Goal: Task Accomplishment & Management: Manage account settings

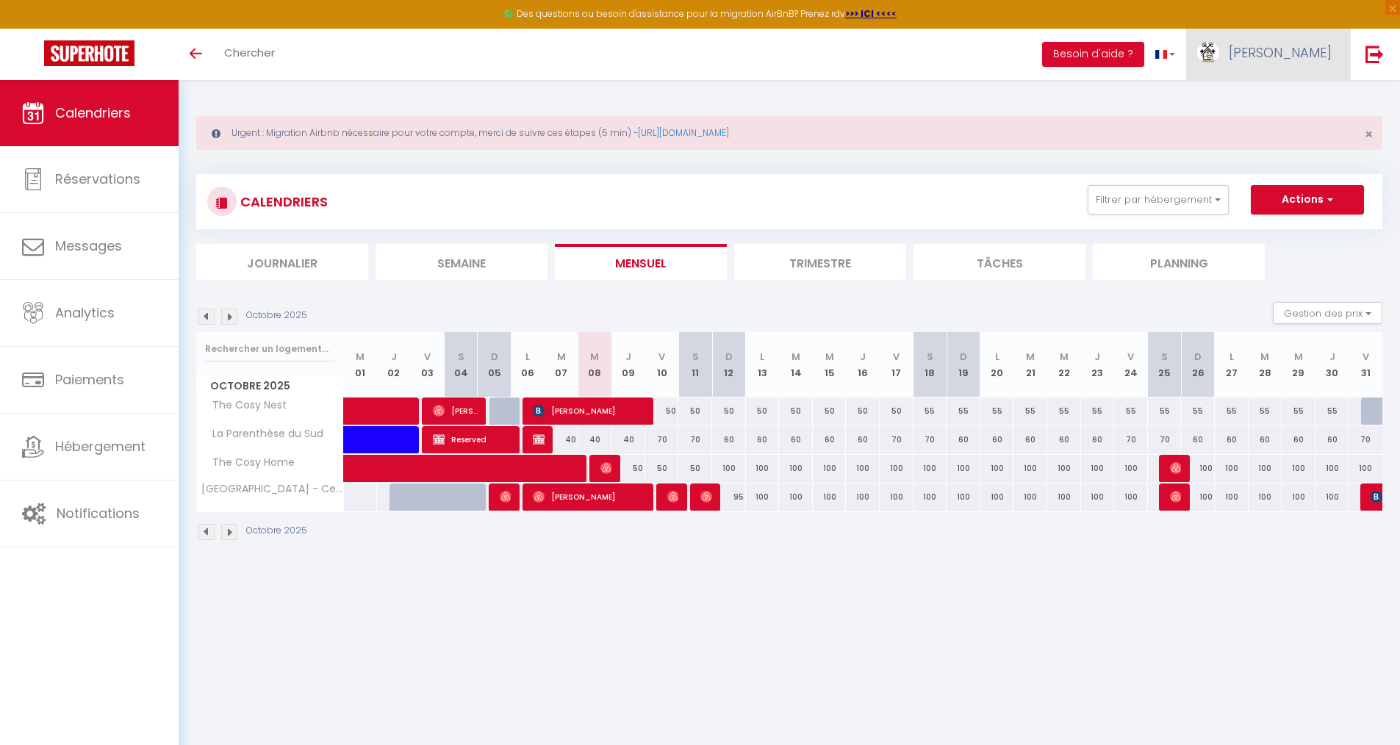
click at [1277, 54] on link "[PERSON_NAME]" at bounding box center [1268, 54] width 164 height 51
click at [1273, 104] on link "Paramètres" at bounding box center [1291, 102] width 109 height 25
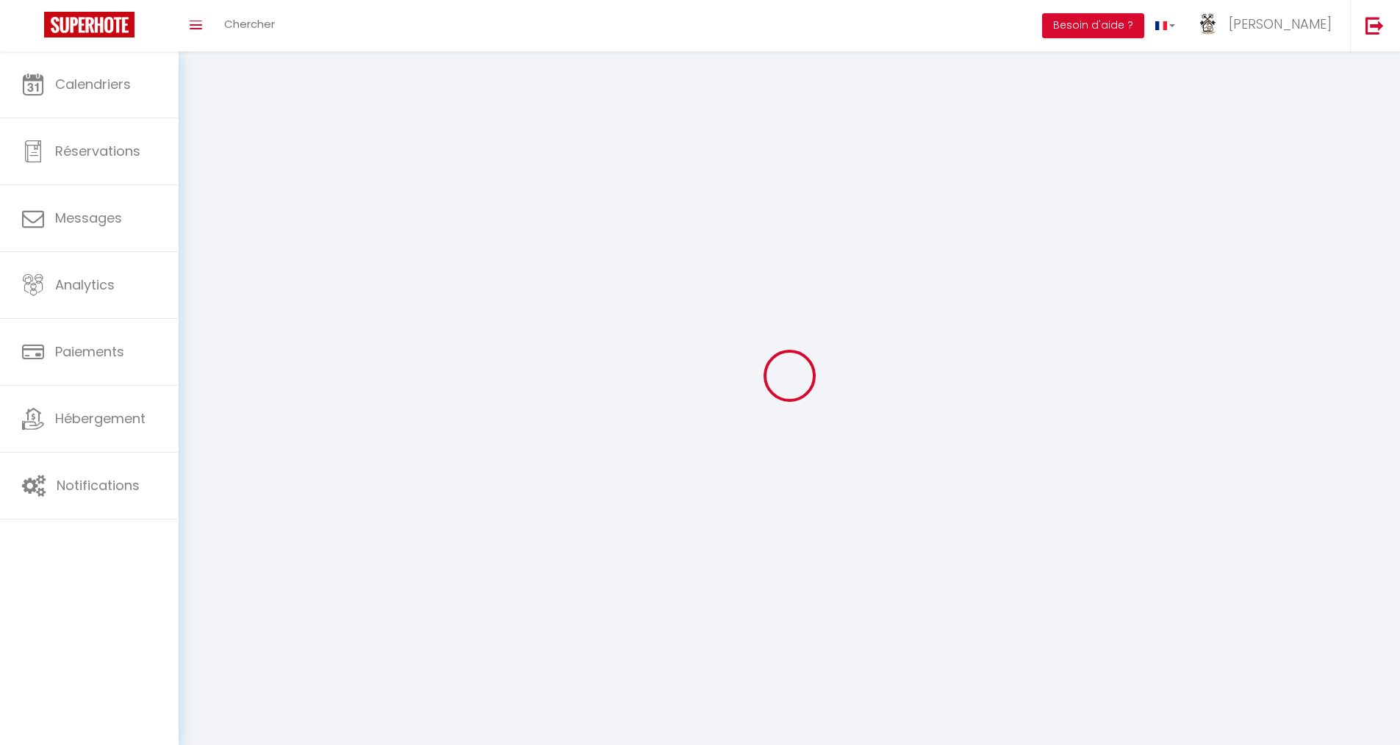
type input "[PERSON_NAME]"
type input "CORDEIL"
type input "0785108114"
type input "[STREET_ADDRESS][PERSON_NAME]"
type input "26000"
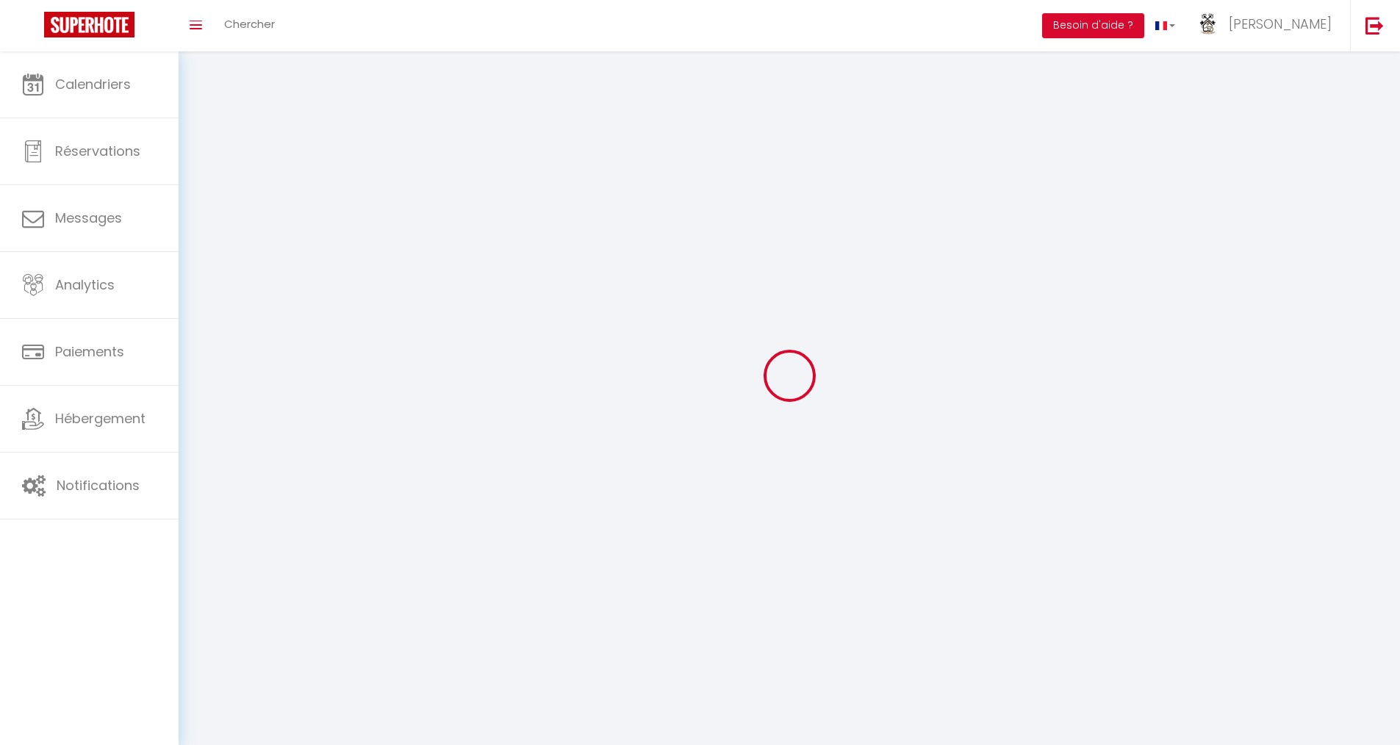
type input "[GEOGRAPHIC_DATA]"
select select "28"
type input "ejB5z2BiB6B2ZOrDTfIygHAh1"
type input "GouSJ6HDbEhDkZPTZFnFToOh2"
type input "ejB5z2BiB6B2ZOrDTfIygHAh1"
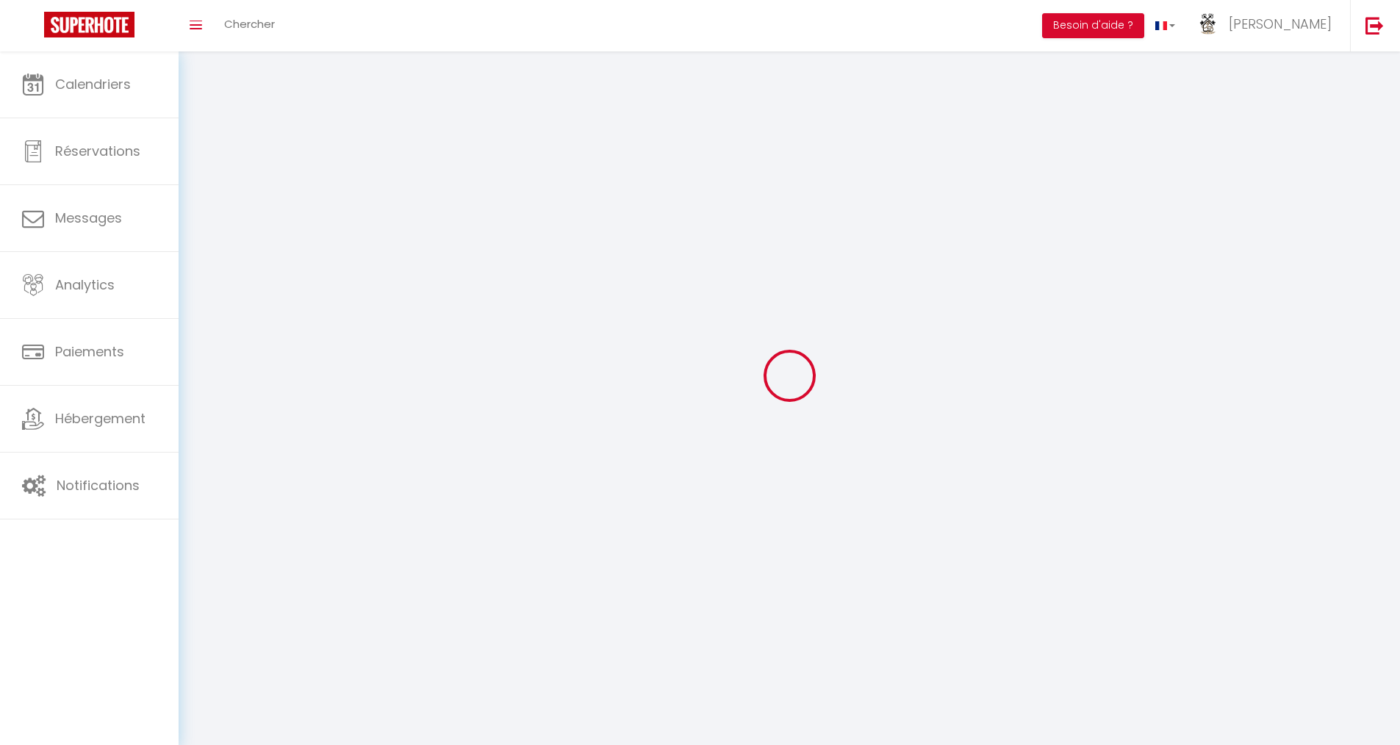
type input "GouSJ6HDbEhDkZPTZFnFToOh2"
type input "[URL][DOMAIN_NAME]"
select select "fr"
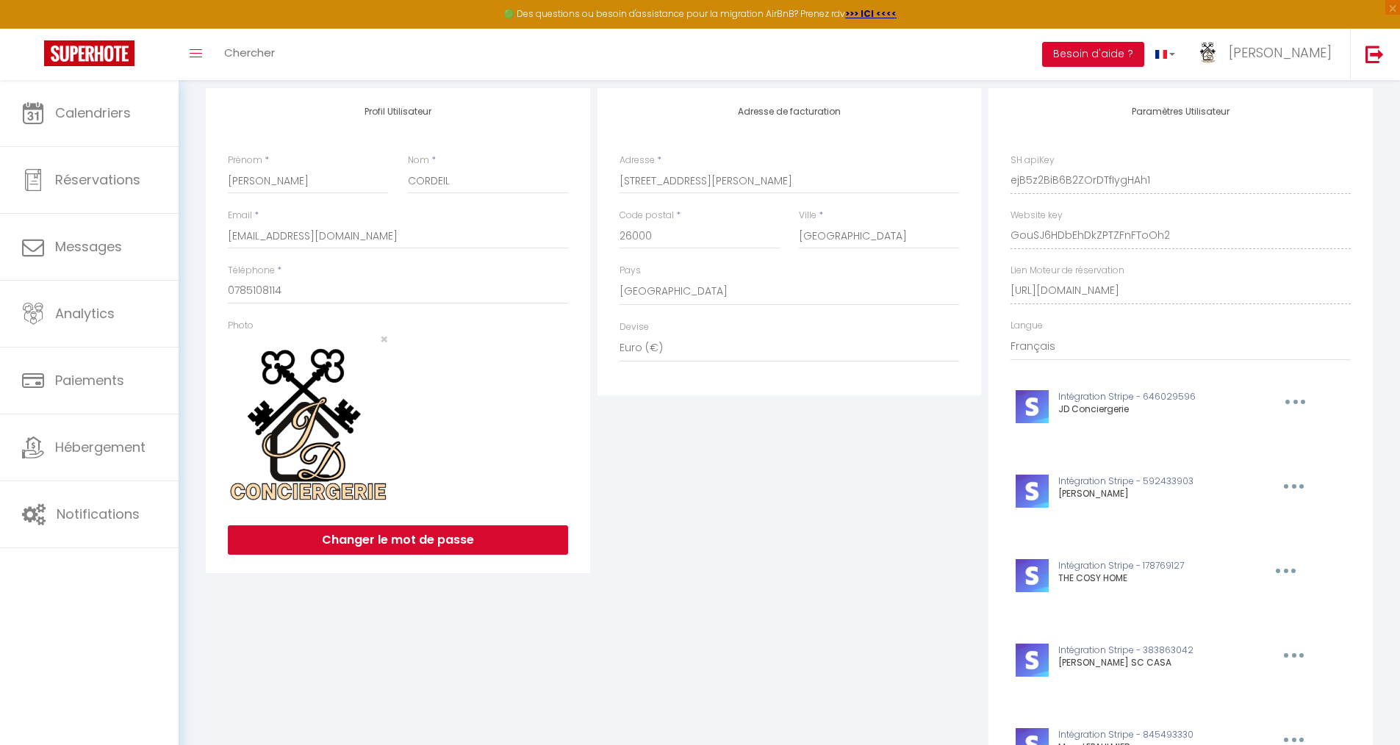
scroll to position [83, 0]
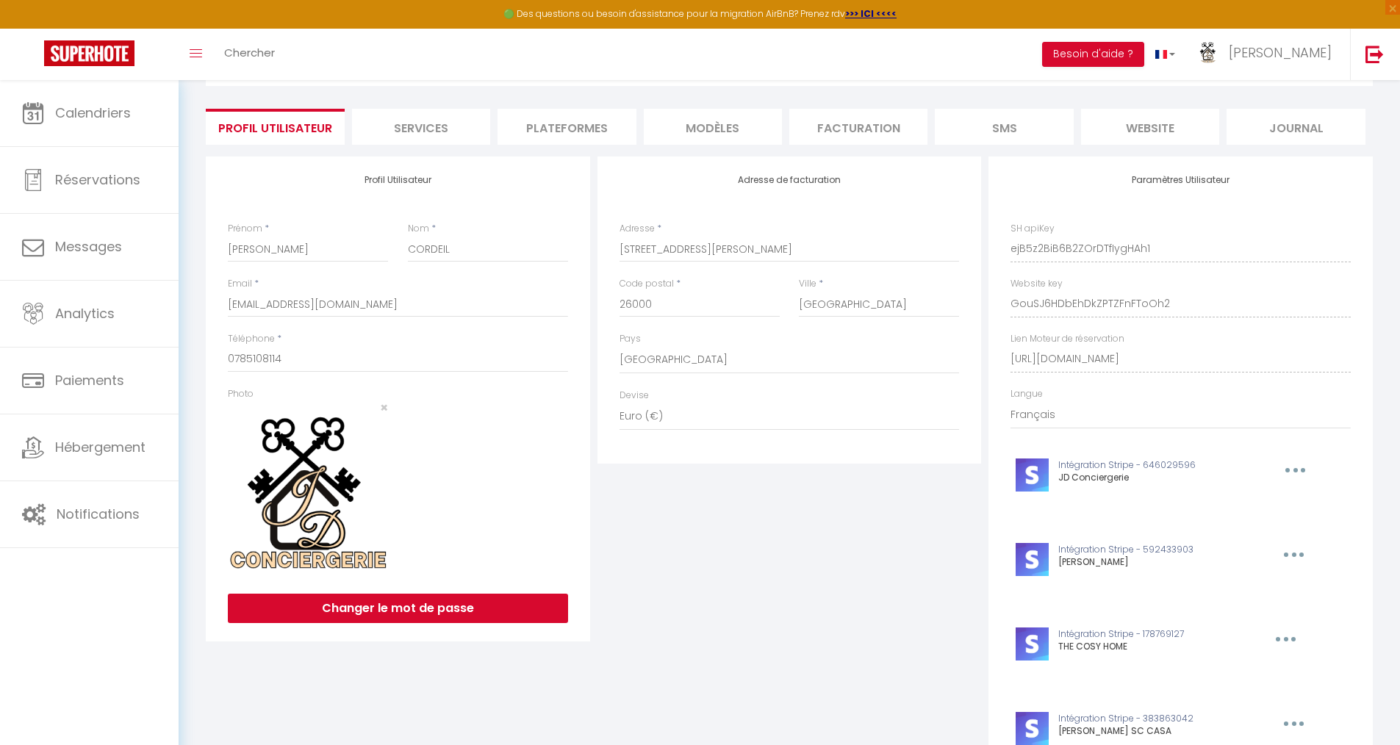
click at [1222, 252] on div "Paramètres Utilisateur SH apiKey ejB5z2BiB6B2ZOrDTfIygHAh1 Website key GouSJ6HD…" at bounding box center [1181, 540] width 384 height 767
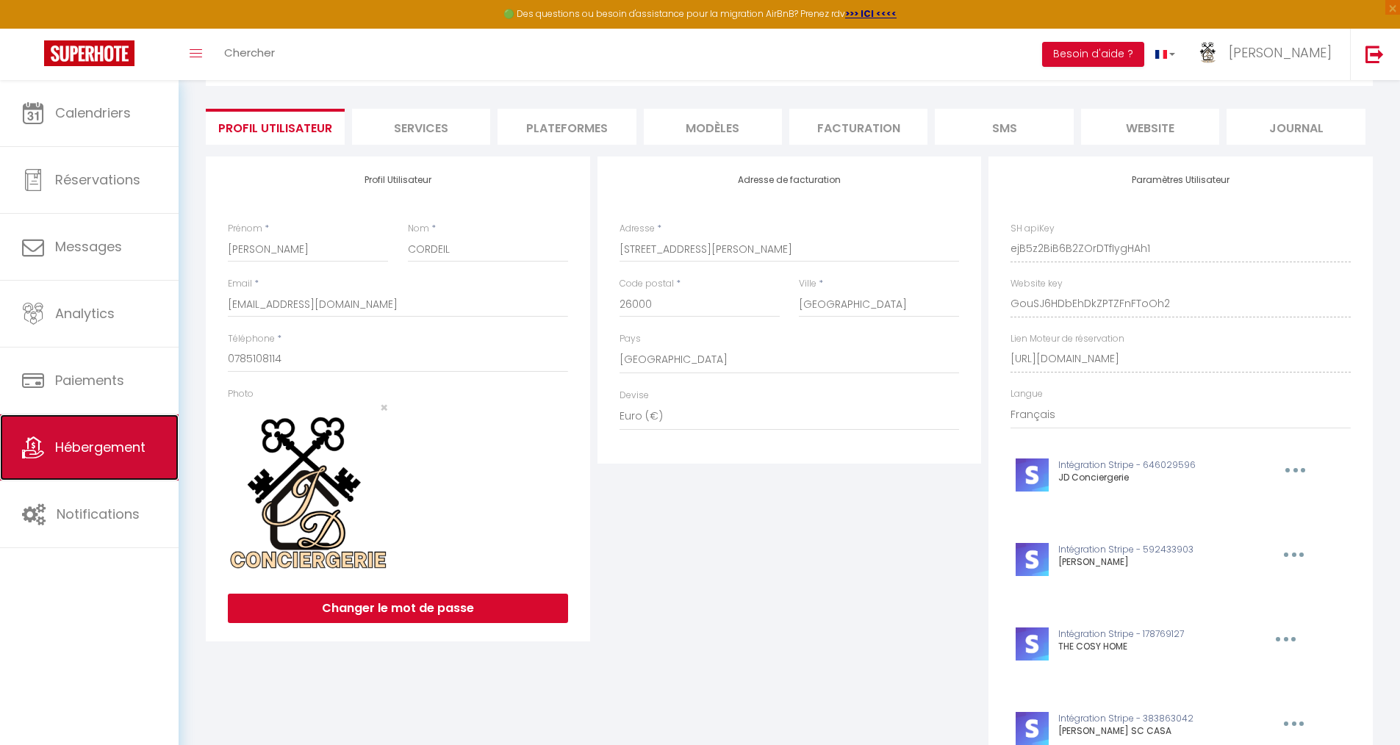
click at [107, 459] on link "Hébergement" at bounding box center [89, 448] width 179 height 66
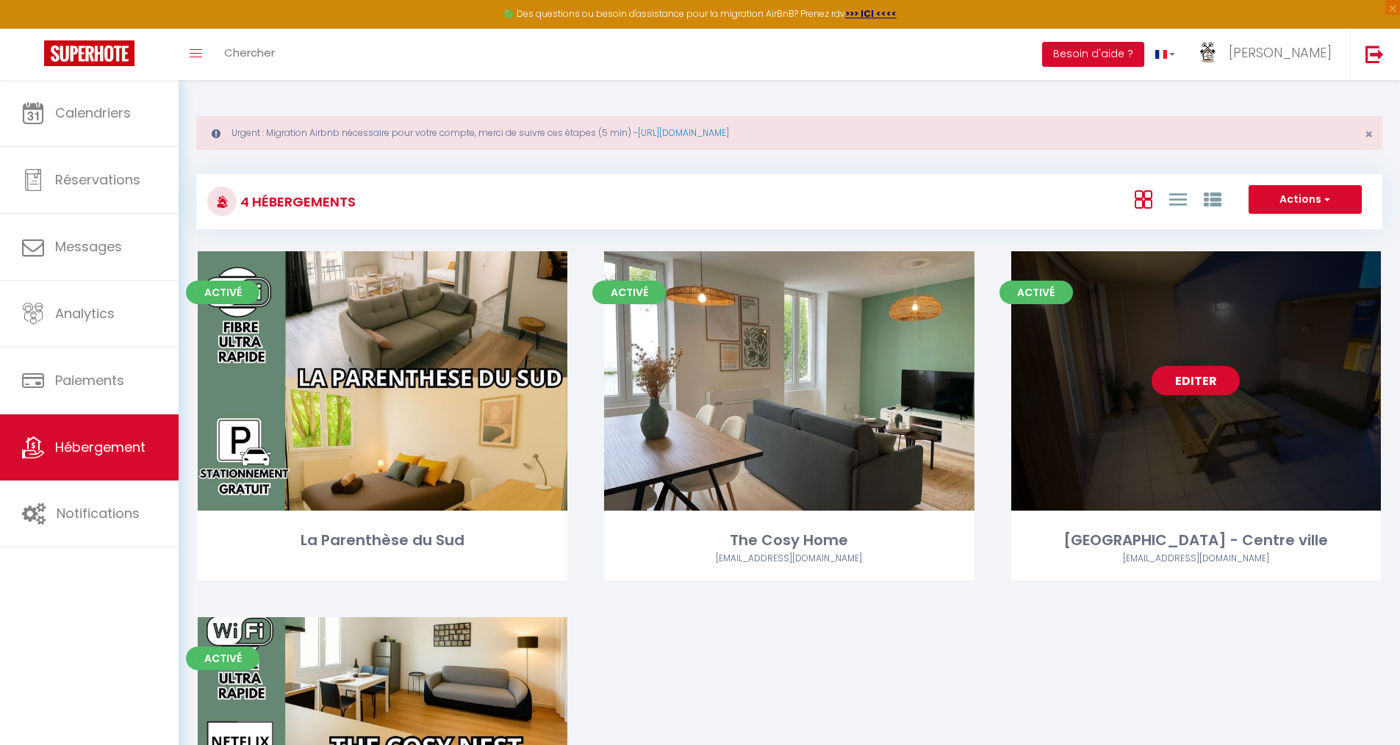
click at [1177, 379] on link "Editer" at bounding box center [1196, 380] width 88 height 29
select select "3"
select select "2"
select select "1"
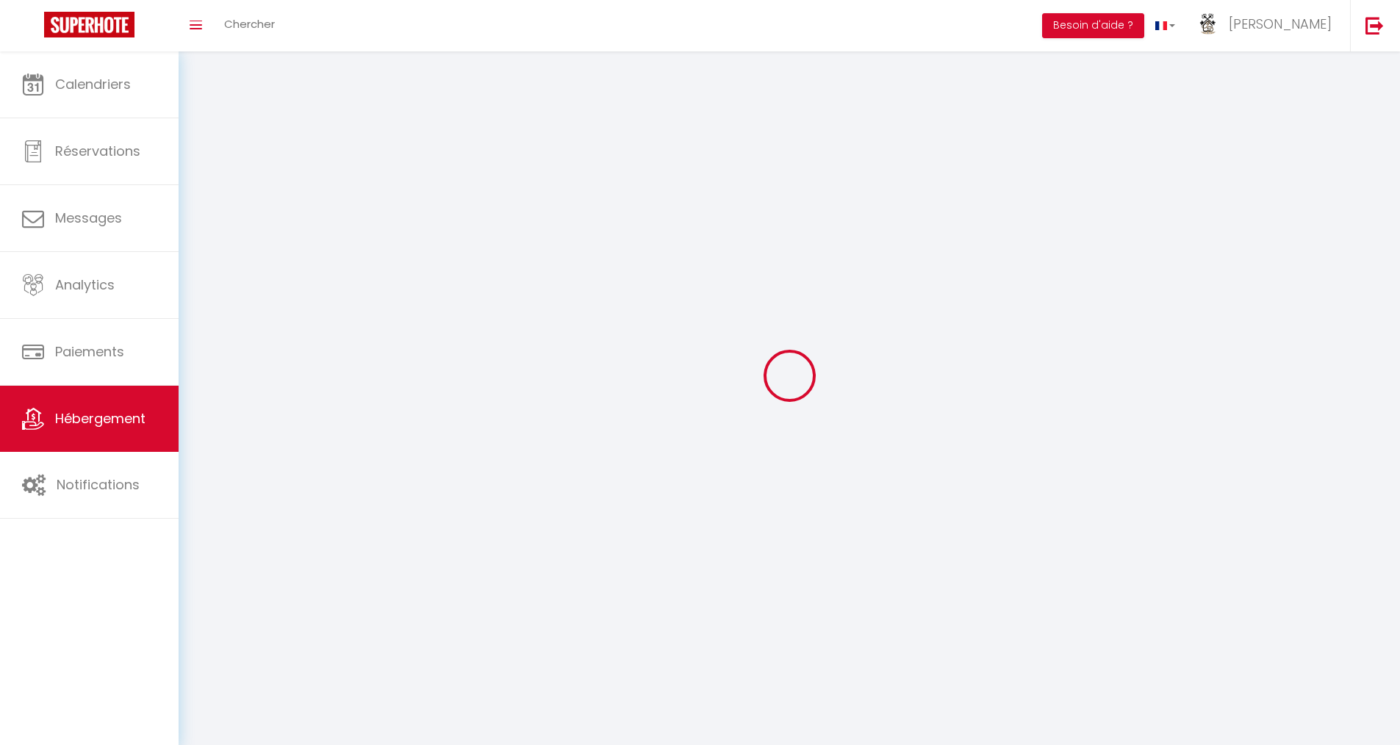
select select
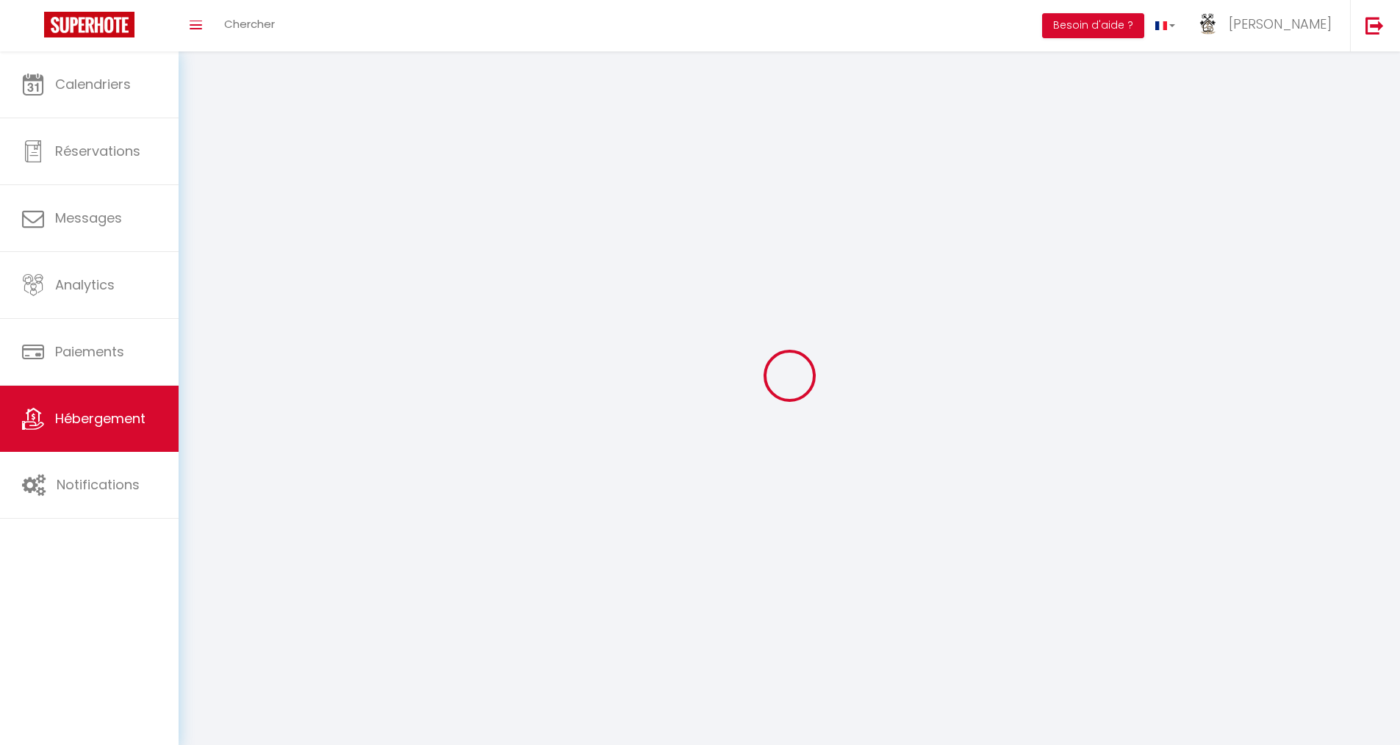
checkbox input "false"
select select
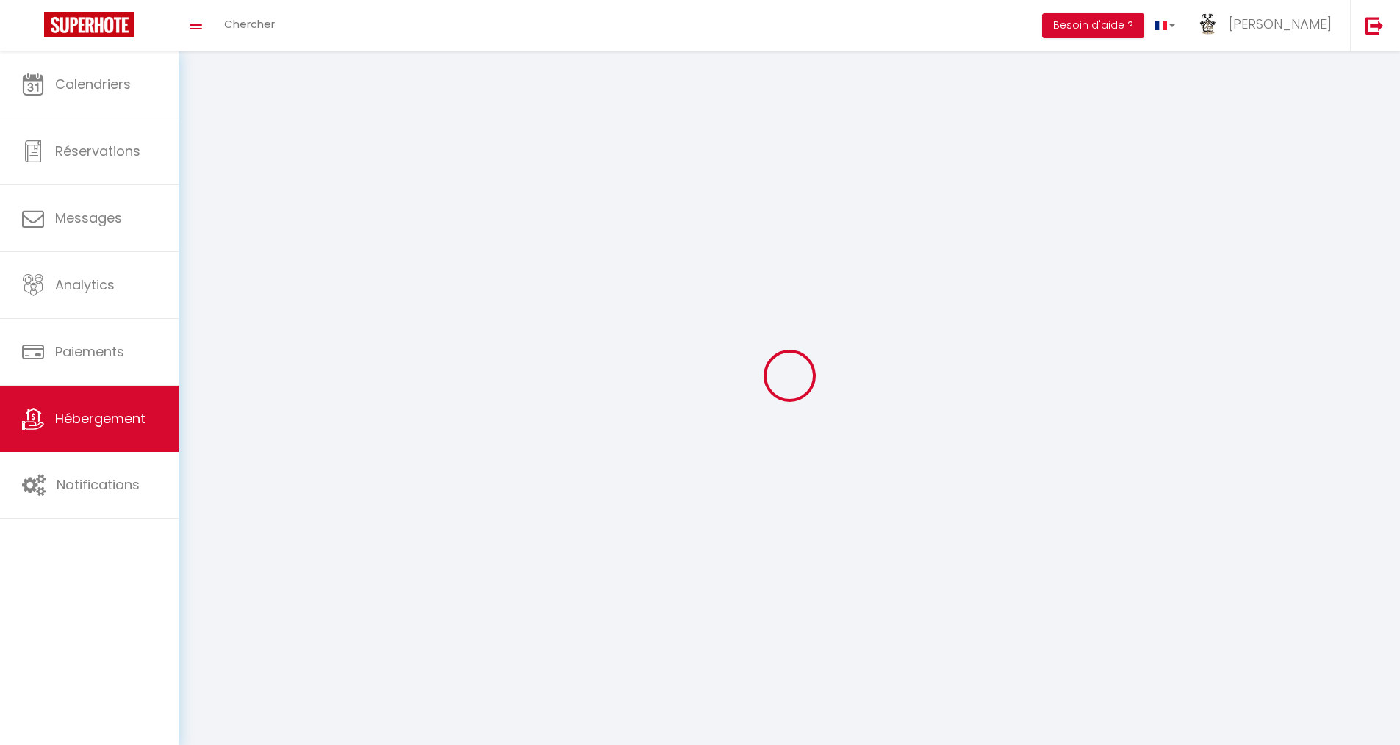
select select
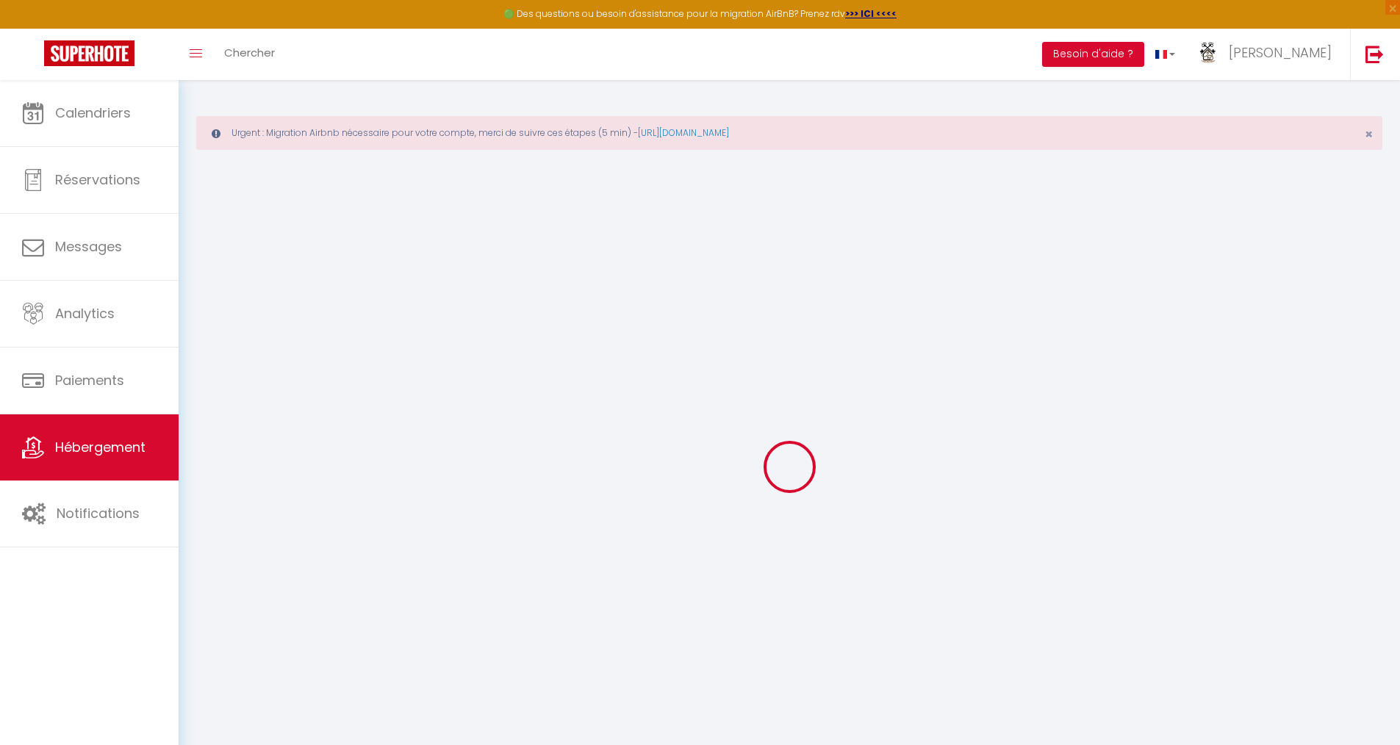
checkbox input "true"
select select "41925"
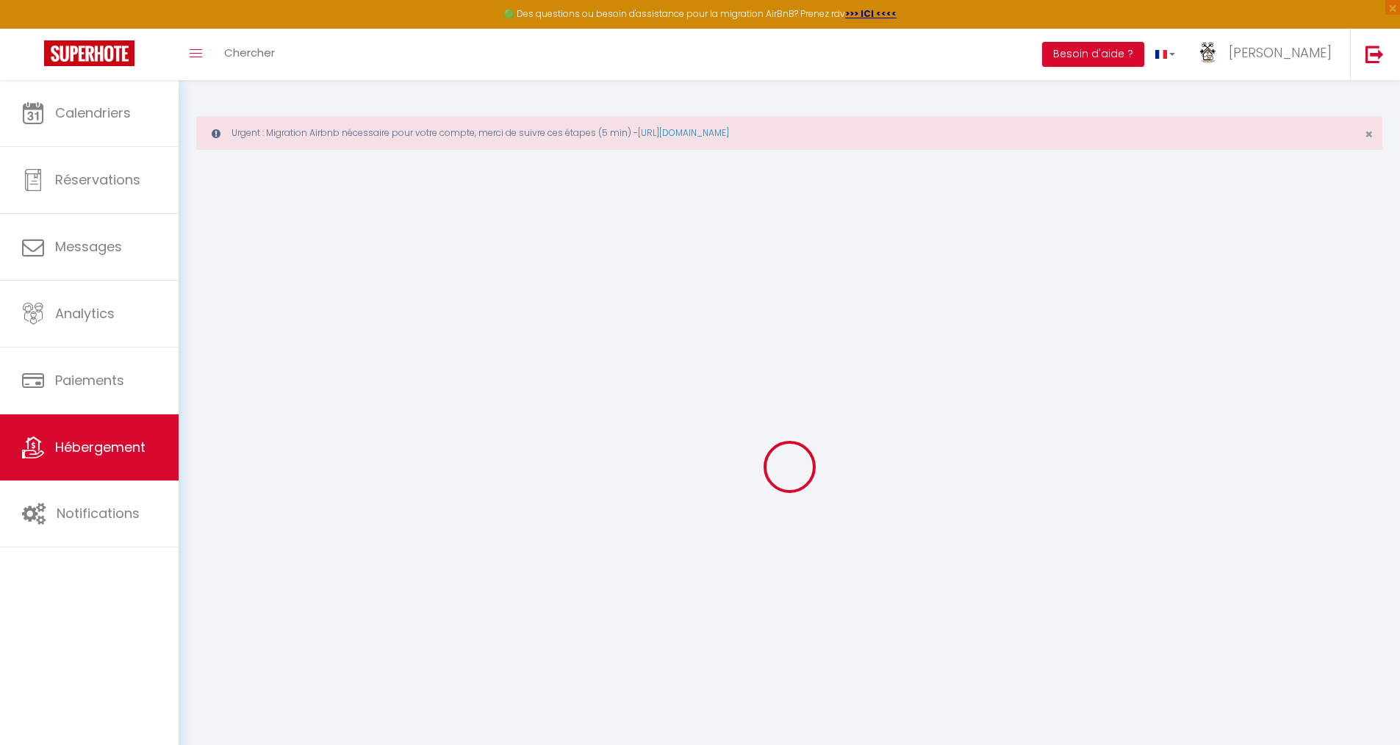
checkbox input "false"
select select "17:00"
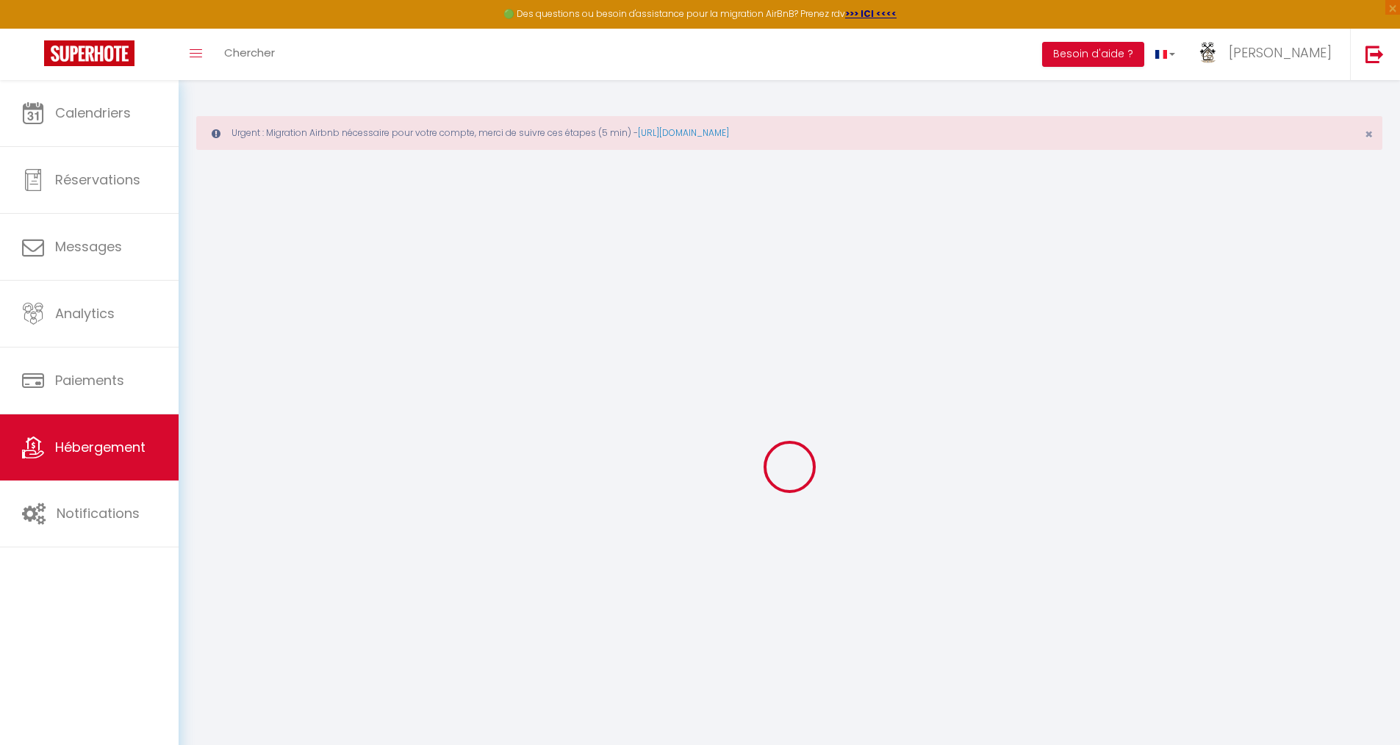
select select "00:00"
select select "10:00"
select select "30"
select select "120"
select select "20:00"
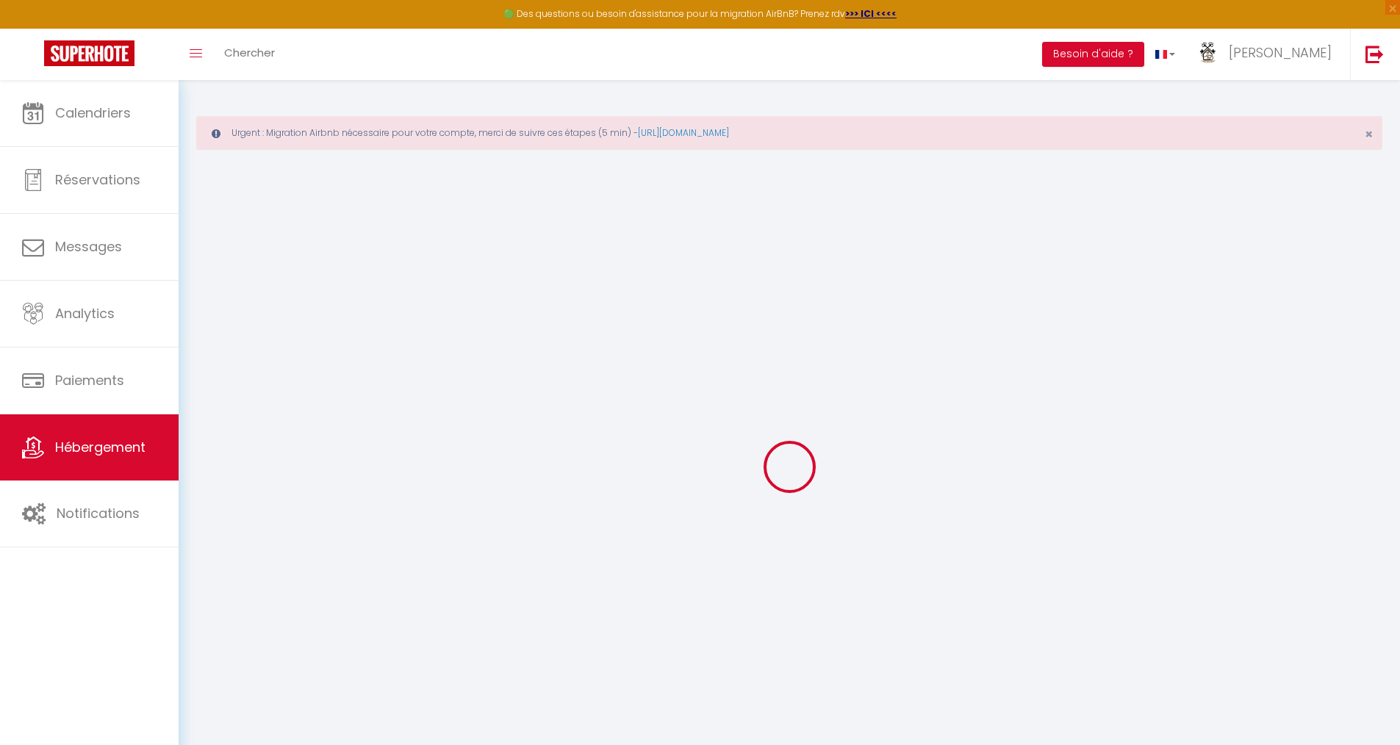
checkbox input "false"
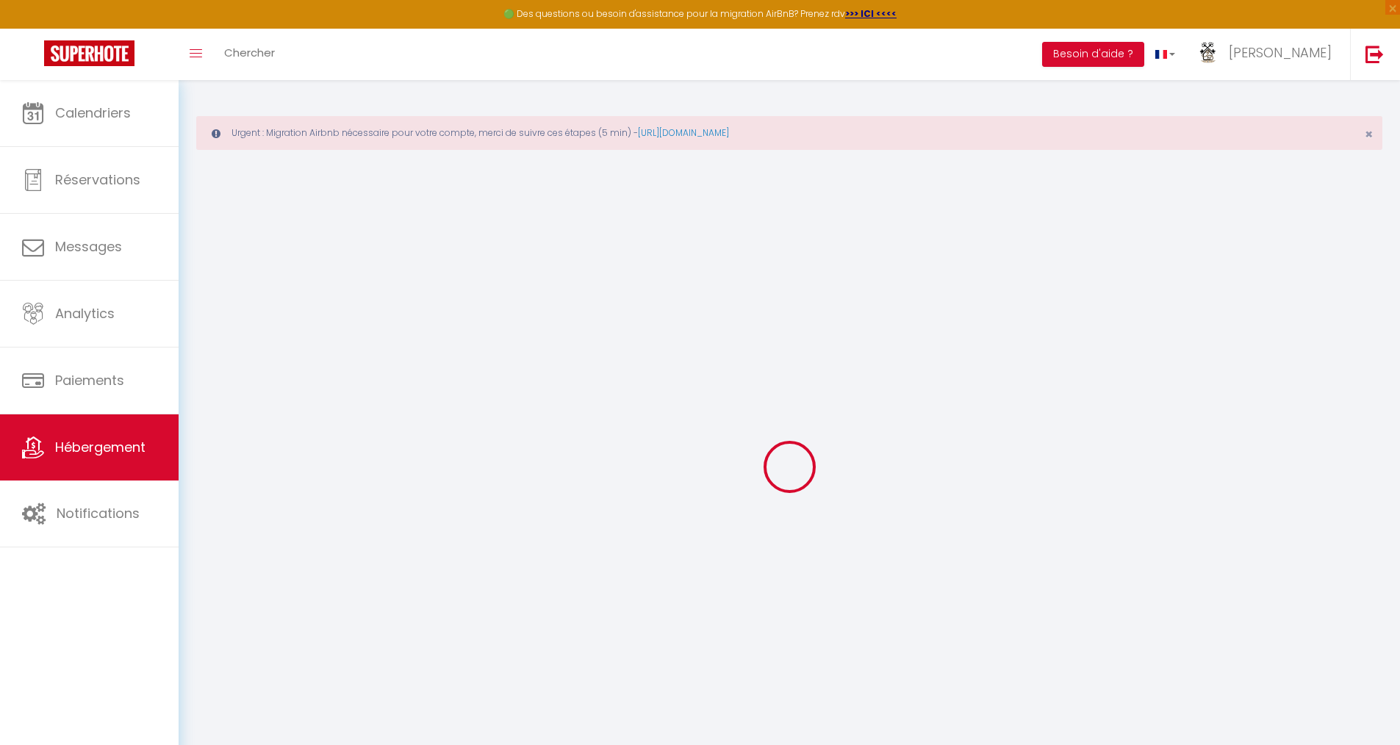
checkbox input "false"
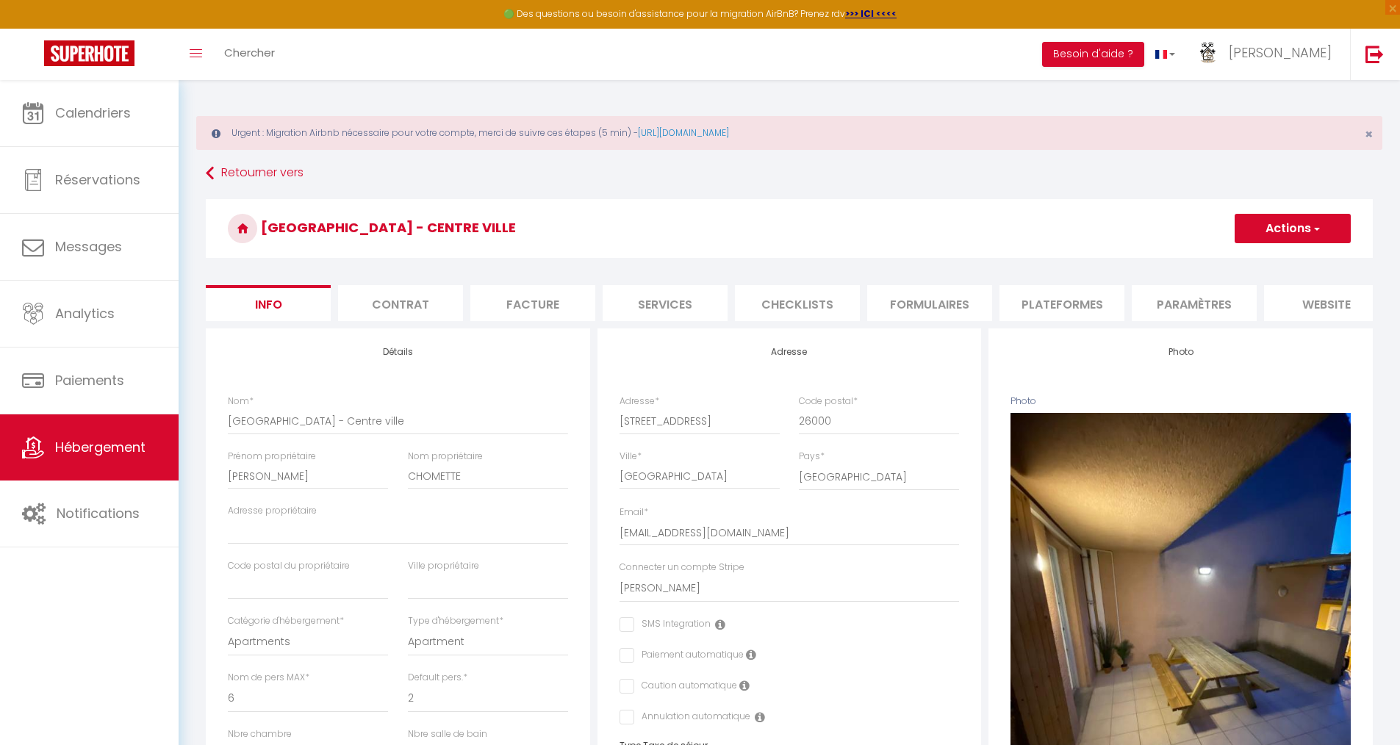
click at [686, 309] on li "Services" at bounding box center [665, 303] width 125 height 36
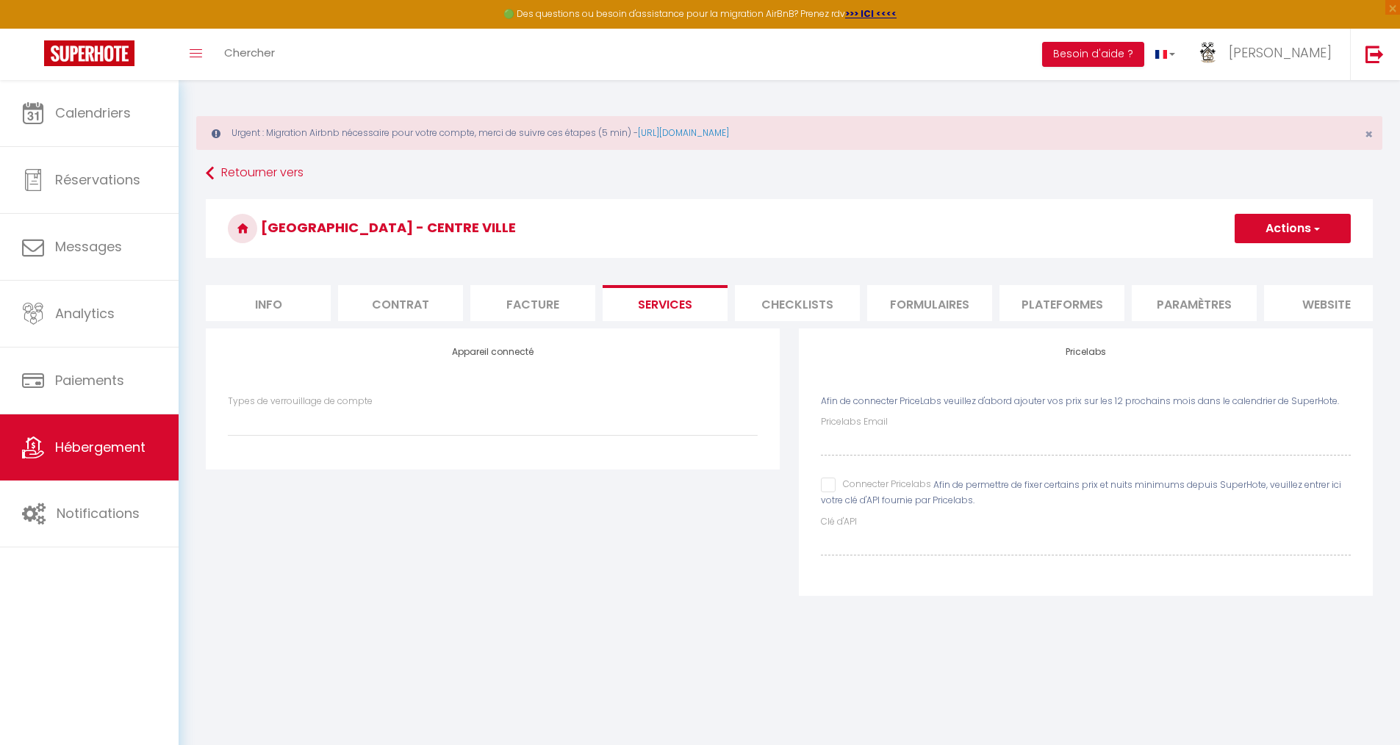
checkbox input "false"
select select
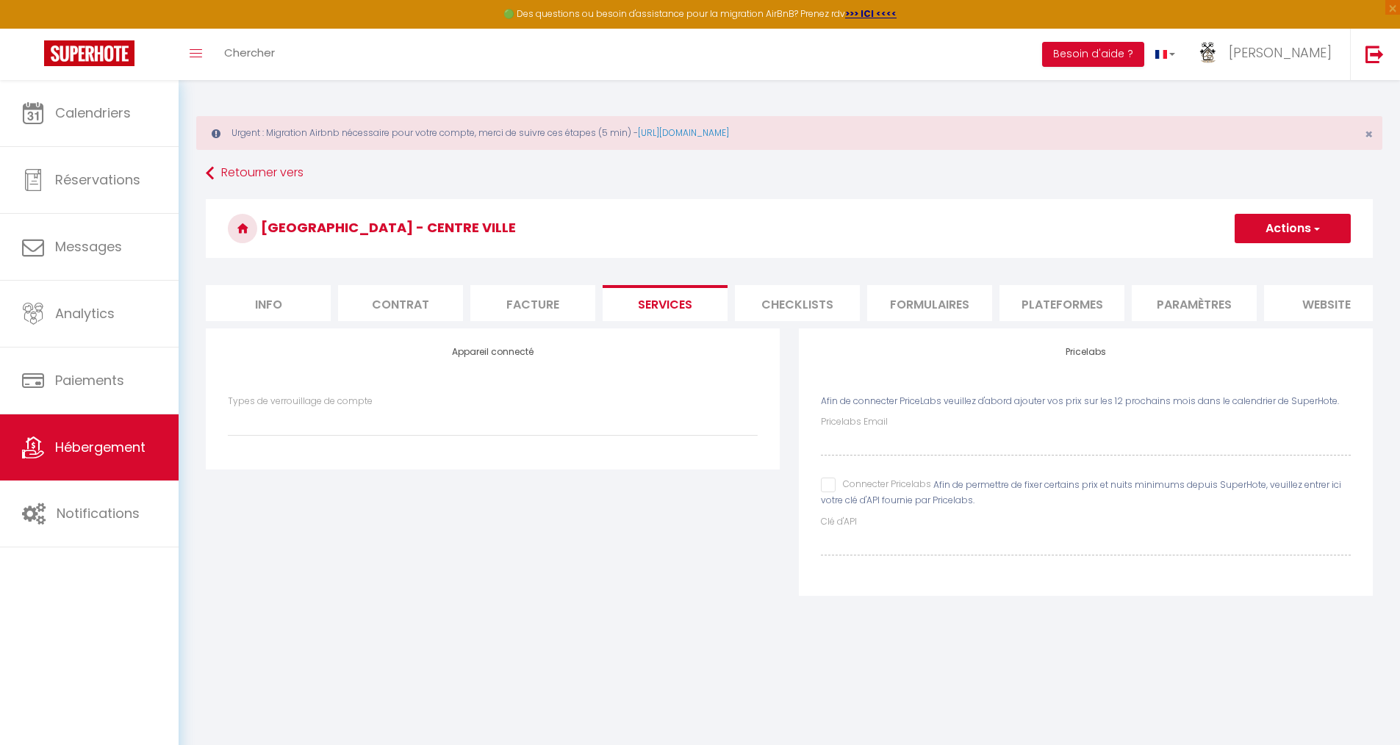
click at [762, 310] on li "Checklists" at bounding box center [797, 303] width 125 height 36
checkbox input "false"
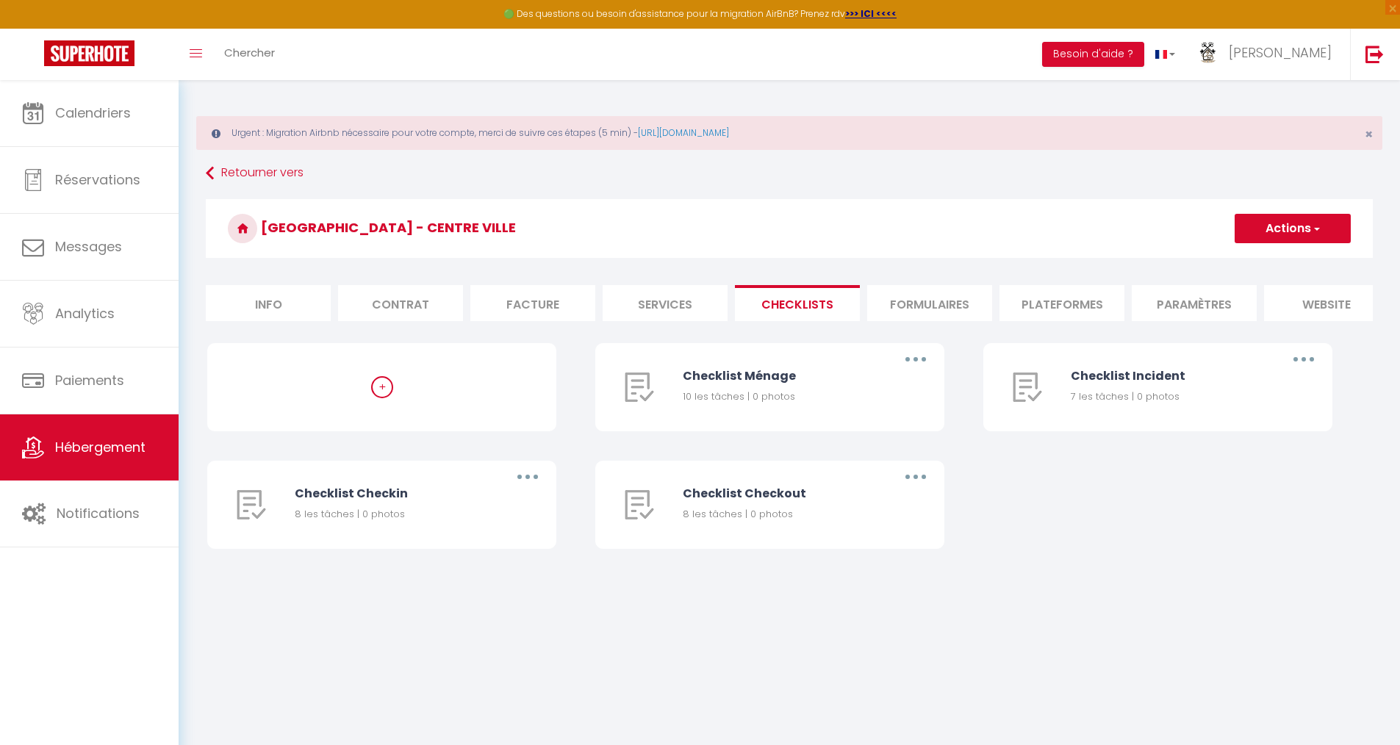
click at [896, 310] on li "Formulaires" at bounding box center [929, 303] width 125 height 36
checkbox input "false"
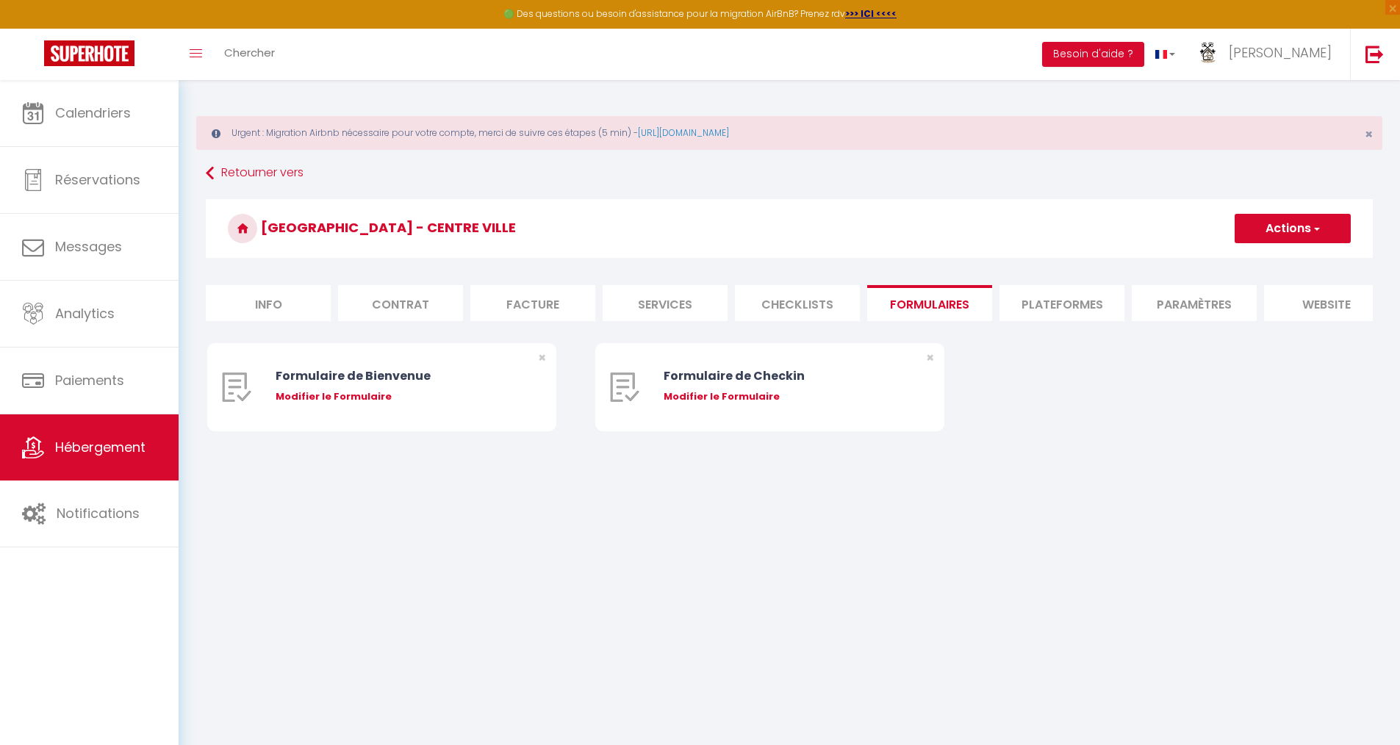
click at [1034, 302] on li "Plateformes" at bounding box center [1062, 303] width 125 height 36
checkbox input "false"
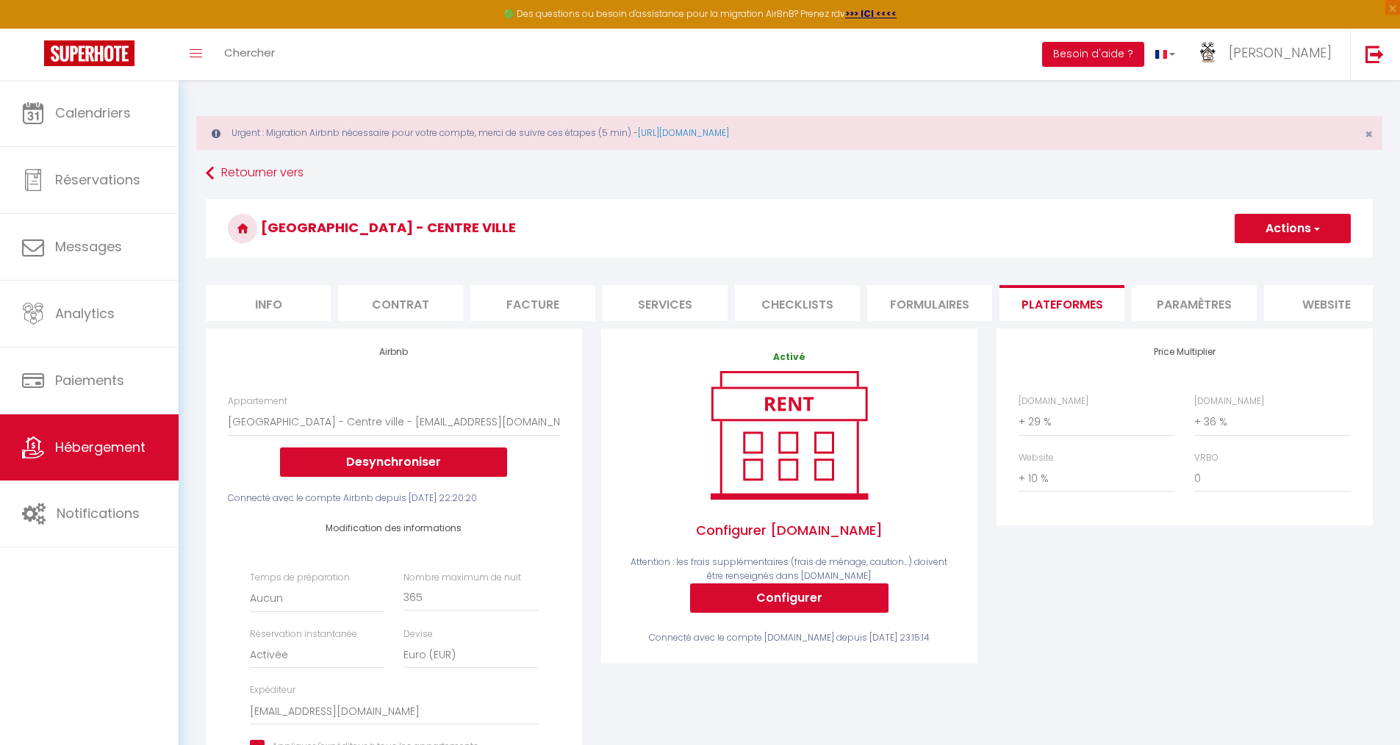
click at [1175, 302] on li "Paramètres" at bounding box center [1194, 303] width 125 height 36
checkbox input "false"
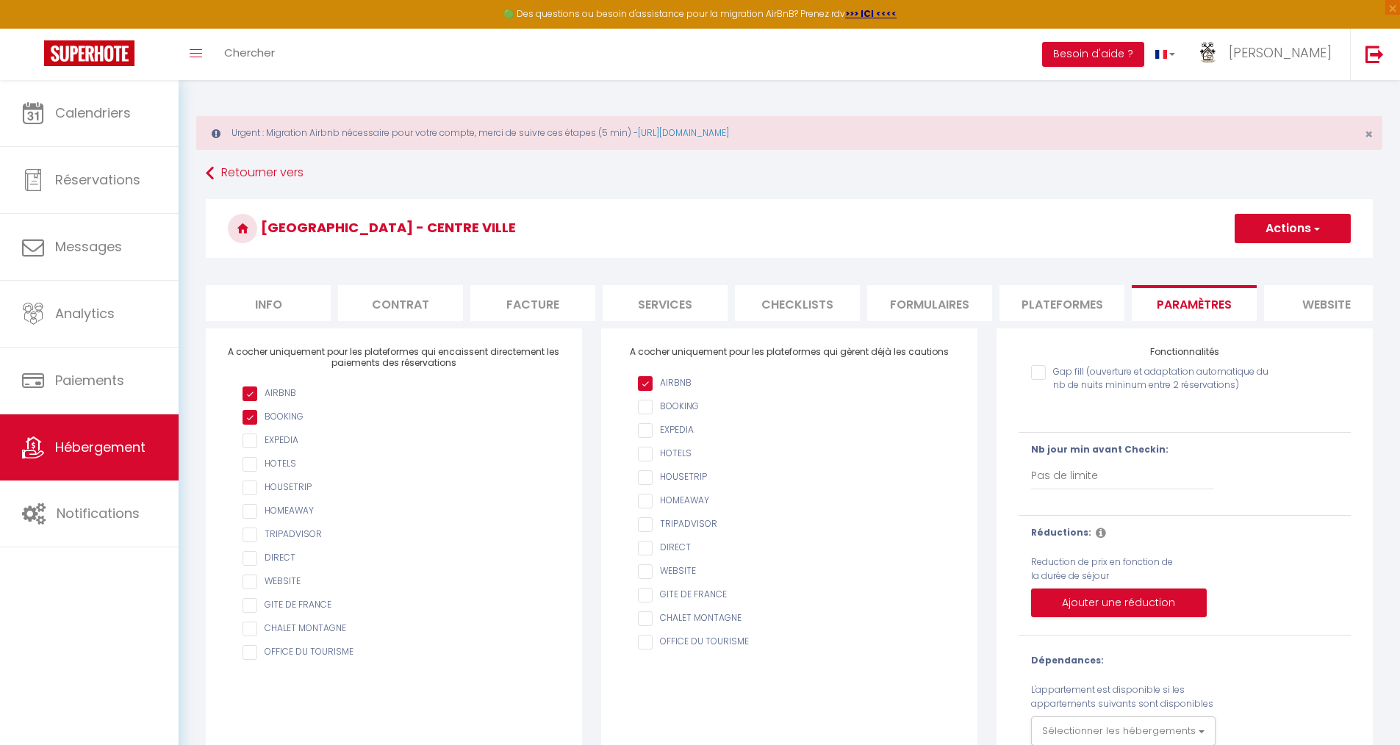
click at [1039, 304] on li "Plateformes" at bounding box center [1062, 303] width 125 height 36
checkbox input "false"
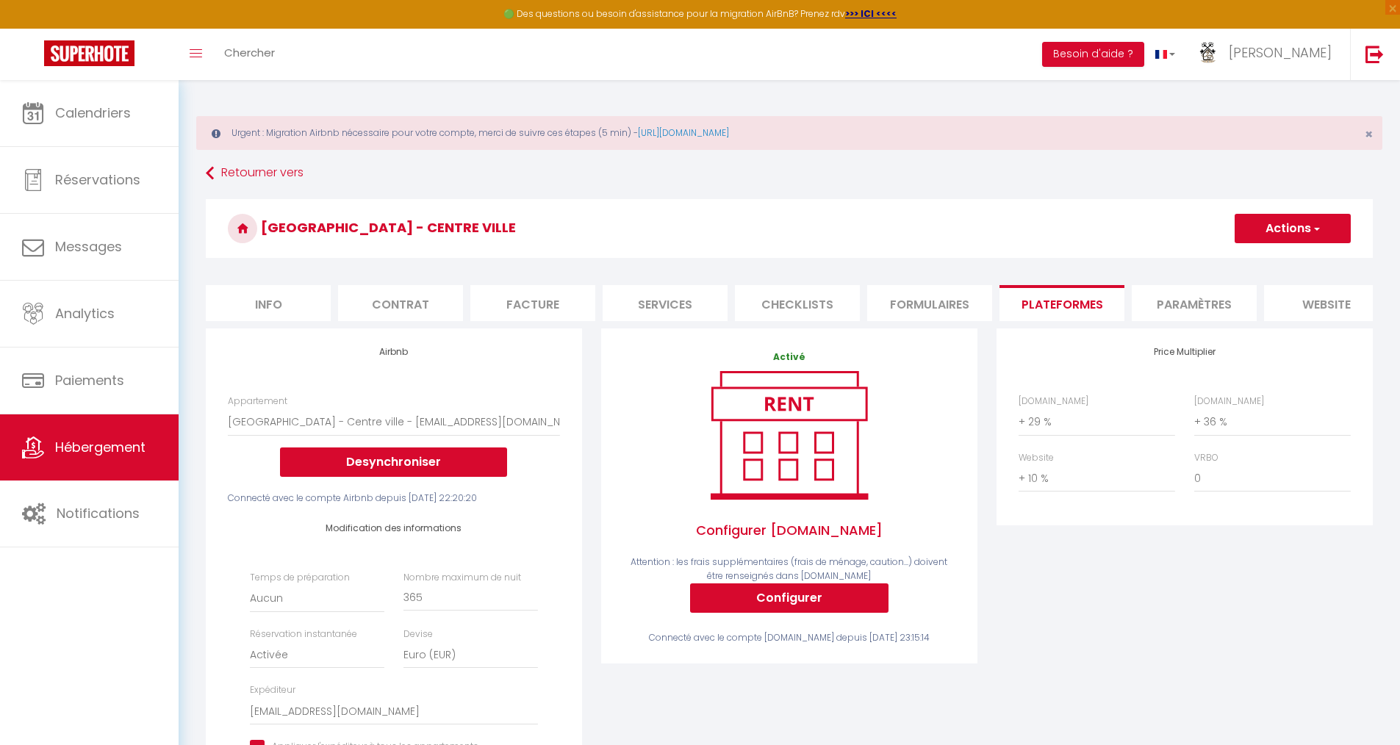
click at [253, 306] on li "Info" at bounding box center [268, 303] width 125 height 36
checkbox input "false"
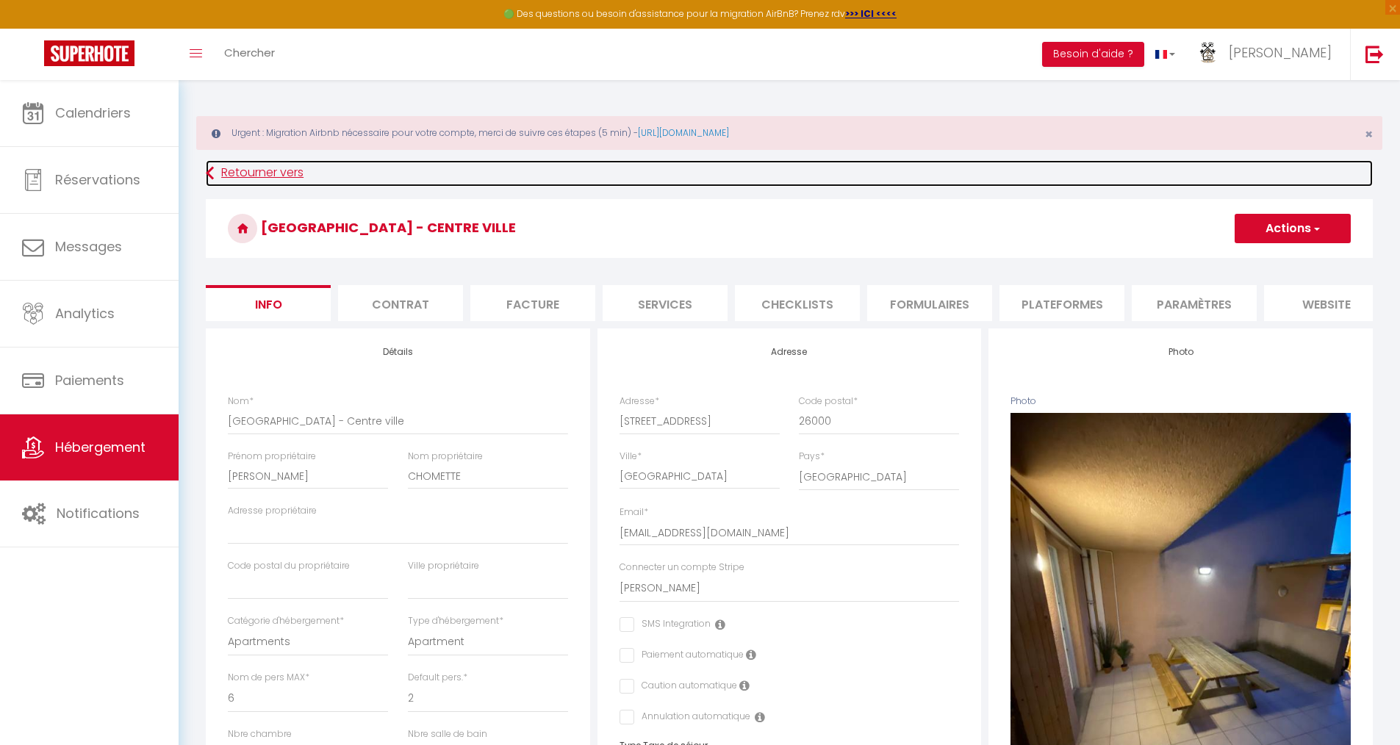
click at [243, 173] on link "Retourner vers" at bounding box center [789, 173] width 1167 height 26
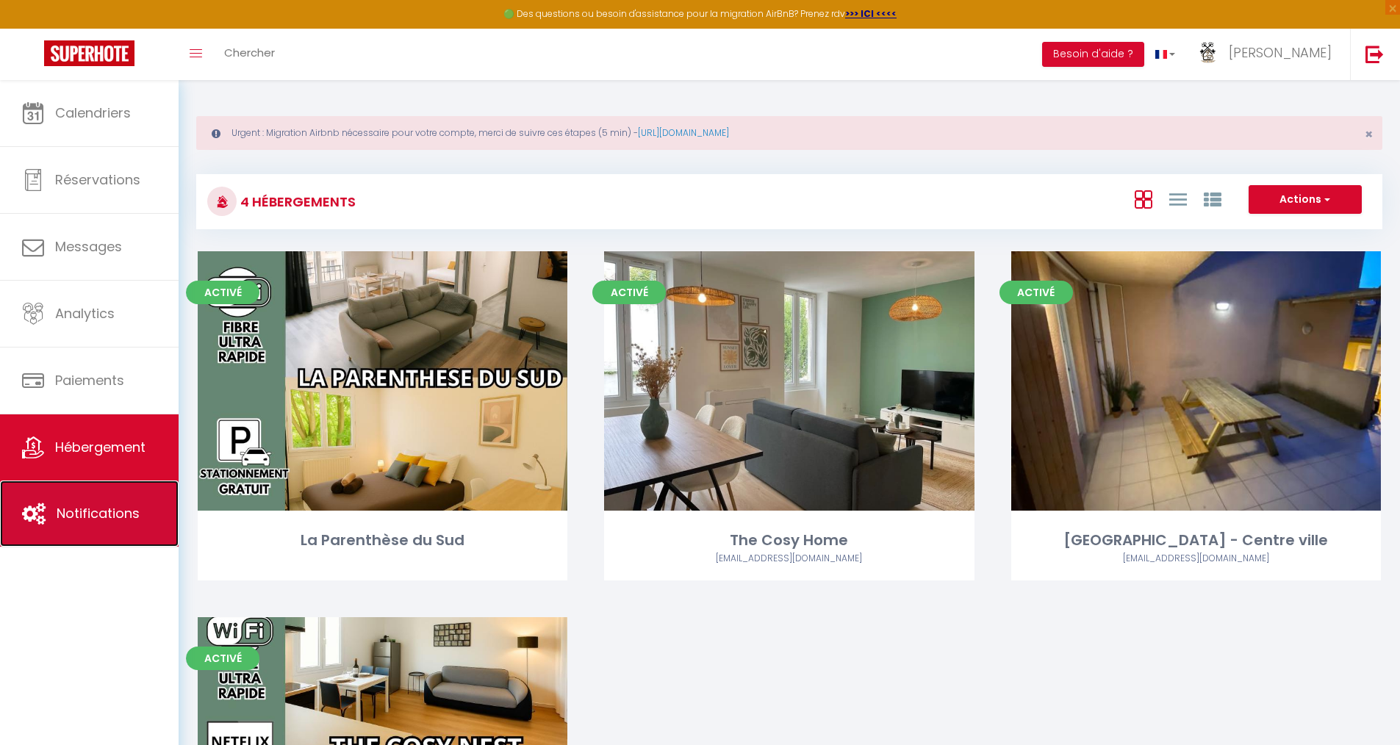
click at [111, 524] on link "Notifications" at bounding box center [89, 514] width 179 height 66
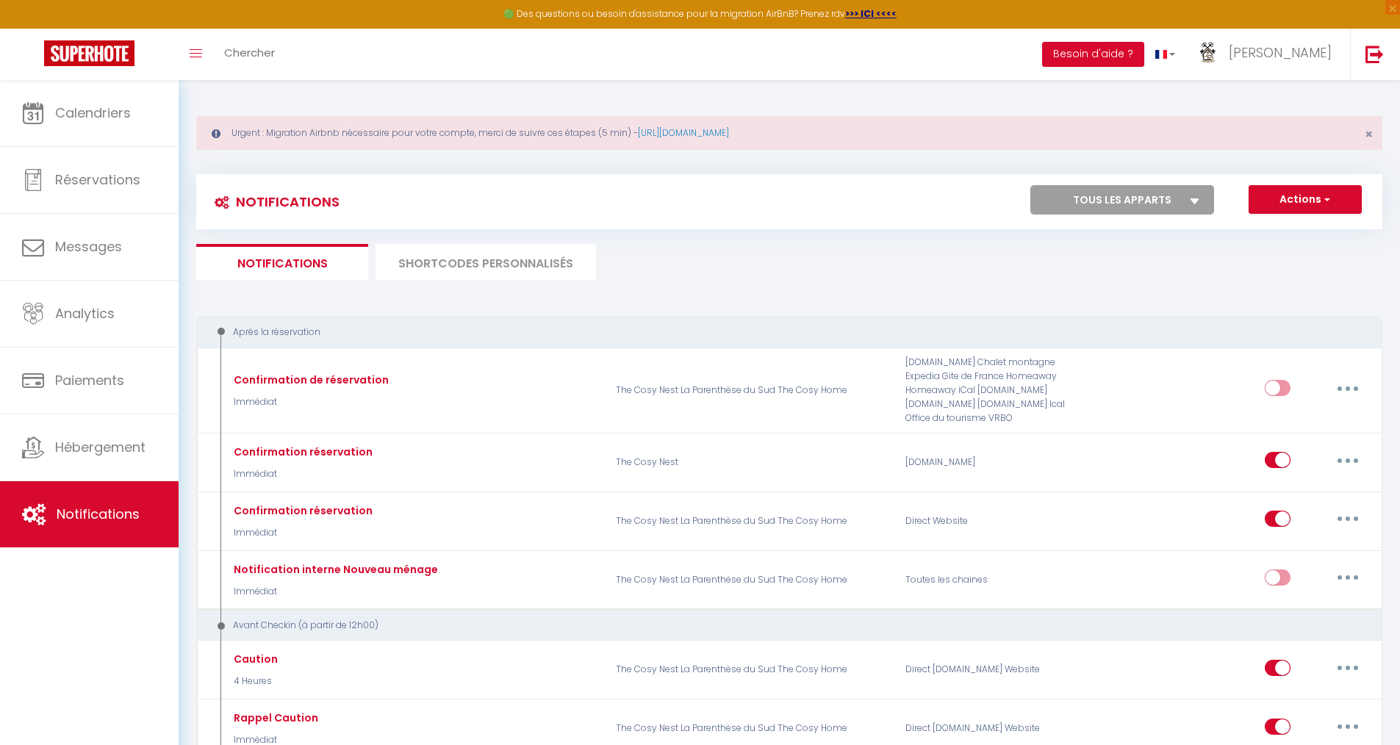
click at [514, 268] on li "SHORTCODES PERSONNALISÉS" at bounding box center [486, 262] width 220 height 36
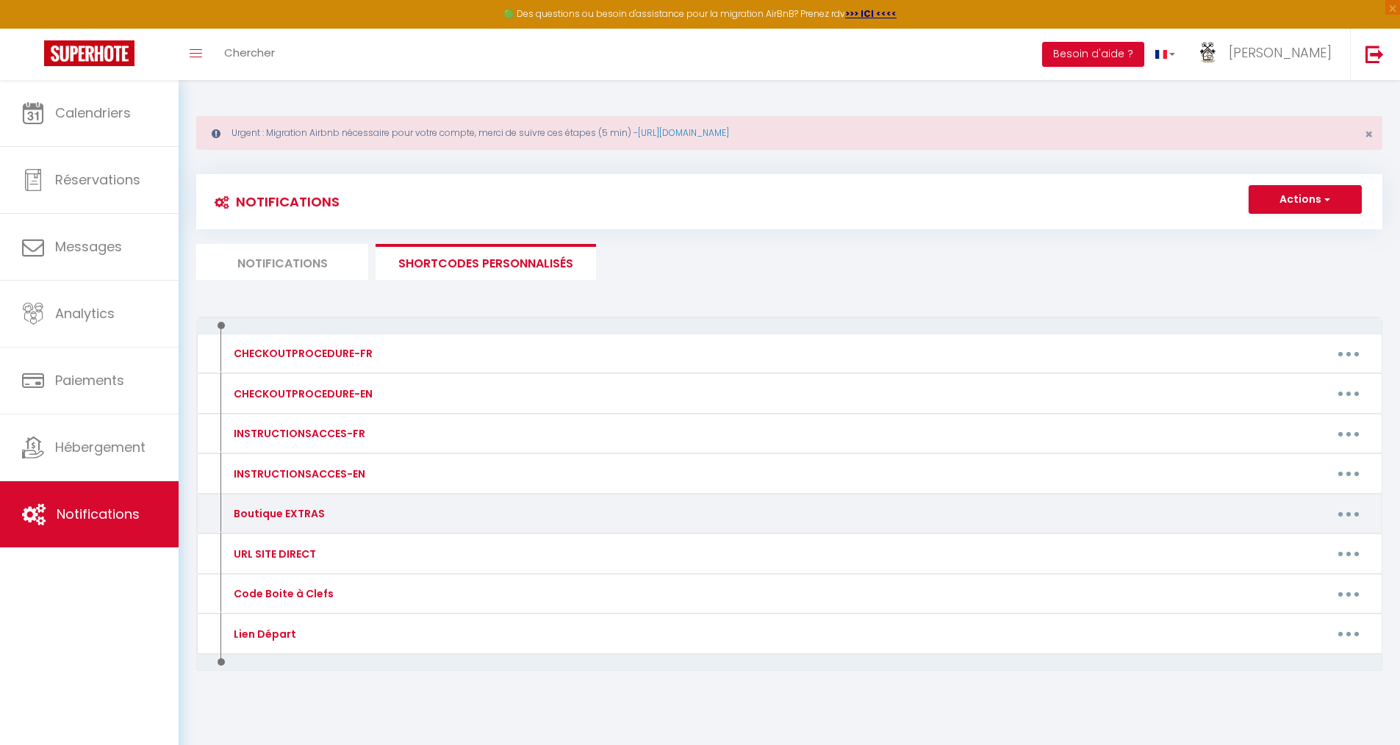
click at [1348, 517] on button "button" at bounding box center [1348, 514] width 41 height 24
click at [1317, 548] on link "Editer" at bounding box center [1310, 547] width 109 height 25
type input "Boutique EXTRAS"
type textarea "Voici le LIEN"
type textarea "[URL][DOMAIN_NAME]"
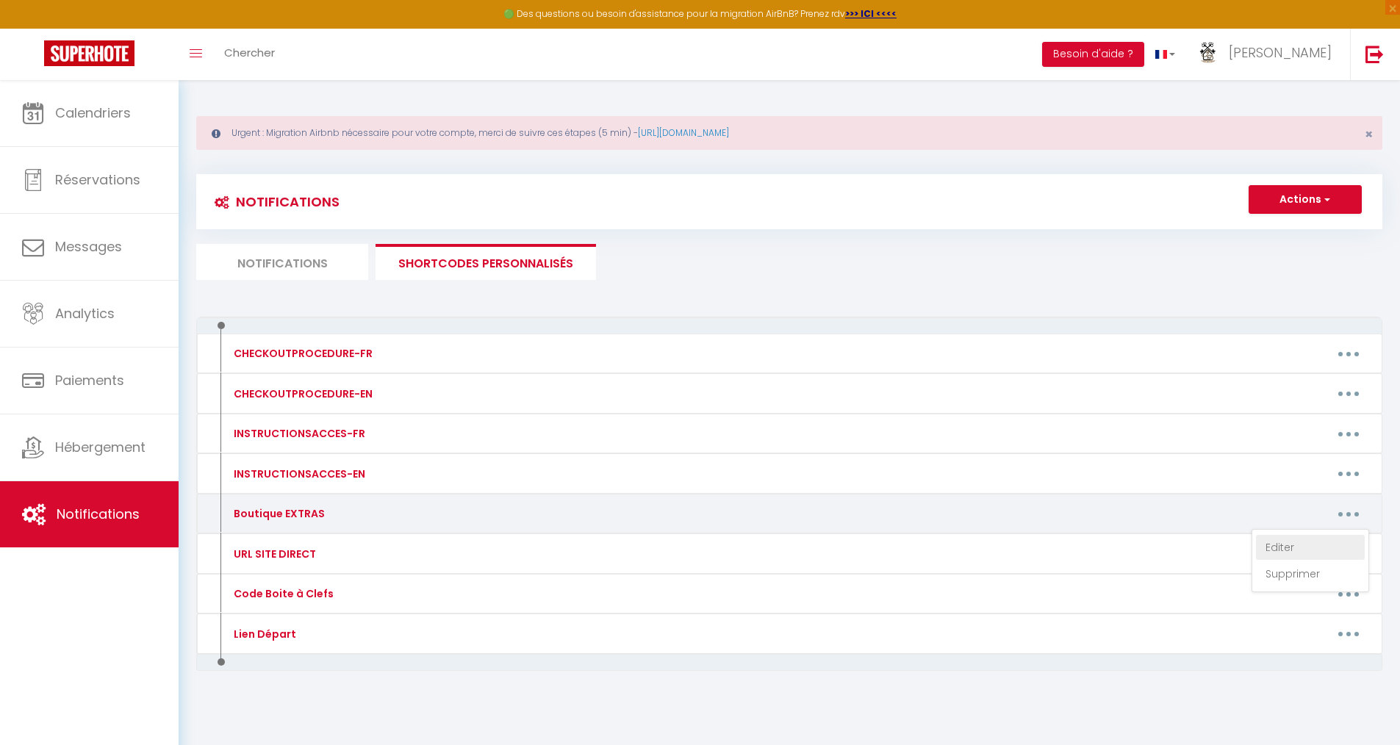
type textarea "[URL][DOMAIN_NAME]"
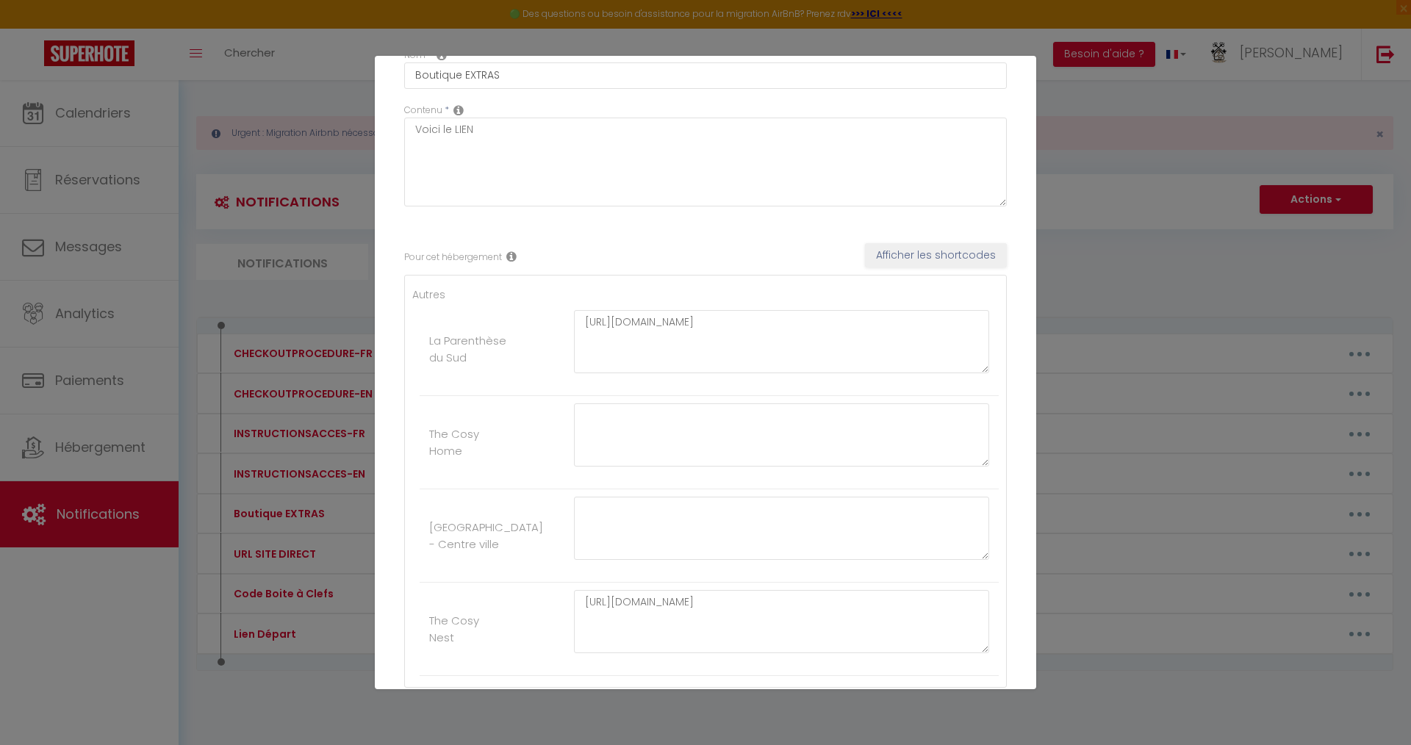
scroll to position [39, 0]
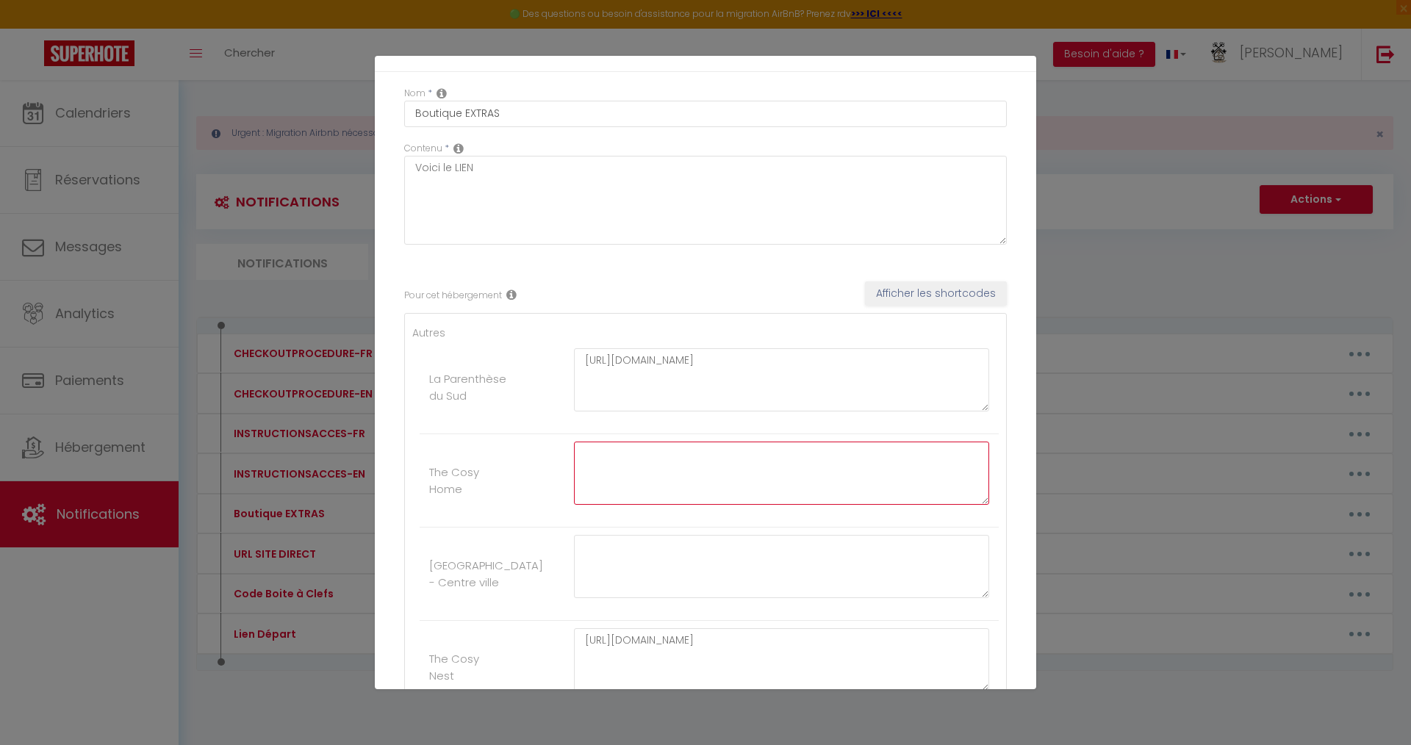
paste textarea "[URL][DOMAIN_NAME]"
type textarea "[URL][DOMAIN_NAME]"
click at [620, 382] on textarea "[URL][DOMAIN_NAME]" at bounding box center [781, 379] width 415 height 63
drag, startPoint x: 580, startPoint y: 356, endPoint x: 1223, endPoint y: 379, distance: 643.5
click at [1227, 379] on div "Mettre à jour le code court personnalisé × Nom * Boutique EXTRAS Contenu * Voic…" at bounding box center [705, 372] width 1411 height 745
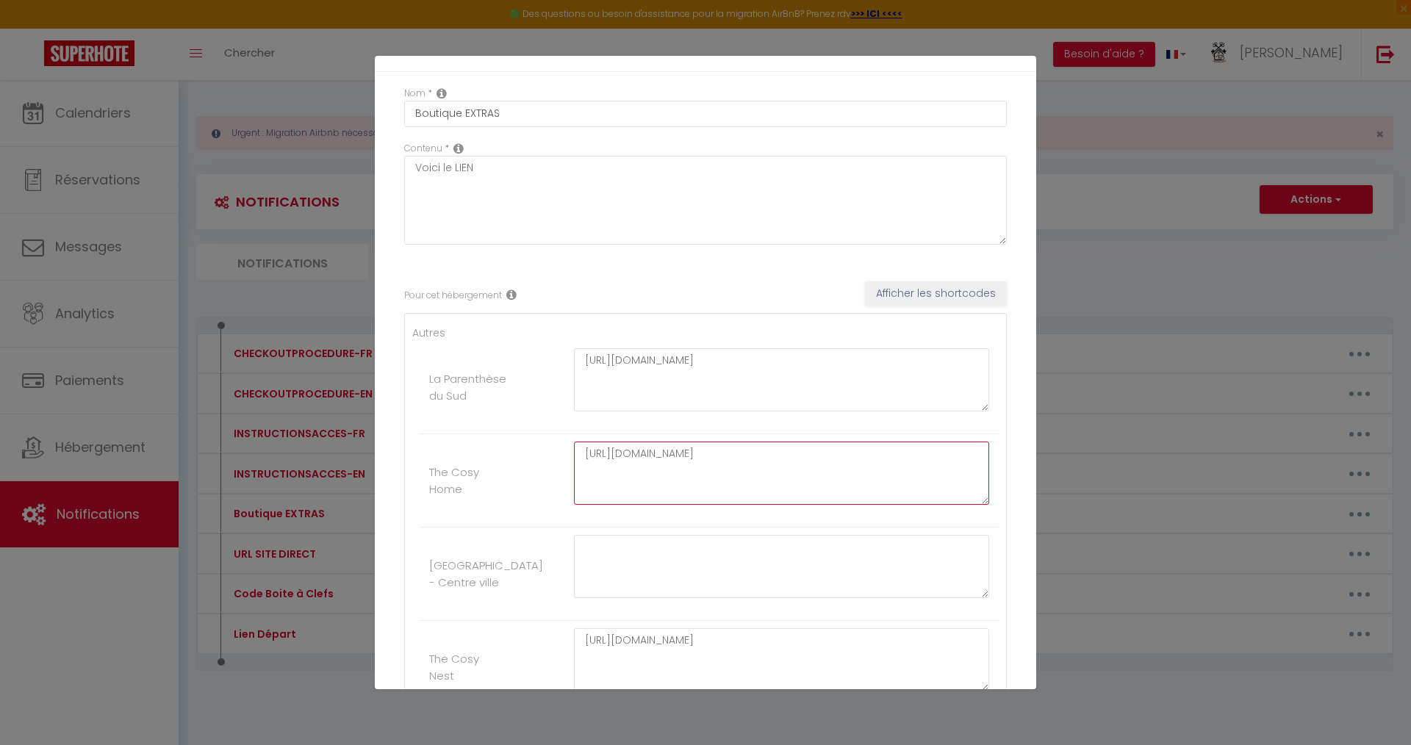
click at [681, 452] on textarea "[URL][DOMAIN_NAME]" at bounding box center [781, 473] width 415 height 63
click at [683, 452] on textarea "[URL][DOMAIN_NAME]" at bounding box center [781, 473] width 415 height 63
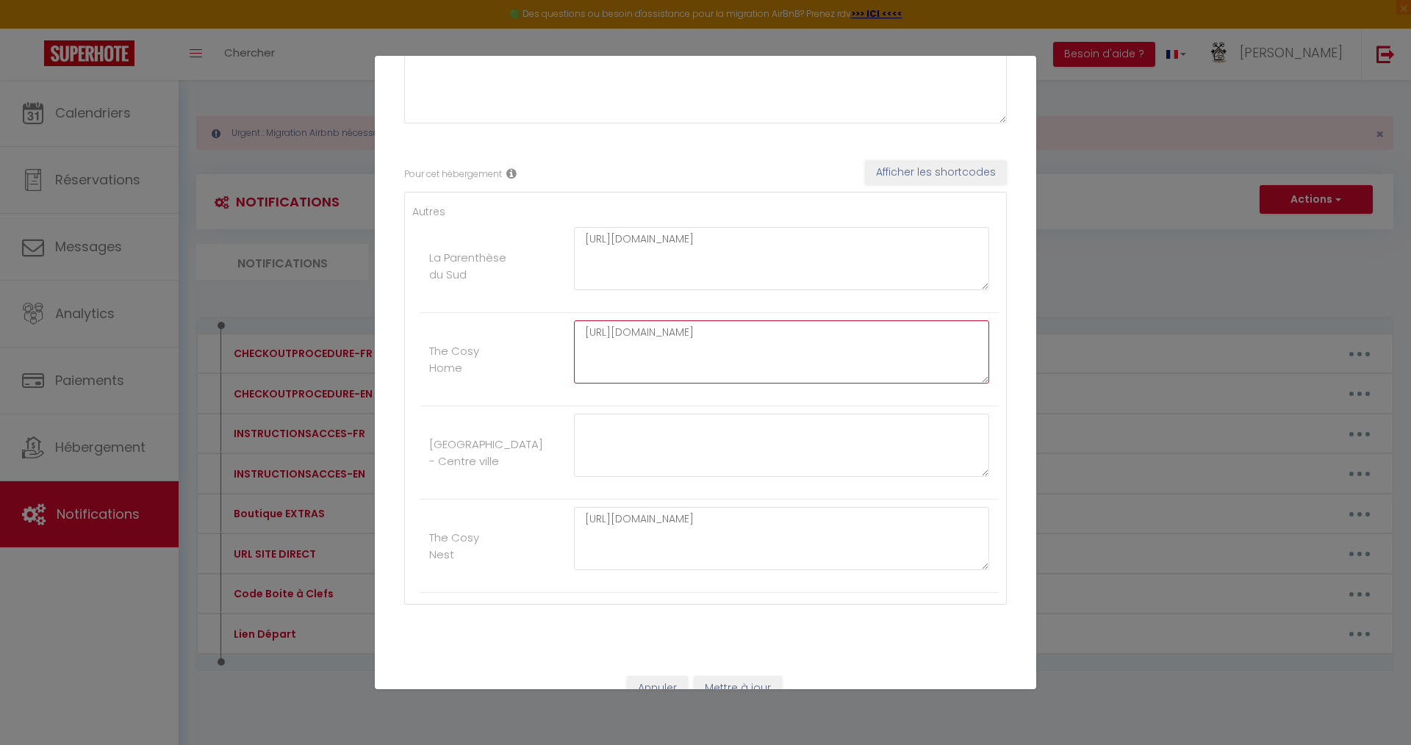
scroll to position [186, 0]
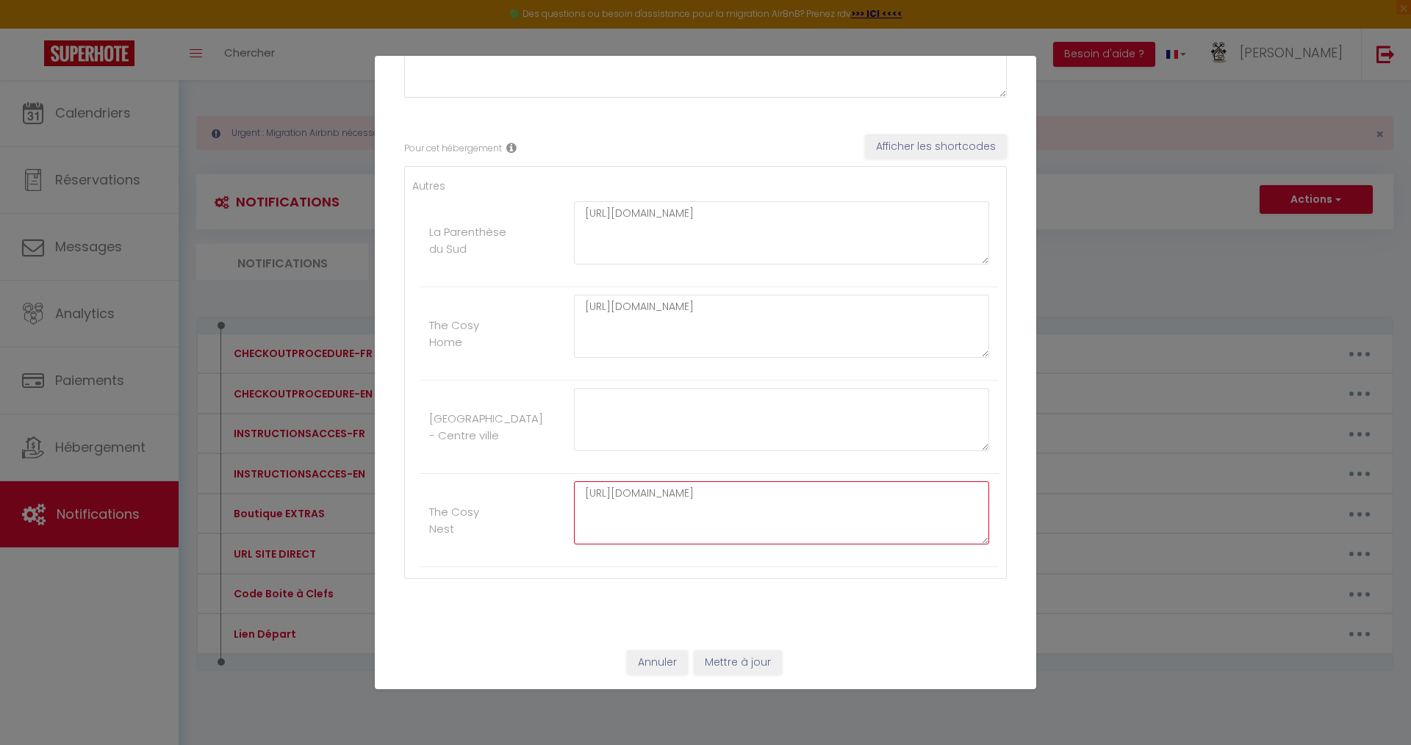
drag, startPoint x: 805, startPoint y: 491, endPoint x: 539, endPoint y: 492, distance: 265.3
click at [538, 491] on li "The Cosy Nest [URL][DOMAIN_NAME]" at bounding box center [709, 520] width 579 height 93
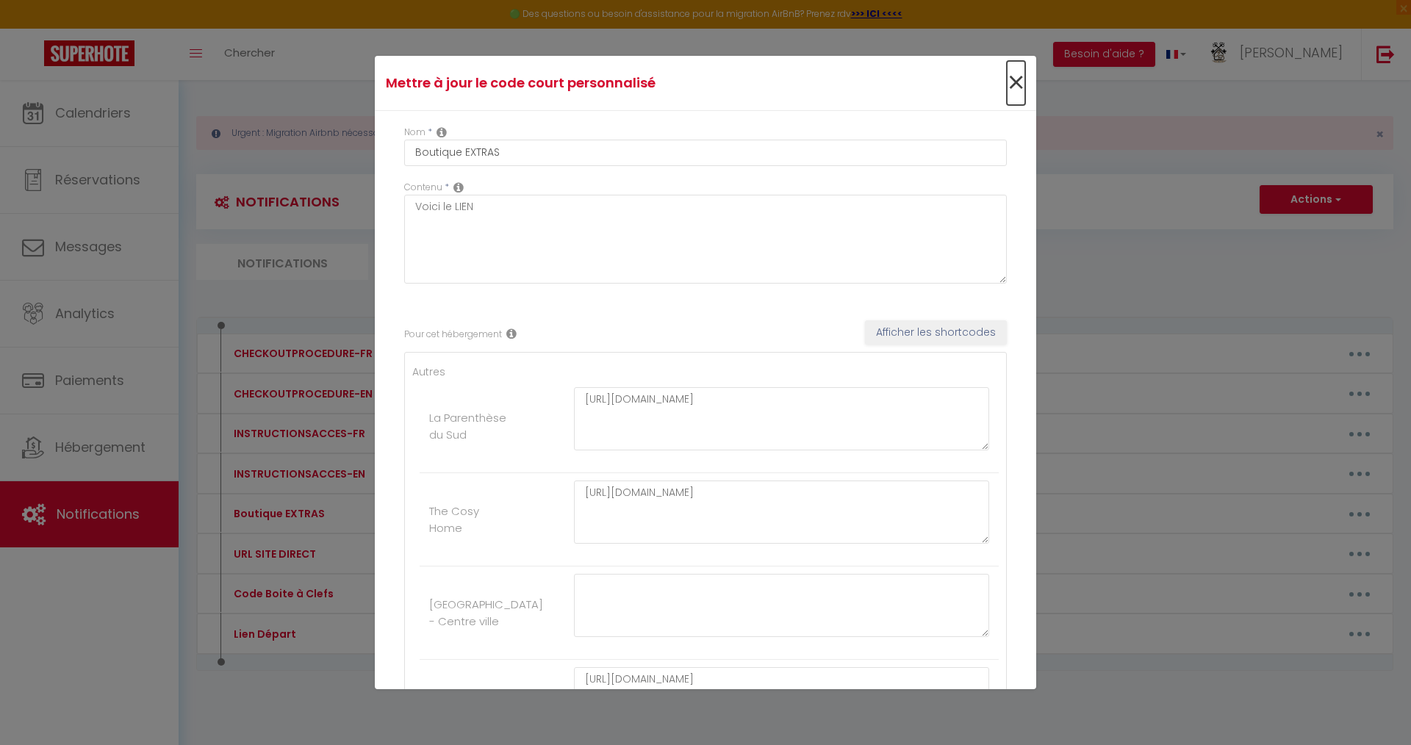
click at [1010, 87] on span "×" at bounding box center [1016, 83] width 18 height 44
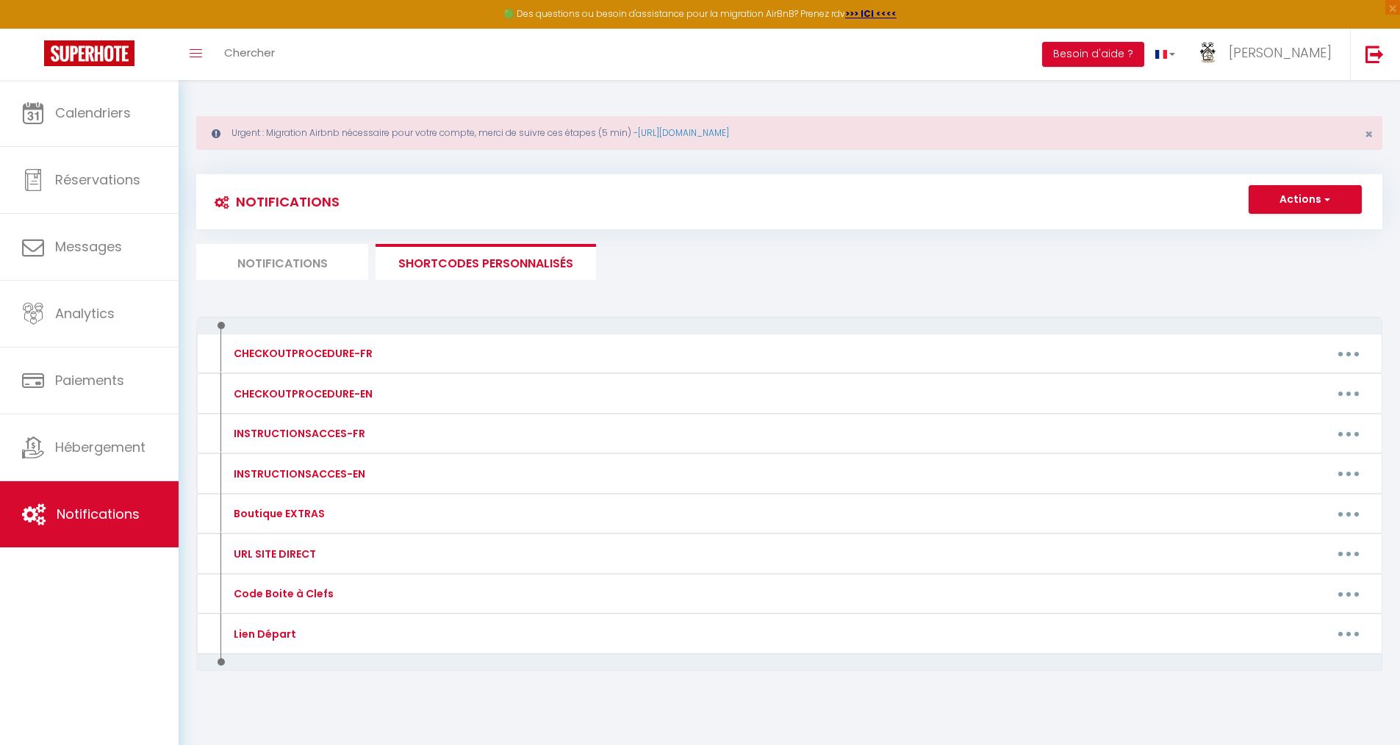
click at [293, 256] on li "Notifications" at bounding box center [282, 262] width 172 height 36
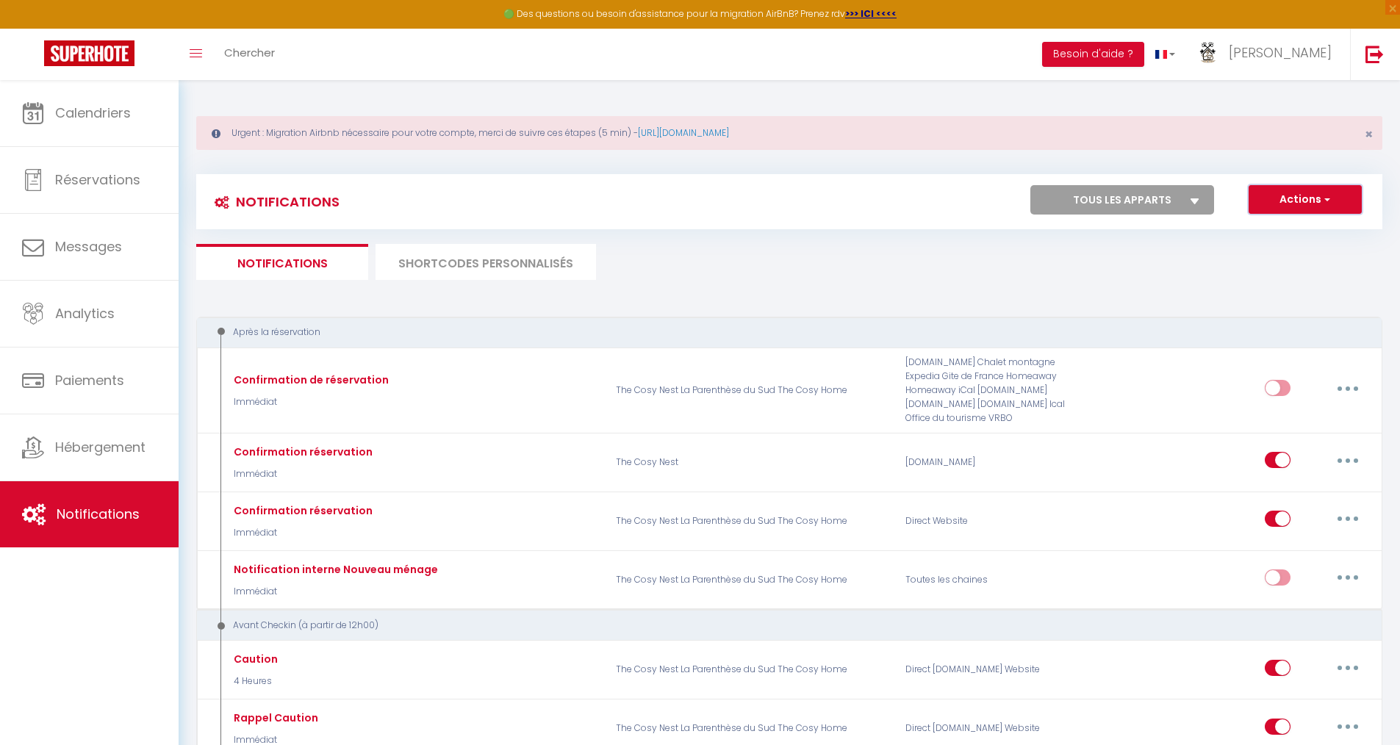
click at [1317, 209] on button "Actions" at bounding box center [1305, 199] width 113 height 29
click at [1282, 230] on link "Nouvelle Notification" at bounding box center [1284, 231] width 153 height 19
select select "Immédiat"
select select
checkbox input "false"
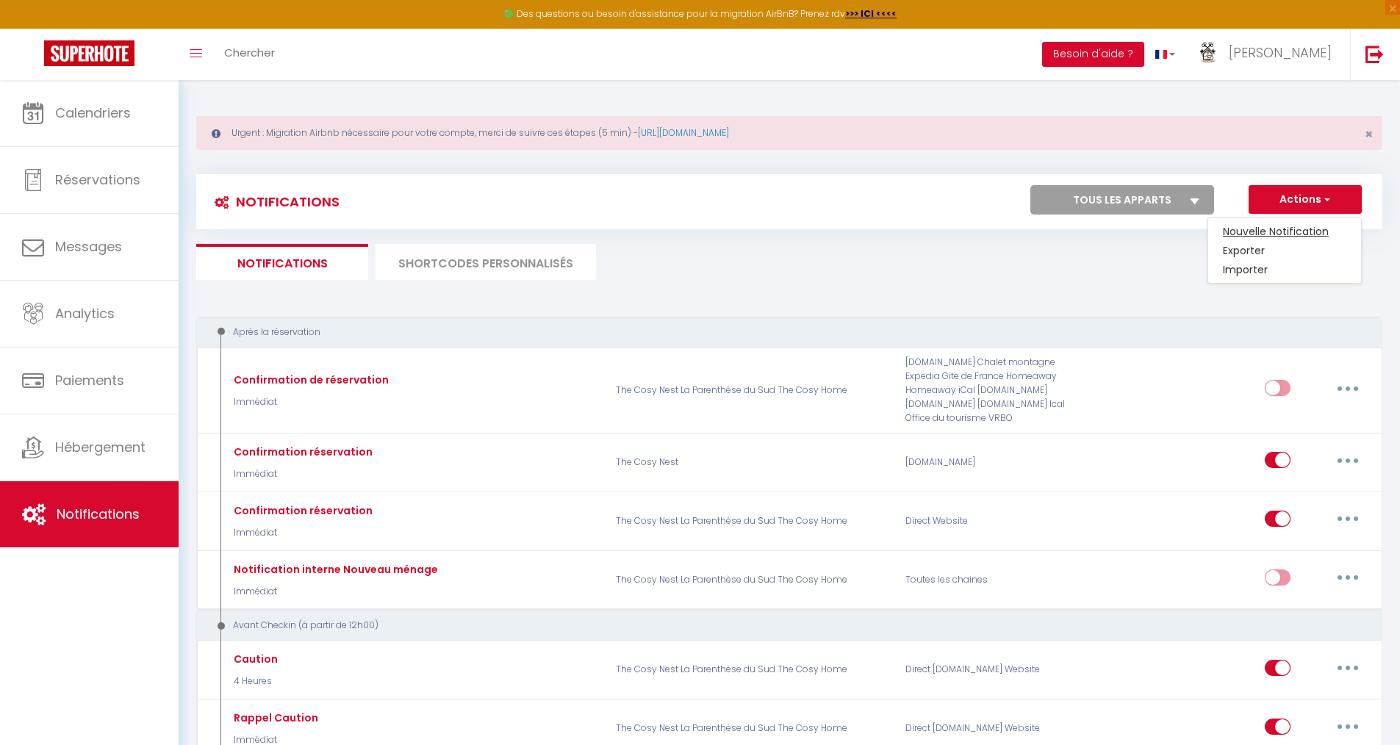
checkbox input "false"
radio input "true"
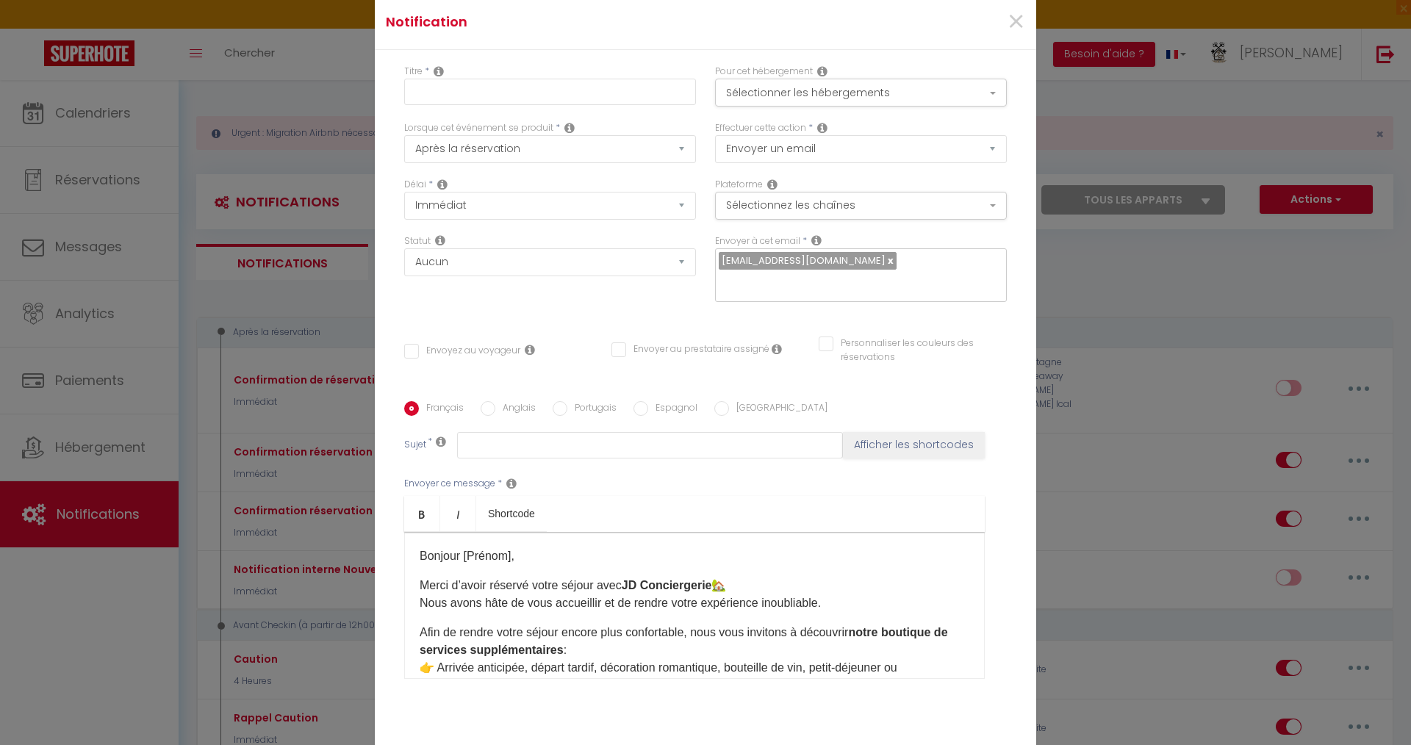
drag, startPoint x: 506, startPoint y: 556, endPoint x: 533, endPoint y: 558, distance: 27.2
click at [506, 557] on p "Bonjour [Prénom]," at bounding box center [695, 557] width 550 height 18
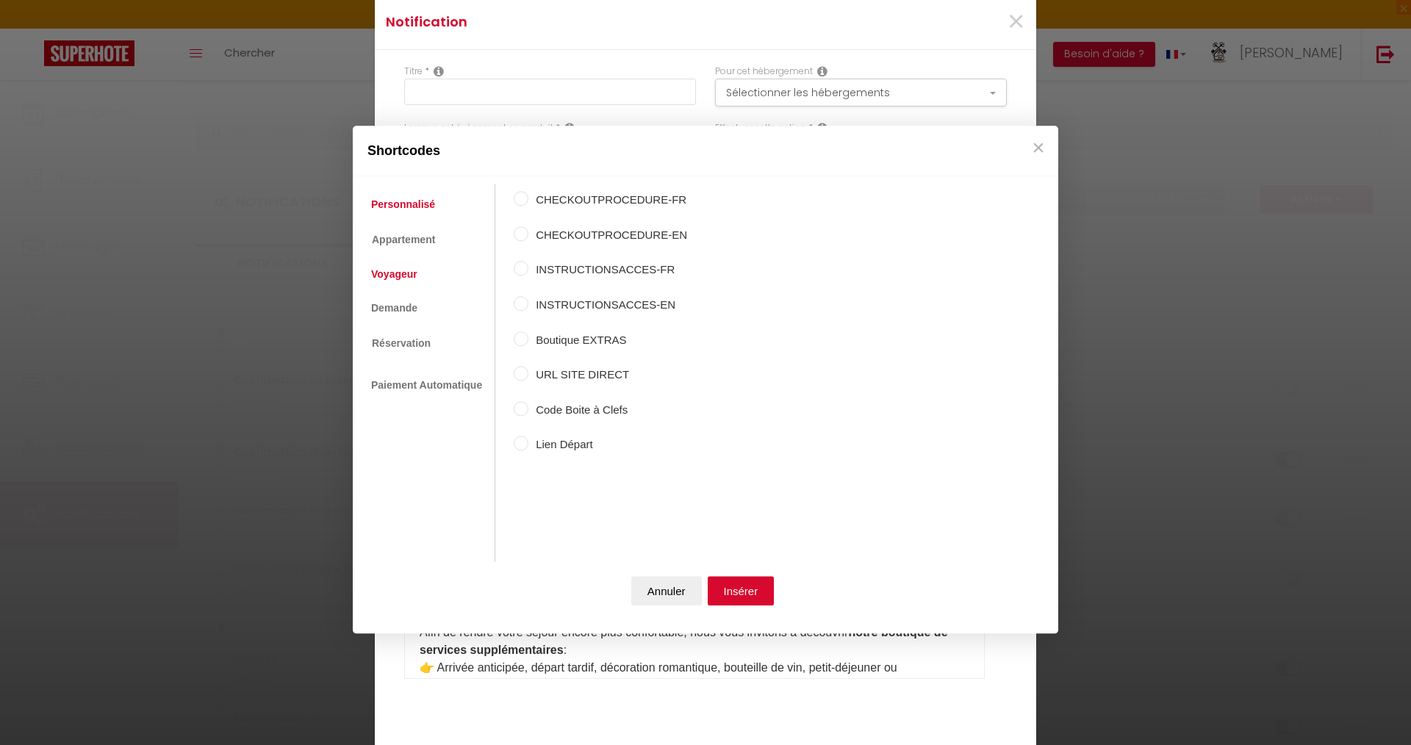
click at [409, 276] on link "Voyageur" at bounding box center [394, 274] width 61 height 26
click at [525, 234] on input "Prénom du voyageur" at bounding box center [521, 233] width 15 height 15
radio input "true"
click at [741, 584] on button "Insérer" at bounding box center [741, 591] width 67 height 29
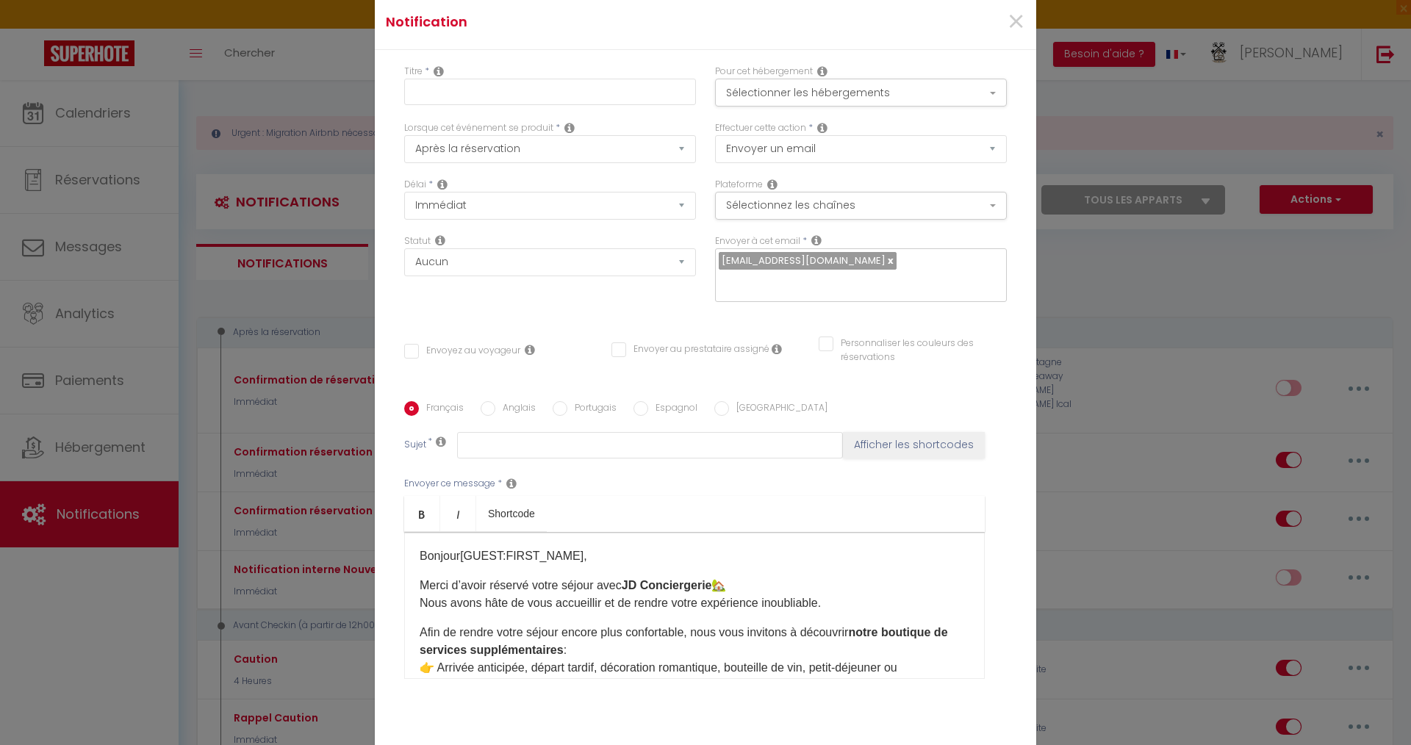
drag, startPoint x: 625, startPoint y: 585, endPoint x: 747, endPoint y: 578, distance: 122.9
click at [747, 578] on p "Merci d’avoir réservé votre séjour avec JD Conciergerie 🏡 Nous avons hâte de vo…" at bounding box center [695, 594] width 550 height 35
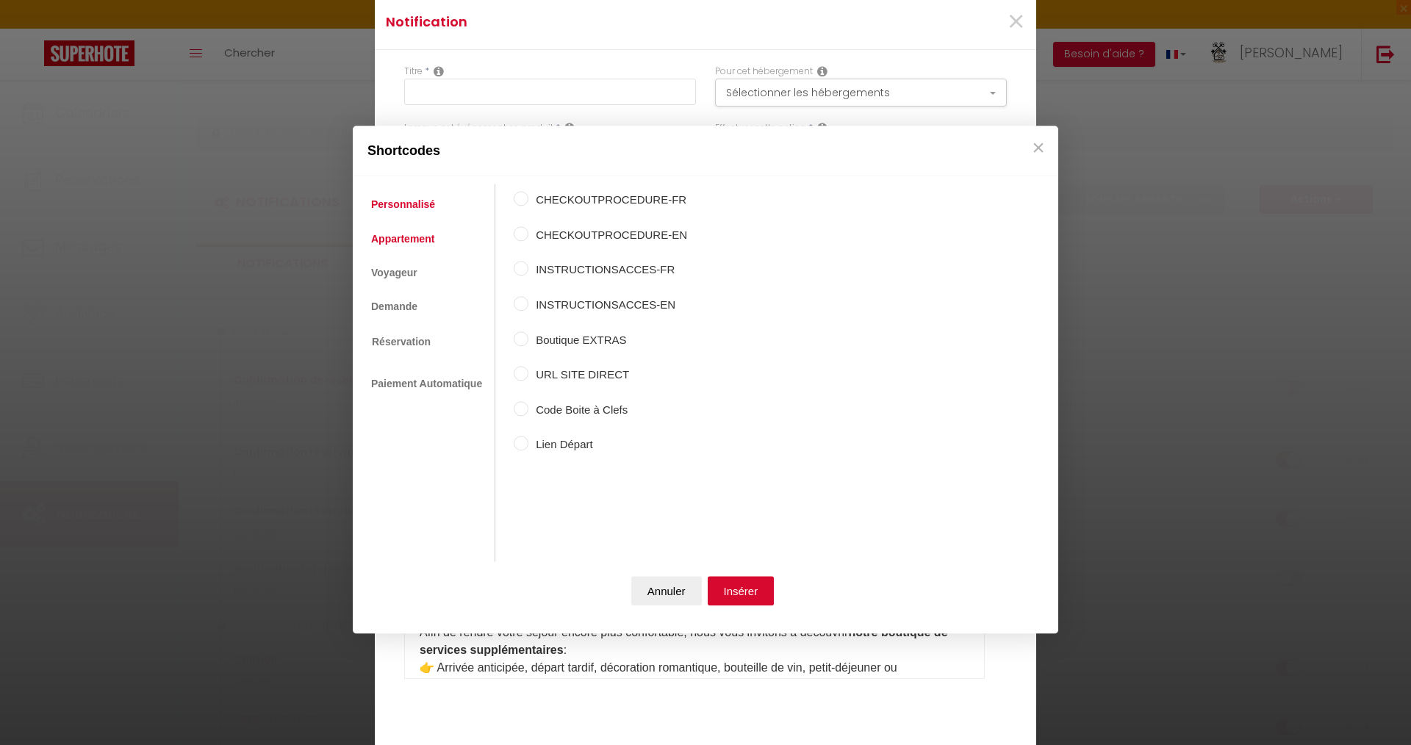
click at [409, 240] on link "Appartement" at bounding box center [403, 239] width 78 height 26
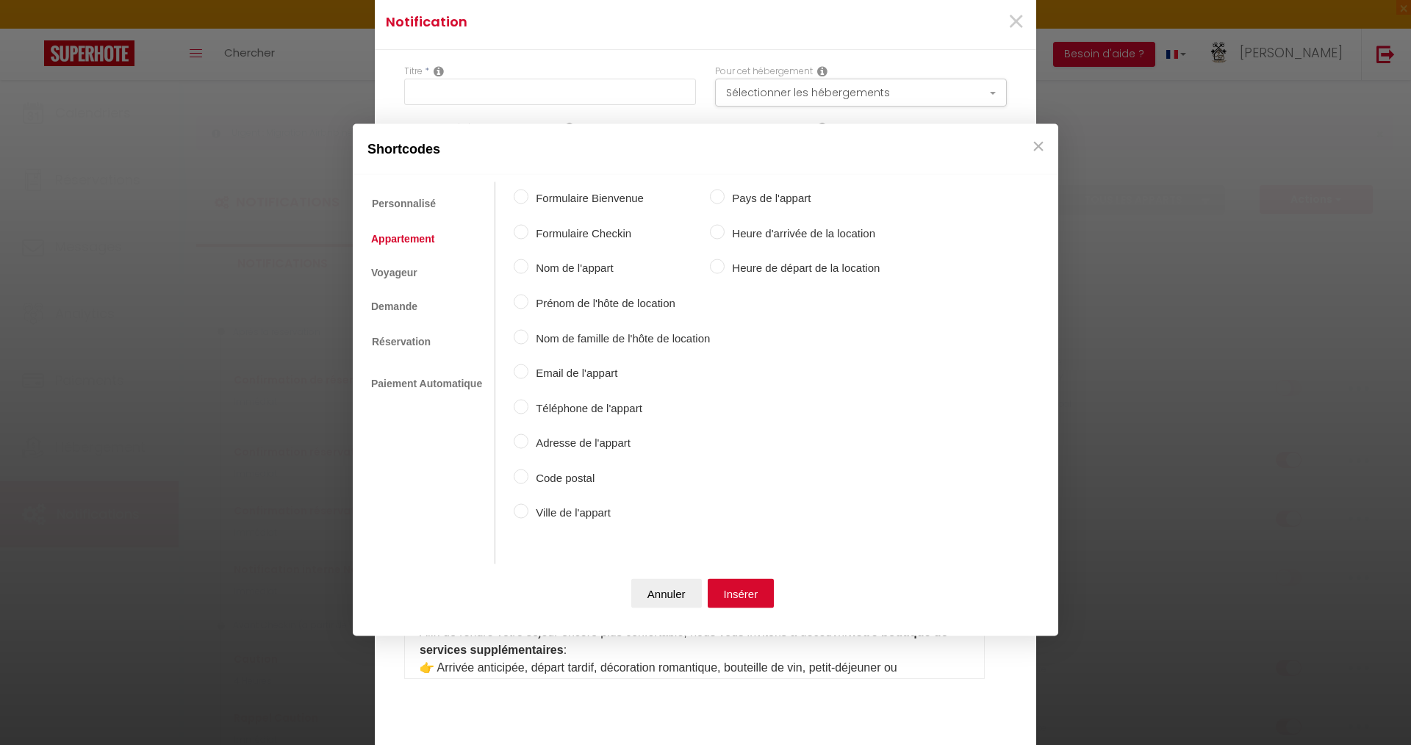
click at [523, 268] on input "Nom de l'appart" at bounding box center [521, 266] width 15 height 15
radio input "true"
click at [731, 593] on button "Insérer" at bounding box center [741, 592] width 67 height 29
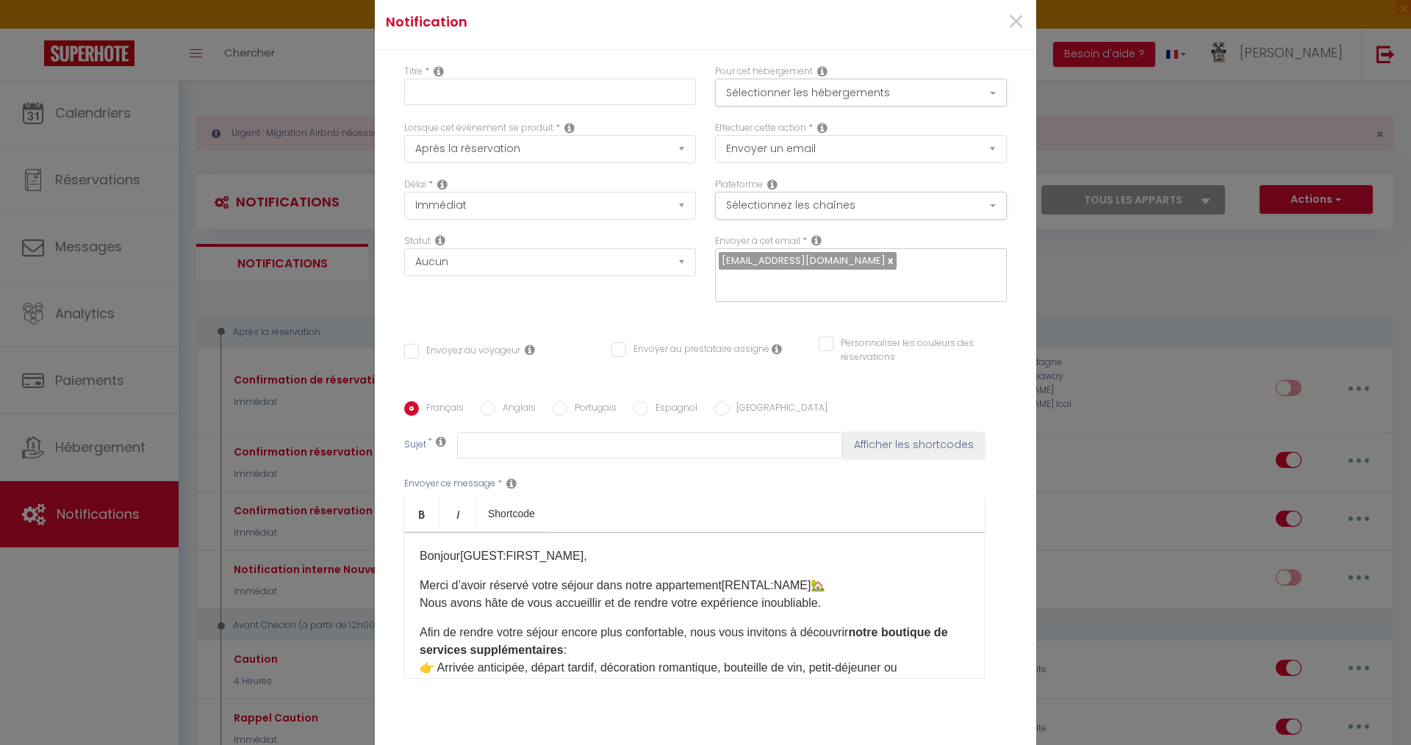
scroll to position [73, 0]
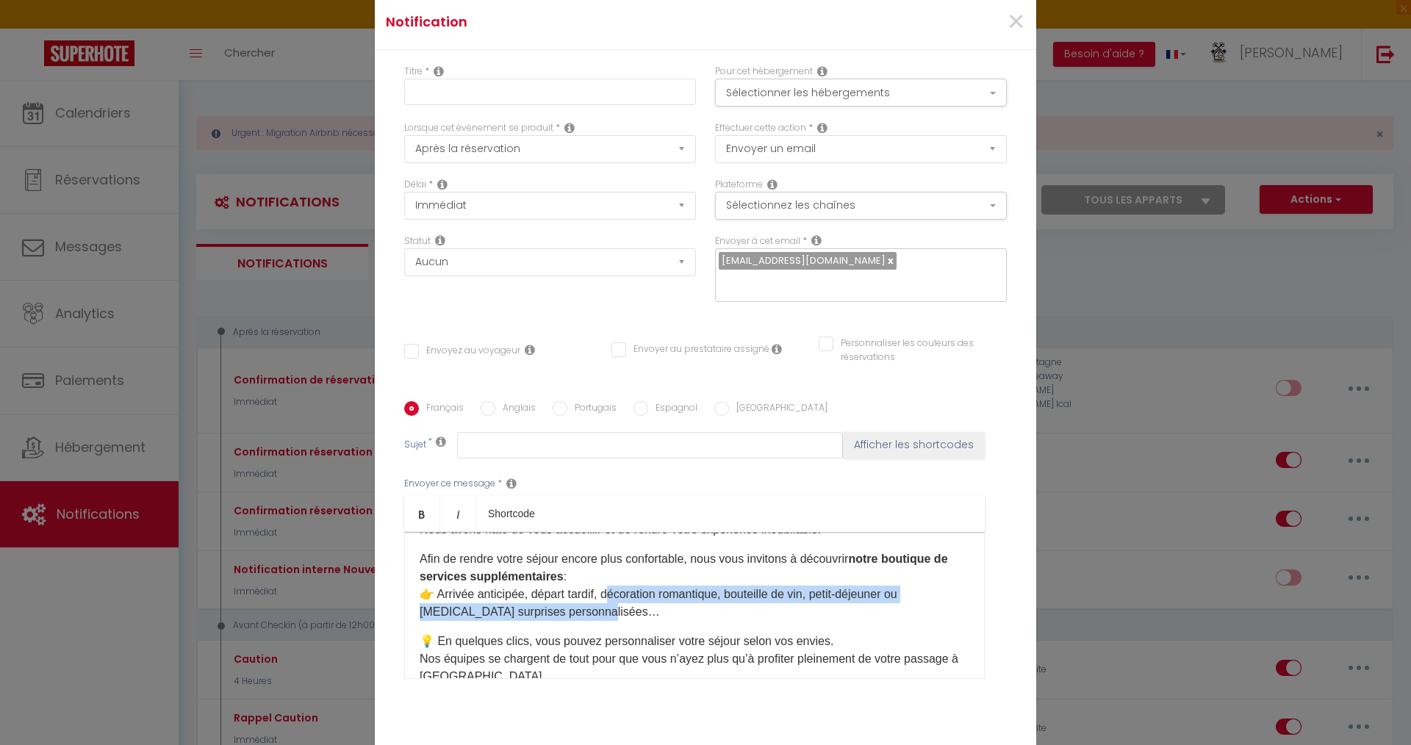
drag, startPoint x: 606, startPoint y: 593, endPoint x: 711, endPoint y: 614, distance: 106.4
click at [711, 614] on p "Afin de rendre votre séjour [MEDICAL_DATA] plus confortable, nous vous invitons…" at bounding box center [695, 586] width 550 height 71
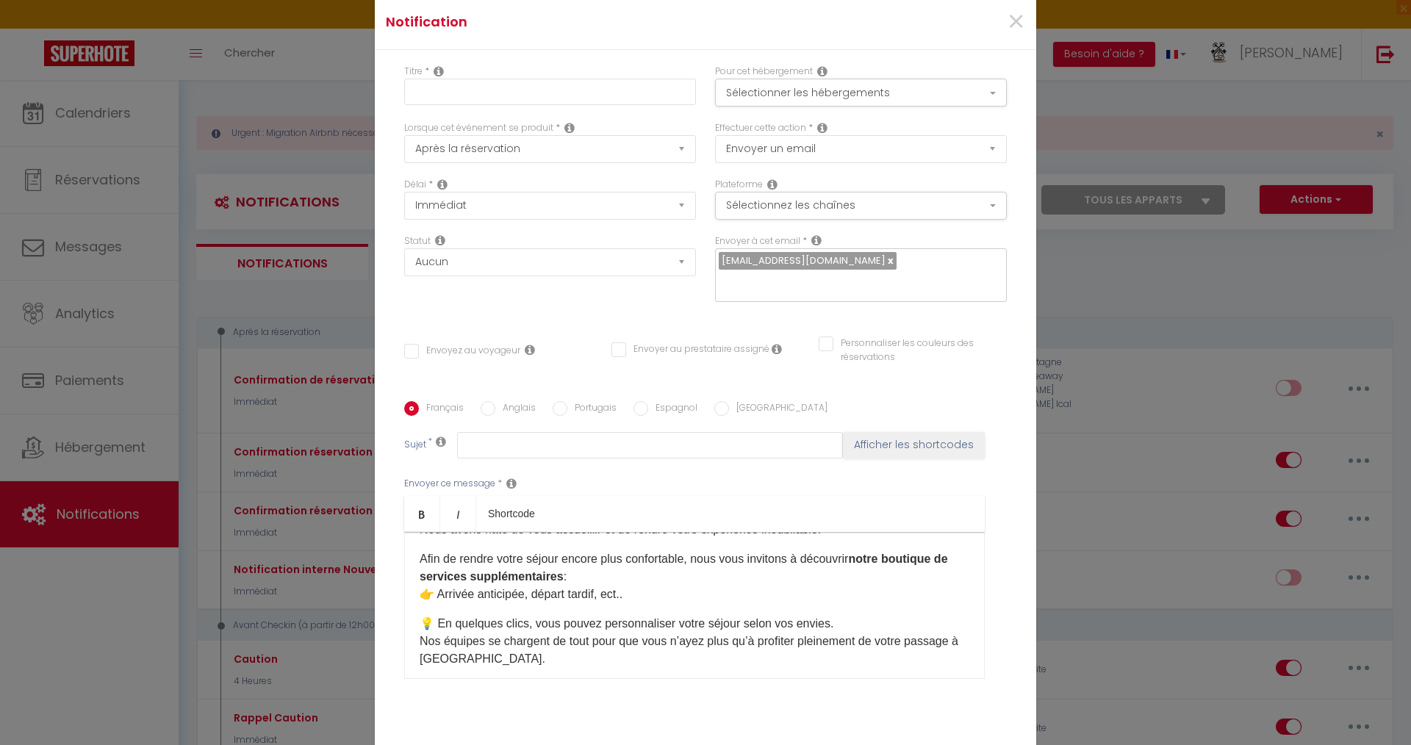
scroll to position [140, 0]
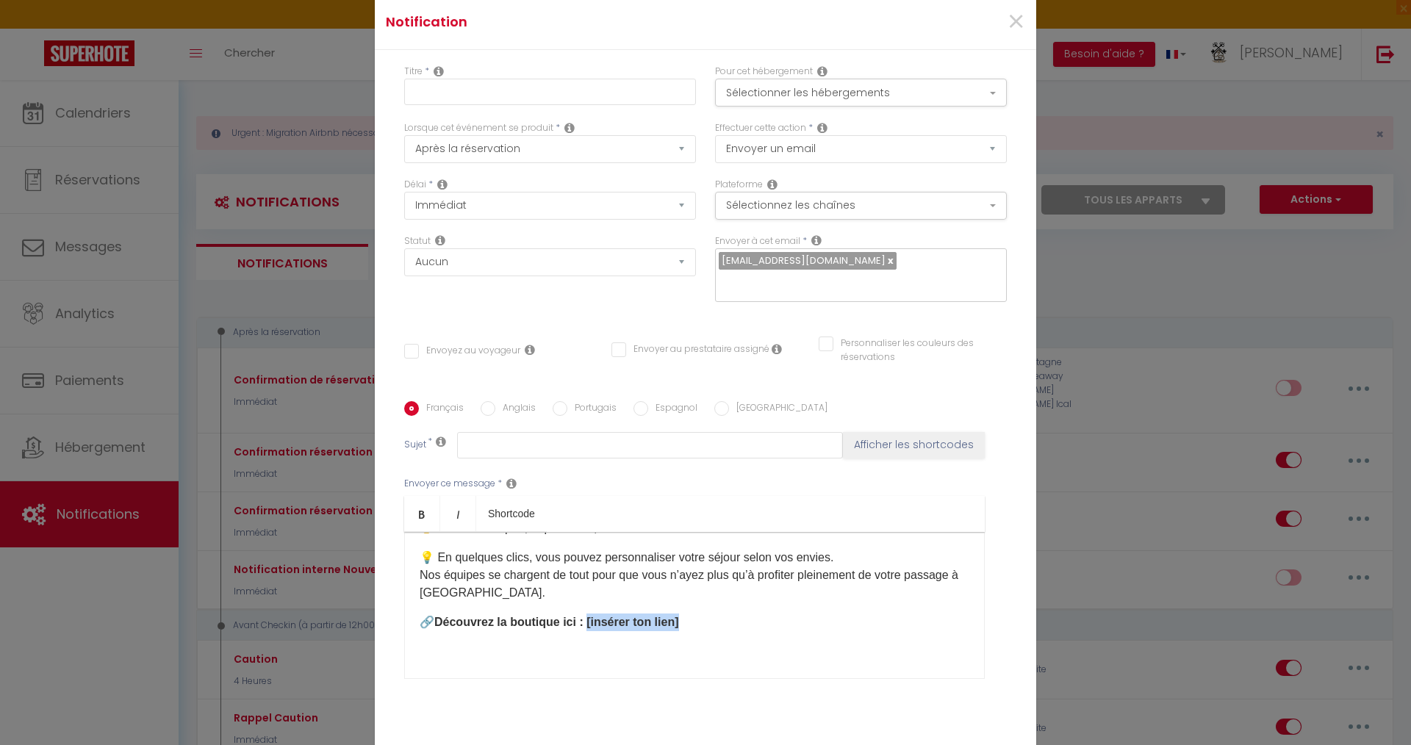
drag, startPoint x: 584, startPoint y: 622, endPoint x: 732, endPoint y: 622, distance: 147.7
click at [732, 622] on p "🔗 Découvrez la boutique ici : [insérer ton lien] ​" at bounding box center [695, 623] width 550 height 18
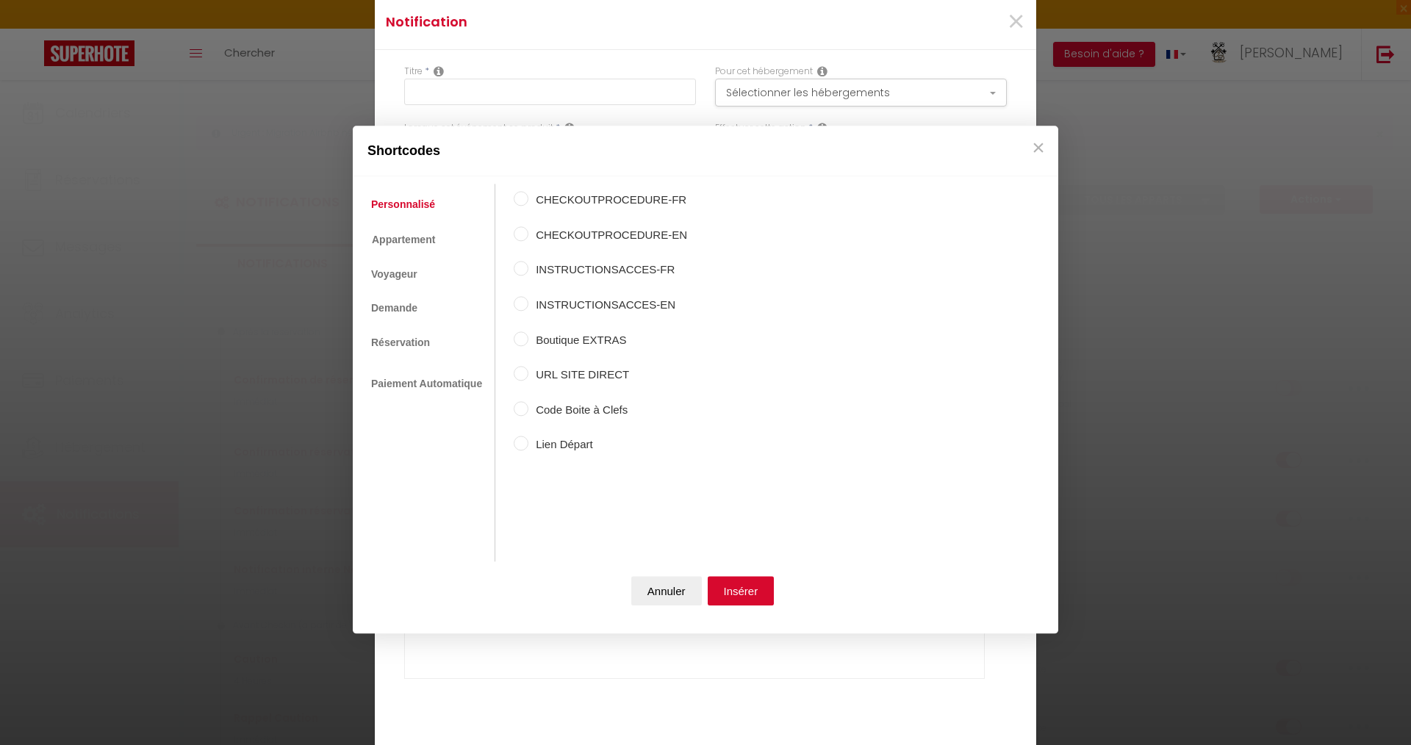
click at [523, 342] on input "Boutique EXTRAS" at bounding box center [521, 338] width 15 height 15
radio input "true"
click at [731, 581] on button "Insérer" at bounding box center [741, 591] width 67 height 29
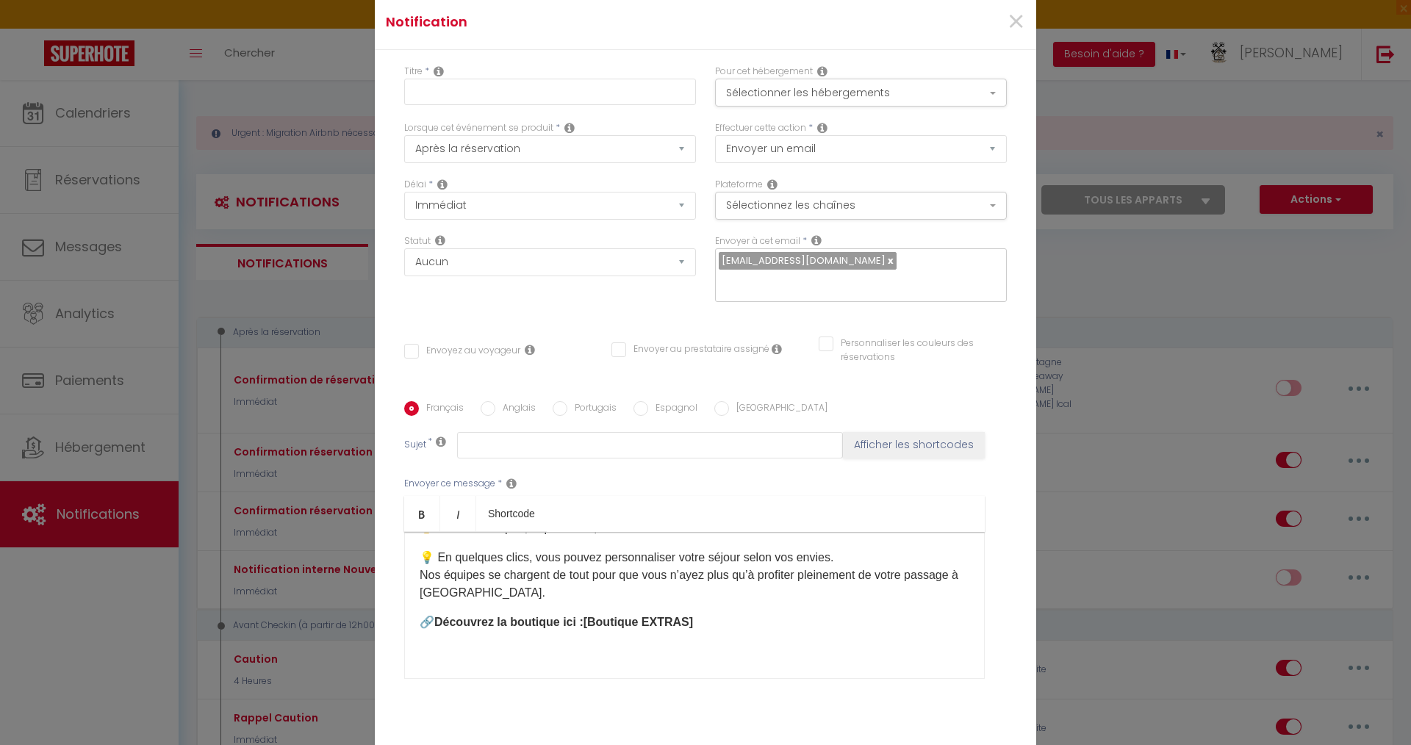
click at [456, 642] on div "Bonjour [GUEST:FIRST_NAME] ​ , Merci d’avoir réservé votre séjour dans notre ap…" at bounding box center [694, 605] width 581 height 147
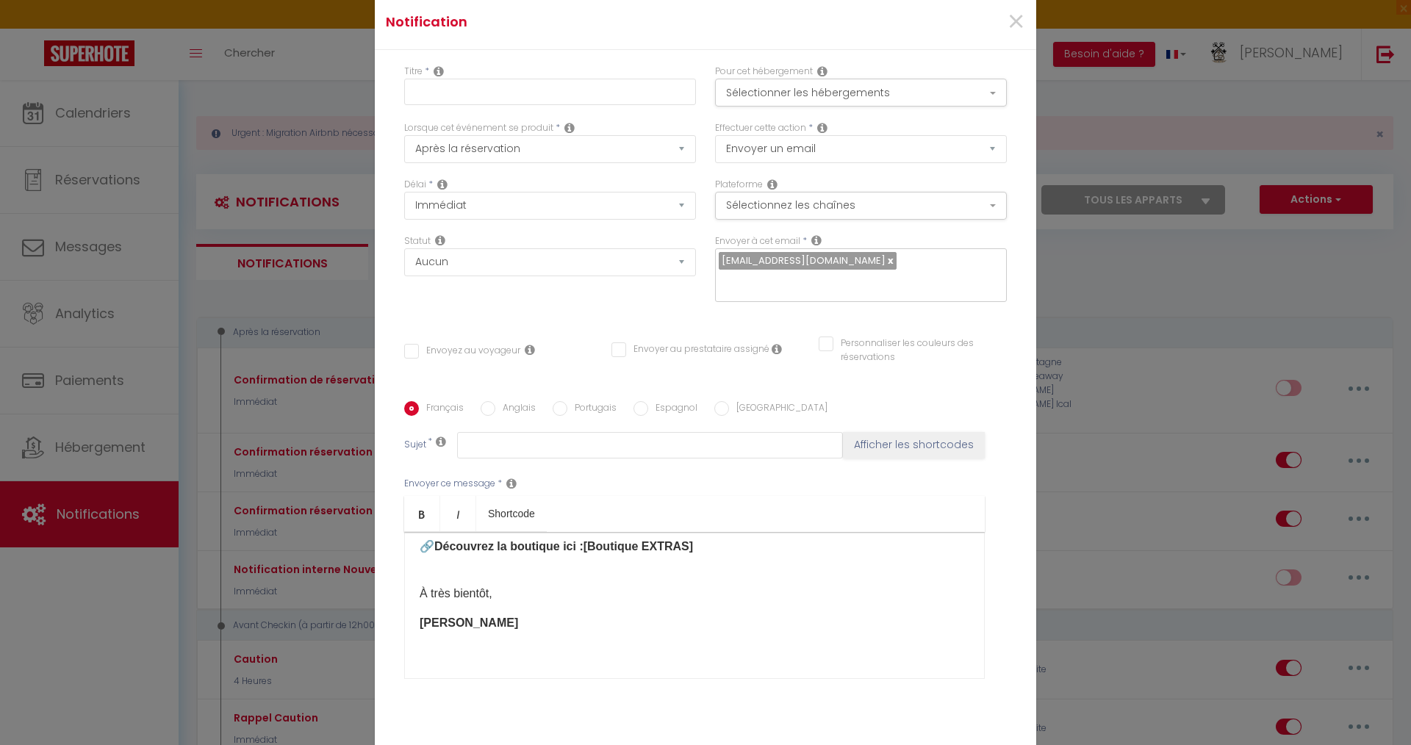
scroll to position [216, 0]
click at [479, 437] on input "text" at bounding box center [650, 445] width 386 height 26
paste input "Préparez votre séjour avec nos services exclusifs ✨"
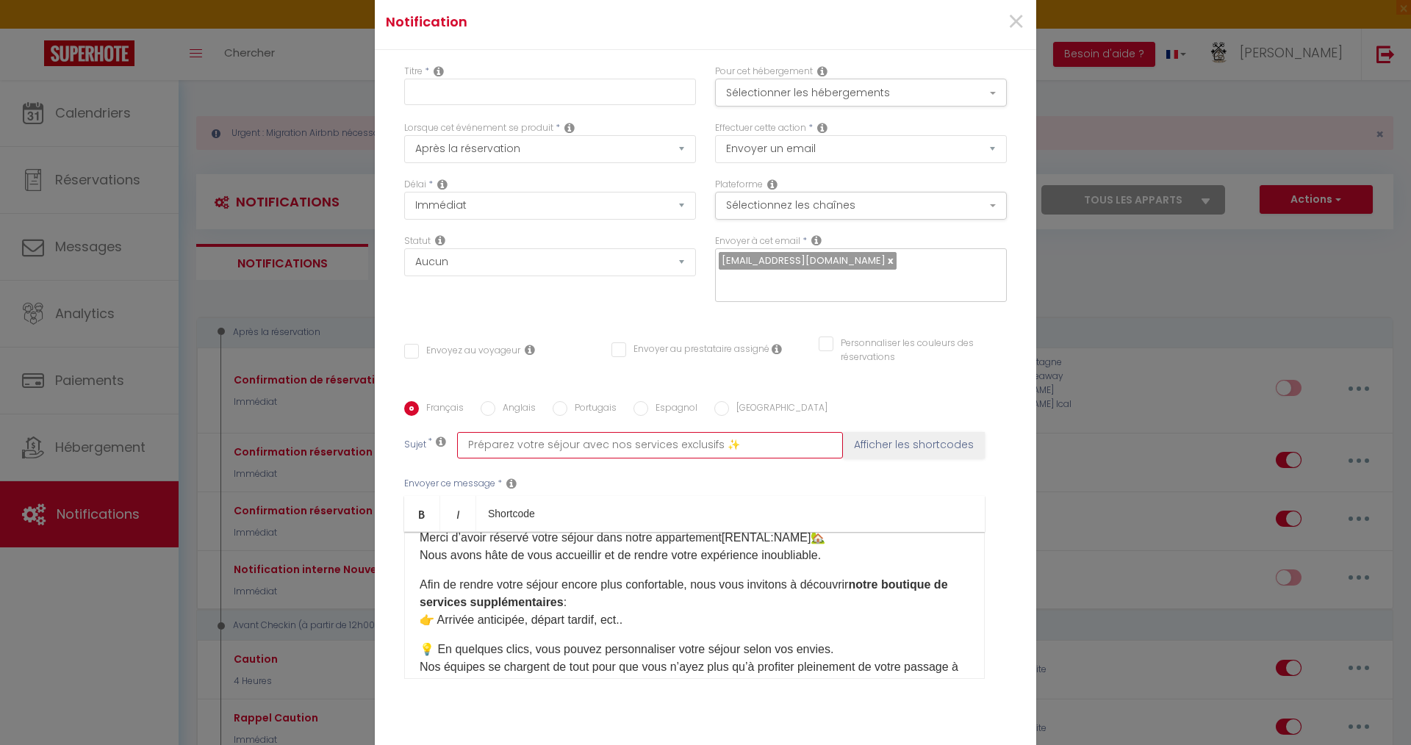
scroll to position [0, 0]
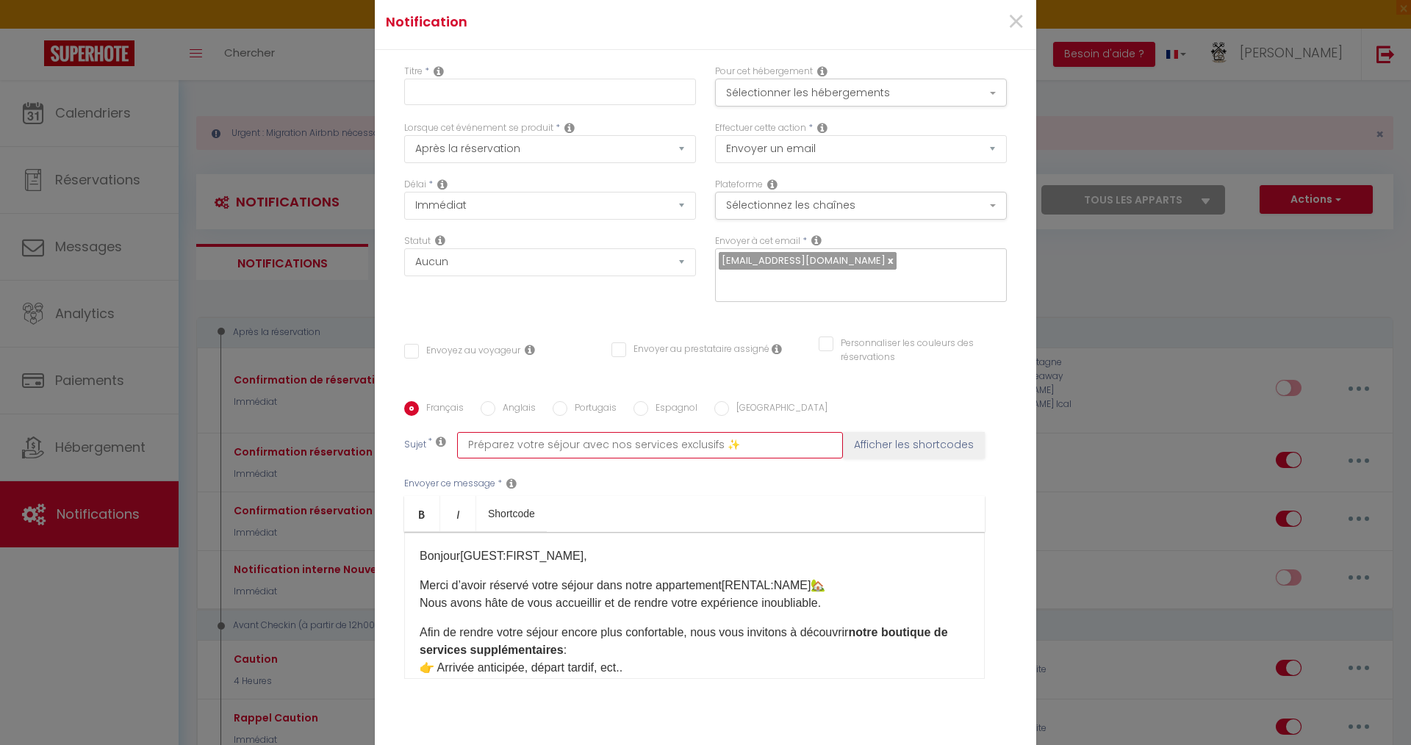
type input "Préparez votre séjour avec nos services exclusifs ✨"
click at [404, 351] on input "Envoyez au voyageur" at bounding box center [462, 351] width 116 height 15
checkbox input "true"
checkbox input "false"
click at [498, 96] on input "text" at bounding box center [550, 92] width 292 height 26
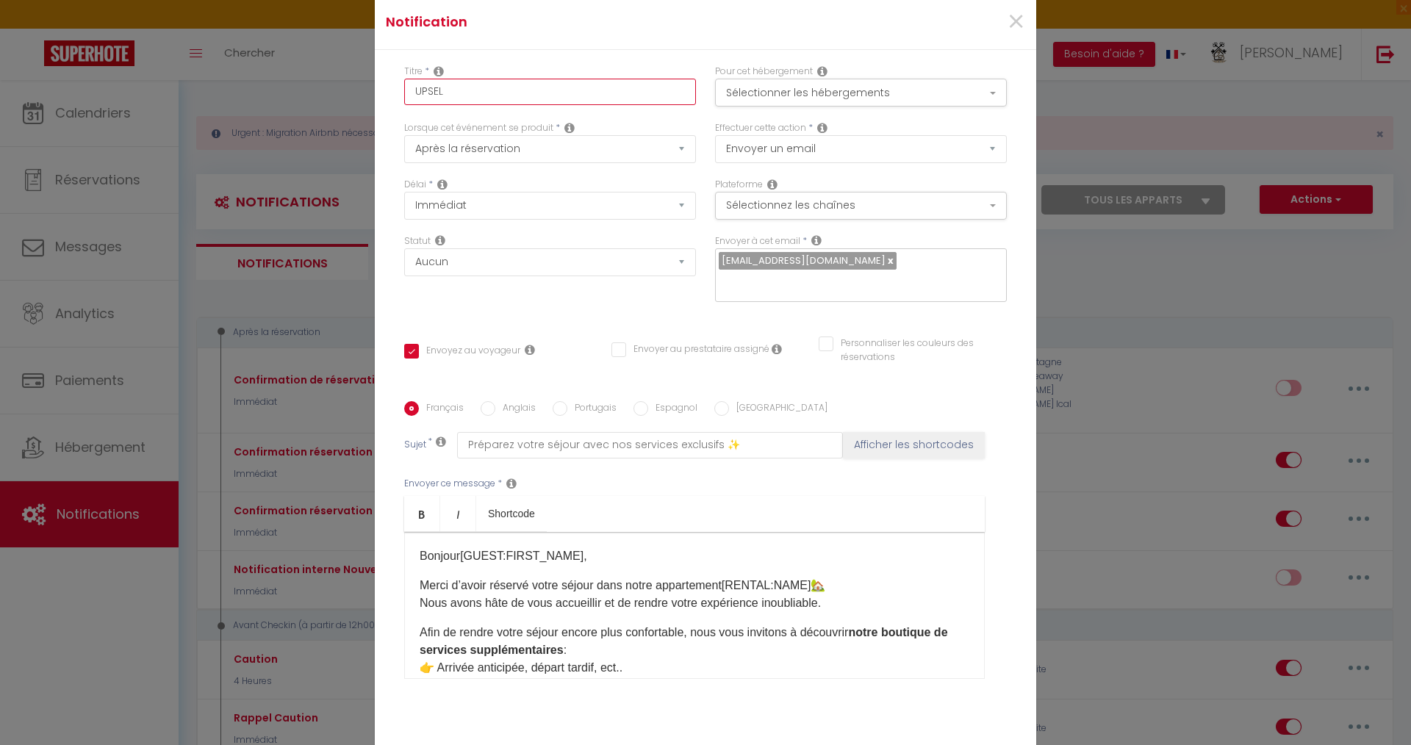
type input "UPSEL"
click at [488, 266] on select "Aucun Si la réservation est payée Si réservation non payée Si la caution a été …" at bounding box center [550, 262] width 292 height 28
click at [404, 248] on select "Aucun Si la réservation est payée Si réservation non payée Si la caution a été …" at bounding box center [550, 262] width 292 height 28
click at [512, 220] on div "Délai * Immédiat + 10 Minutes + 1 Heure + 2 Heures + 3 Heures + 4 Heures + 5 He…" at bounding box center [550, 206] width 311 height 57
click at [535, 265] on select "Aucun Si la réservation est payée Si réservation non payée Si la caution a été …" at bounding box center [550, 262] width 292 height 28
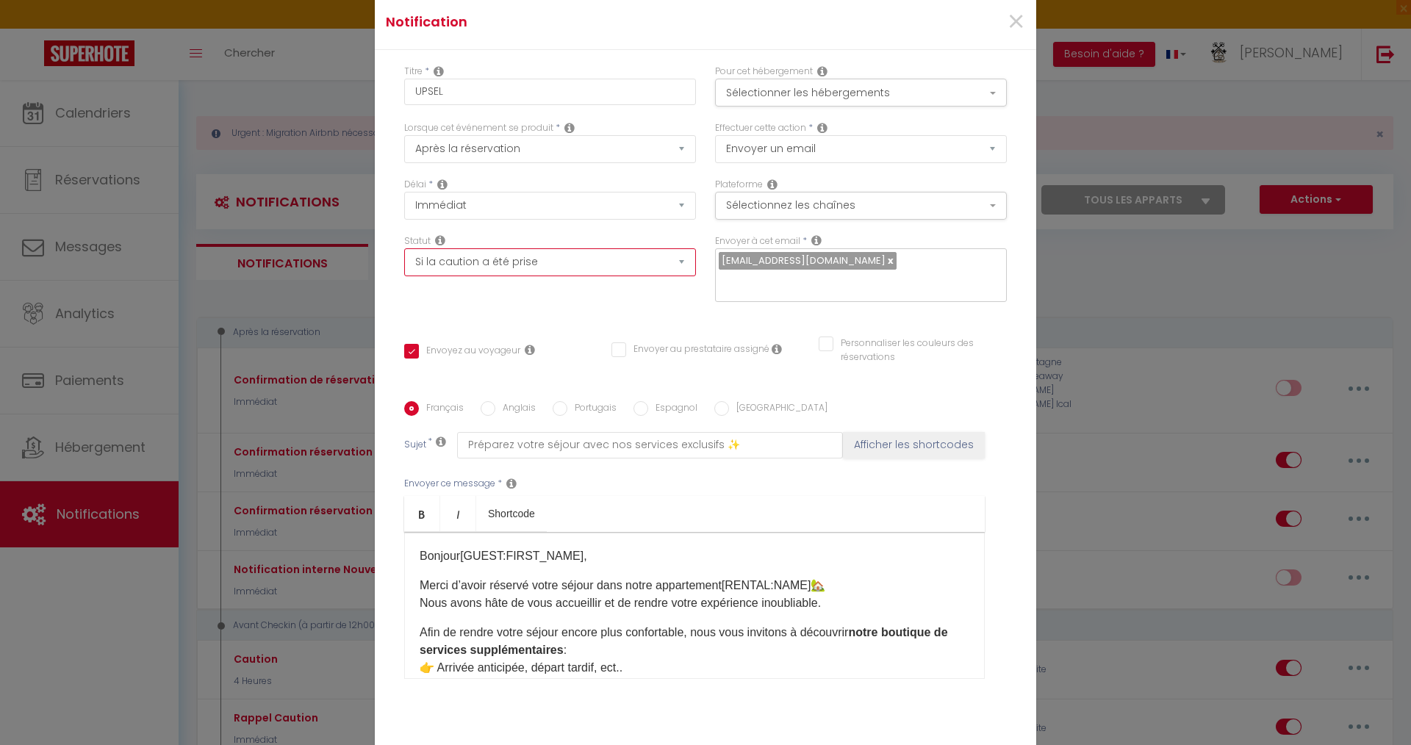
select select "if_booking_is_paid"
click at [404, 248] on select "Aucun Si la réservation est payée Si réservation non payée Si la caution a été …" at bounding box center [550, 262] width 292 height 28
click at [498, 215] on select "Immédiat + 10 Minutes + 1 Heure + 2 Heures + 3 Heures + 4 Heures + 5 Heures + 6…" at bounding box center [550, 206] width 292 height 28
select select "1 Heure"
click at [404, 192] on select "Immédiat + 10 Minutes + 1 Heure + 2 Heures + 3 Heures + 4 Heures + 5 Heures + 6…" at bounding box center [550, 206] width 292 height 28
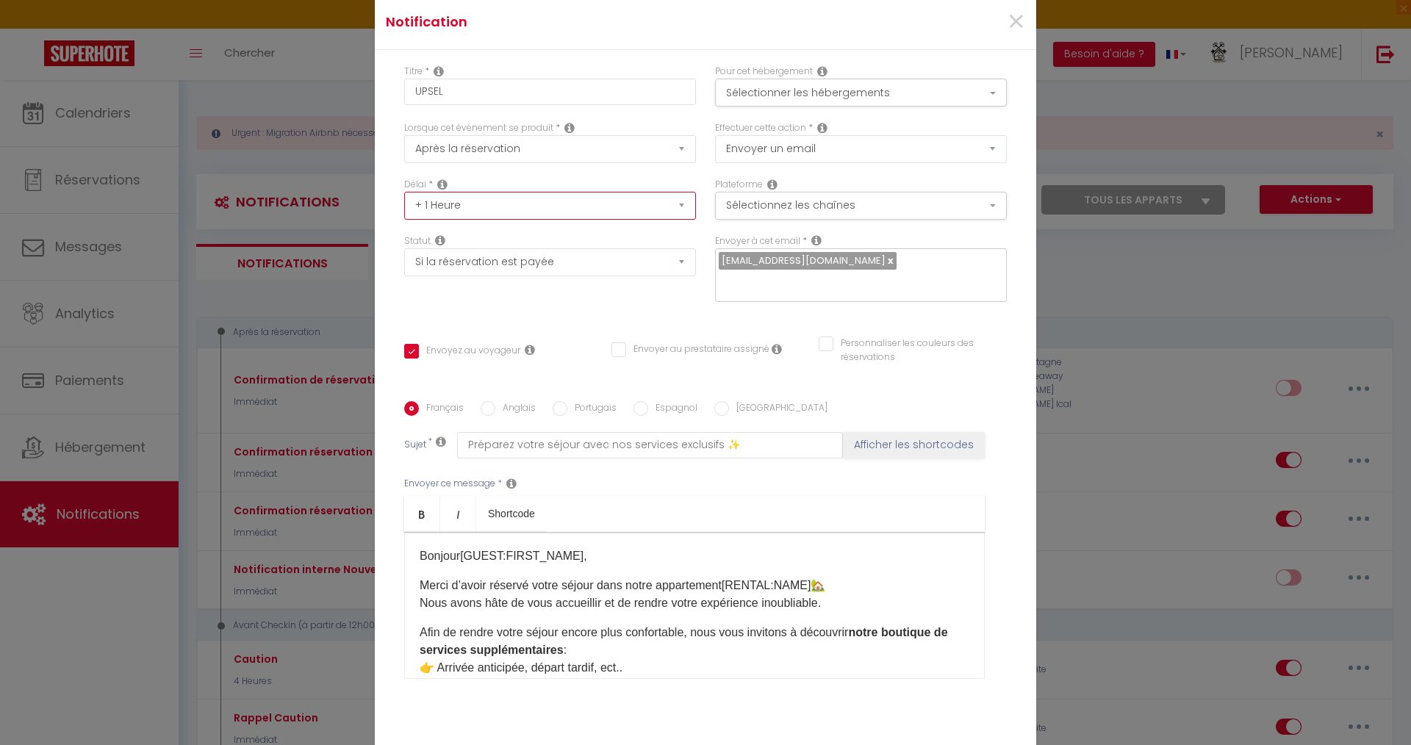
checkbox input "false"
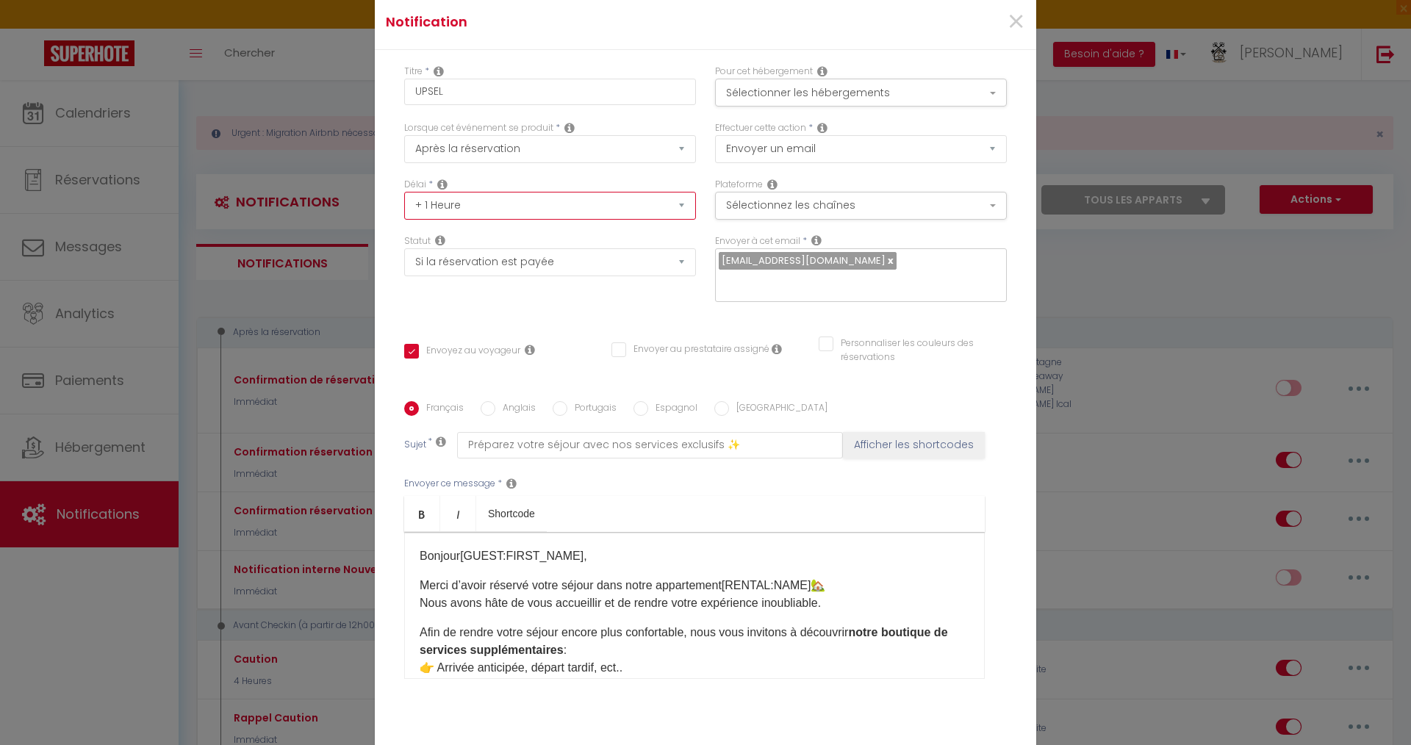
checkbox input "false"
click at [847, 86] on button "Sélectionner les hébergements" at bounding box center [861, 93] width 292 height 28
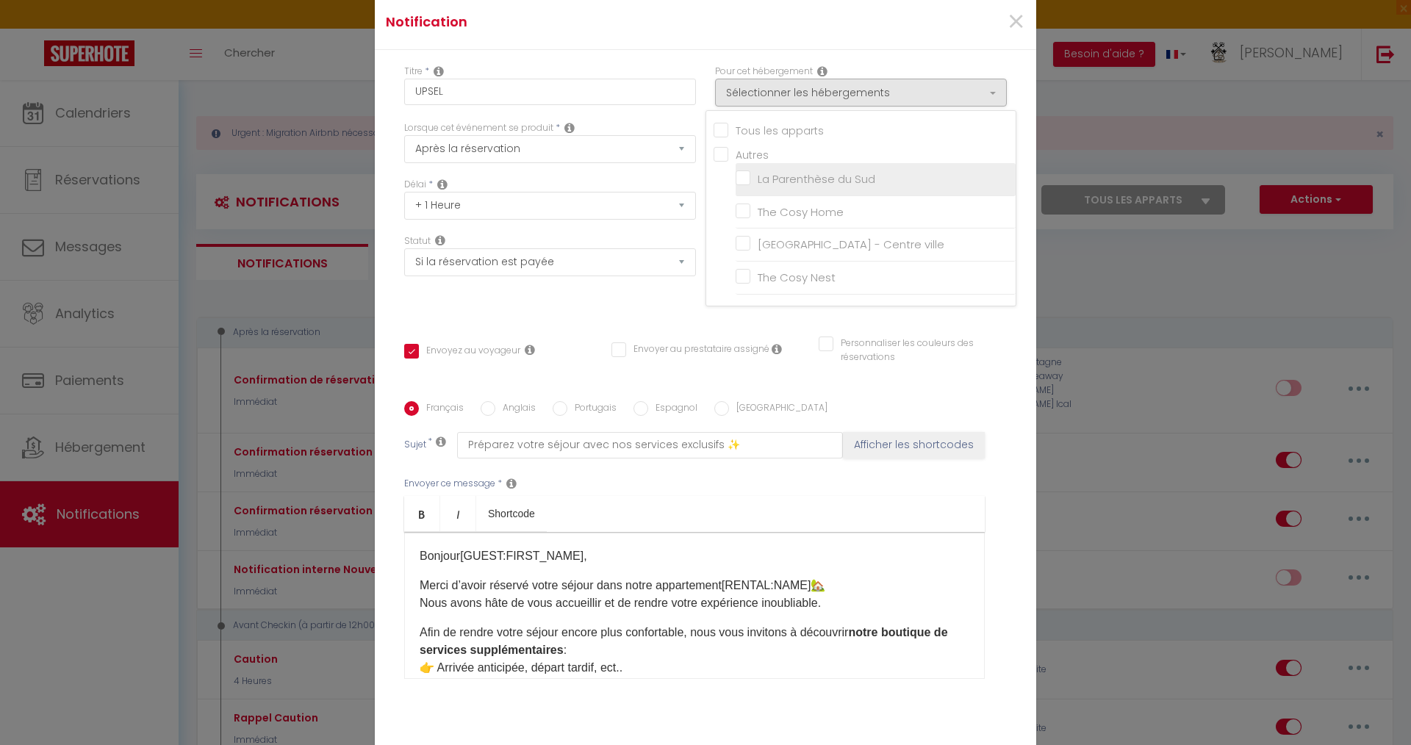
click at [743, 182] on input "La Parenthèse du Sud" at bounding box center [876, 179] width 280 height 15
checkbox input "true"
checkbox input "false"
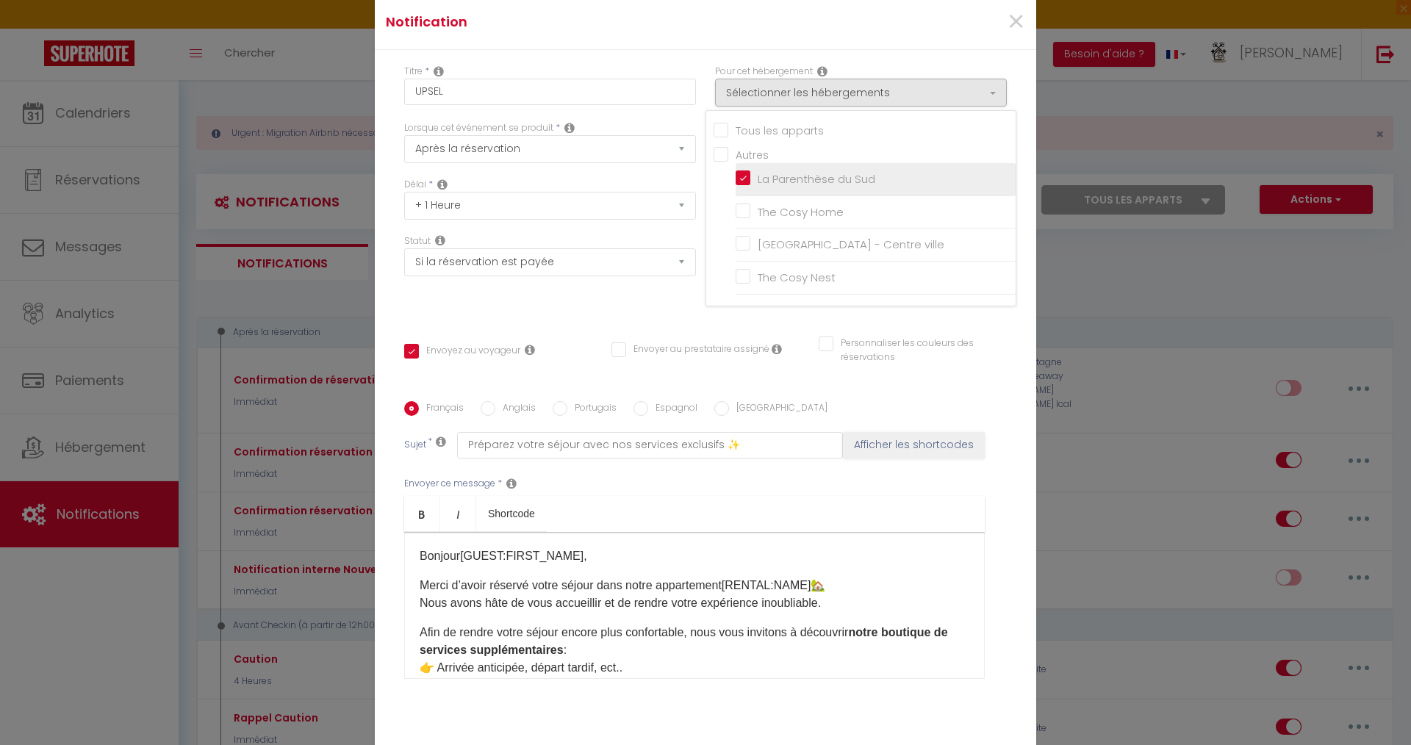
checkbox input "false"
click at [736, 206] on input "The Cosy Home" at bounding box center [876, 212] width 280 height 15
checkbox input "true"
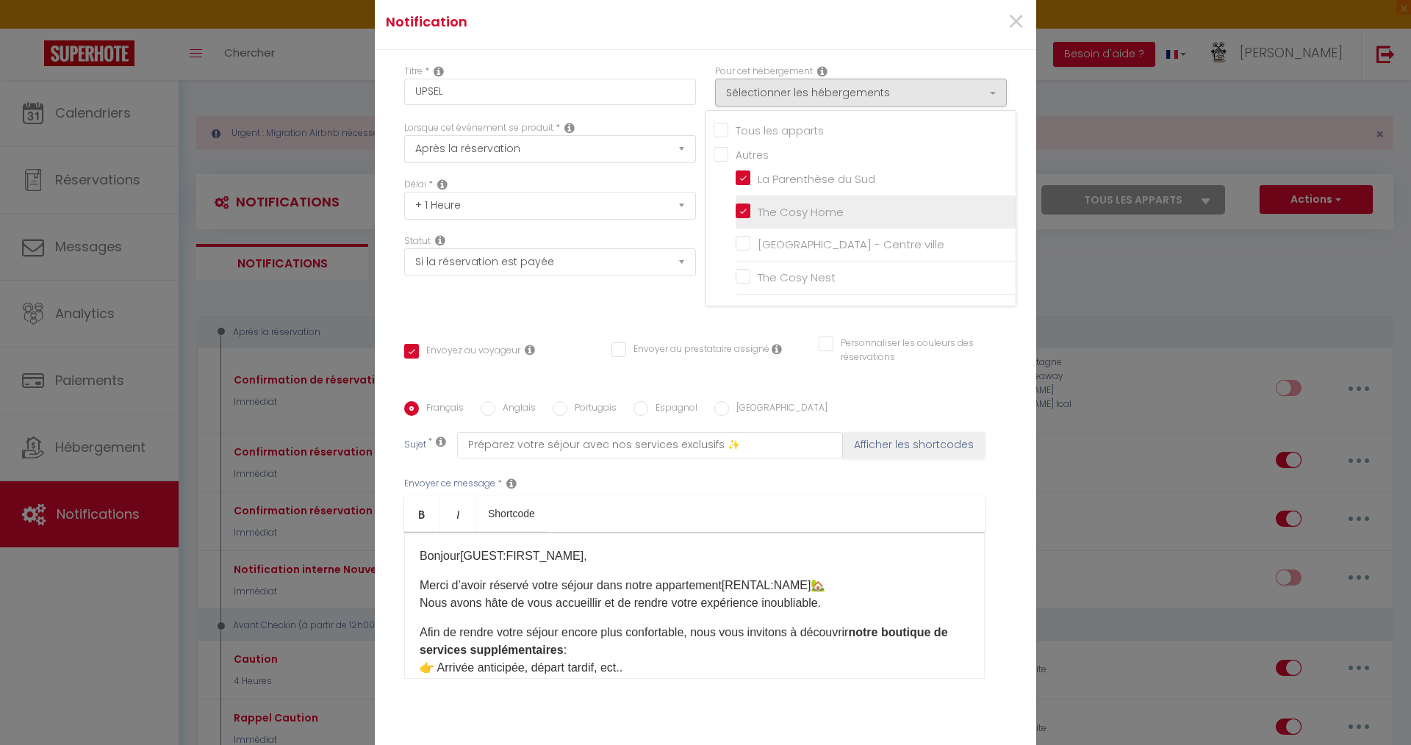
checkbox input "false"
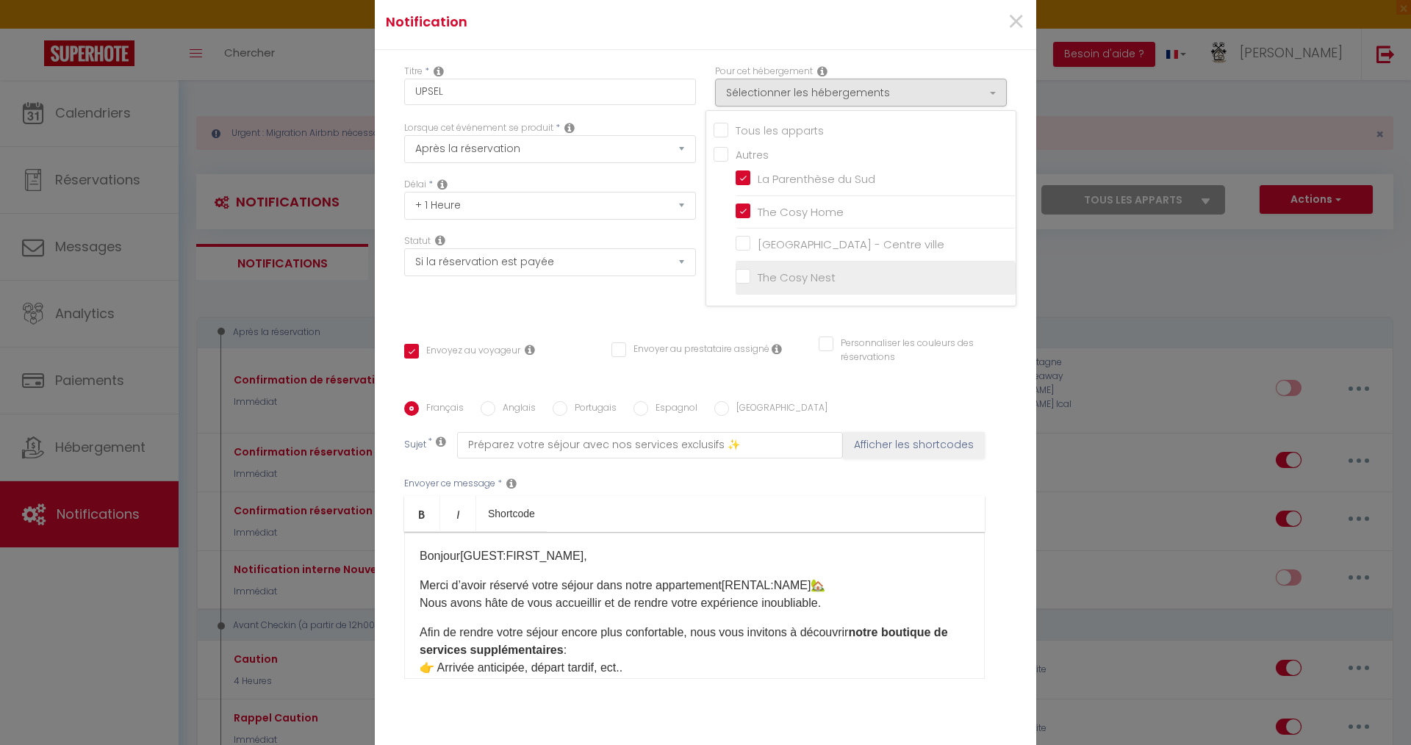
click at [743, 281] on input "The Cosy Nest" at bounding box center [876, 277] width 280 height 15
checkbox input "true"
checkbox input "false"
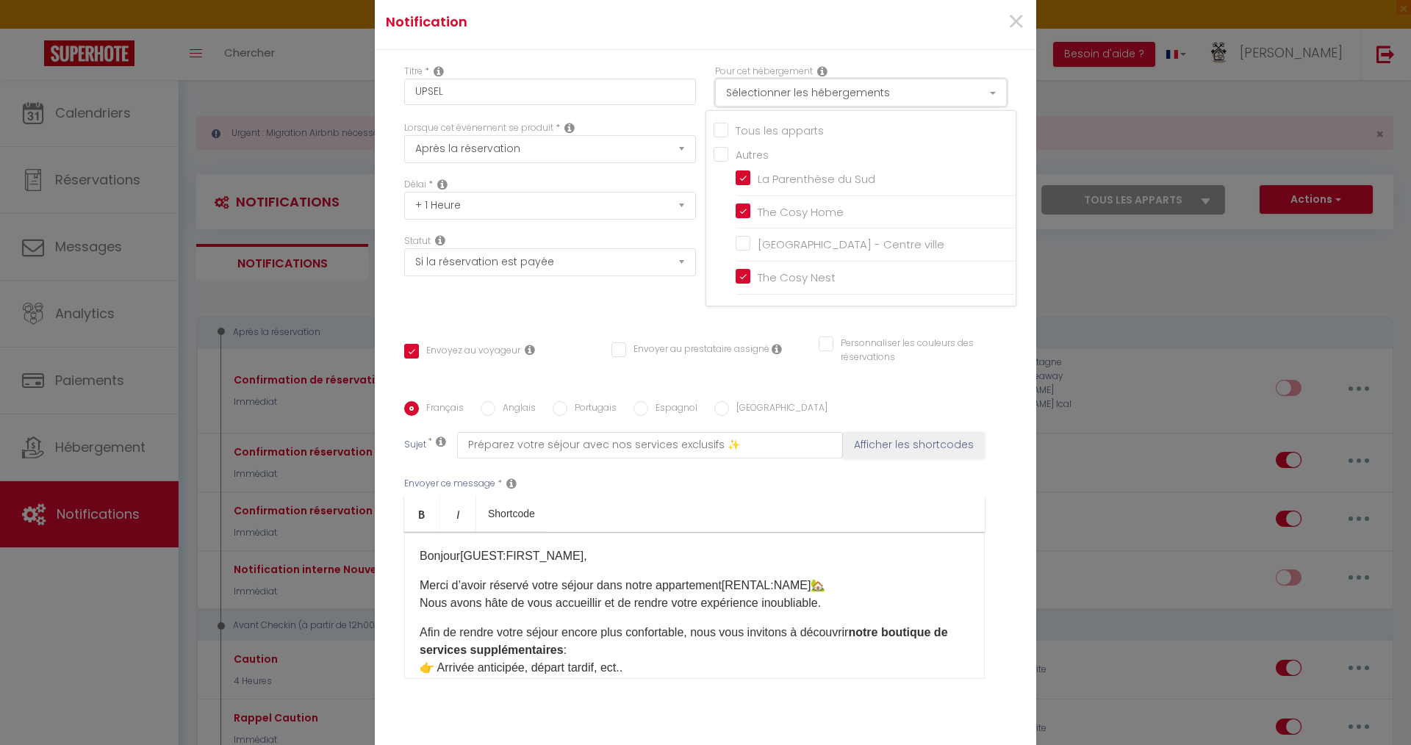
click at [795, 89] on button "Sélectionner les hébergements" at bounding box center [861, 93] width 292 height 28
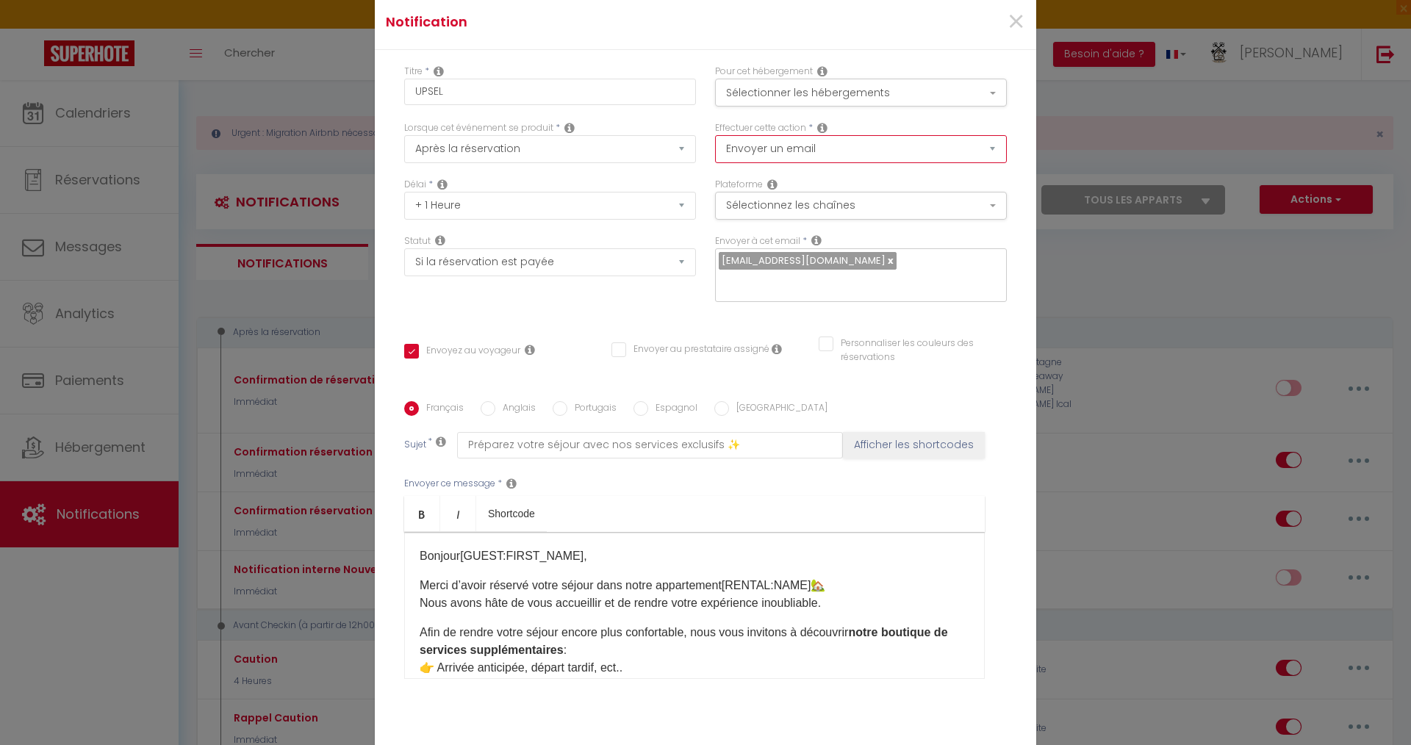
click at [790, 151] on select "Envoyer un email Envoyer un SMS Envoyer une notification push" at bounding box center [861, 149] width 292 height 28
click at [776, 204] on button "Sélectionnez les chaînes" at bounding box center [861, 206] width 292 height 28
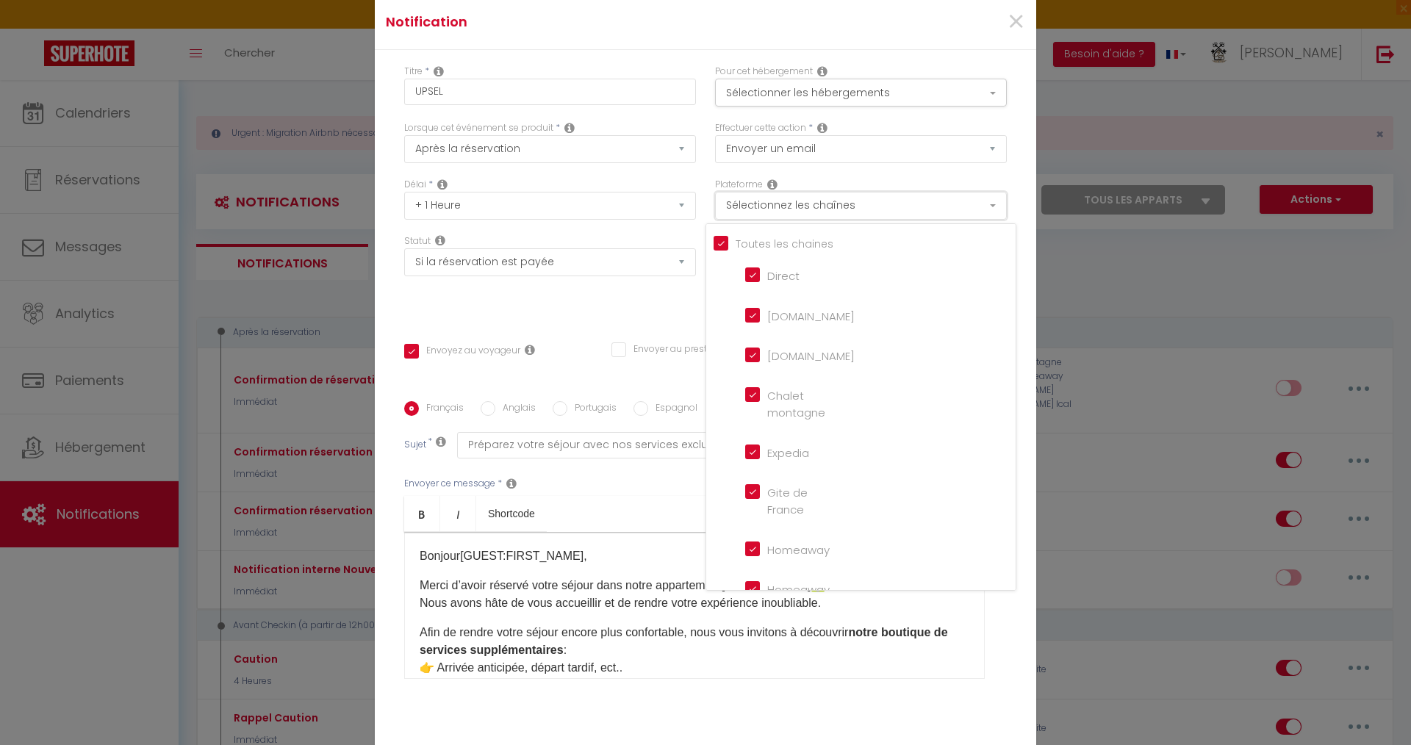
click at [776, 208] on button "Sélectionnez les chaînes" at bounding box center [861, 206] width 292 height 28
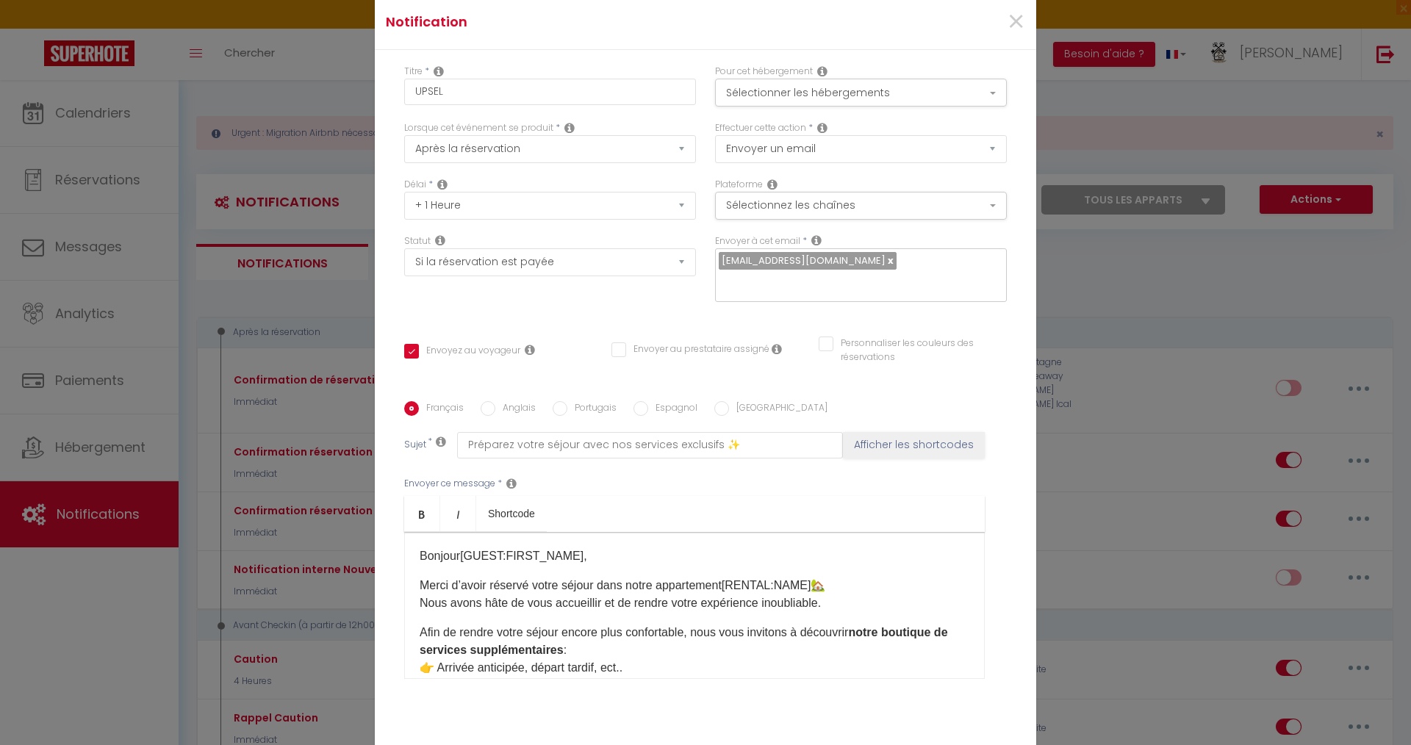
click at [811, 241] on icon at bounding box center [816, 240] width 10 height 12
click at [800, 285] on input "text" at bounding box center [857, 282] width 277 height 19
click at [886, 257] on link at bounding box center [890, 261] width 8 height 14
checkbox input "false"
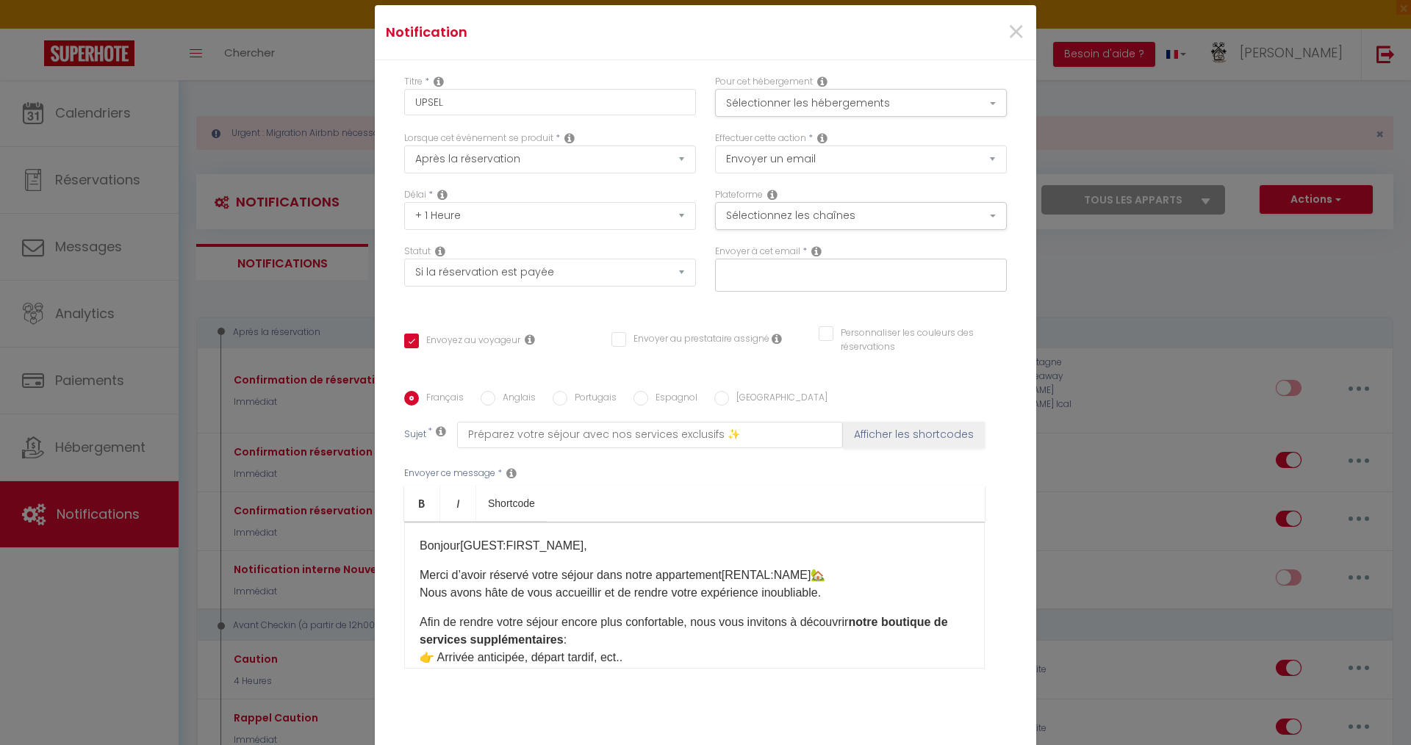
click at [750, 286] on div at bounding box center [861, 276] width 292 height 34
type input "[EMAIL_ADDRESS][DOMAIN_NAME]"
checkbox input "false"
click at [734, 304] on div "Envoyer à cet email *" at bounding box center [861, 276] width 311 height 62
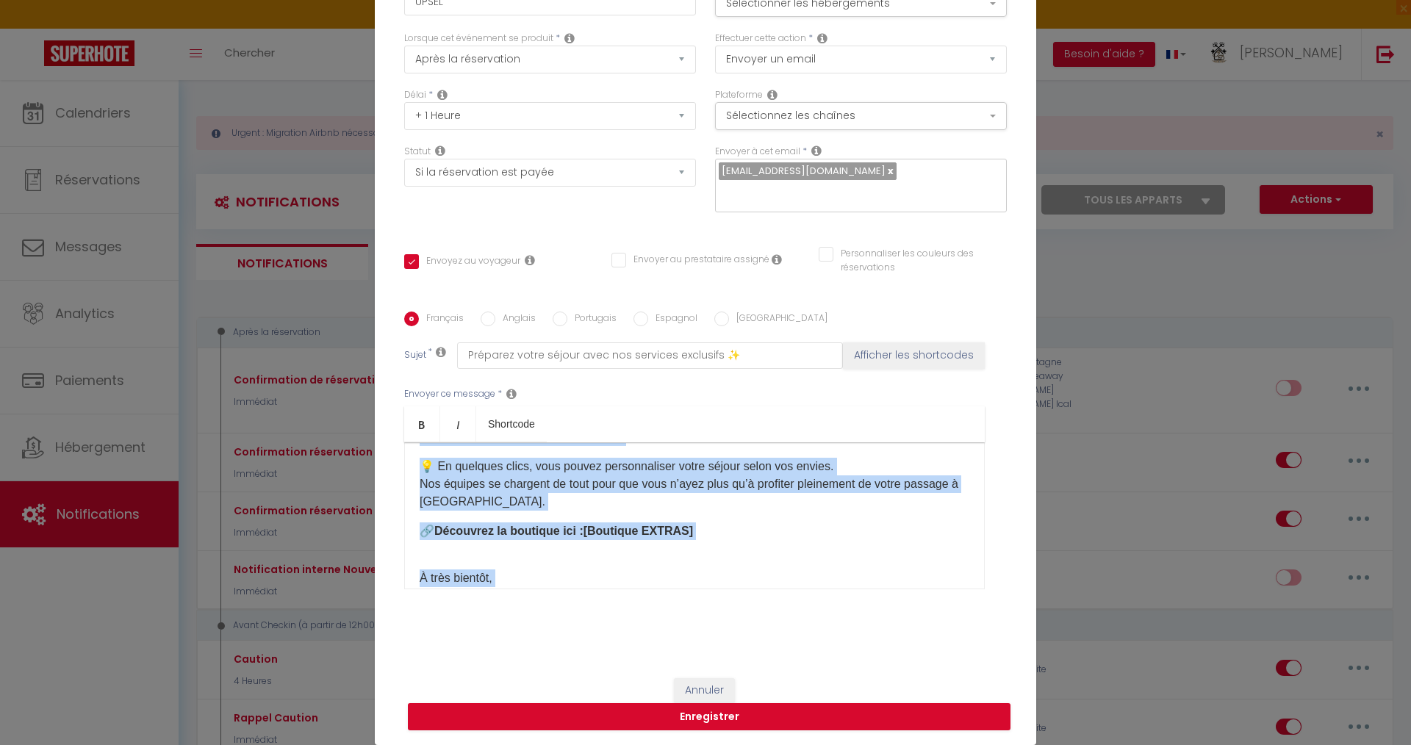
scroll to position [216, 0]
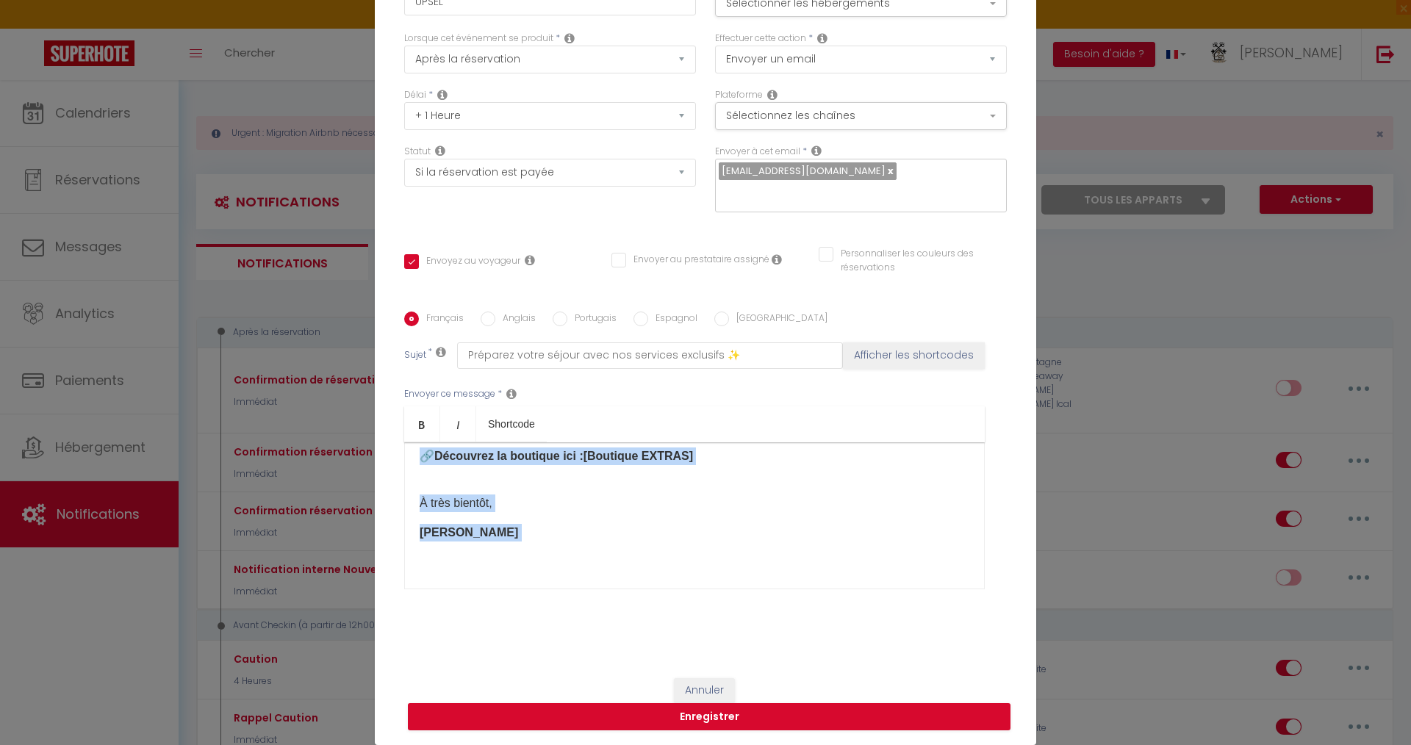
drag, startPoint x: 409, startPoint y: 468, endPoint x: 684, endPoint y: 597, distance: 303.5
click at [684, 597] on div "Envoyer ce message * Bold Italic Shortcode Rich text editor Bonjour [GUEST:FIRS…" at bounding box center [705, 488] width 603 height 239
copy div "Bonjour [GUEST:FIRST_NAME] ​ , Merci d’avoir réservé votre séjour dans notre ap…"
click at [486, 320] on input "Anglais" at bounding box center [488, 319] width 15 height 15
radio input "true"
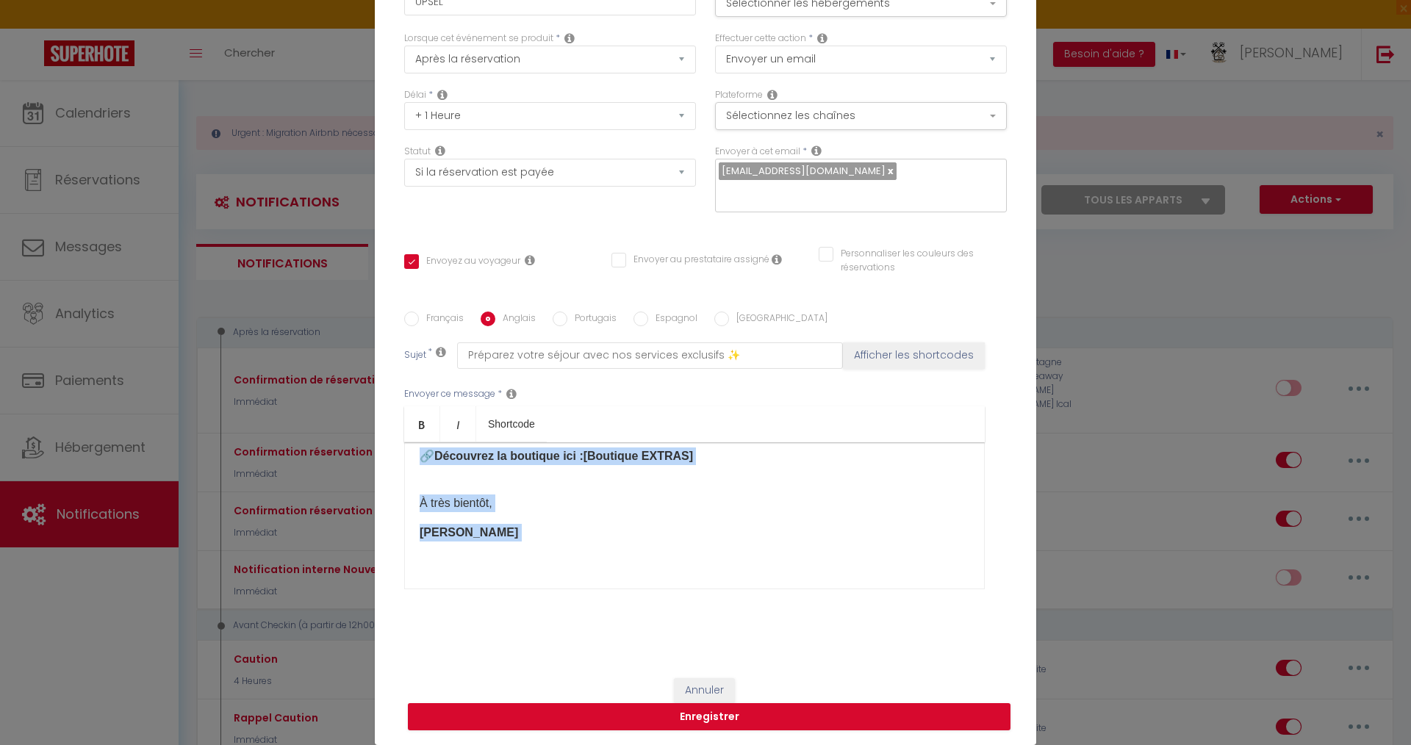
checkbox input "false"
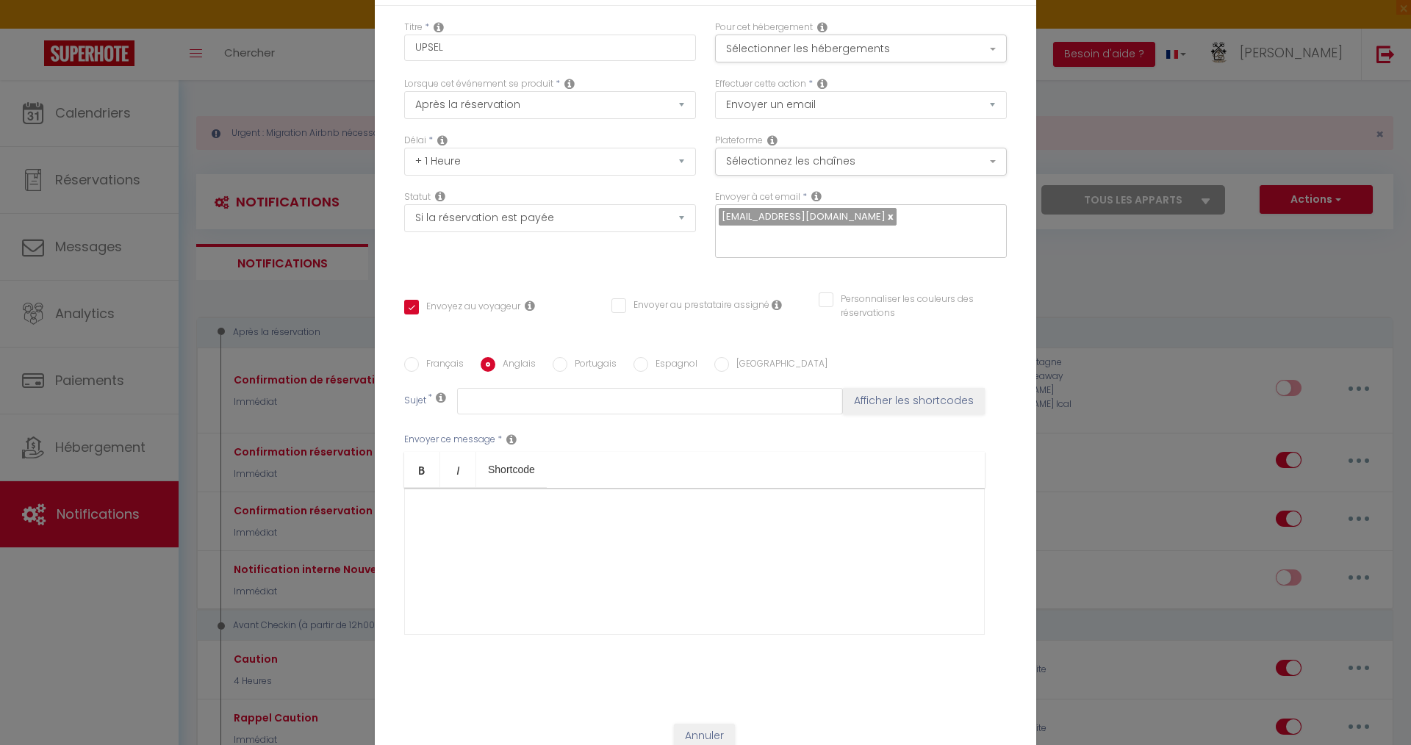
scroll to position [90, 0]
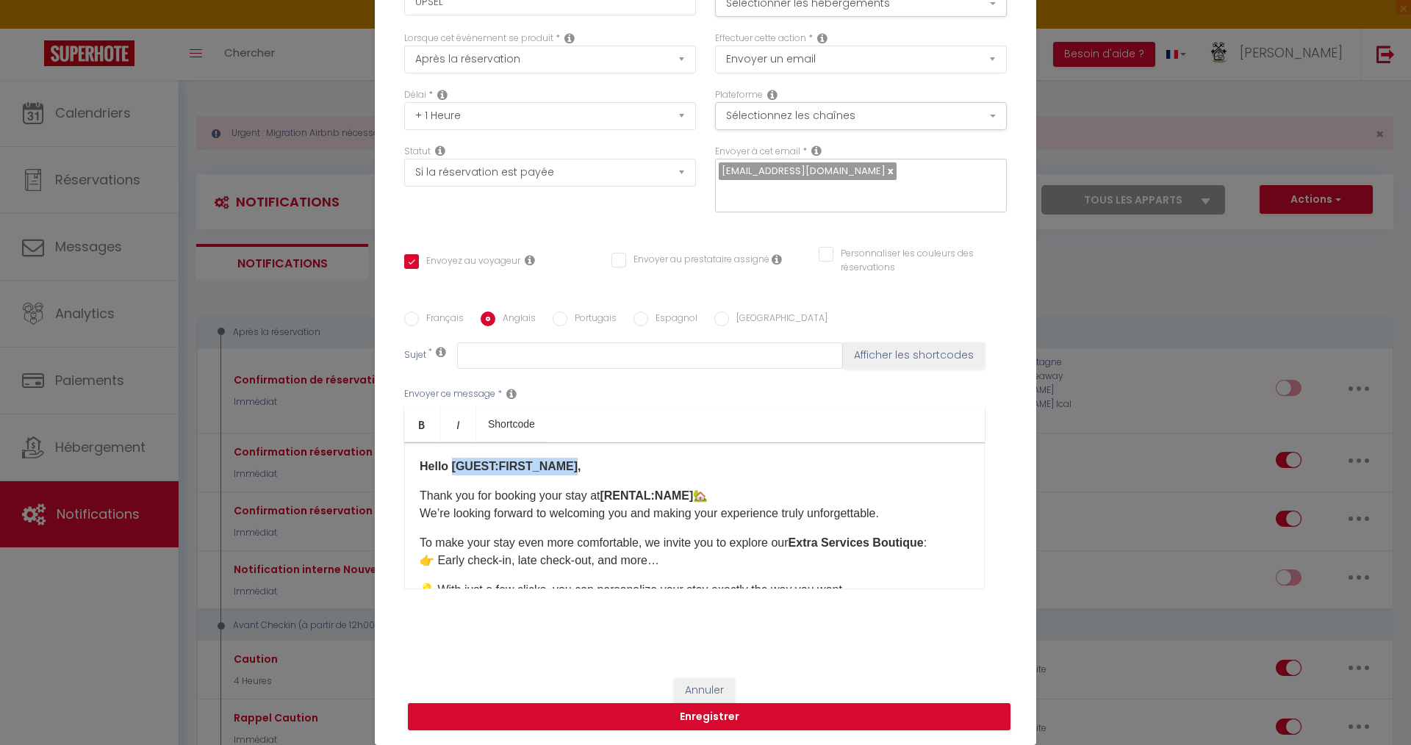
drag, startPoint x: 445, startPoint y: 468, endPoint x: 563, endPoint y: 472, distance: 117.7
click at [563, 472] on strong "Hello [GUEST:FIRST_NAME]," at bounding box center [501, 466] width 162 height 12
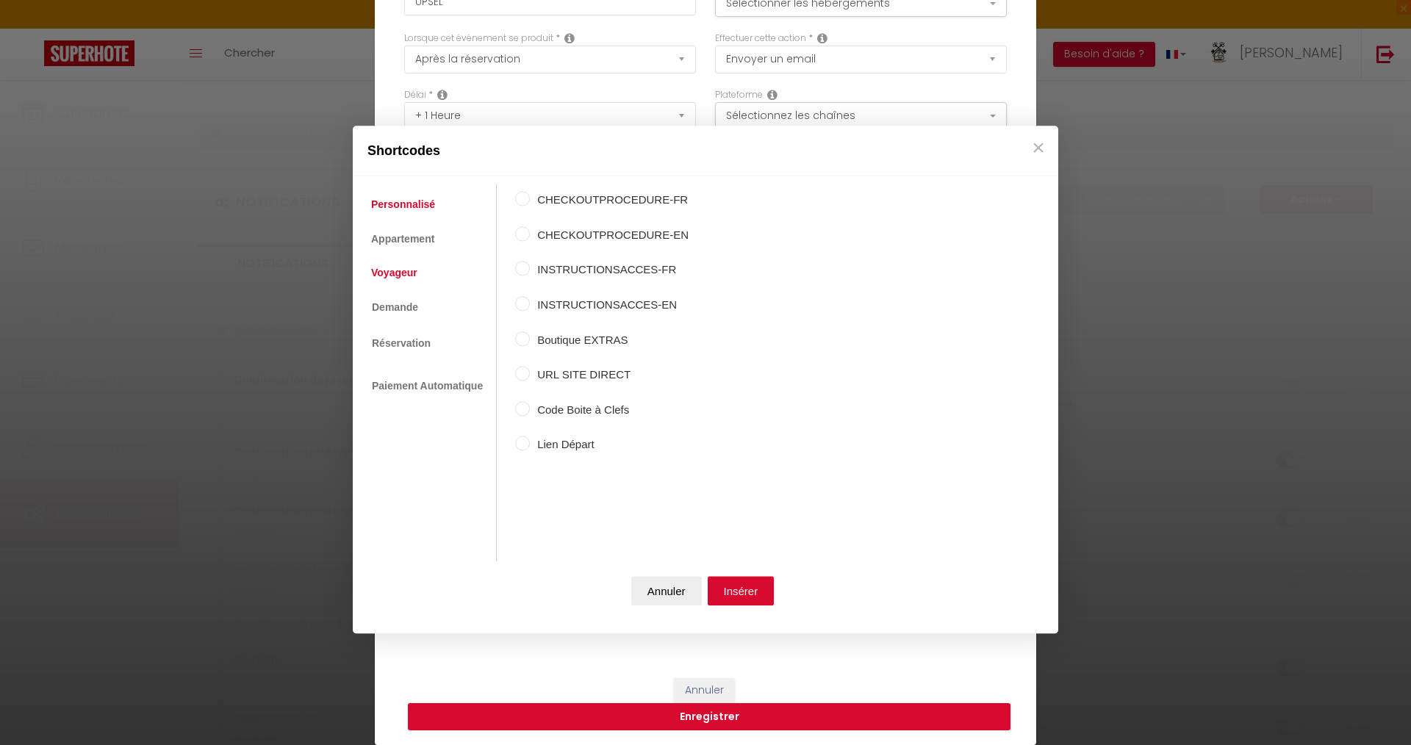
click at [404, 273] on link "Voyageur" at bounding box center [394, 272] width 61 height 26
click at [525, 236] on input "Prénom du voyageur" at bounding box center [522, 233] width 15 height 15
radio input "true"
click at [753, 584] on button "Insérer" at bounding box center [741, 591] width 67 height 29
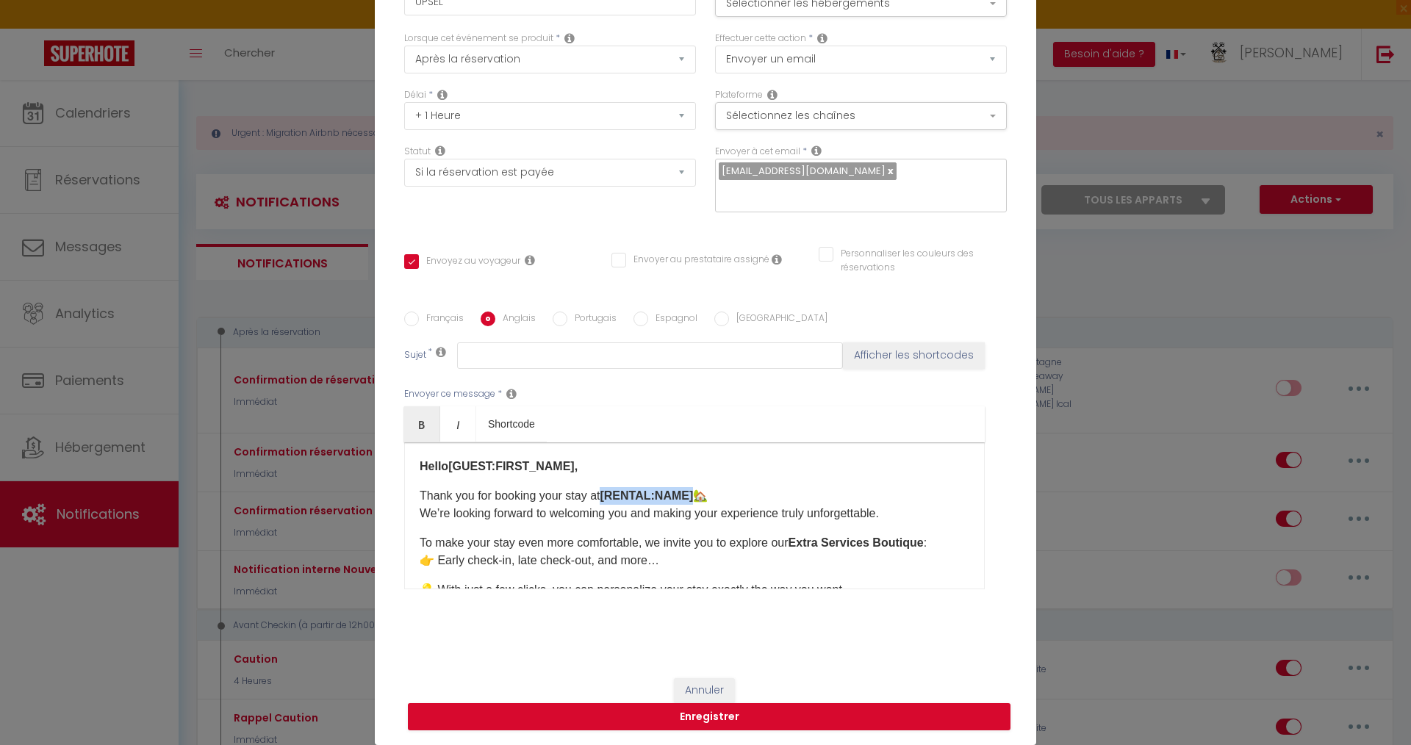
drag, startPoint x: 599, startPoint y: 493, endPoint x: 688, endPoint y: 495, distance: 88.9
click at [688, 495] on p "Thank you for booking your stay at [RENTAL:NAME] 🏡 We’re looking forward to wel…" at bounding box center [695, 504] width 550 height 35
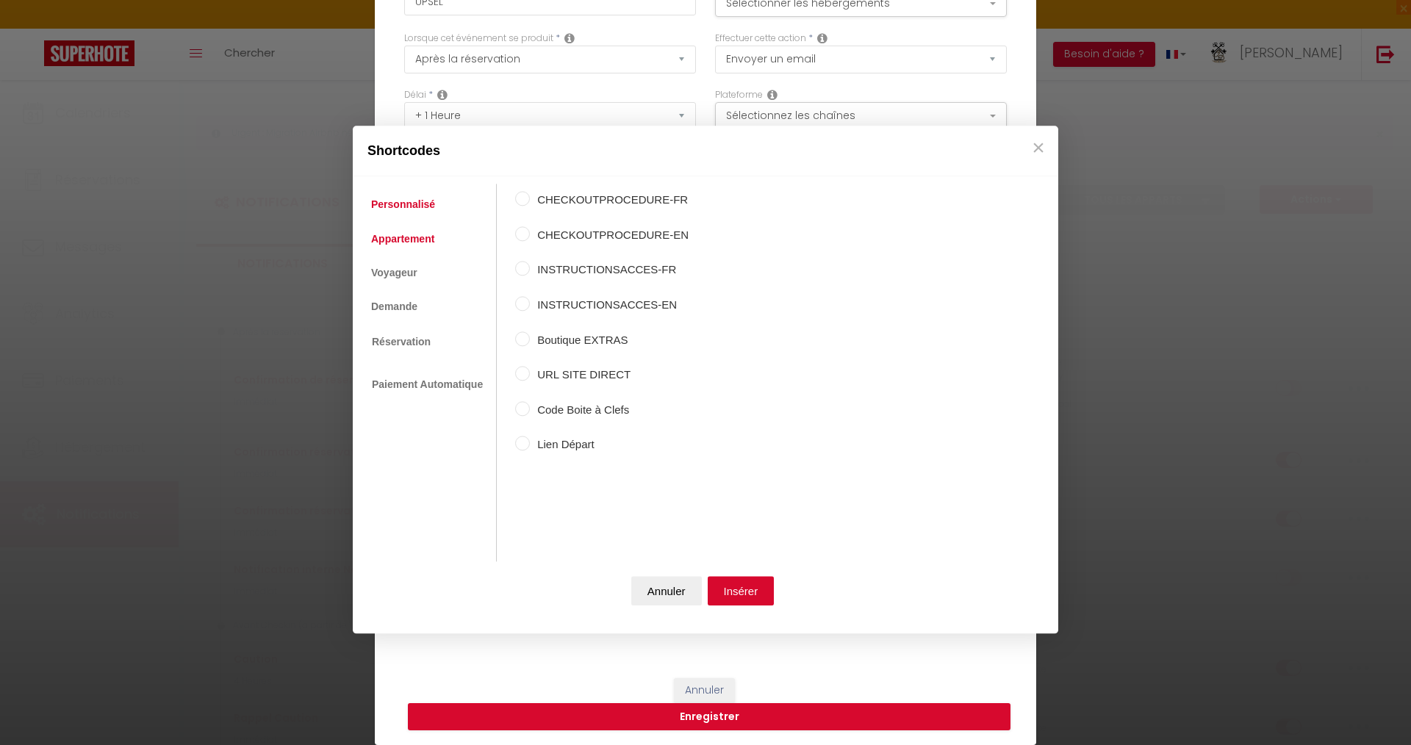
click at [400, 239] on link "Appartement" at bounding box center [403, 239] width 78 height 26
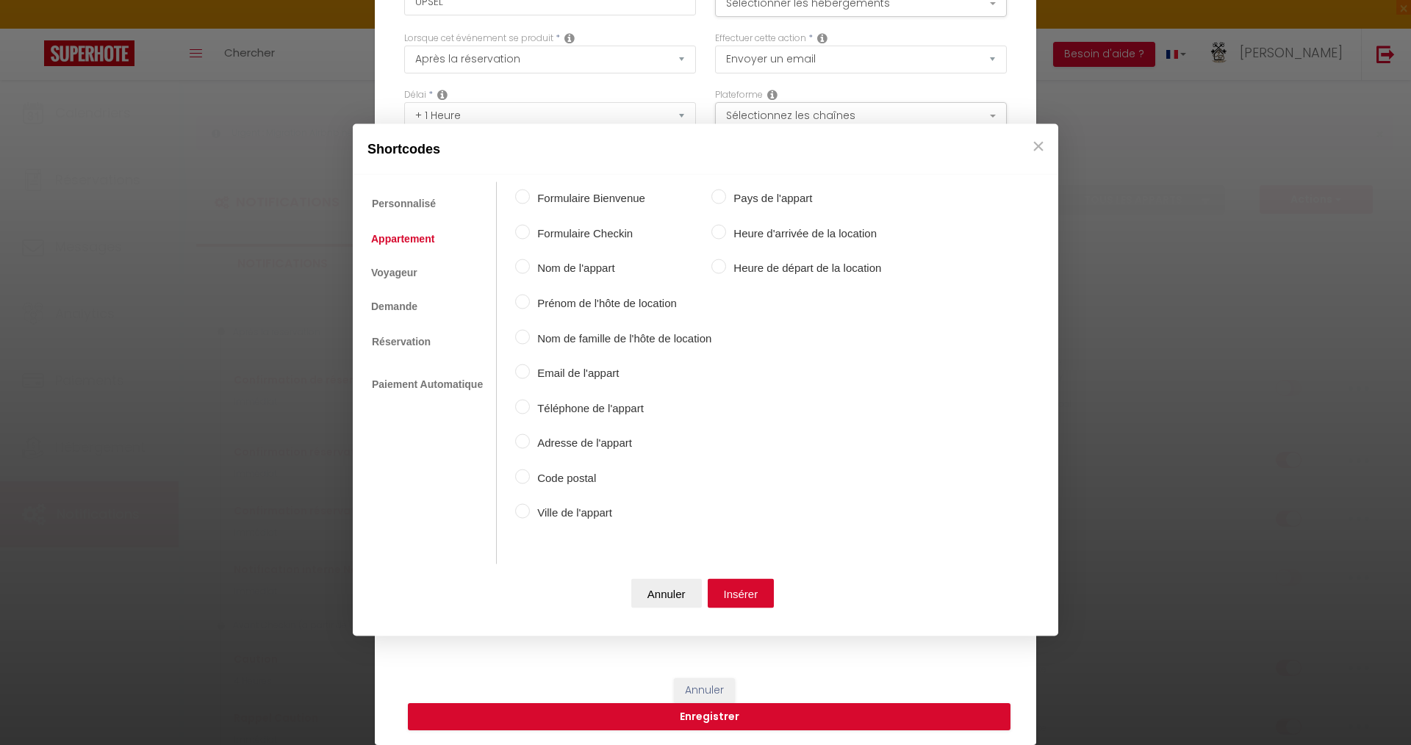
click at [524, 268] on input "Nom de l'appart" at bounding box center [522, 266] width 15 height 15
radio input "true"
click at [749, 592] on button "Insérer" at bounding box center [741, 592] width 67 height 29
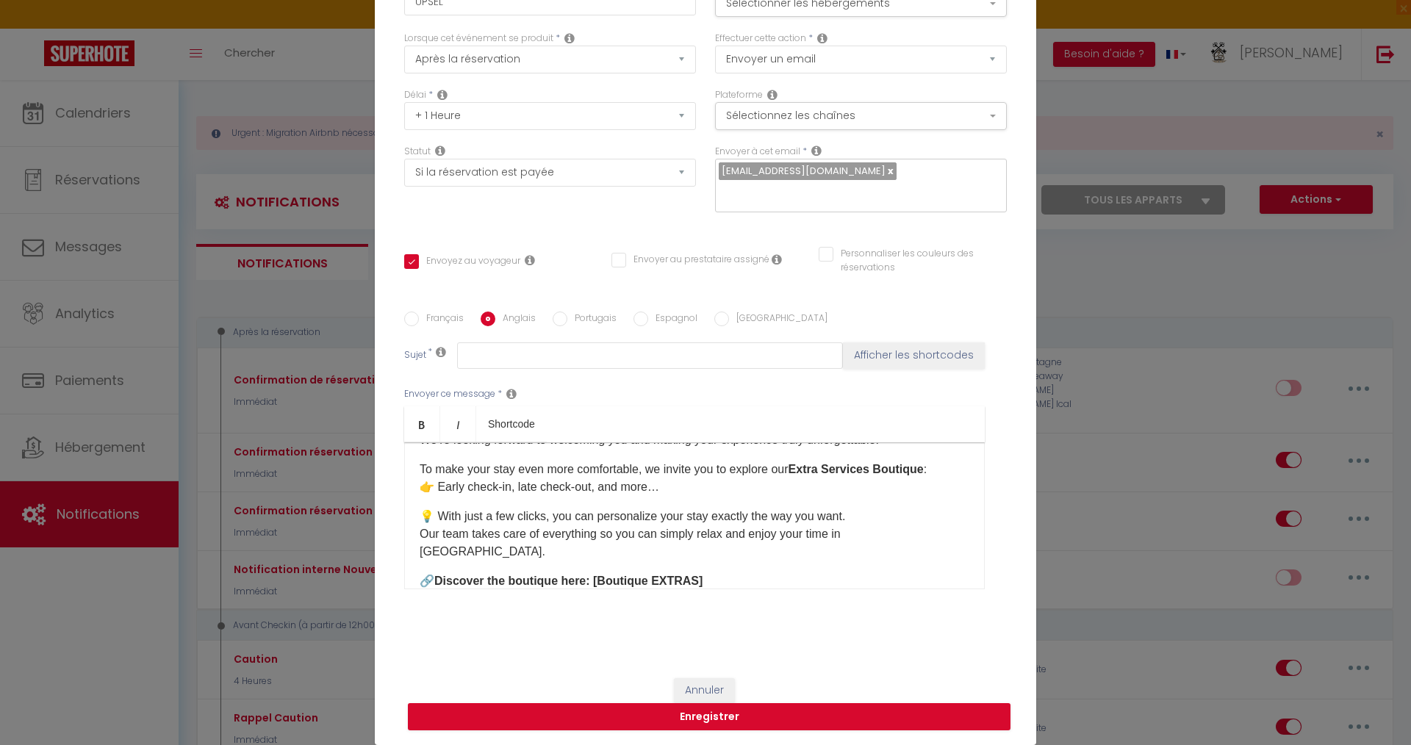
scroll to position [147, 0]
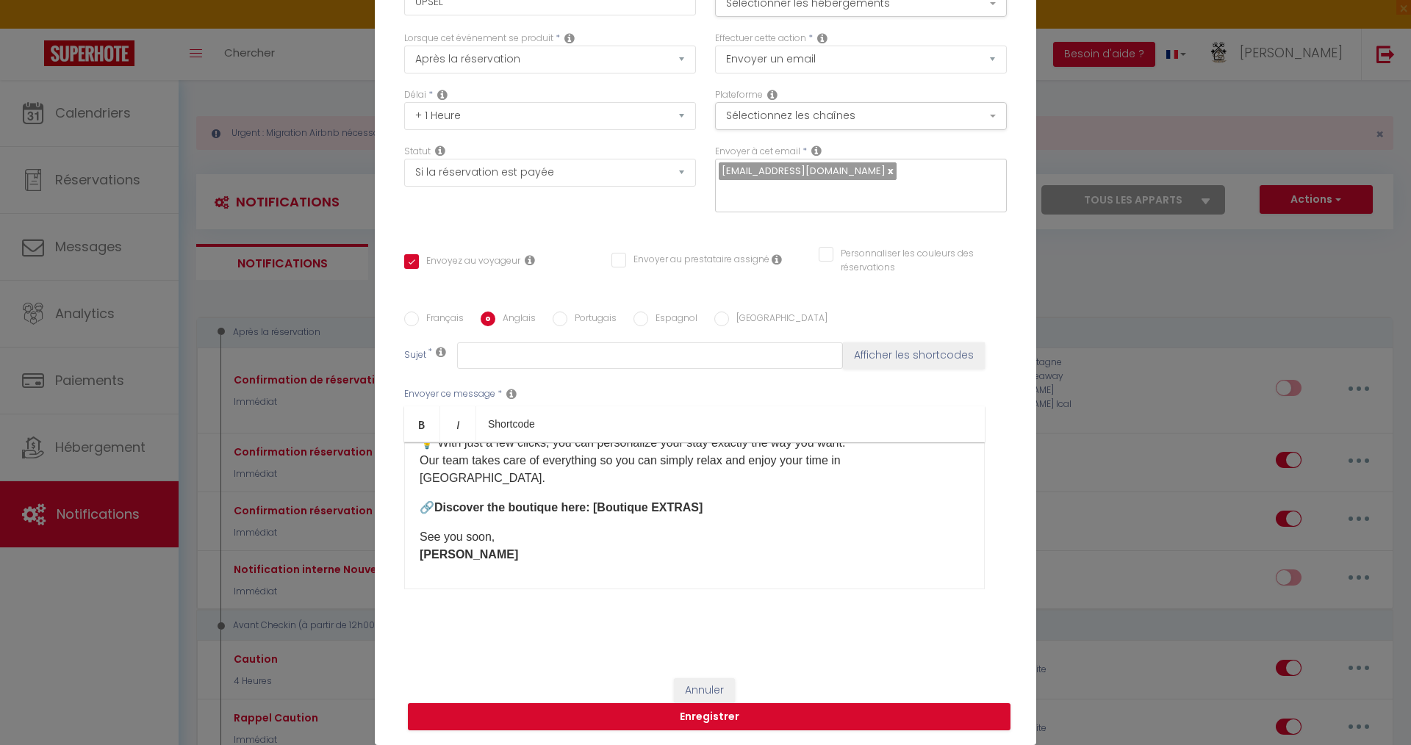
click at [407, 317] on input "Français" at bounding box center [411, 319] width 15 height 15
radio input "true"
checkbox input "false"
type input "Préparez votre séjour avec nos services exclusifs ✨"
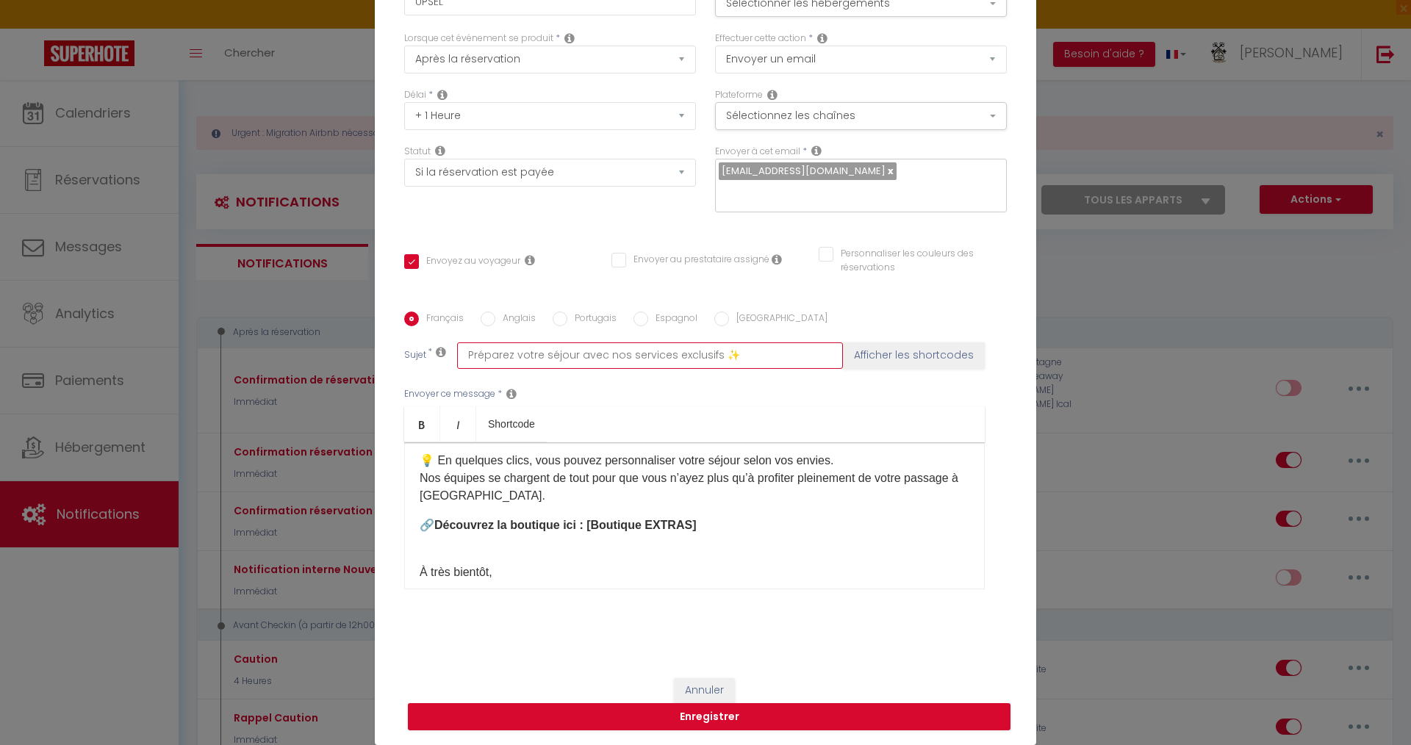
drag, startPoint x: 743, startPoint y: 356, endPoint x: 345, endPoint y: 356, distance: 398.4
click at [345, 356] on div "Notification × Titre * UPSEL Pour cet hébergement Sélectionner les hébergements…" at bounding box center [705, 372] width 1411 height 745
click at [487, 315] on input "Anglais" at bounding box center [488, 319] width 15 height 15
radio input "true"
checkbox input "false"
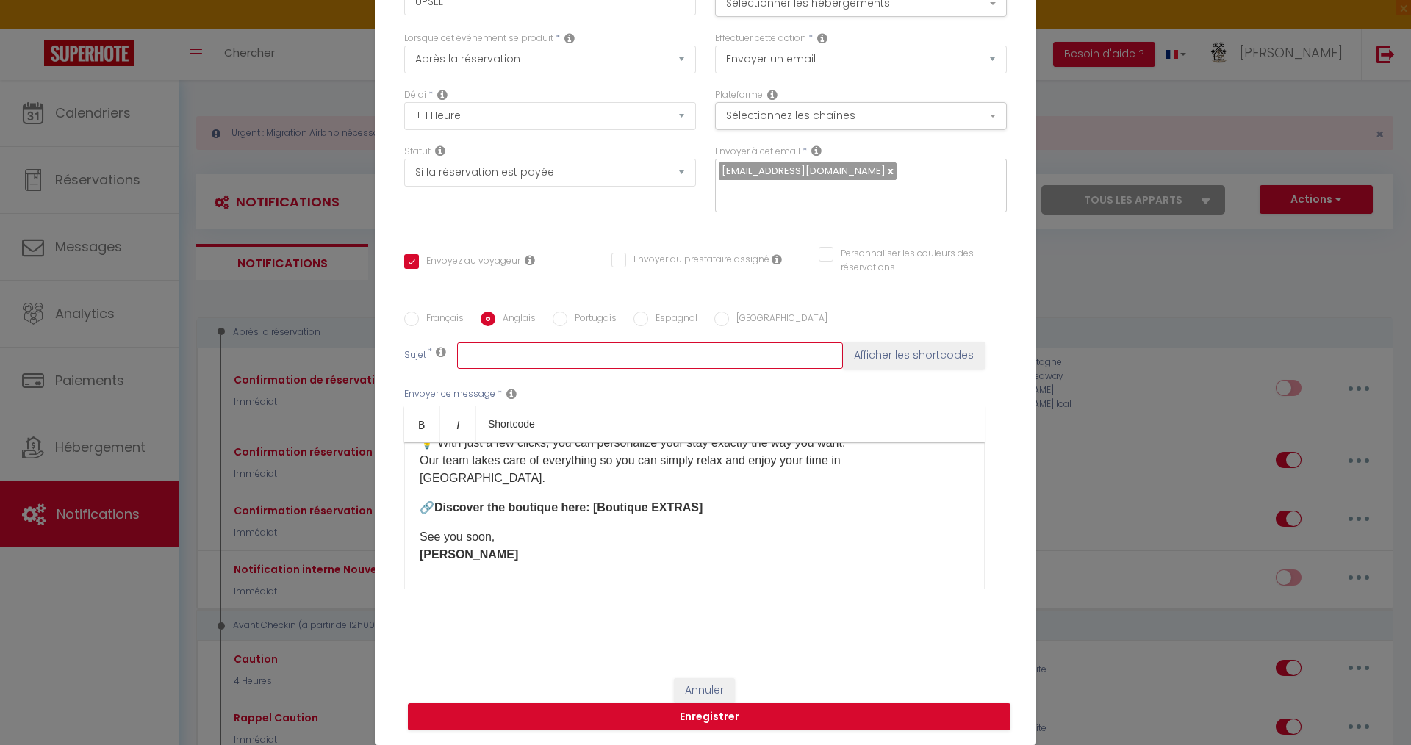
paste input "Prepare your stay with our exclusive services ✨"
type input "Prepare your stay with our exclusive services ✨"
click at [628, 718] on button "Enregistrer" at bounding box center [709, 717] width 603 height 28
checkbox input "false"
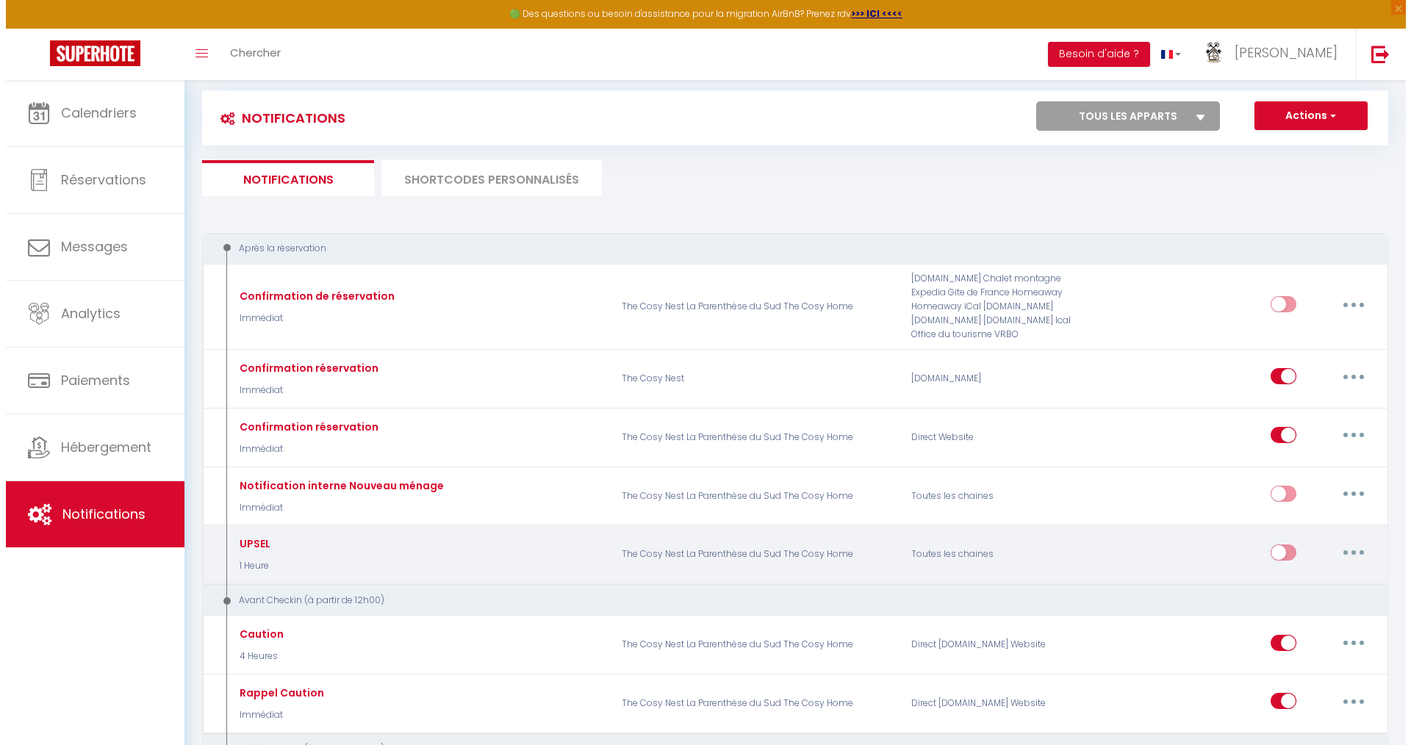
scroll to position [73, 0]
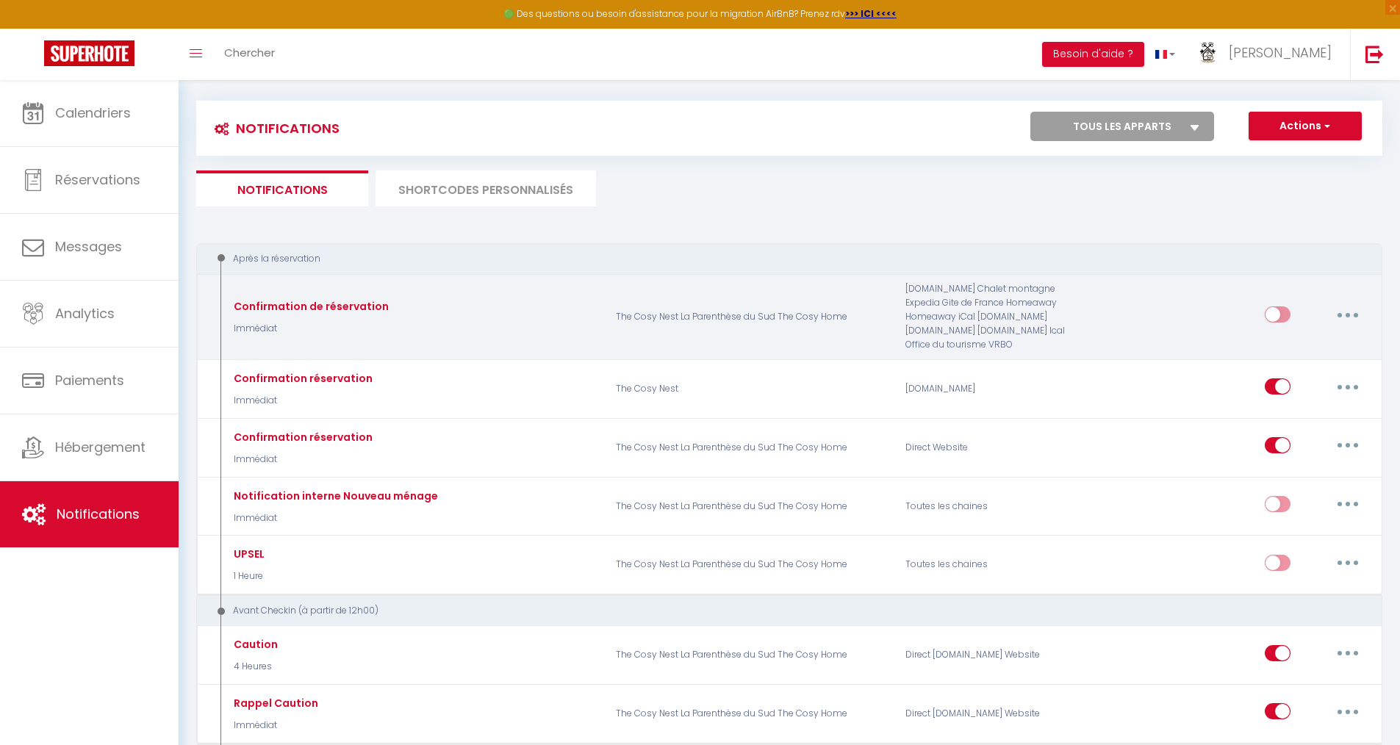
click at [369, 312] on div "Confirmation de réservation" at bounding box center [309, 306] width 159 height 16
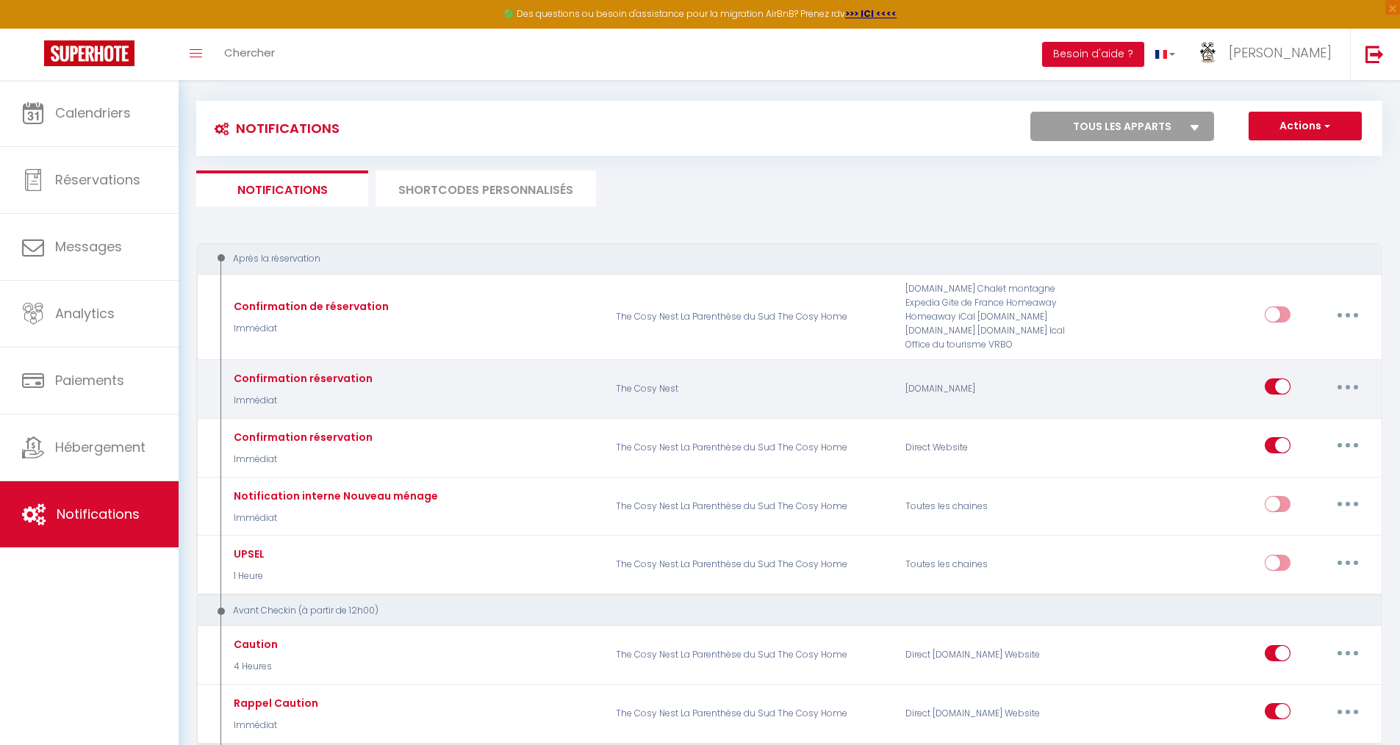
click at [1350, 388] on button "button" at bounding box center [1347, 387] width 41 height 24
click at [1289, 417] on link "Editer" at bounding box center [1309, 420] width 109 height 25
type input "Confirmation réservation"
select select "Immédiat"
select select "if_booking_is_paid"
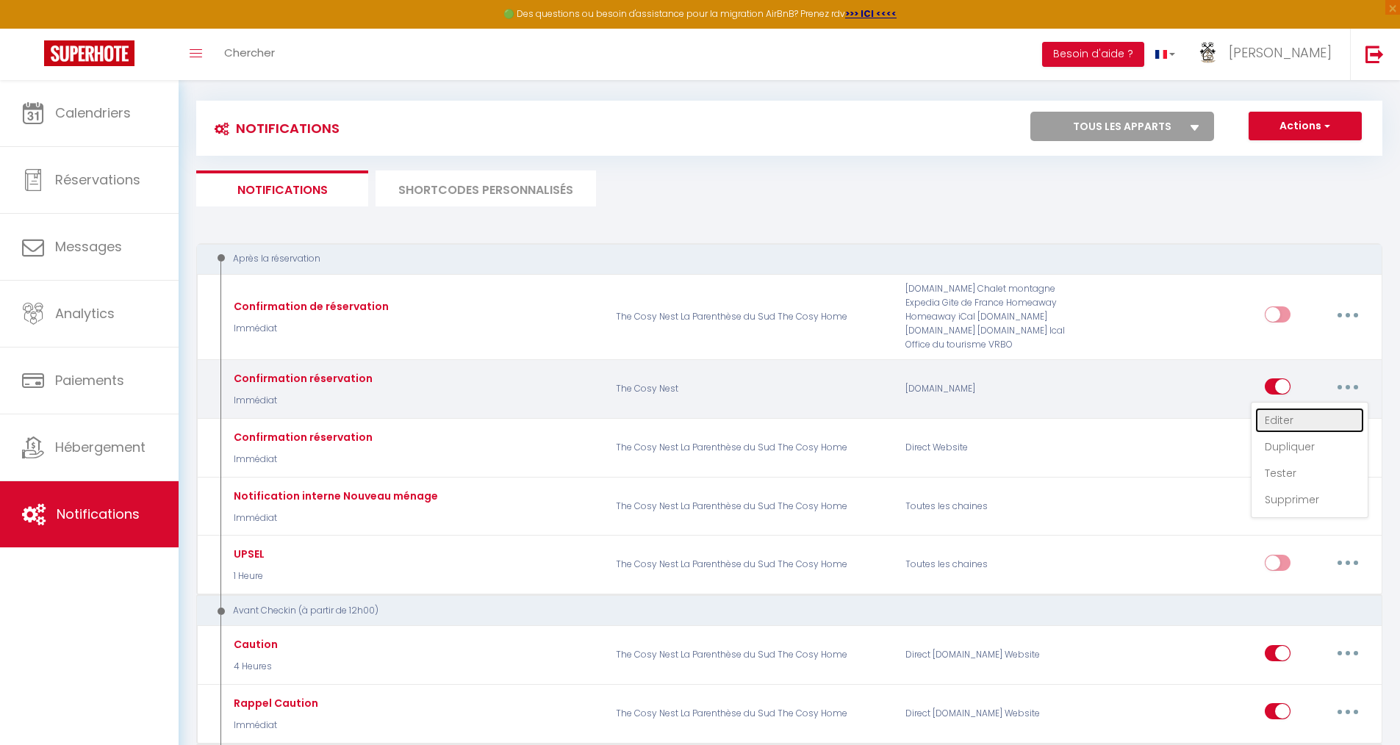
checkbox input "true"
checkbox input "false"
radio input "true"
type input "Votre réservation - [BOOKING:ID] - [GUEST:FIRST_NAME] [GUEST:LAST_NAME] - [RENT…"
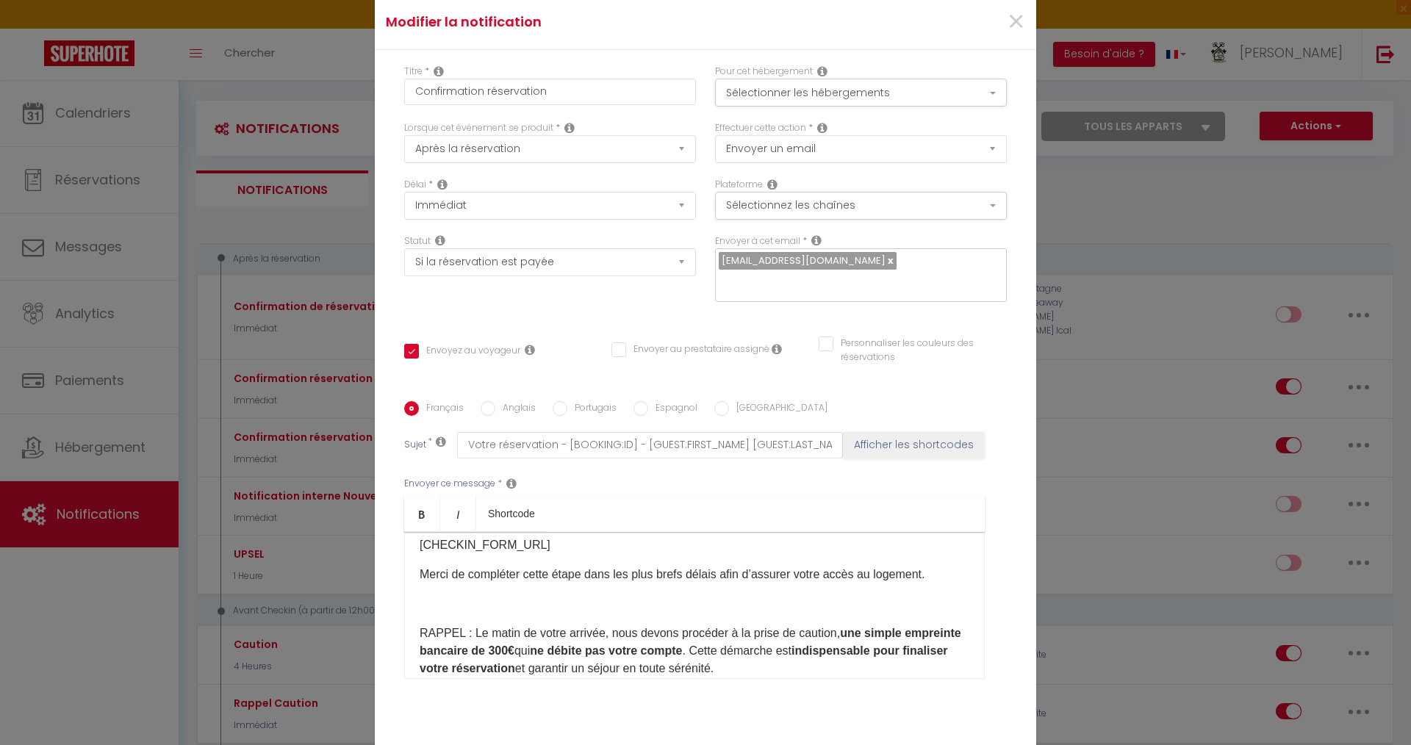
scroll to position [294, 0]
click at [510, 624] on p "RAPPEL : Le matin de votre arrivée, nous devons procéder à la prise de caution,…" at bounding box center [695, 650] width 550 height 53
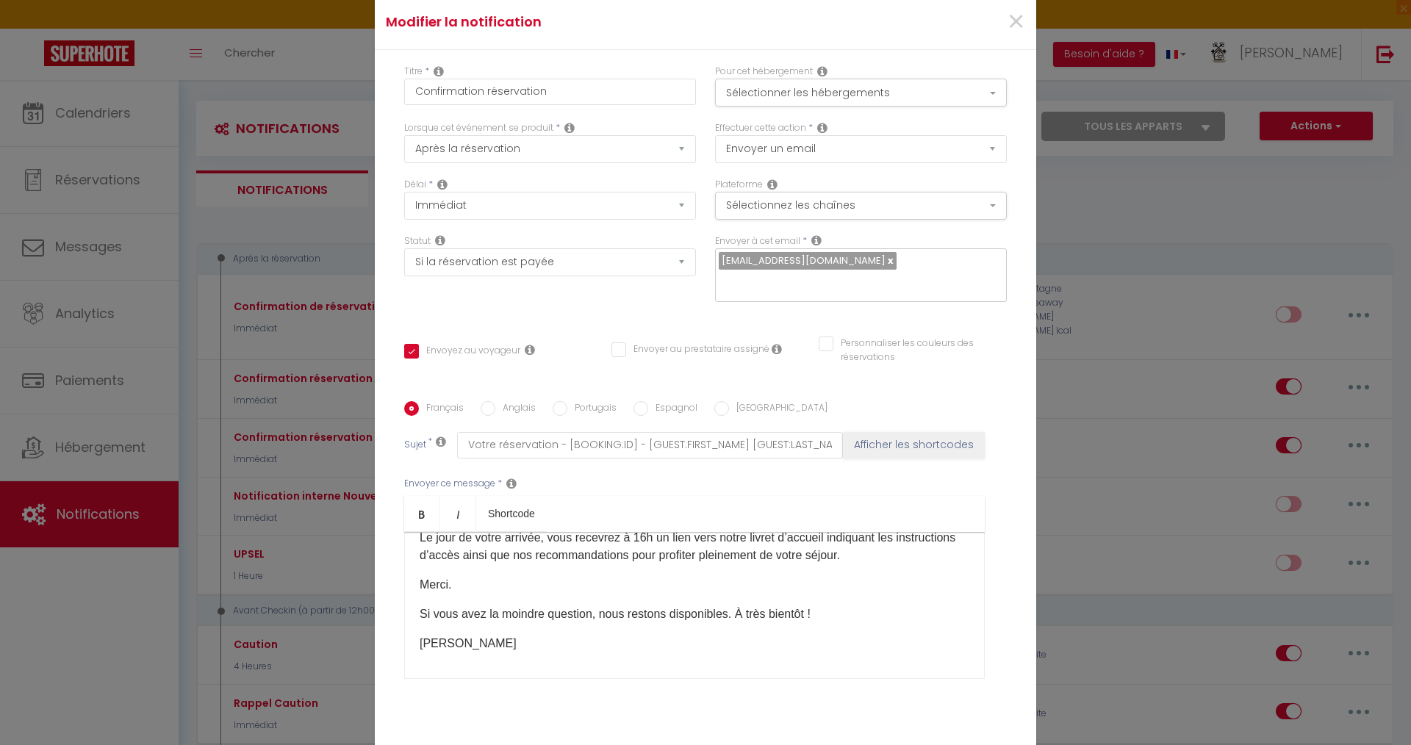
scroll to position [457, 0]
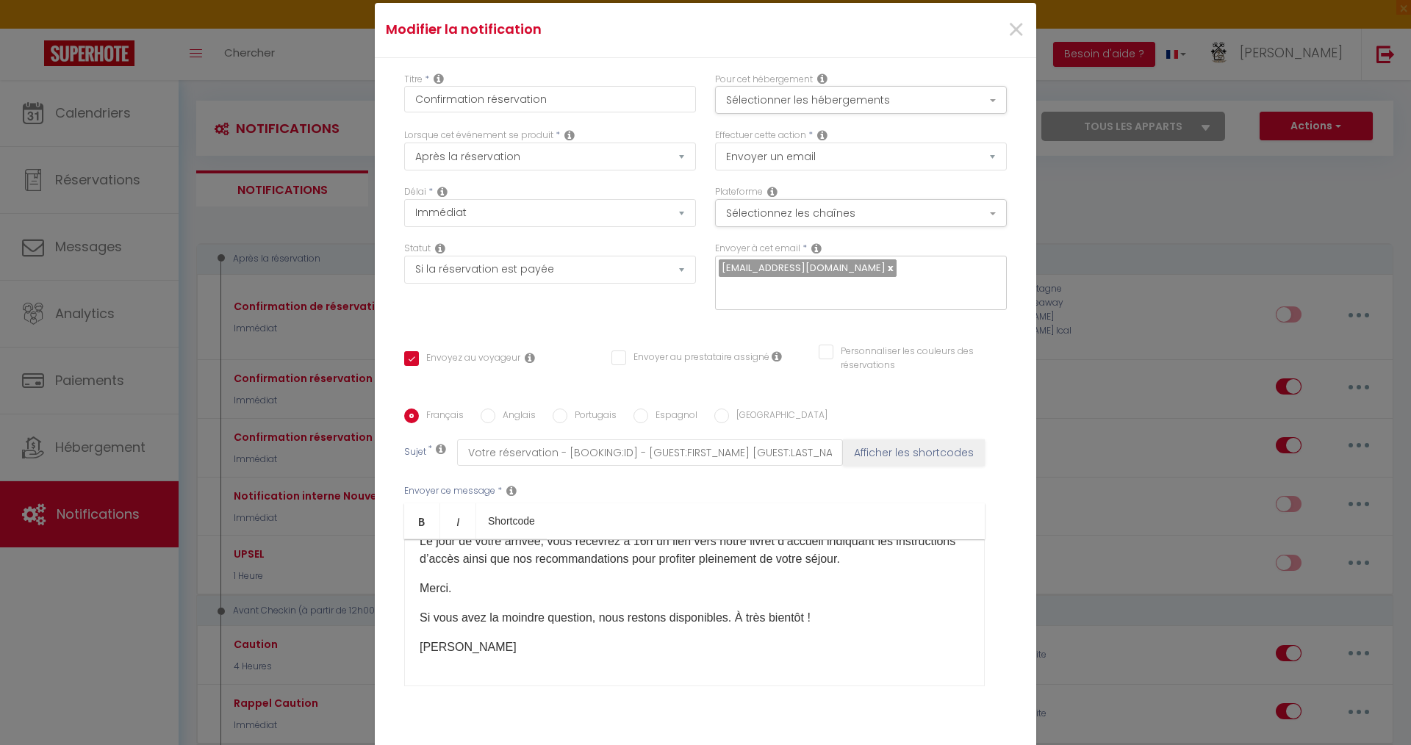
checkbox input "true"
checkbox input "false"
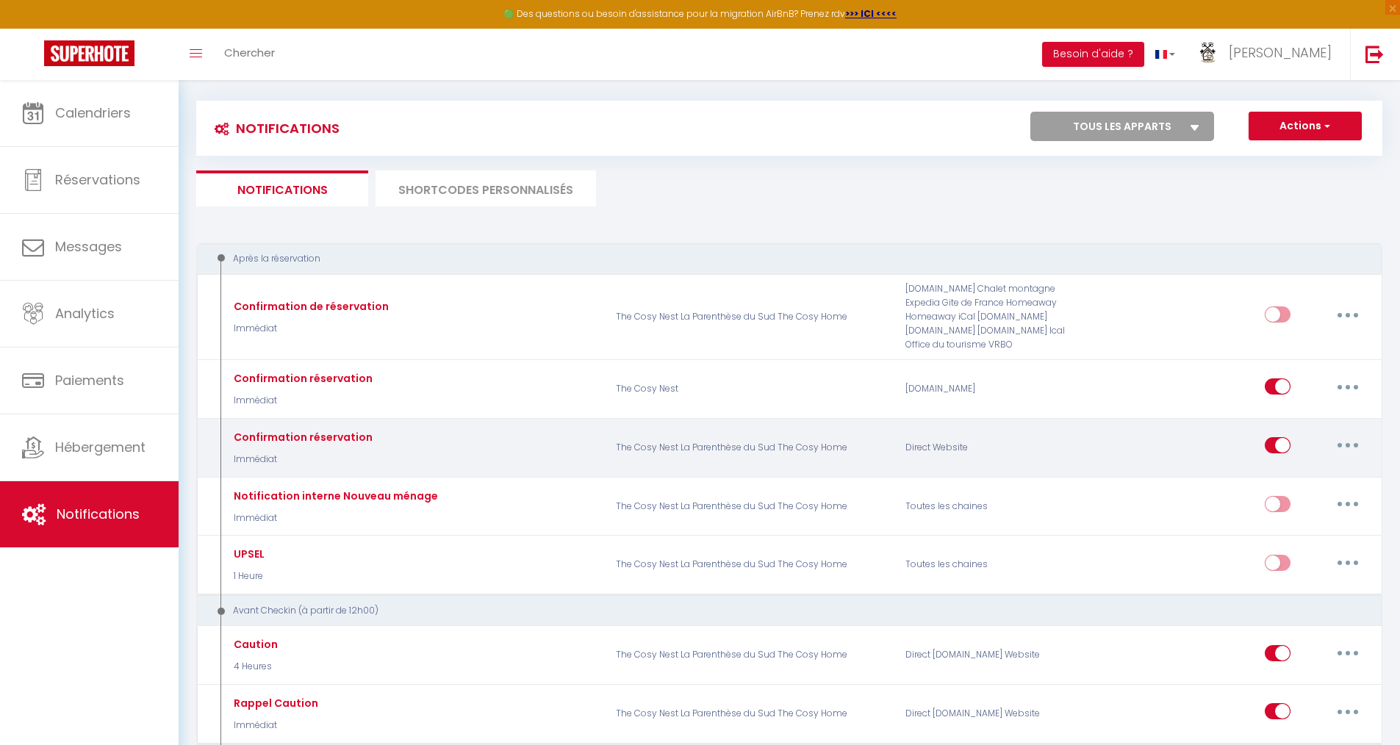
click at [1347, 446] on icon "button" at bounding box center [1348, 445] width 4 height 4
click at [1293, 479] on link "Editer" at bounding box center [1309, 479] width 109 height 25
type input "Confirmation réservation"
select select "Immédiat"
select select "if_booking_is_paid"
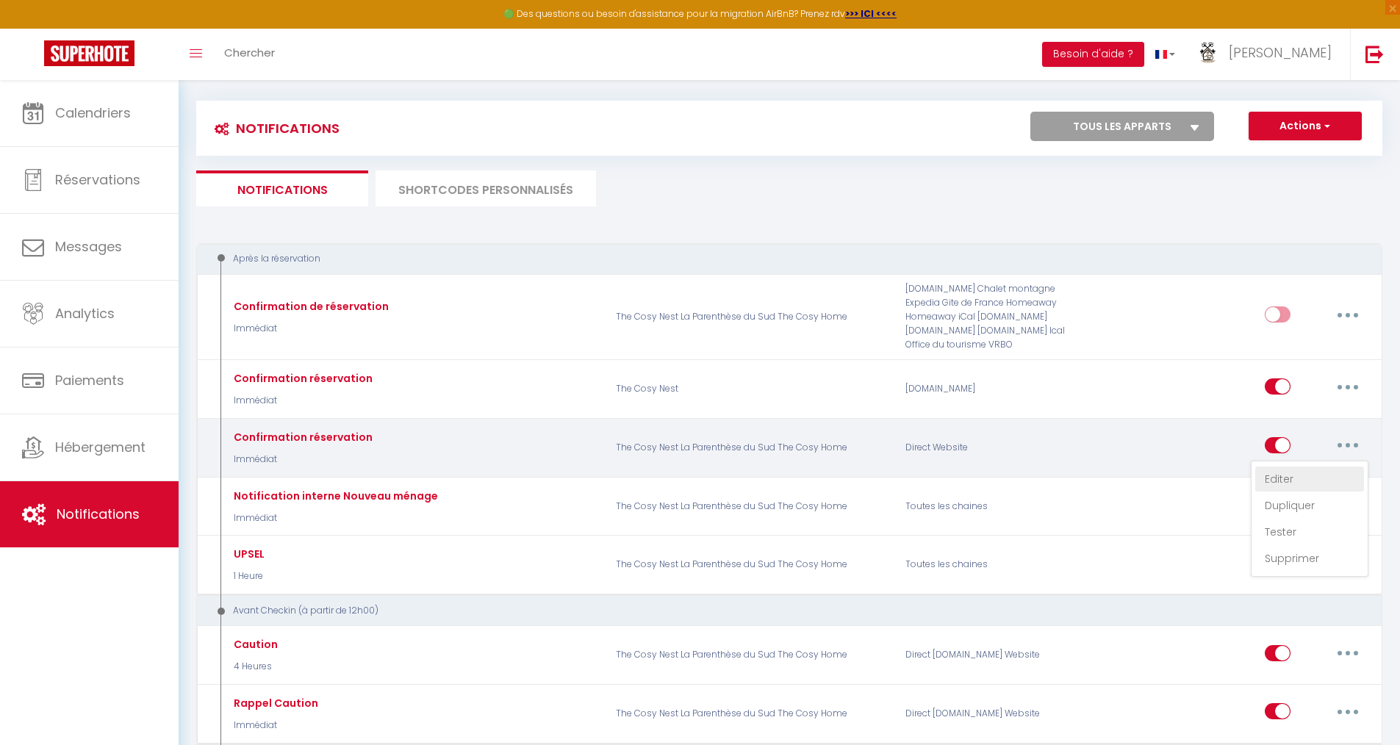
checkbox input "true"
checkbox input "false"
radio input "true"
type input "Votre réservation n'est pas encore validée - [BOOKING:ID] - [GUEST:FIRST_NAME] …"
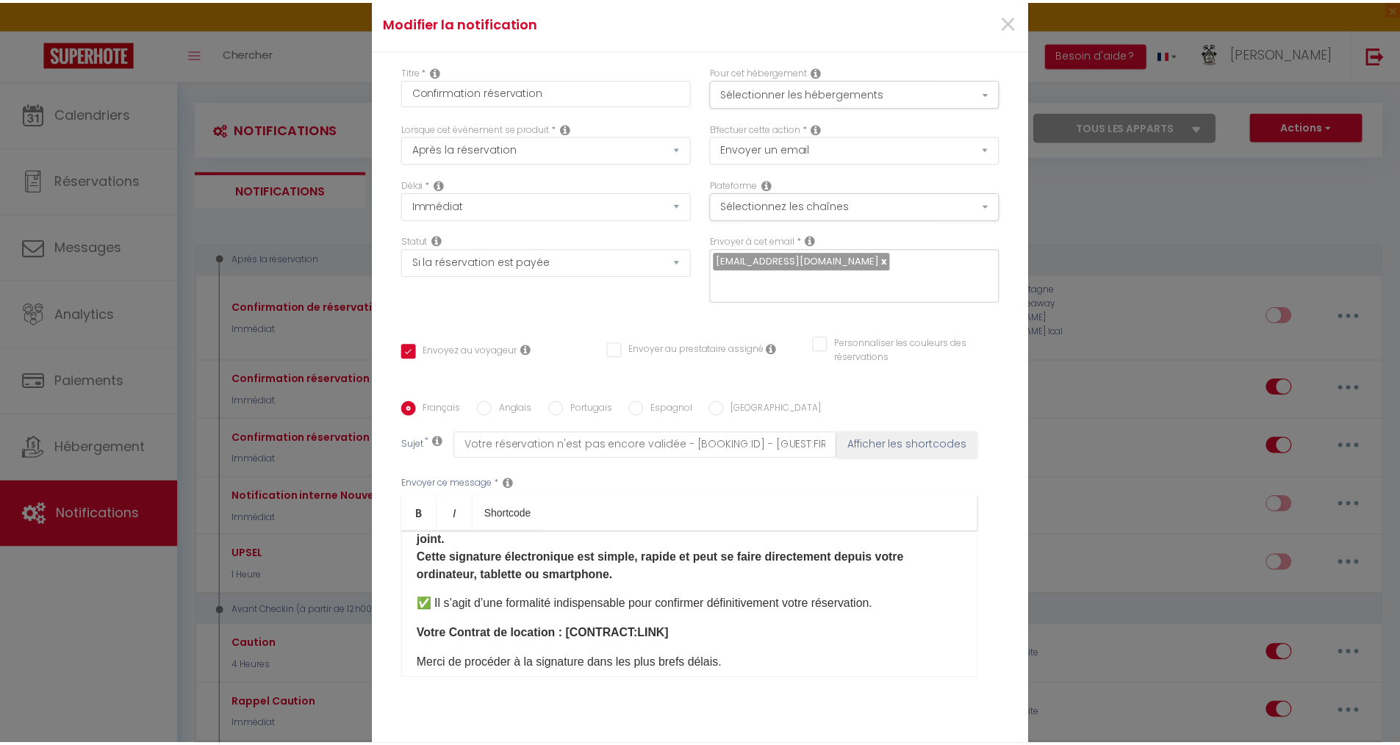
scroll to position [147, 0]
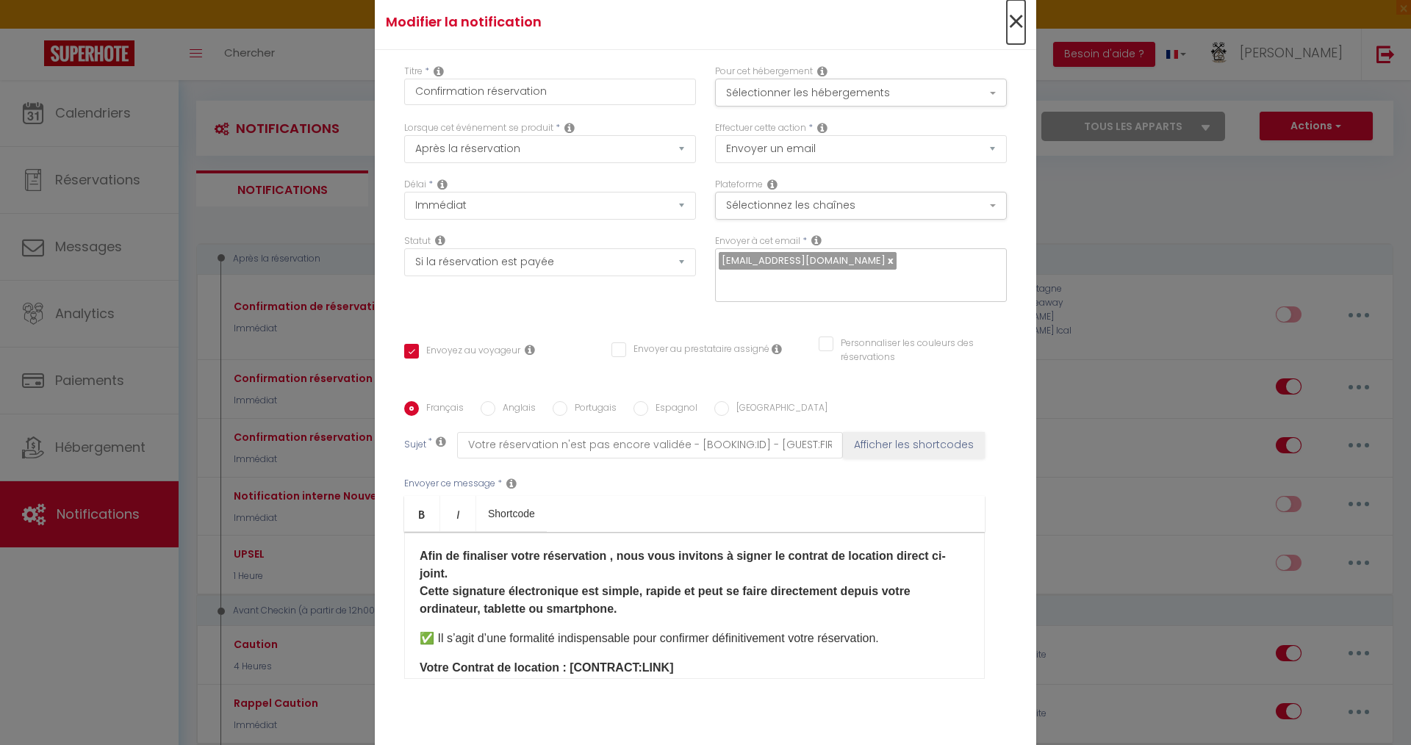
click at [1007, 17] on span "×" at bounding box center [1016, 22] width 18 height 44
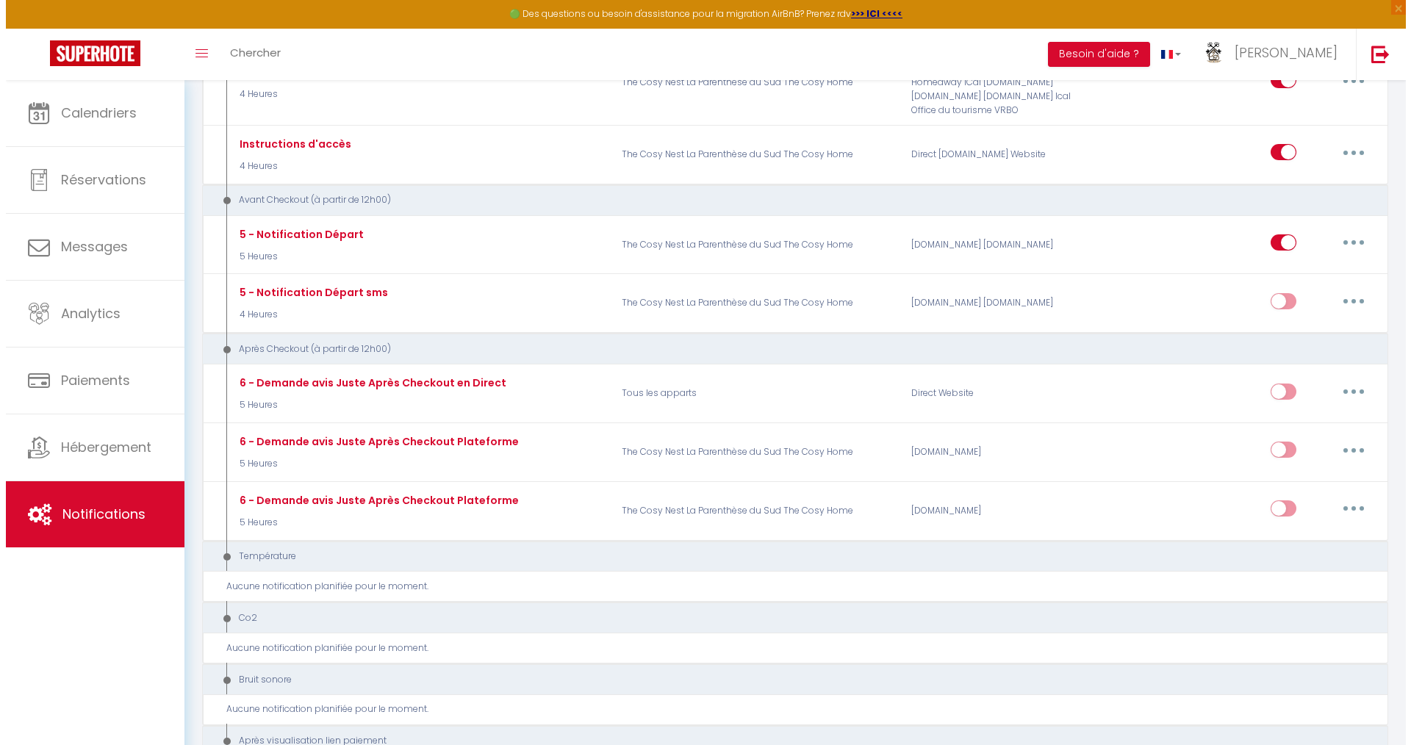
scroll to position [735, 0]
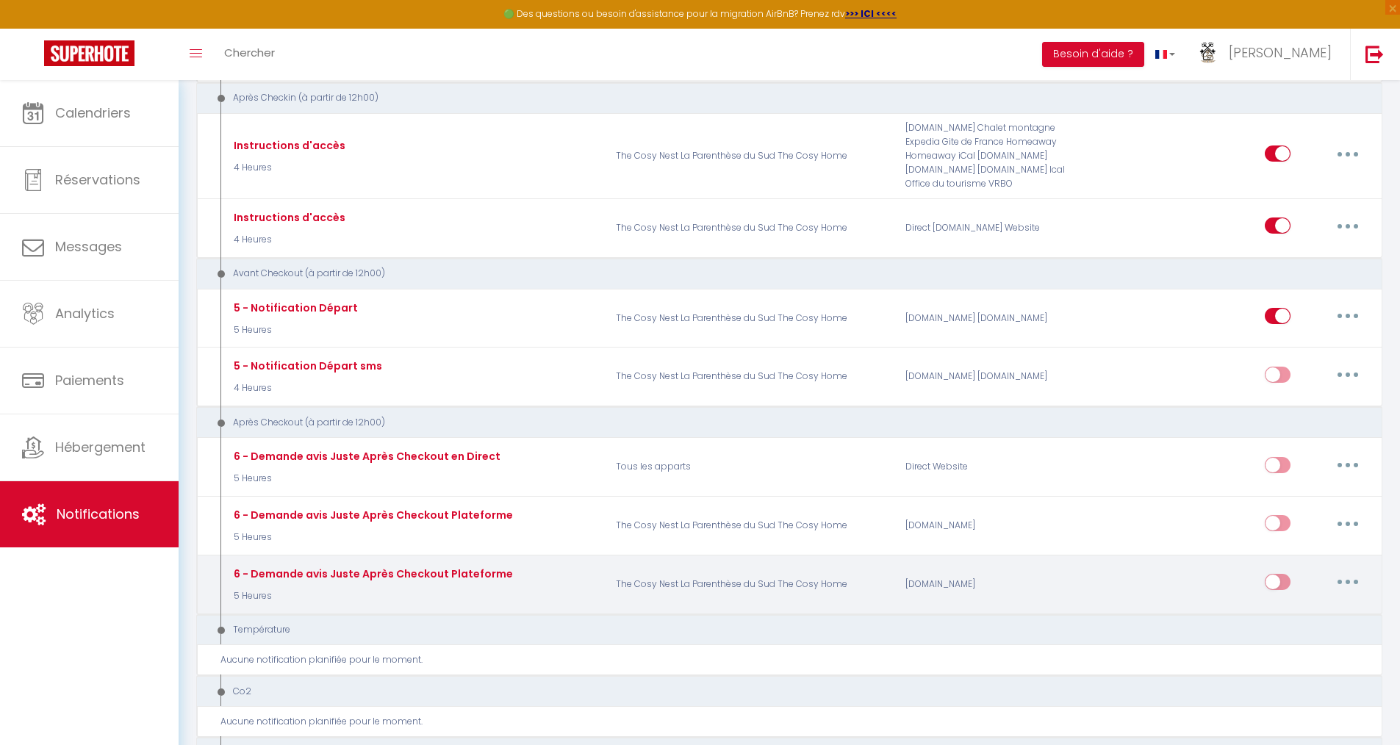
click at [1342, 581] on button "button" at bounding box center [1347, 582] width 41 height 24
click at [1296, 614] on link "Editer" at bounding box center [1309, 615] width 109 height 25
type input "6 - Demande avis Juste Après Checkout Plateforme"
select select "5"
select select "5 Heures"
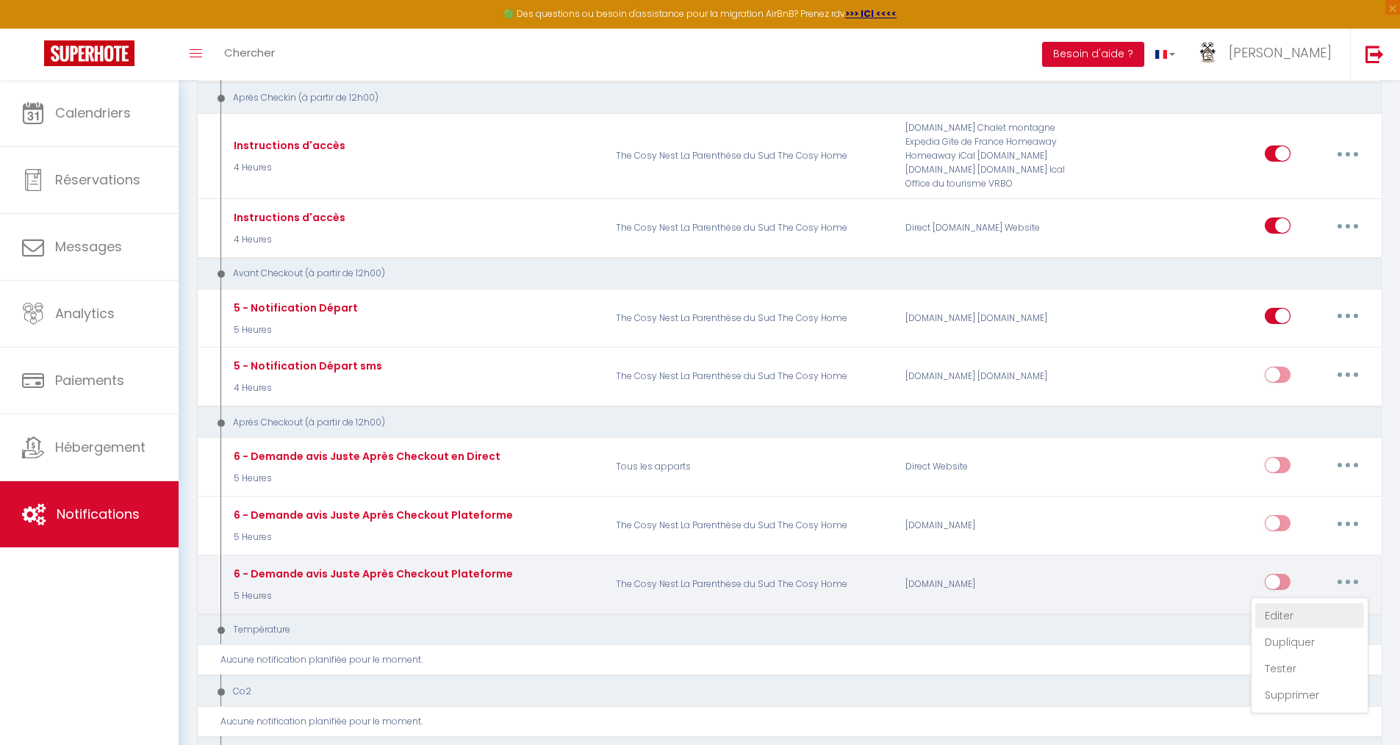
checkbox input "true"
checkbox input "false"
checkbox input "true"
type input "[GUEST:FIRST_NAME], Bonne nouvelle pour vous avant de quitter [RENTAL:CITY]"
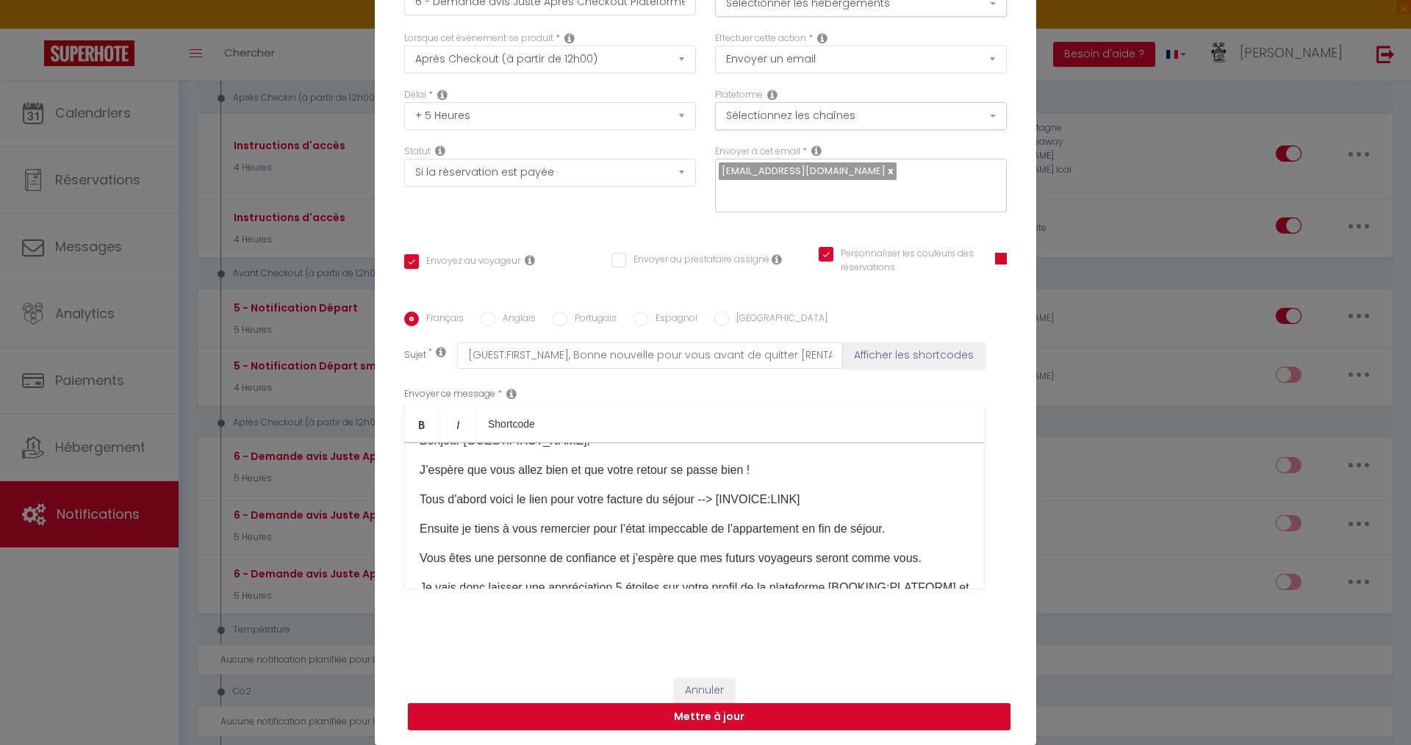
scroll to position [0, 0]
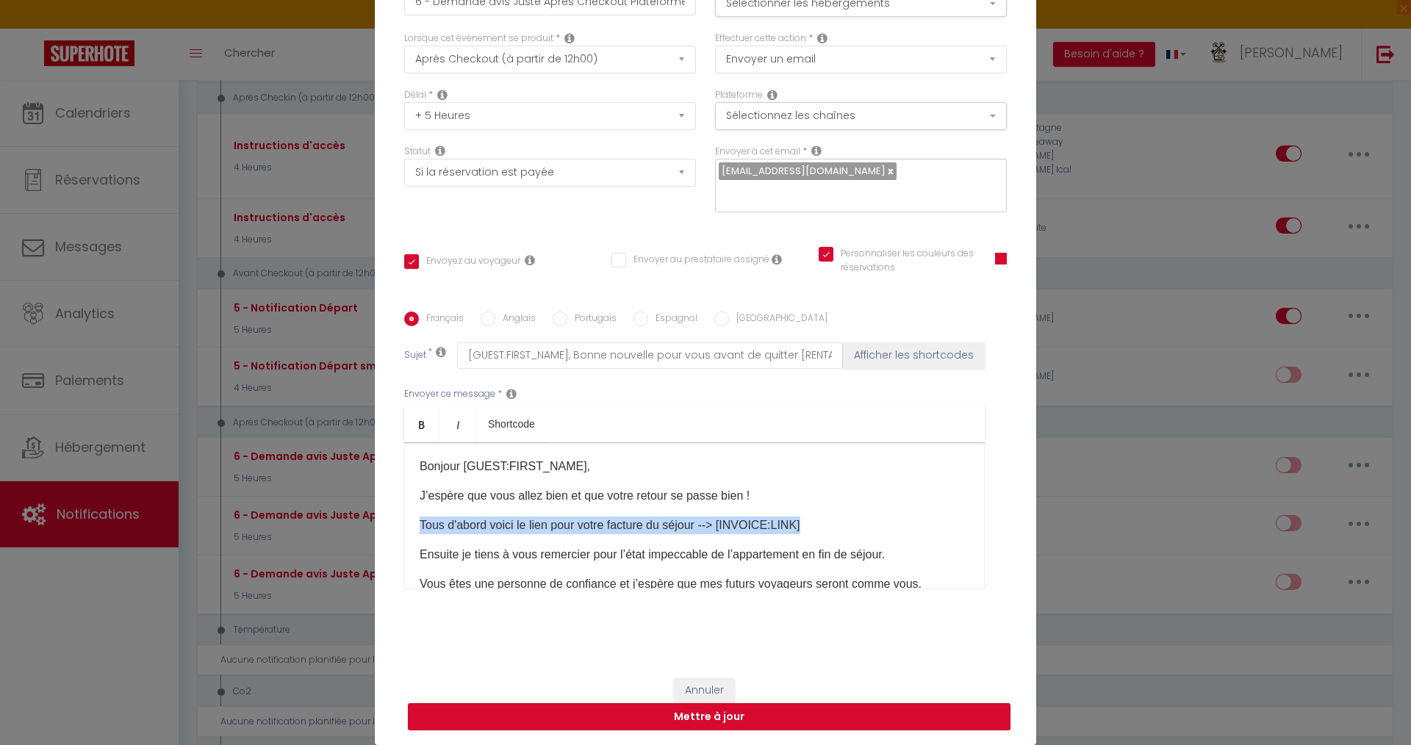
drag, startPoint x: 809, startPoint y: 525, endPoint x: 371, endPoint y: 530, distance: 438.1
click at [375, 530] on div "Titre * 6 - Demande avis Juste Après Checkout Plateforme Pour cet hébergement S…" at bounding box center [705, 311] width 661 height 703
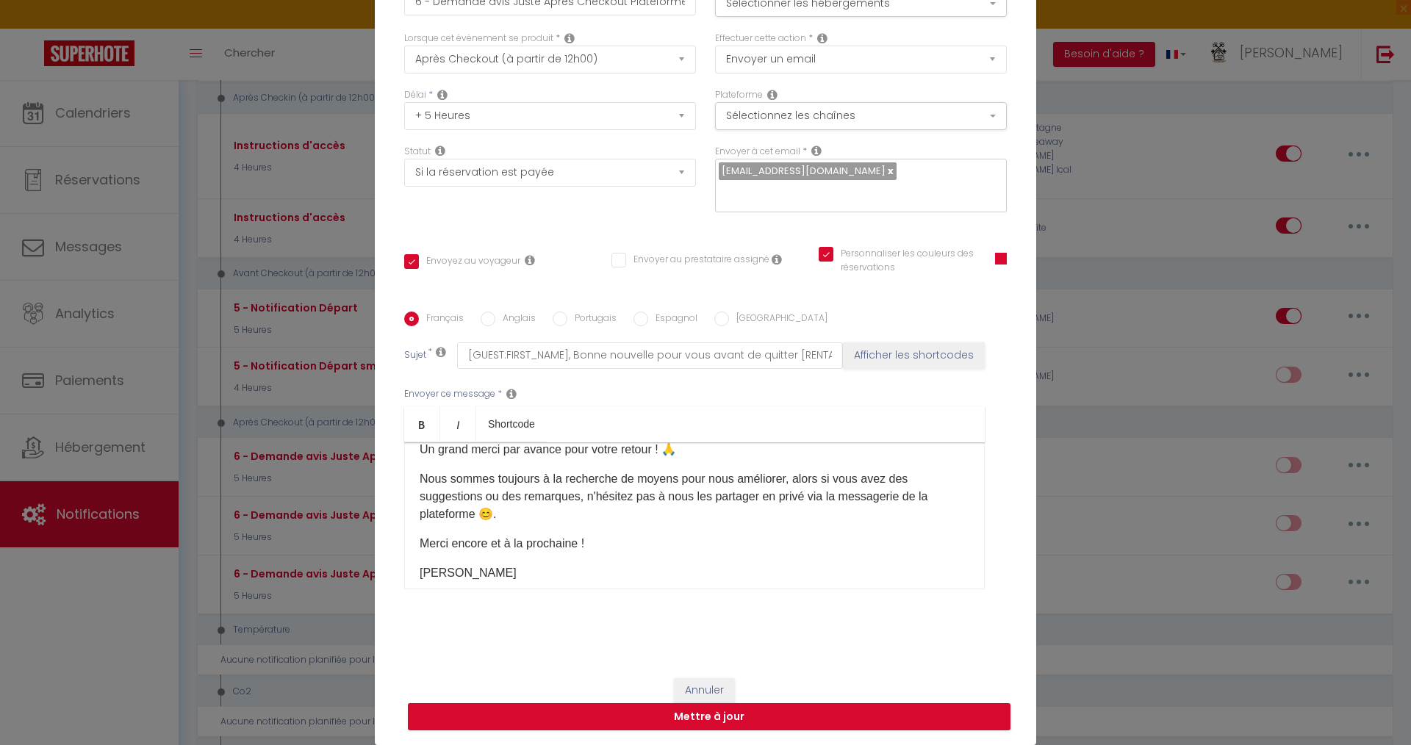
scroll to position [269, 0]
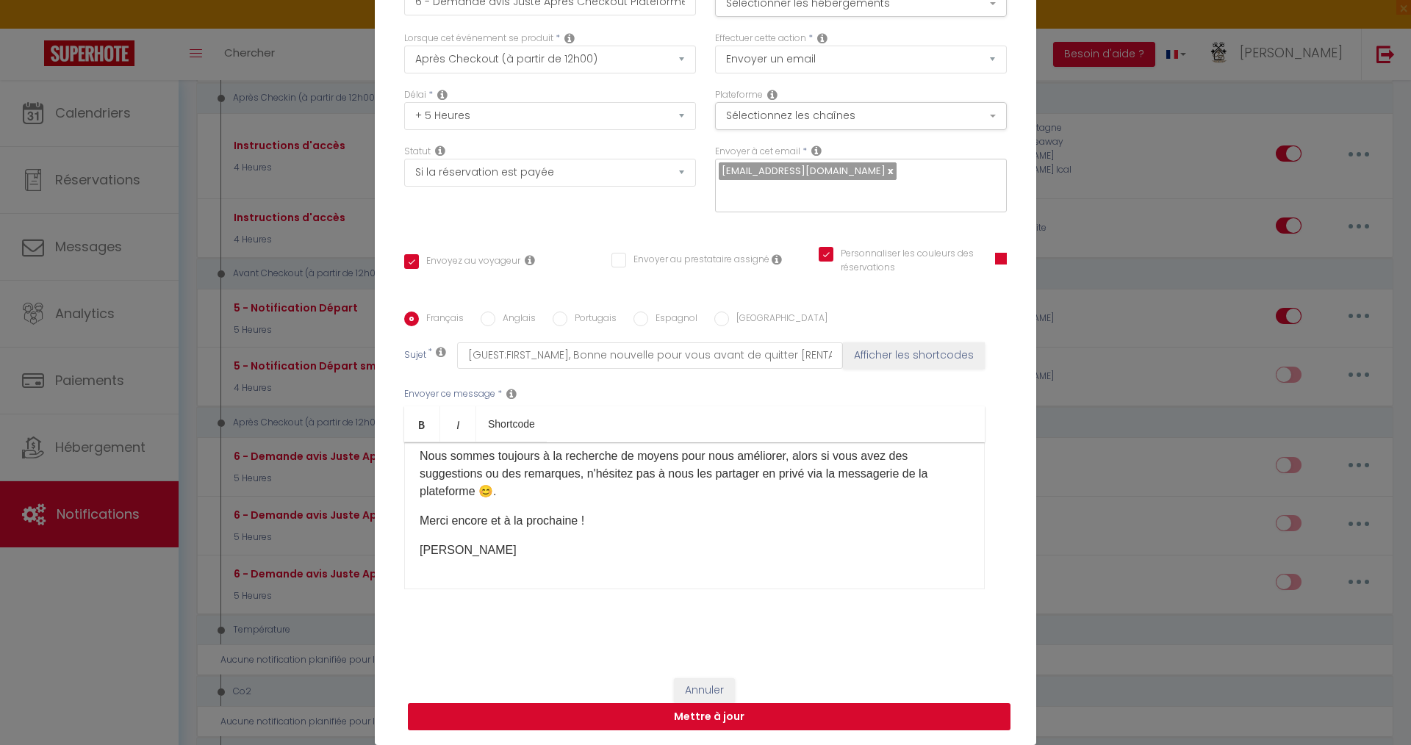
click at [710, 720] on button "Mettre à jour" at bounding box center [709, 717] width 603 height 28
checkbox input "true"
checkbox input "false"
checkbox input "true"
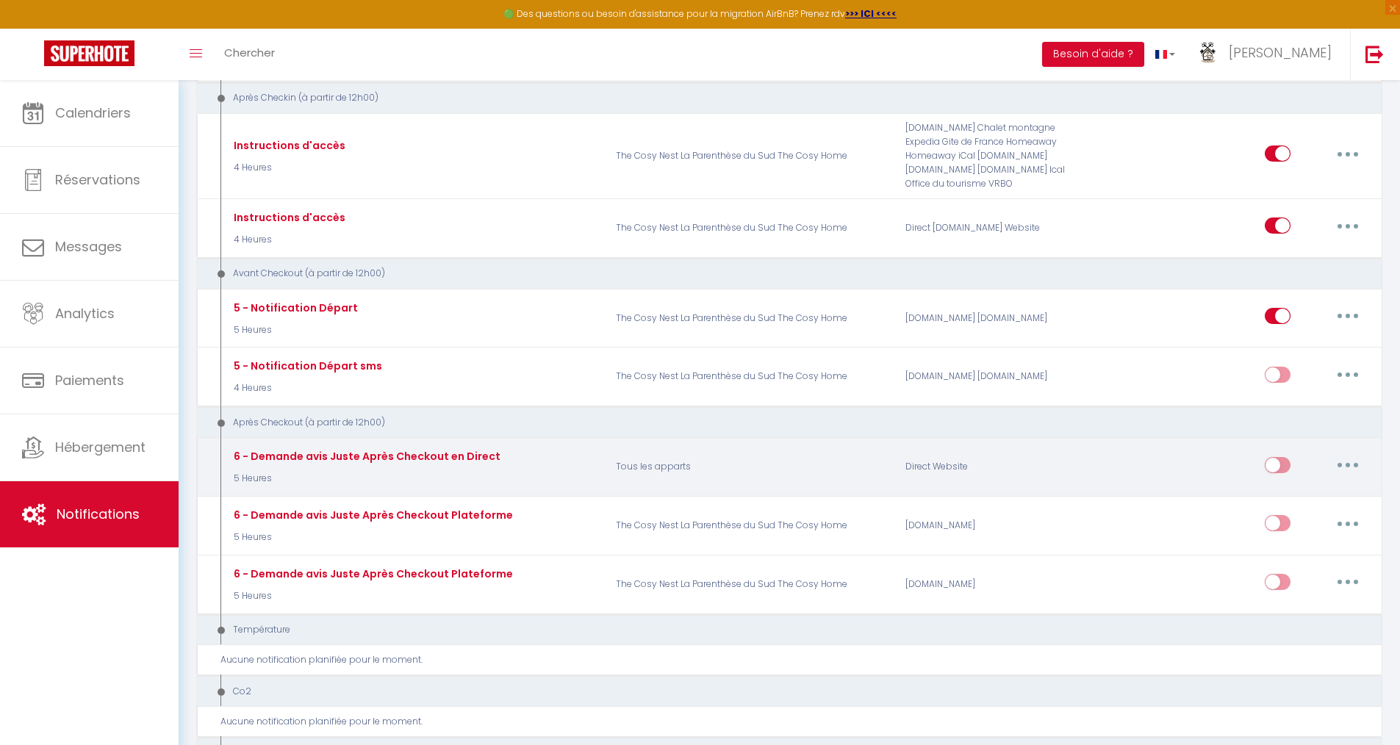
click at [1349, 465] on icon "button" at bounding box center [1348, 465] width 4 height 4
click at [1312, 498] on link "Editer" at bounding box center [1309, 498] width 109 height 25
type input "6 - Demande avis Juste Après Checkout en Direct"
select select "5"
select select "5 Heures"
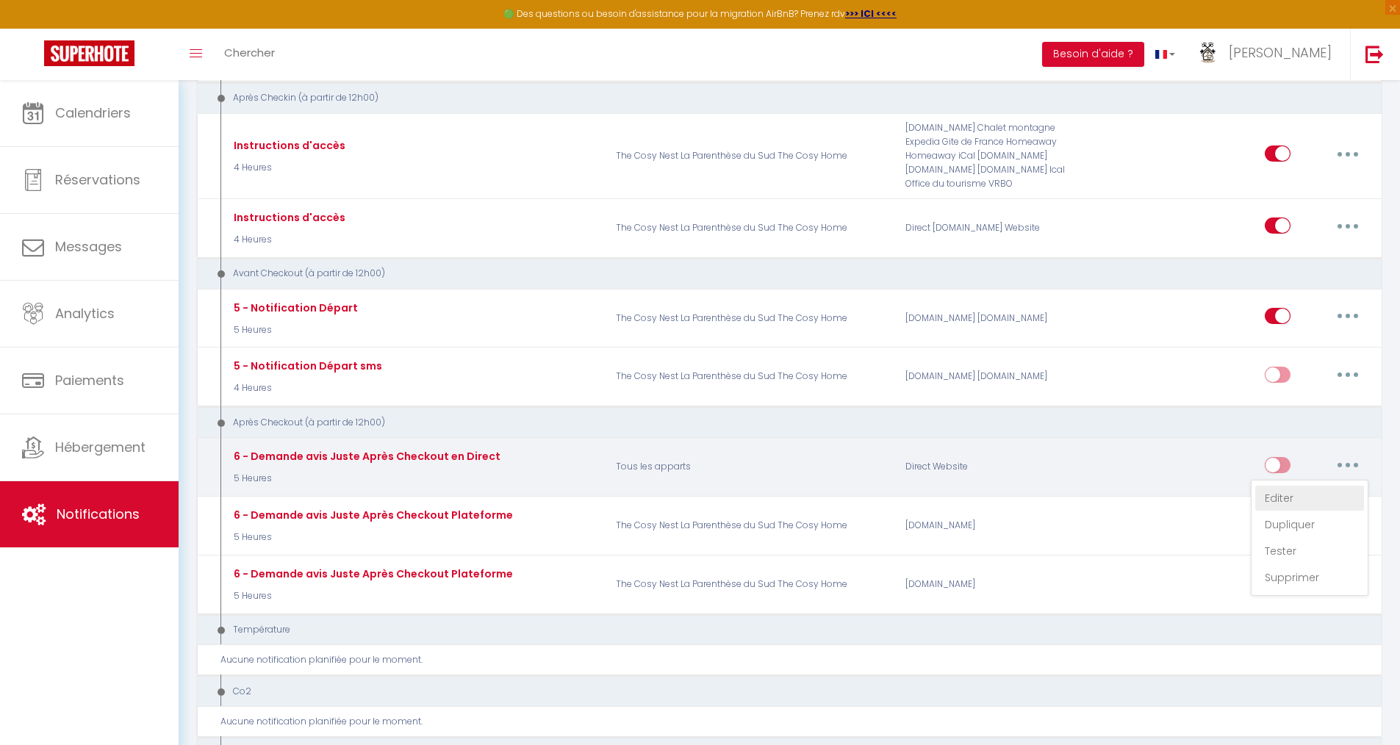
select select "if_booking_is_paid"
checkbox input "true"
checkbox input "false"
checkbox input "true"
radio input "true"
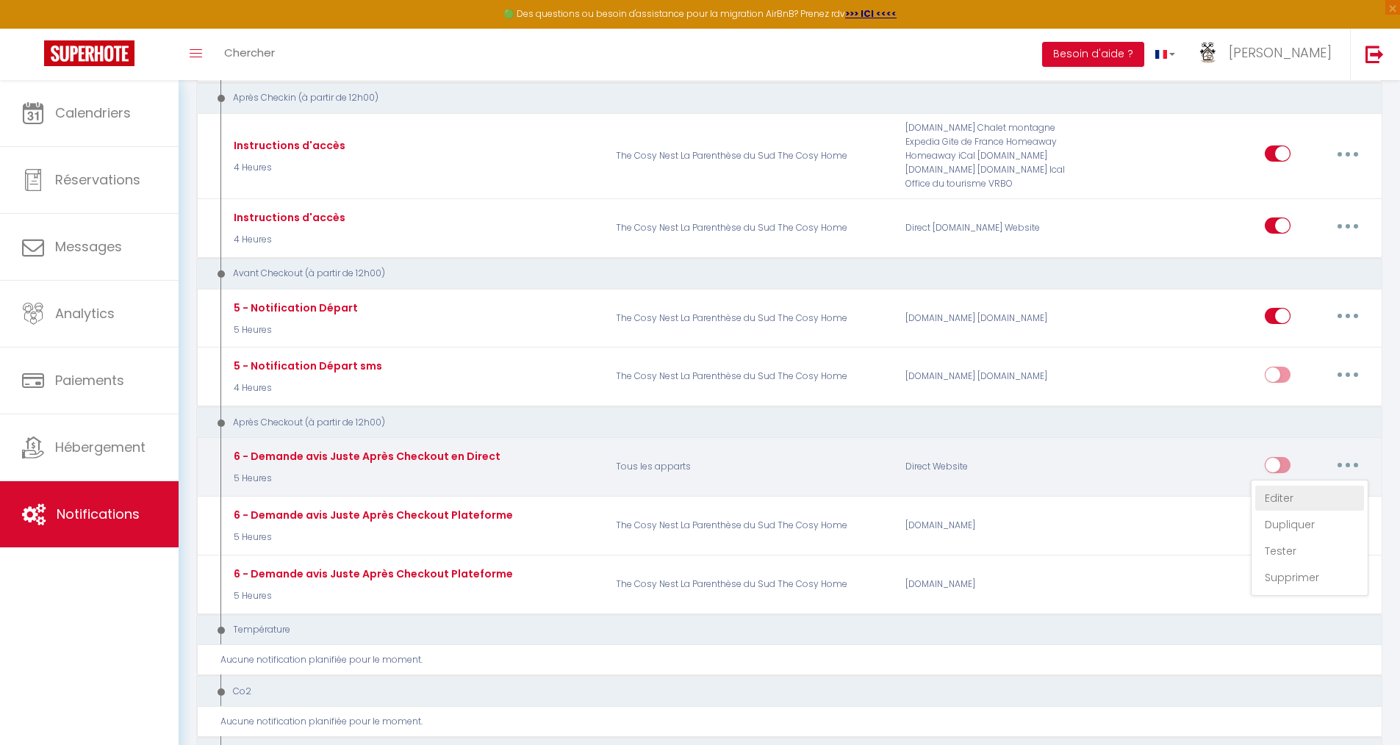
type input "[GUEST:FIRST_NAME], votre facture du séjour à [RENTAL:NAME]"
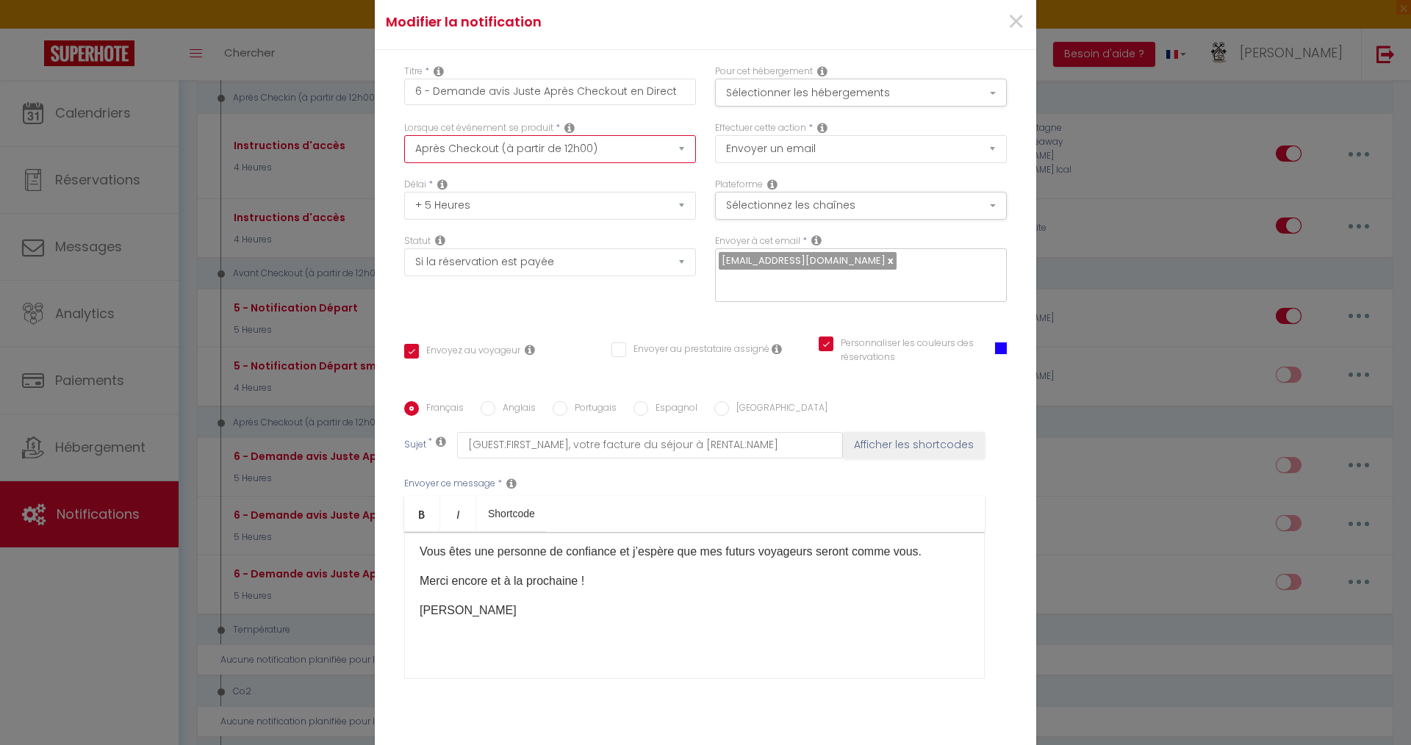
click at [558, 135] on select "Après la réservation Avant Checkin (à partir de 12h00) Après Checkin (à partir …" at bounding box center [550, 149] width 292 height 28
click at [404, 135] on select "Après la réservation Avant Checkin (à partir de 12h00) Après Checkin (à partir …" at bounding box center [550, 149] width 292 height 28
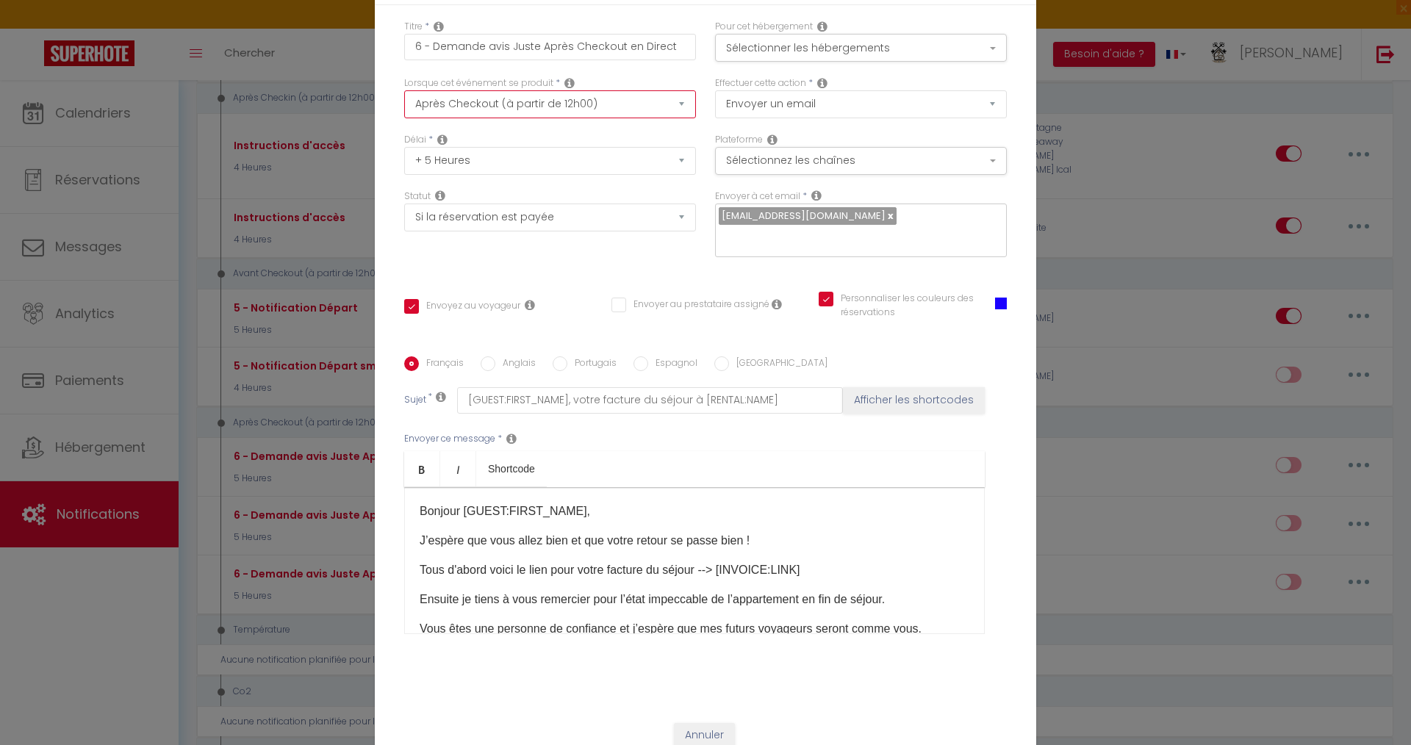
scroll to position [0, 0]
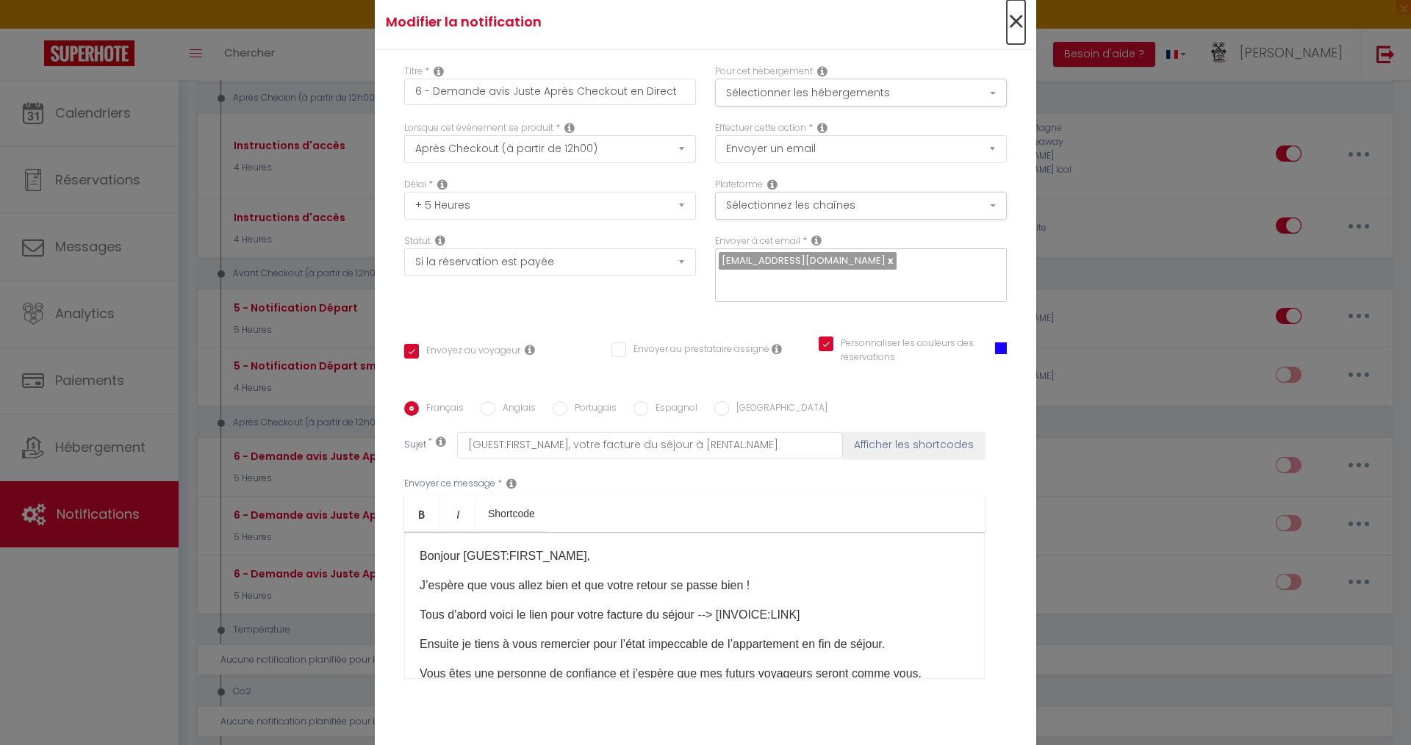
click at [1011, 18] on span "×" at bounding box center [1016, 22] width 18 height 44
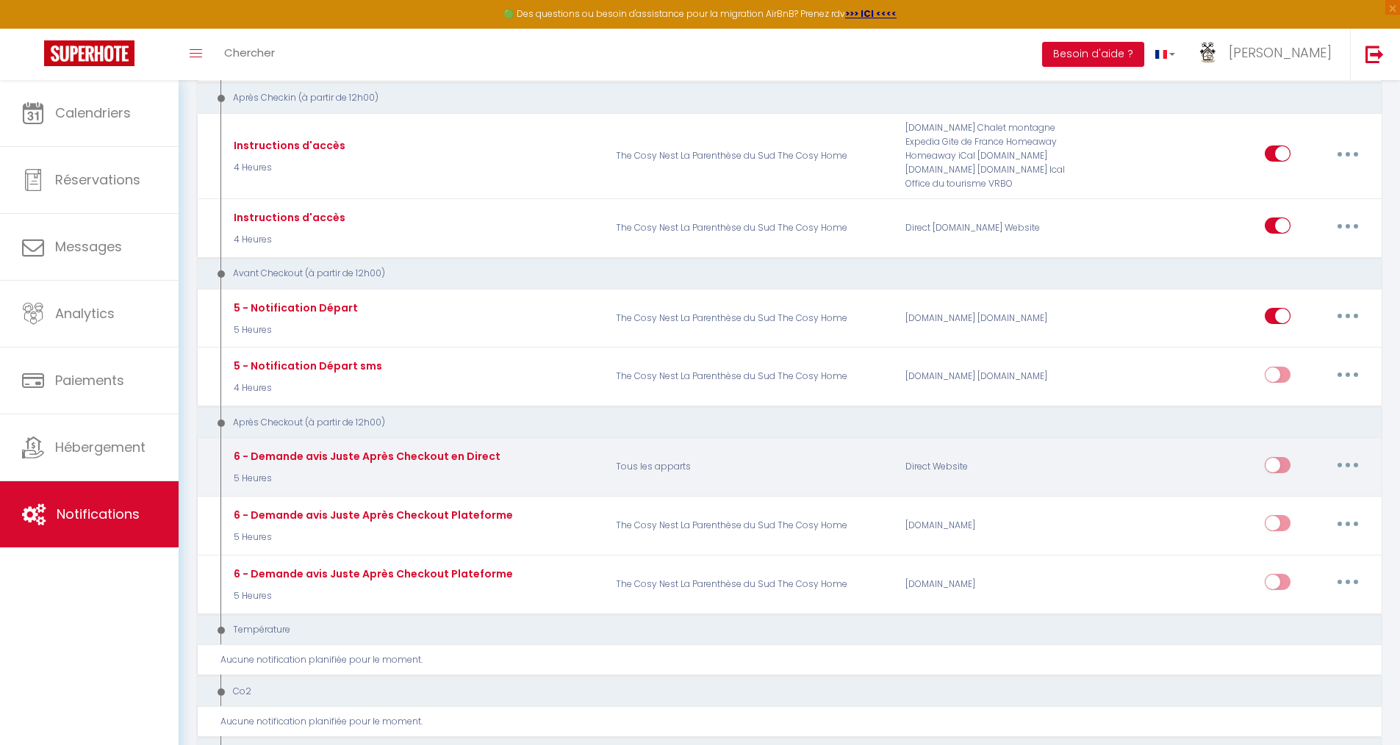
click at [1343, 465] on button "button" at bounding box center [1347, 465] width 41 height 24
click at [1283, 584] on link "Supprimer" at bounding box center [1309, 577] width 109 height 25
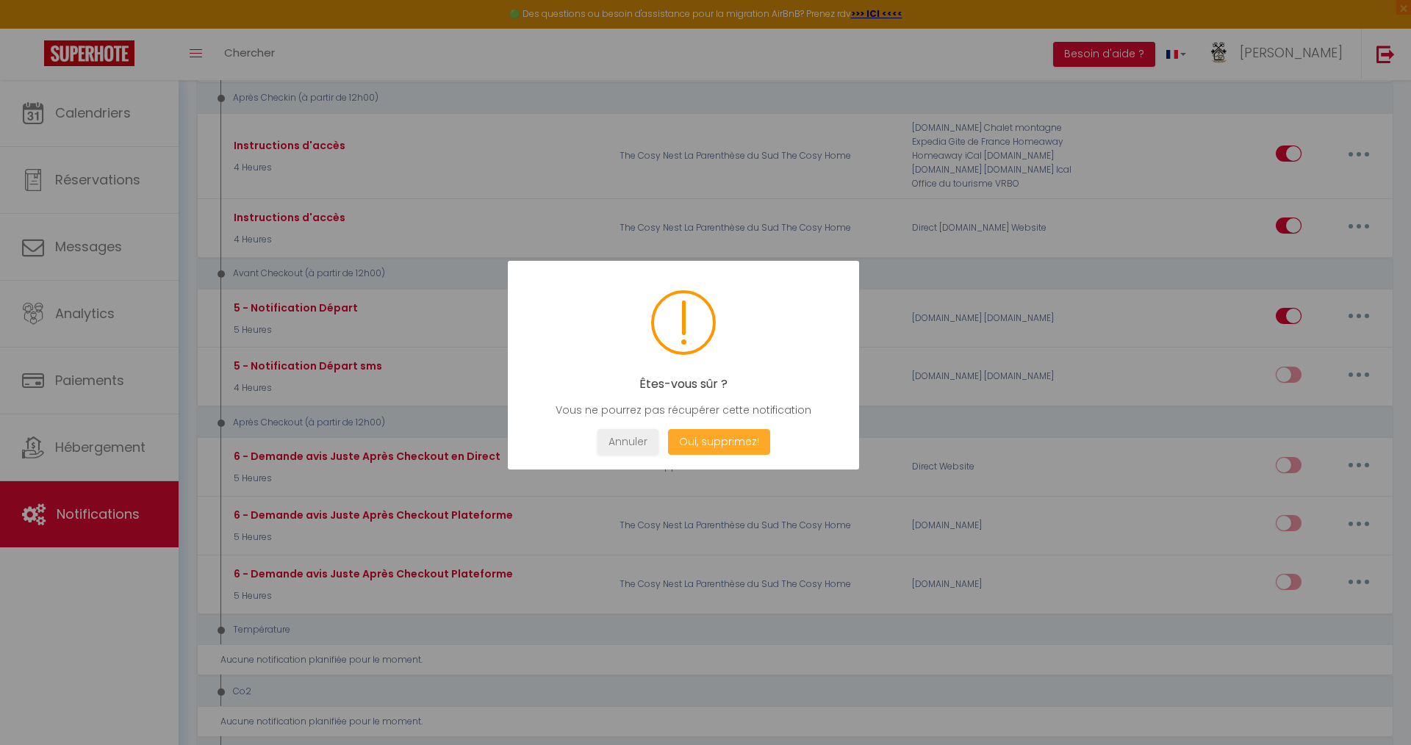
click at [696, 440] on button "Oui, supprimez!" at bounding box center [719, 442] width 102 height 26
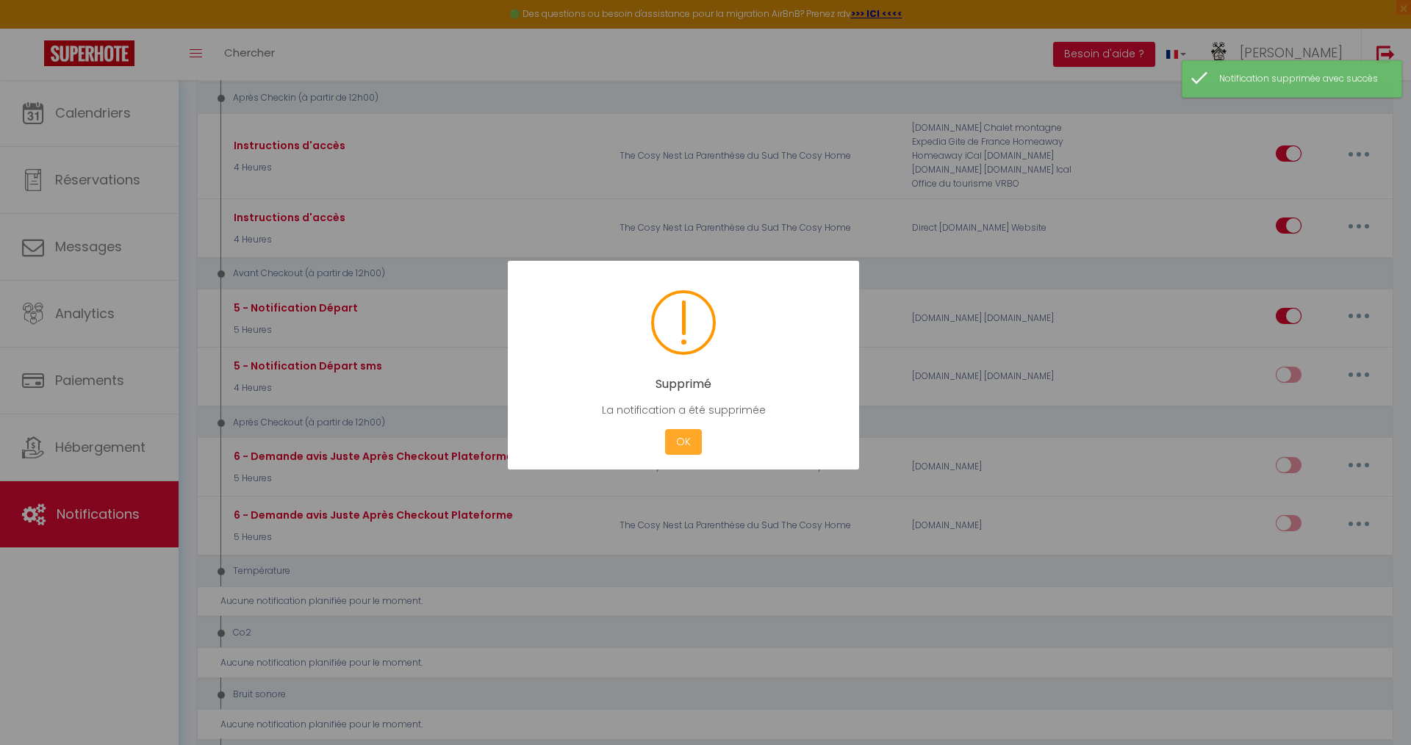
click at [684, 444] on button "OK" at bounding box center [683, 442] width 37 height 26
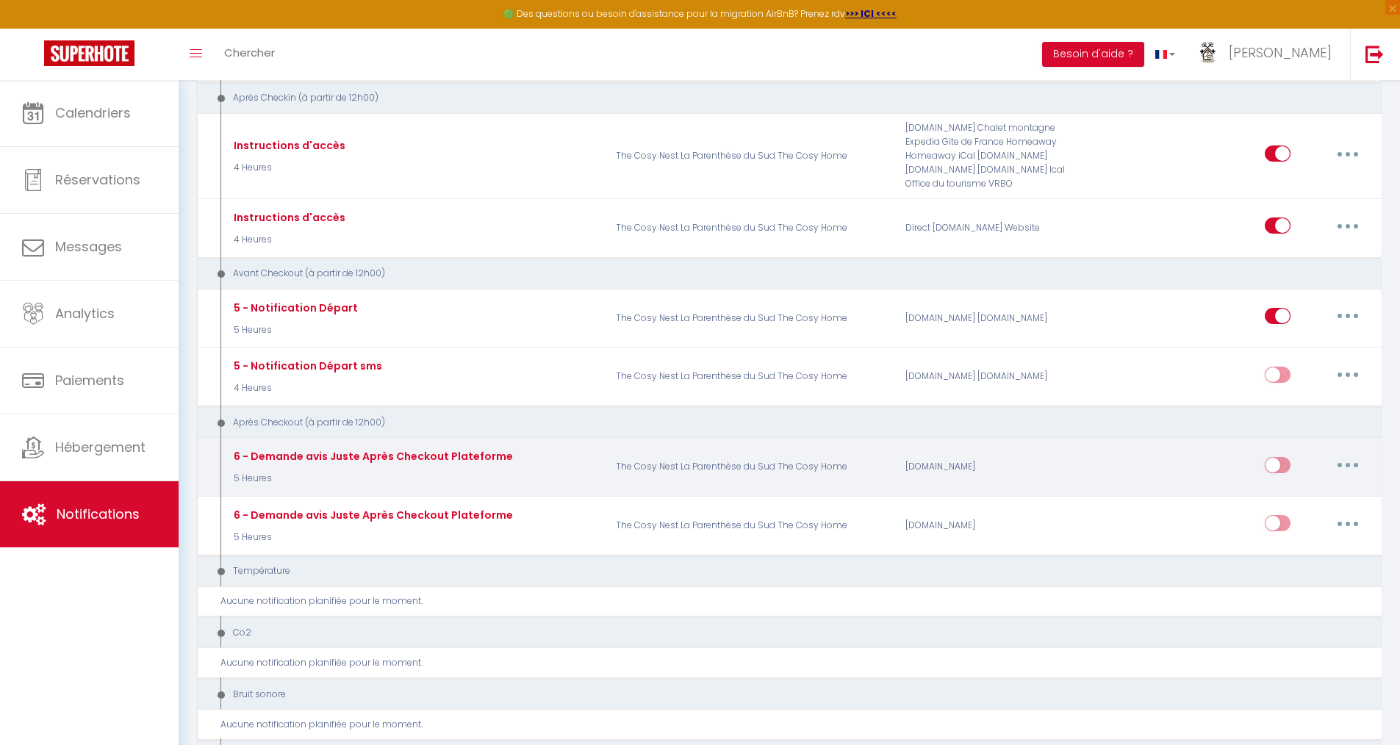
click at [1355, 465] on button "button" at bounding box center [1347, 465] width 41 height 24
click at [1319, 506] on link "Editer" at bounding box center [1309, 498] width 109 height 25
type input "6 - Demande avis Juste Après Checkout Plateforme"
select select "5"
select select "5 Heures"
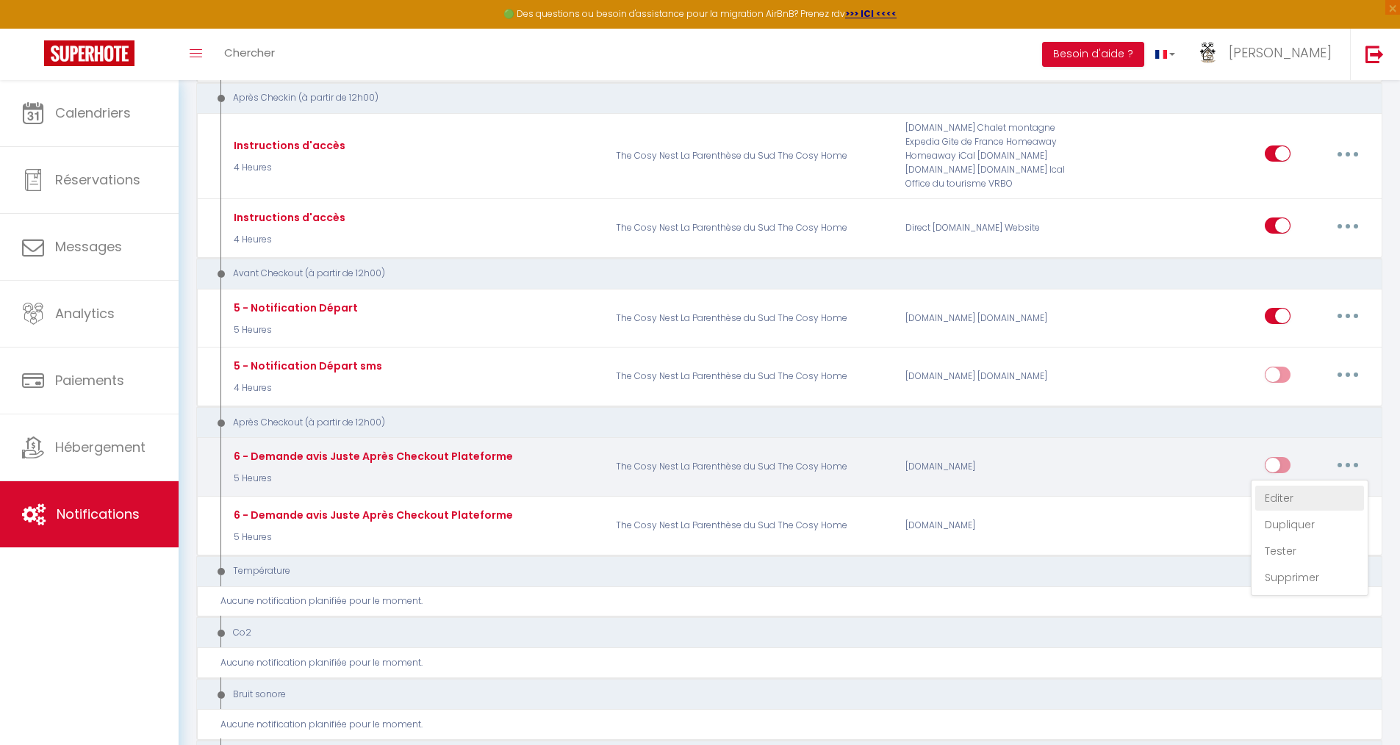
select select "if_booking_is_paid"
checkbox input "true"
checkbox input "false"
checkbox input "true"
radio input "true"
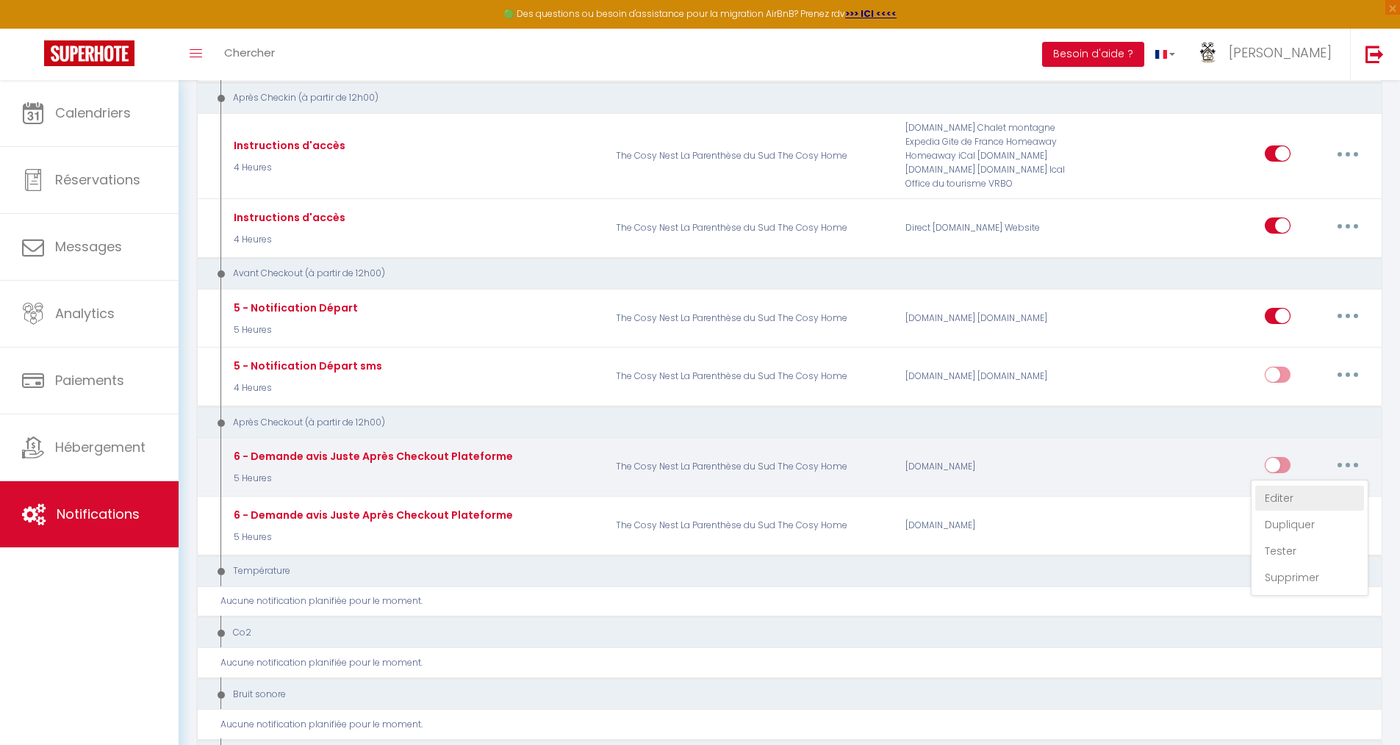
type input "[GUEST:FIRST_NAME], Bonne nouvelle pour vous avant de quitter [RENTAL:CITY]"
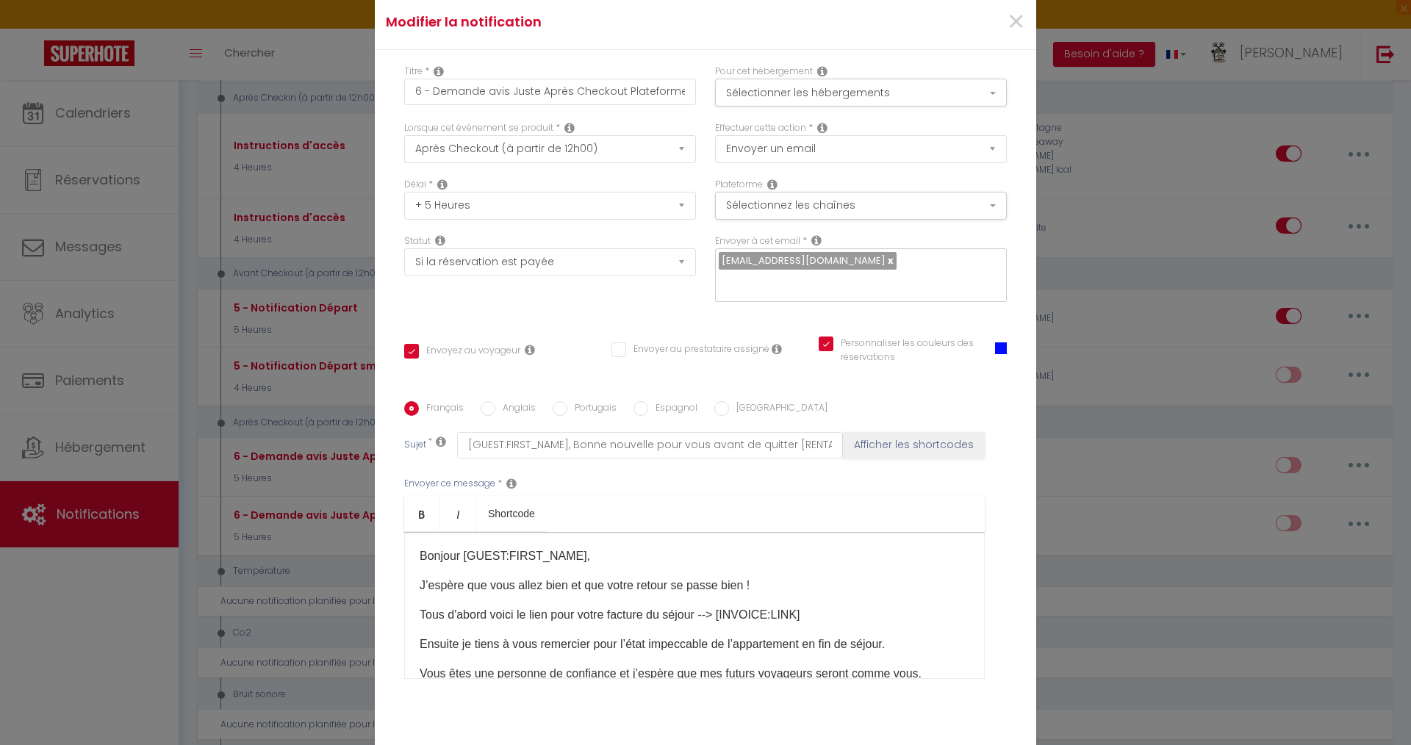
drag, startPoint x: 814, startPoint y: 612, endPoint x: 412, endPoint y: 610, distance: 402.8
click at [420, 612] on p "Tous d'abord voici le lien pour votre facture du séjour --> [INVOICE:LINK]​" at bounding box center [695, 615] width 550 height 18
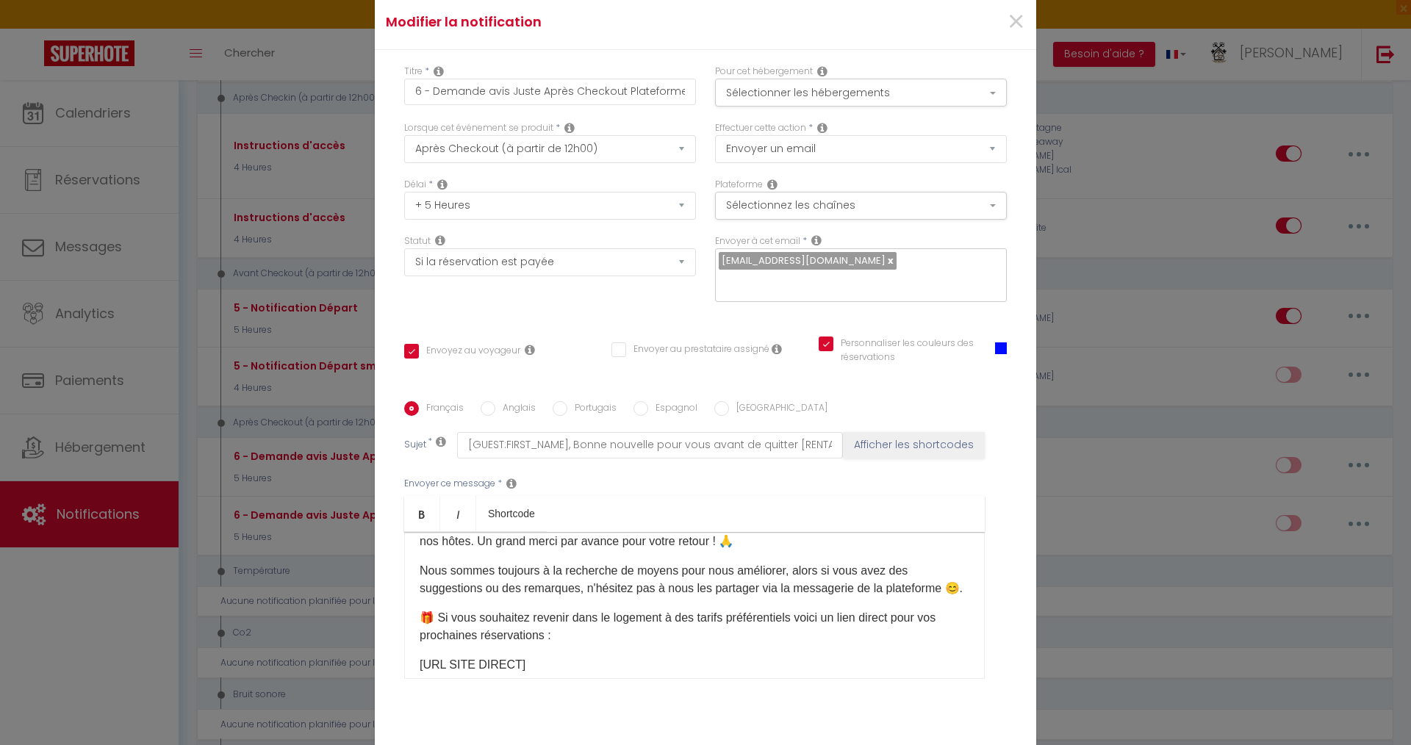
scroll to position [294, 0]
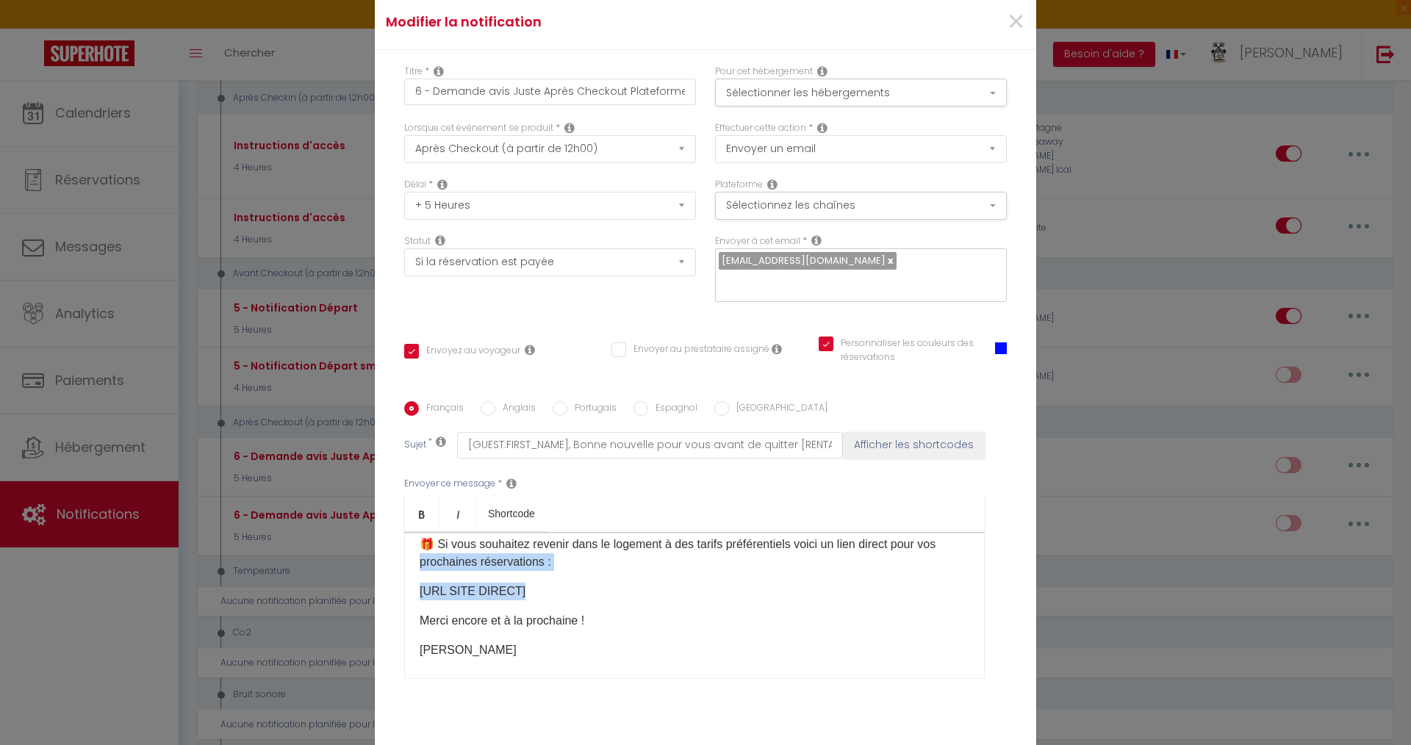
drag, startPoint x: 518, startPoint y: 608, endPoint x: 398, endPoint y: 581, distance: 123.6
click at [401, 581] on div "Français Anglais Portugais Espagnol Italien Sujet * [GUEST:FIRST_NAME], Bonne n…" at bounding box center [706, 549] width 610 height 296
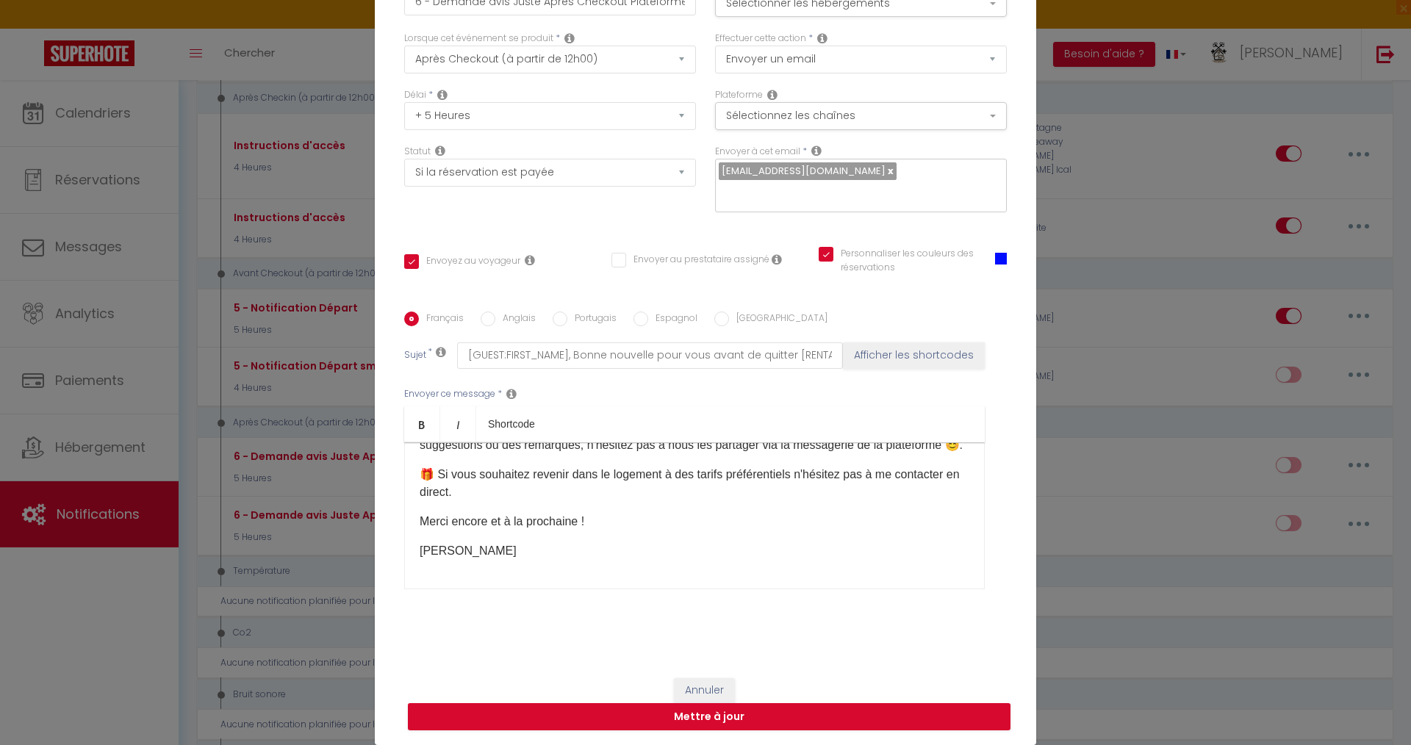
scroll to position [293, 0]
click at [687, 712] on button "Mettre à jour" at bounding box center [709, 717] width 603 height 28
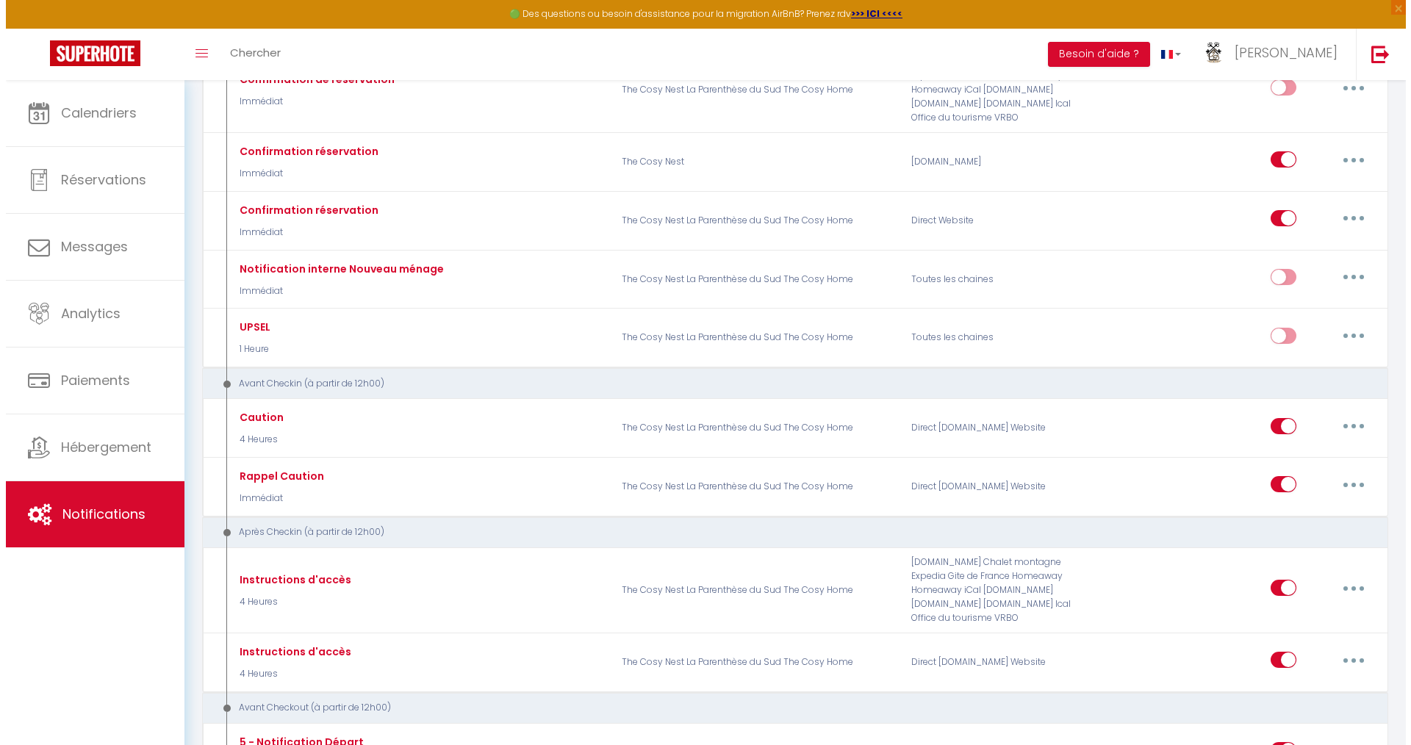
scroll to position [294, 0]
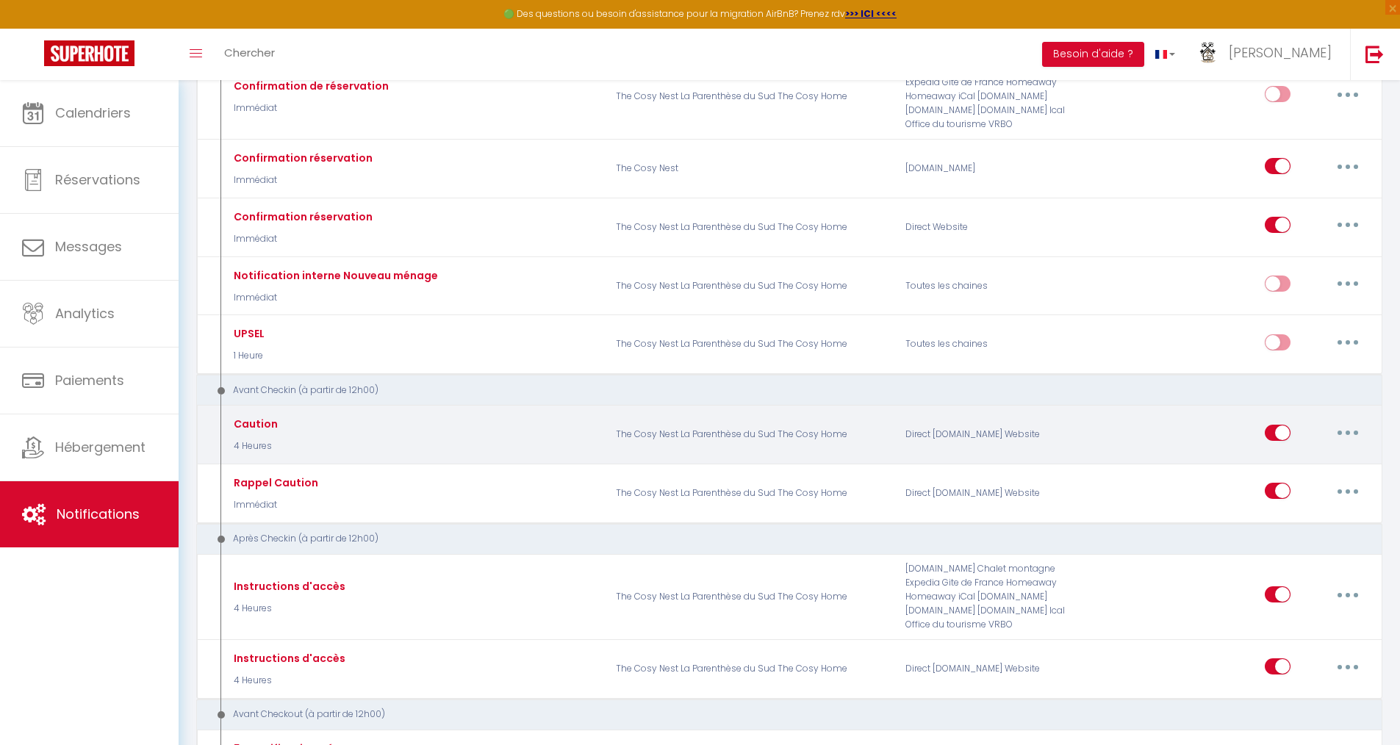
click at [1349, 434] on icon "button" at bounding box center [1348, 433] width 4 height 4
click at [1330, 469] on link "Editer" at bounding box center [1309, 465] width 109 height 25
type input "Caution"
select select "4 Heures"
select select "if_booking_is_paid"
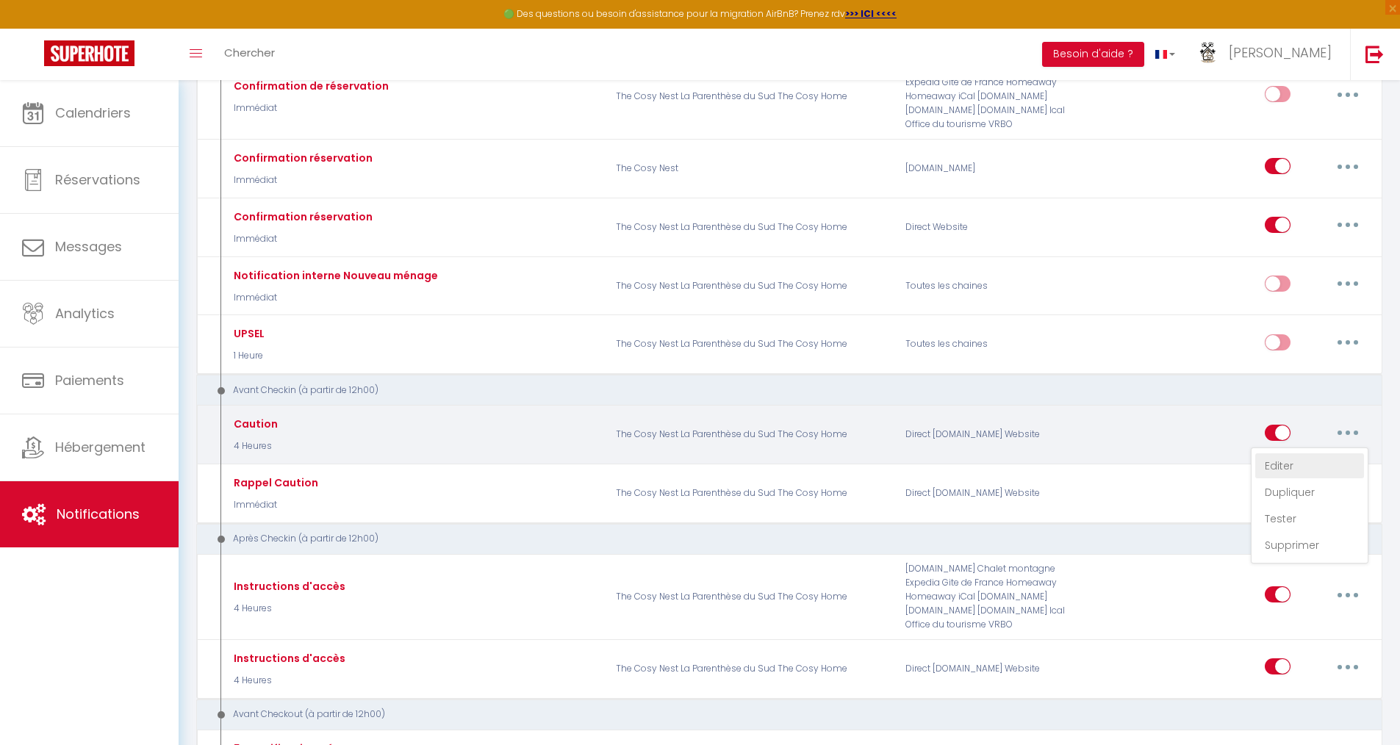
checkbox input "true"
checkbox input "false"
radio input "true"
type input "[RENTAL:NAME] Votre réservation du [INQUIRY:BOOK_DATE]"
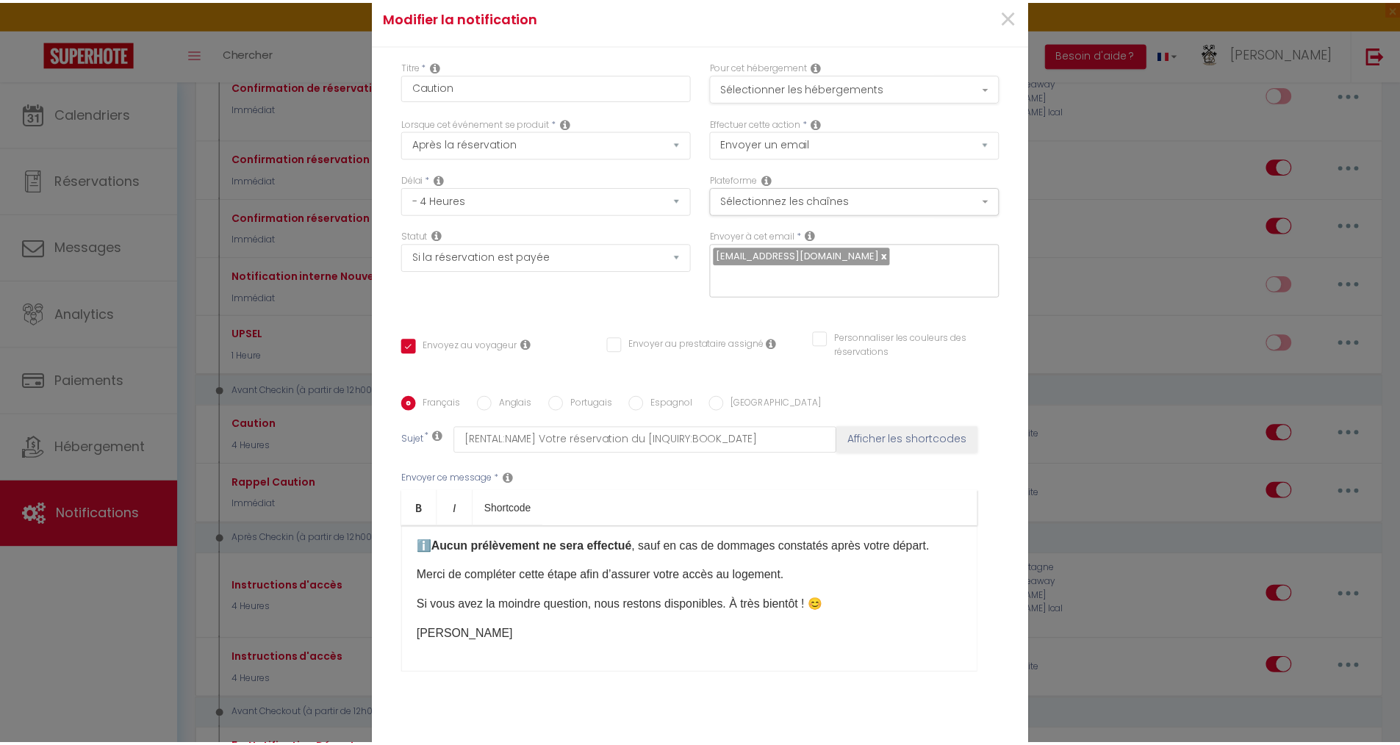
scroll to position [0, 0]
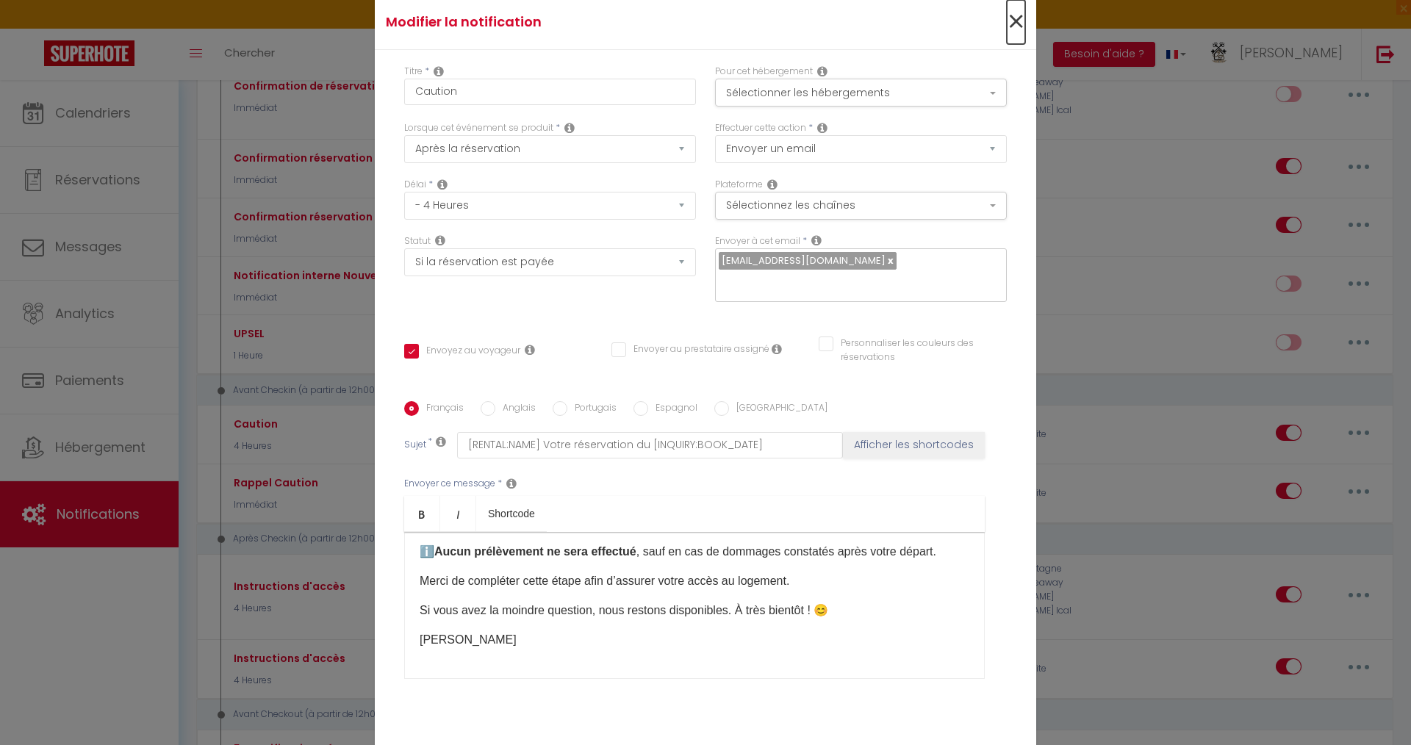
click at [1008, 27] on span "×" at bounding box center [1016, 22] width 18 height 44
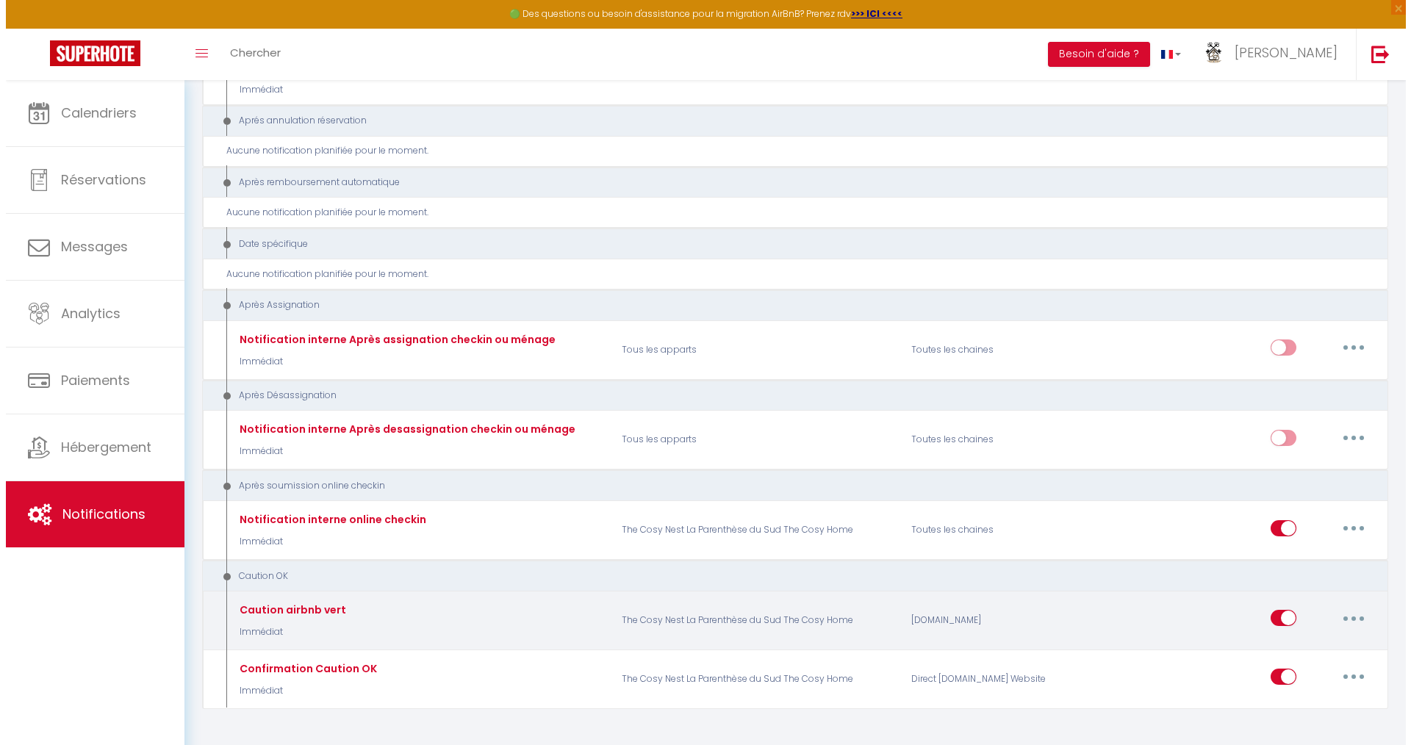
scroll to position [2180, 0]
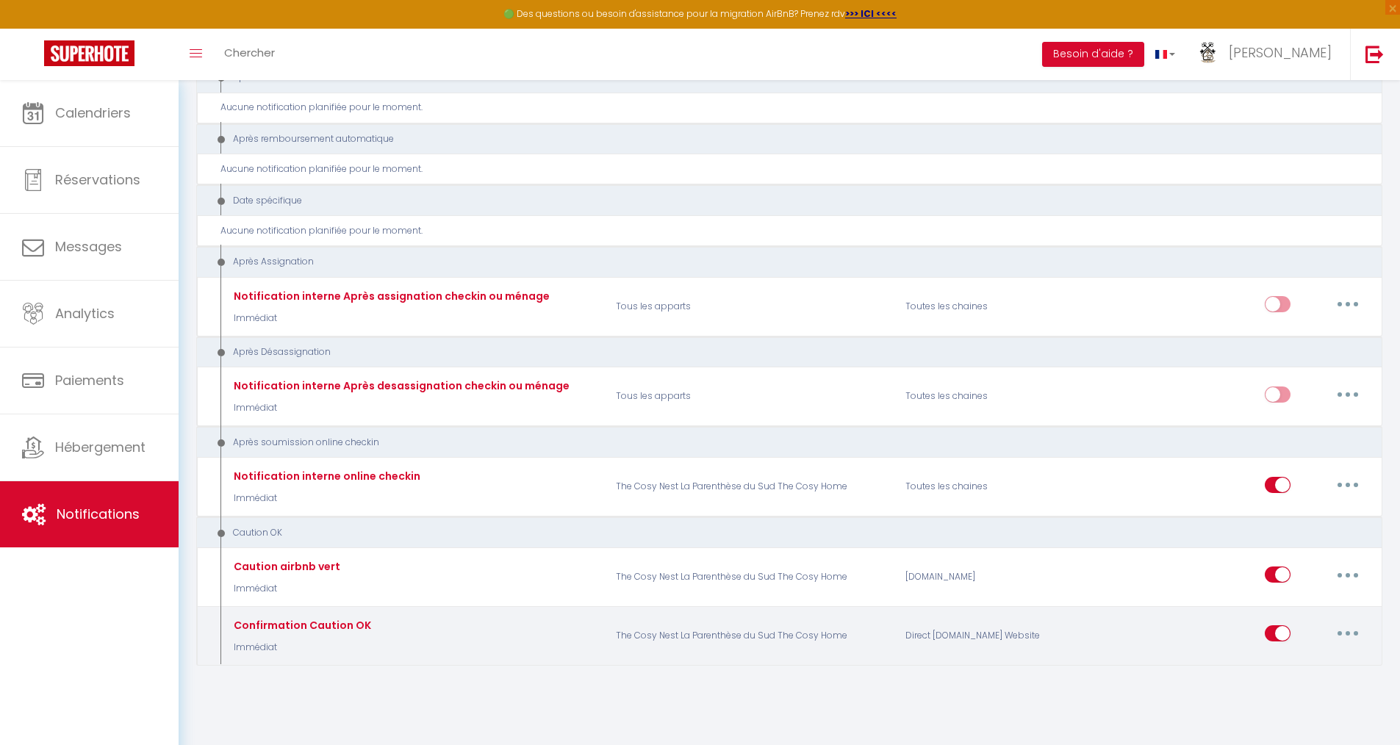
click at [1347, 629] on button "button" at bounding box center [1347, 634] width 41 height 24
click at [1291, 517] on link "Editer" at bounding box center [1309, 516] width 109 height 25
type input "Confirmation Caution OK"
select select "24"
select select "Immédiat"
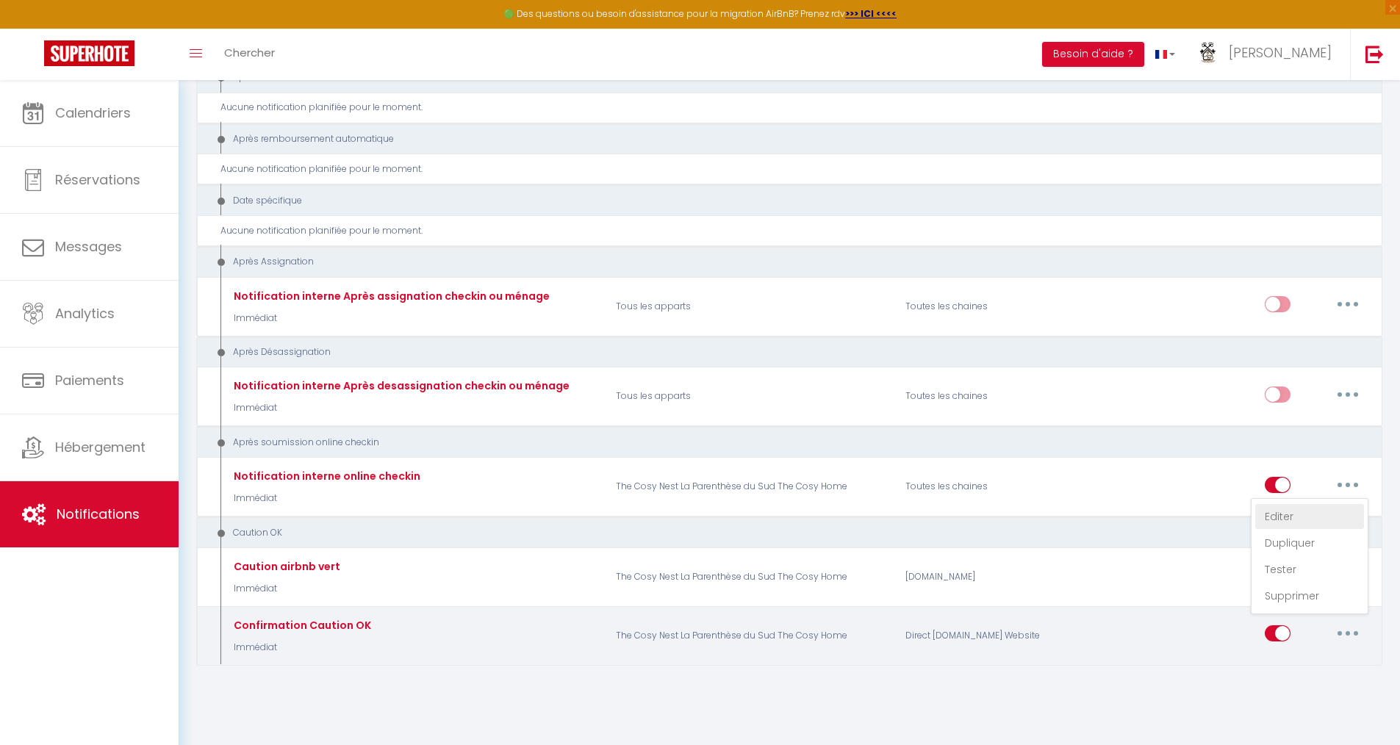
select select "if_deposit_is_paid"
checkbox input "true"
checkbox input "false"
checkbox input "true"
type input "[RENTAL:NAME] - Confirmation de Caution"
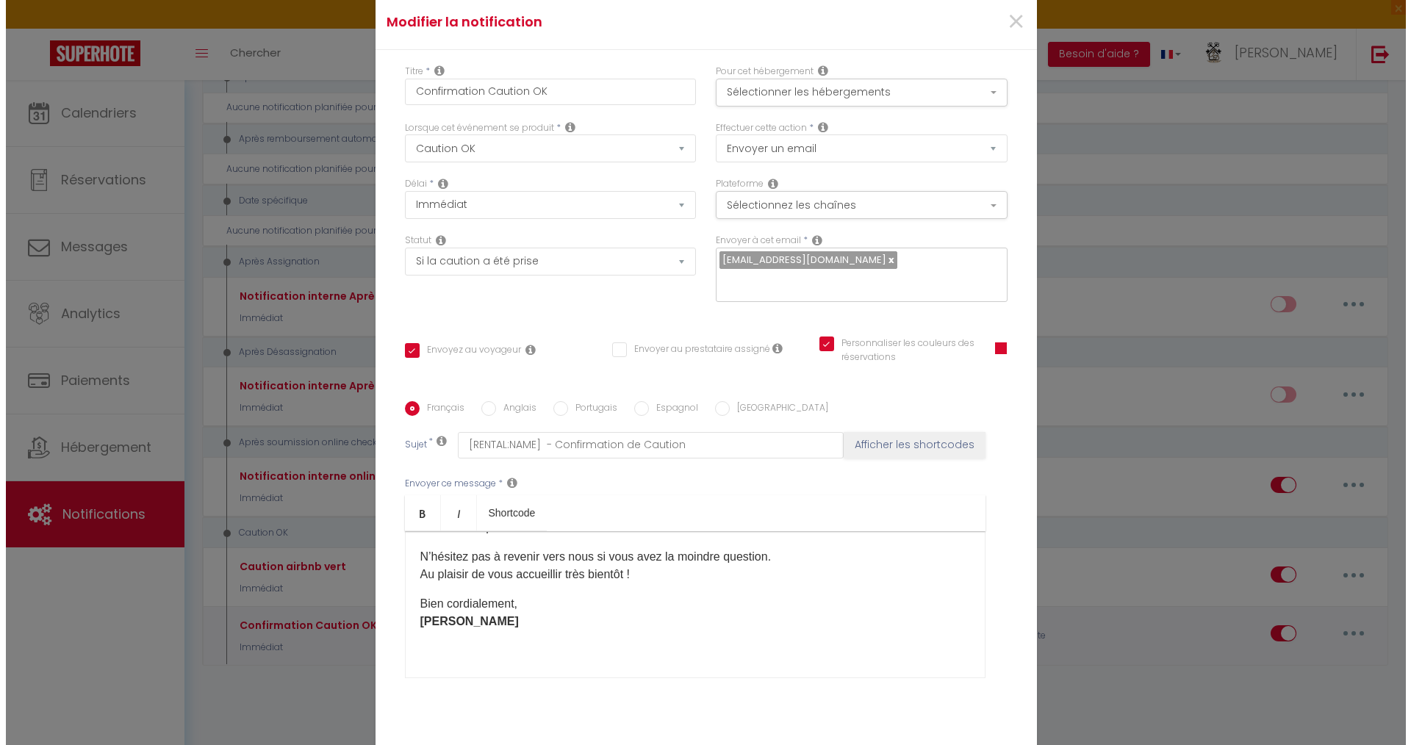
scroll to position [104, 0]
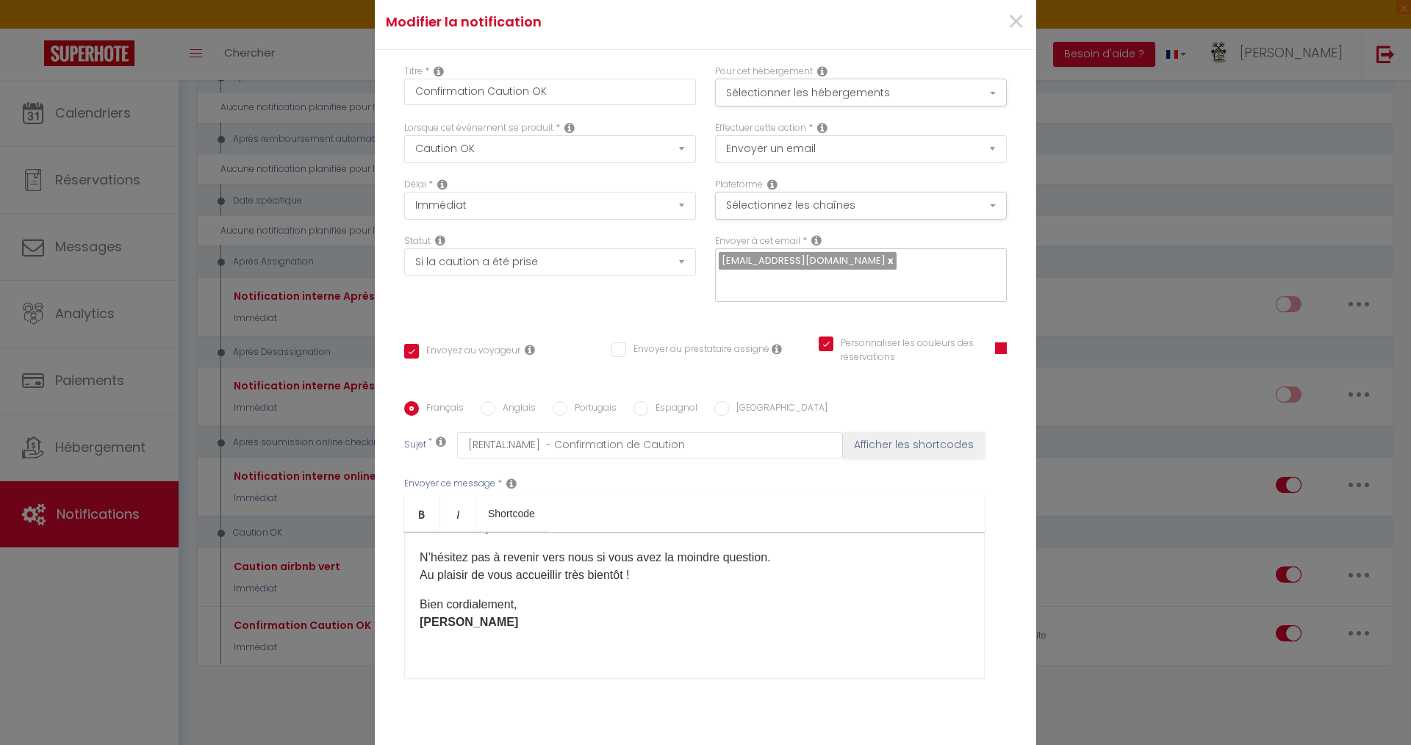
click at [998, 351] on span at bounding box center [1001, 349] width 12 height 12
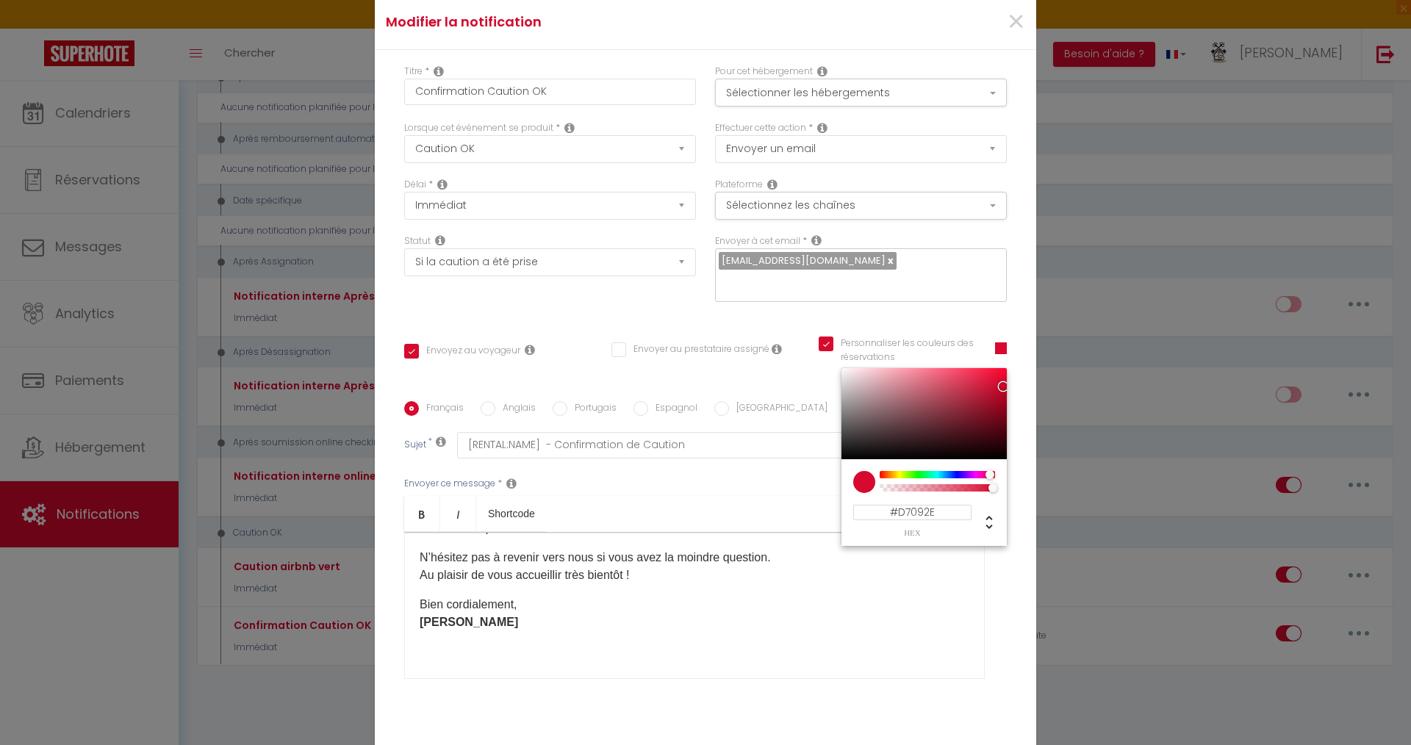
checkbox input "true"
checkbox input "false"
checkbox input "true"
type input "#0DD709"
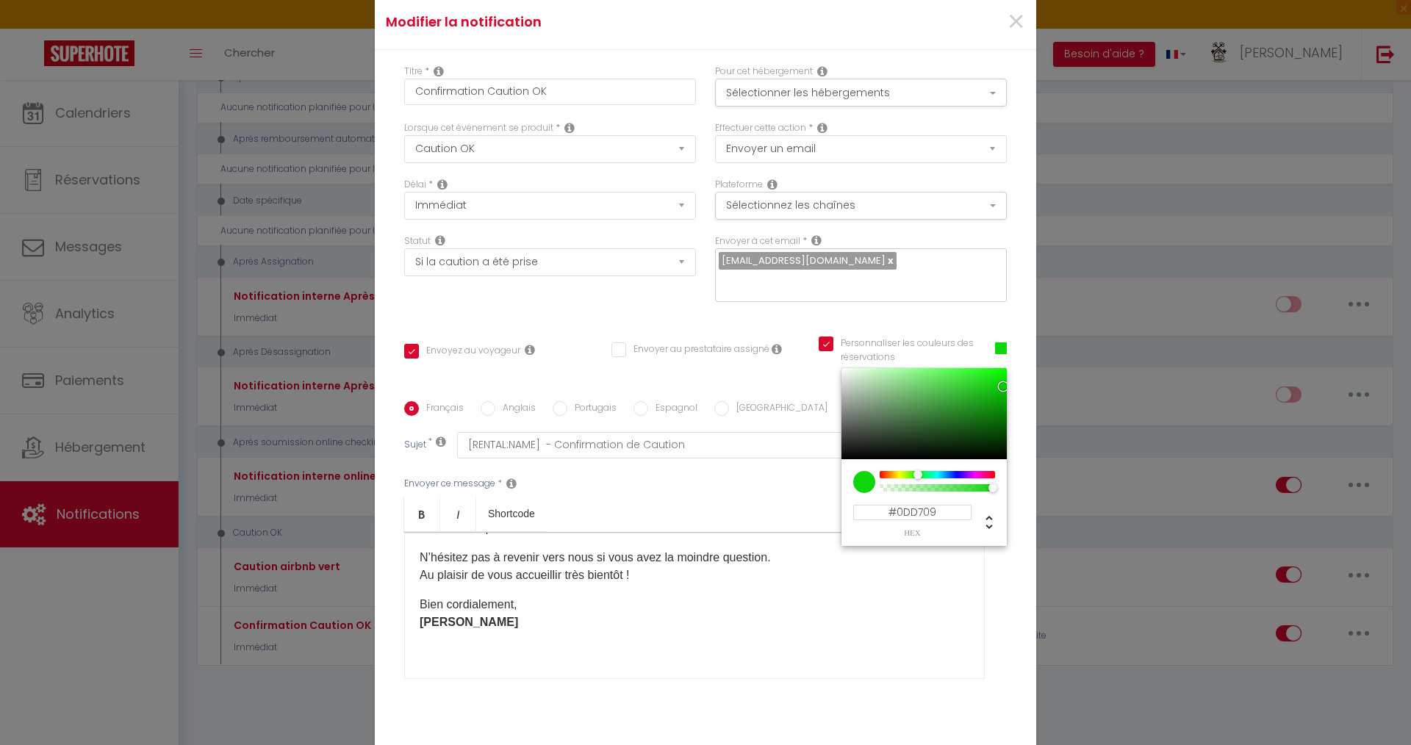
click at [913, 473] on div at bounding box center [937, 474] width 112 height 7
click at [995, 346] on span at bounding box center [1001, 349] width 12 height 12
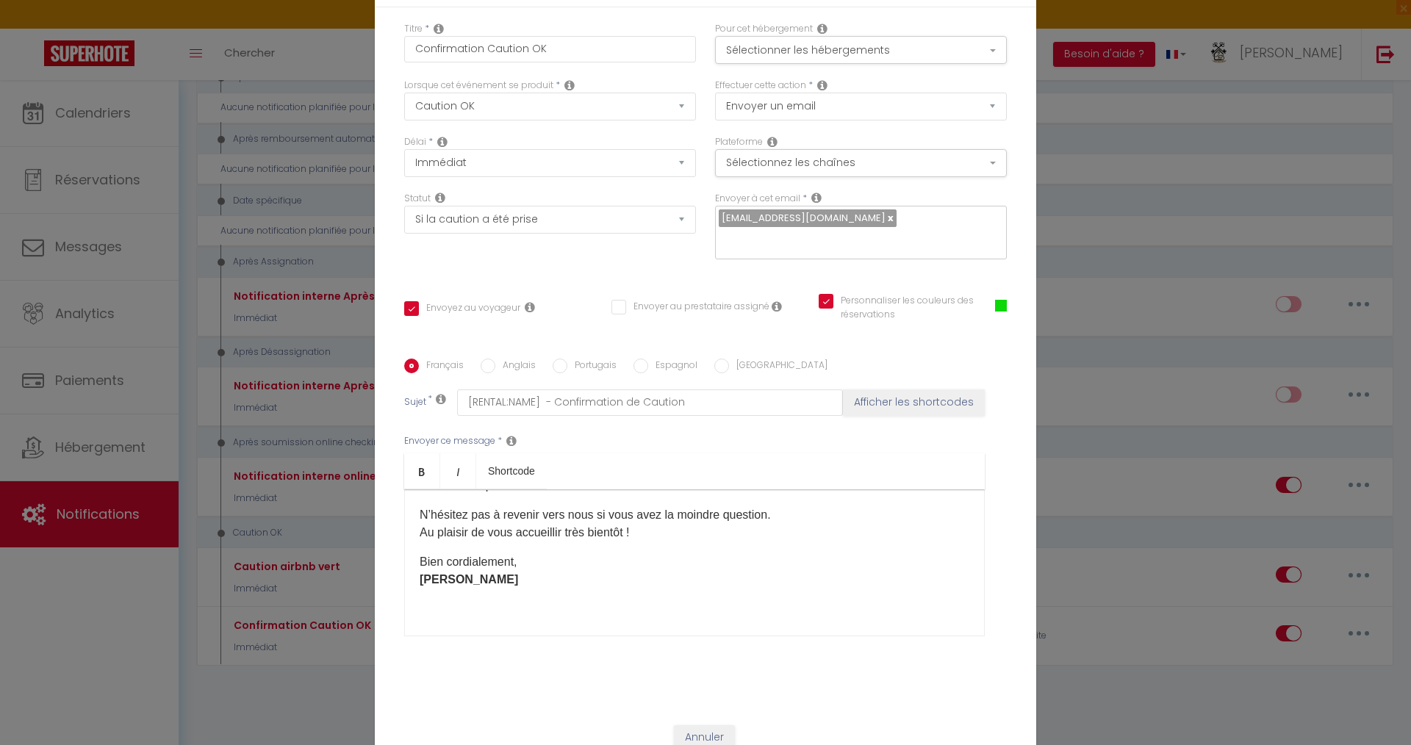
scroll to position [90, 0]
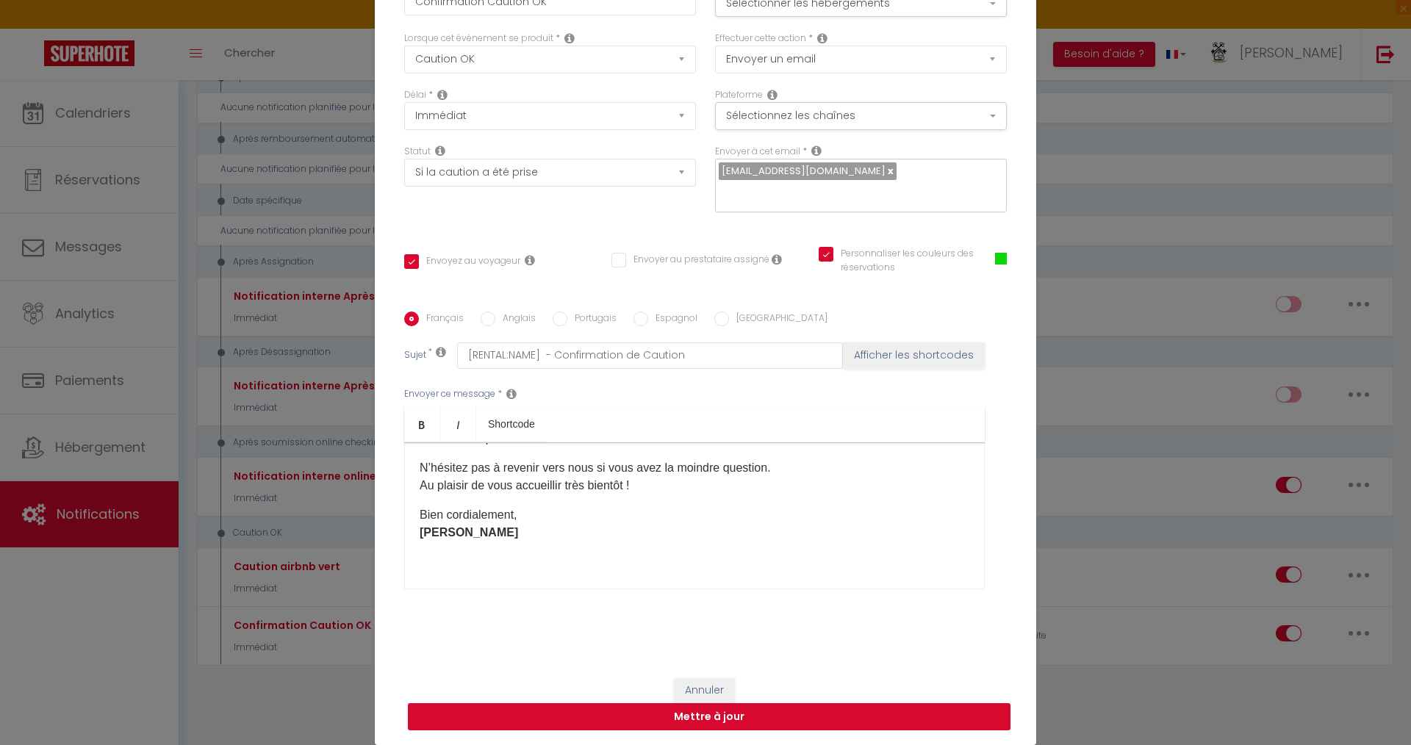
click at [743, 714] on button "Mettre à jour" at bounding box center [709, 717] width 603 height 28
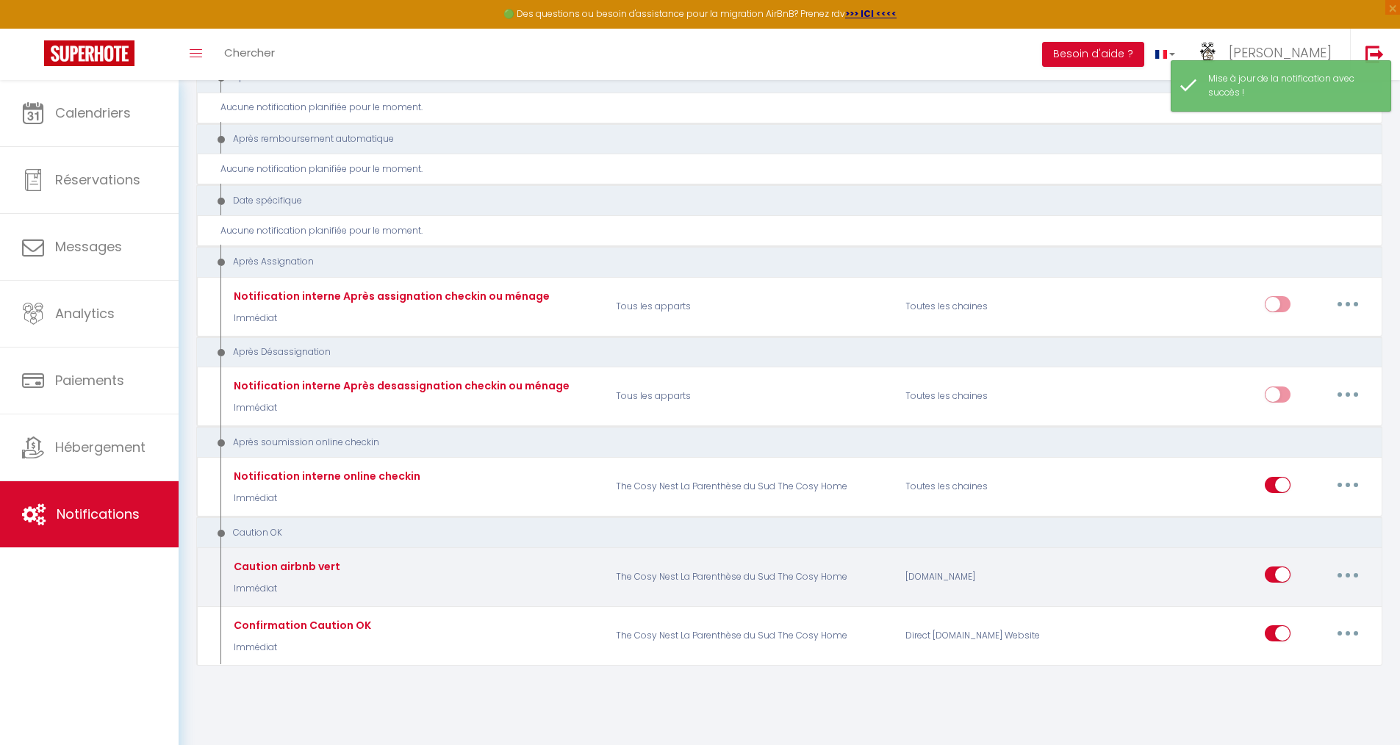
click at [1348, 570] on button "button" at bounding box center [1347, 575] width 41 height 24
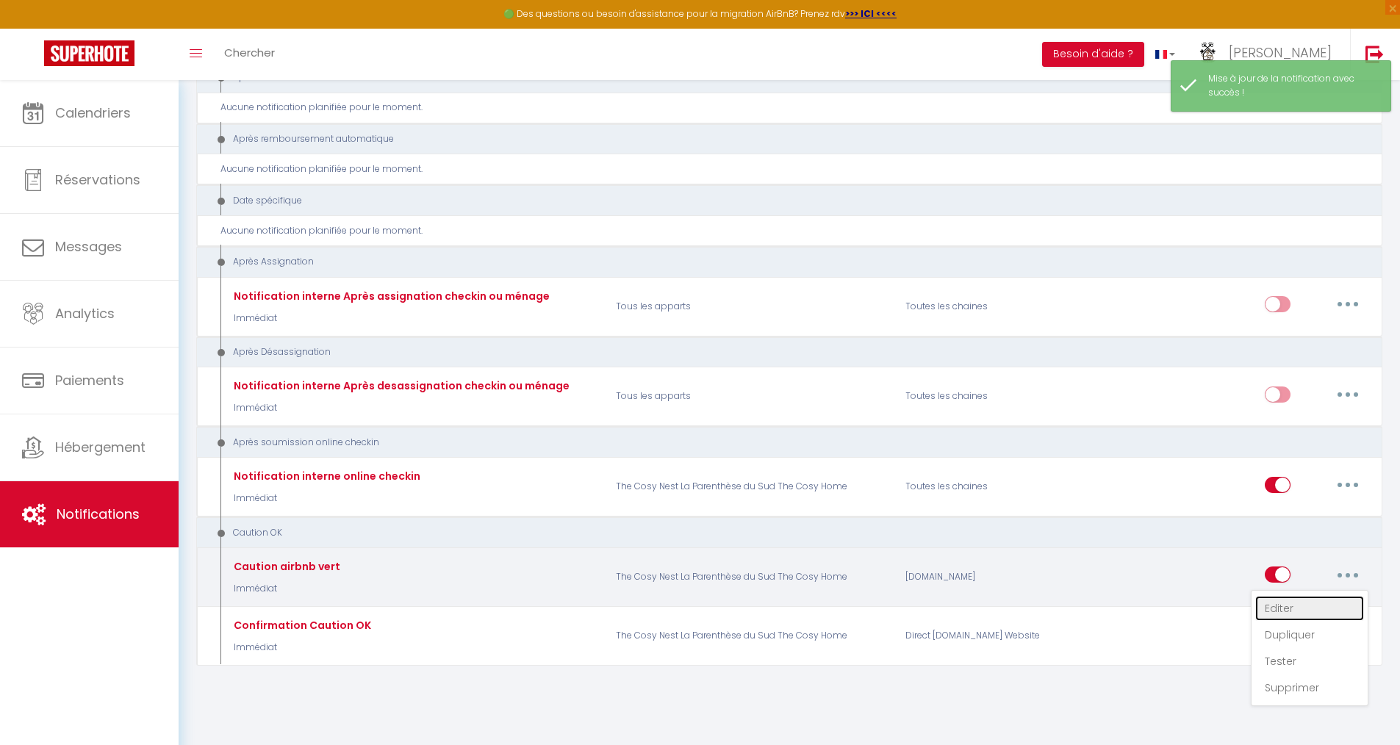
click at [1289, 613] on link "Editer" at bounding box center [1309, 608] width 109 height 25
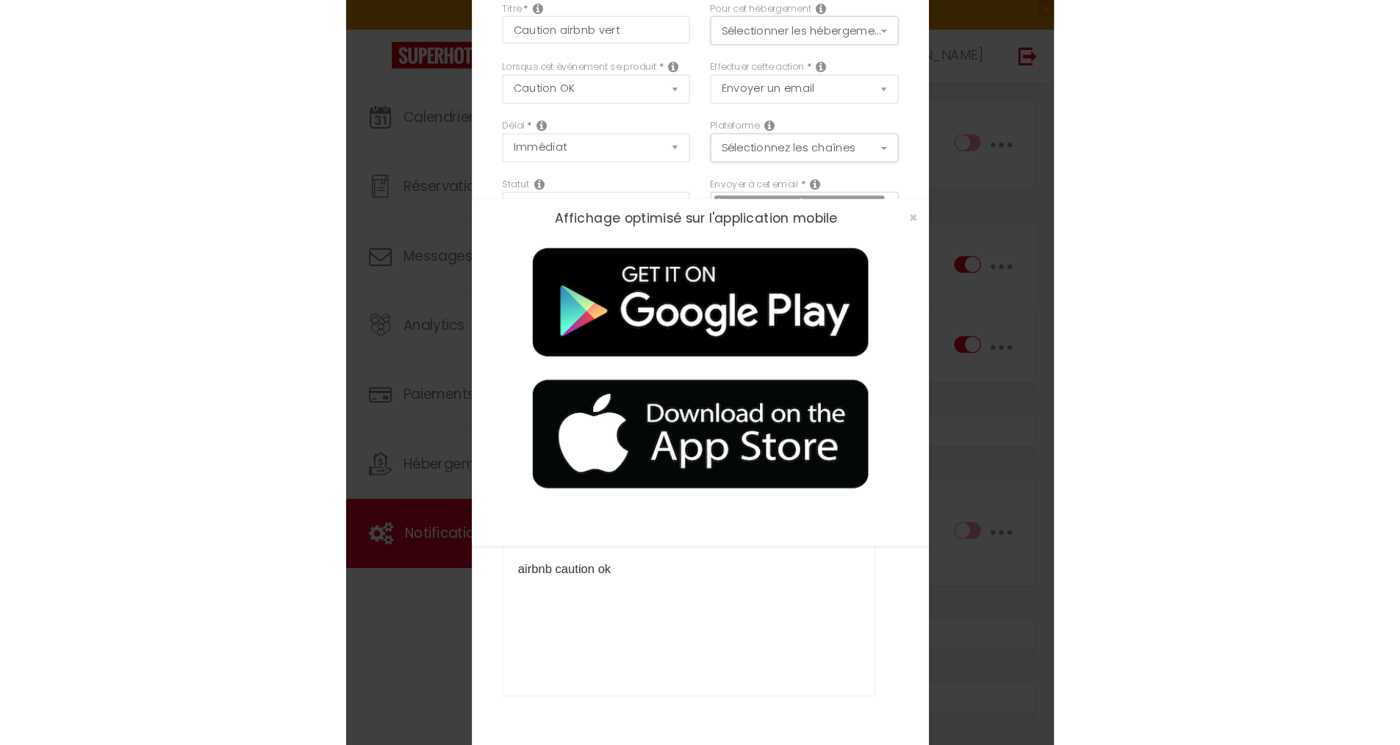
scroll to position [81, 0]
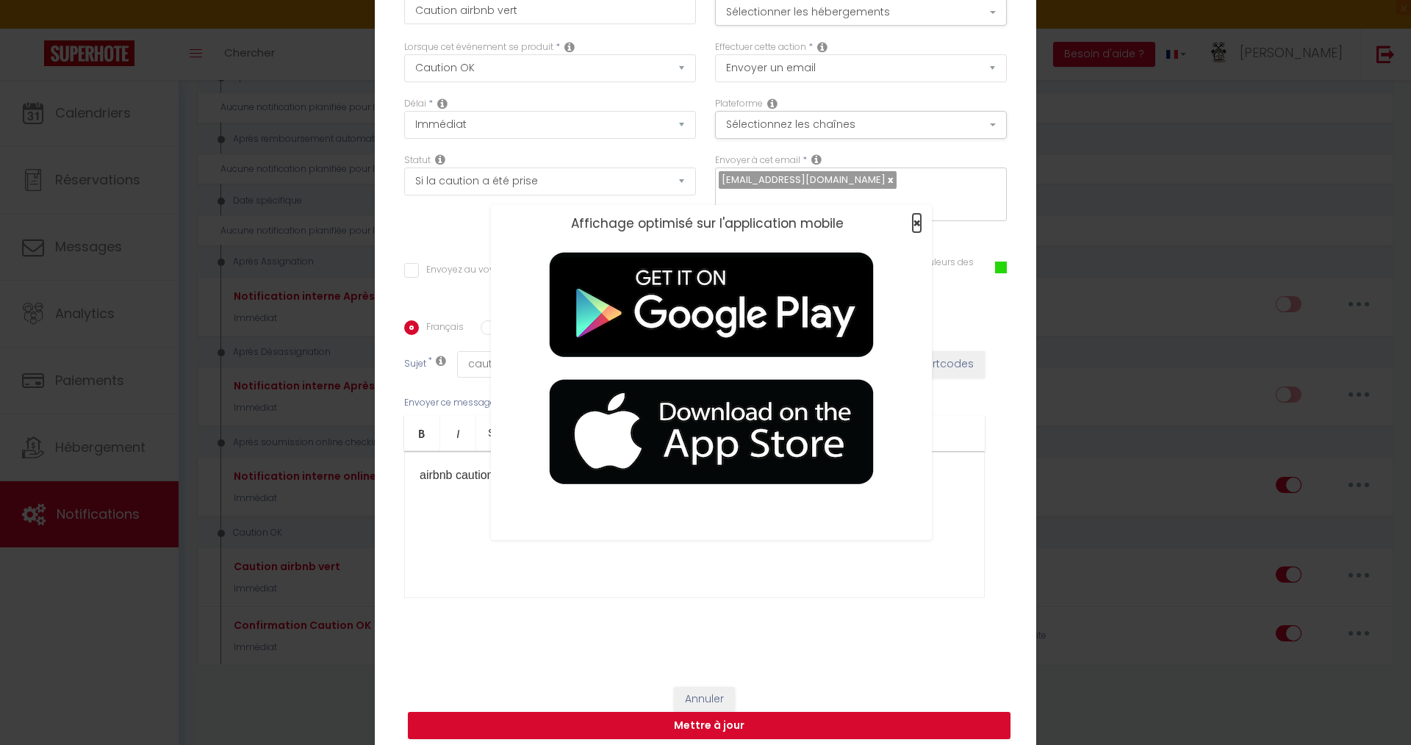
click at [913, 223] on span "×" at bounding box center [917, 223] width 8 height 18
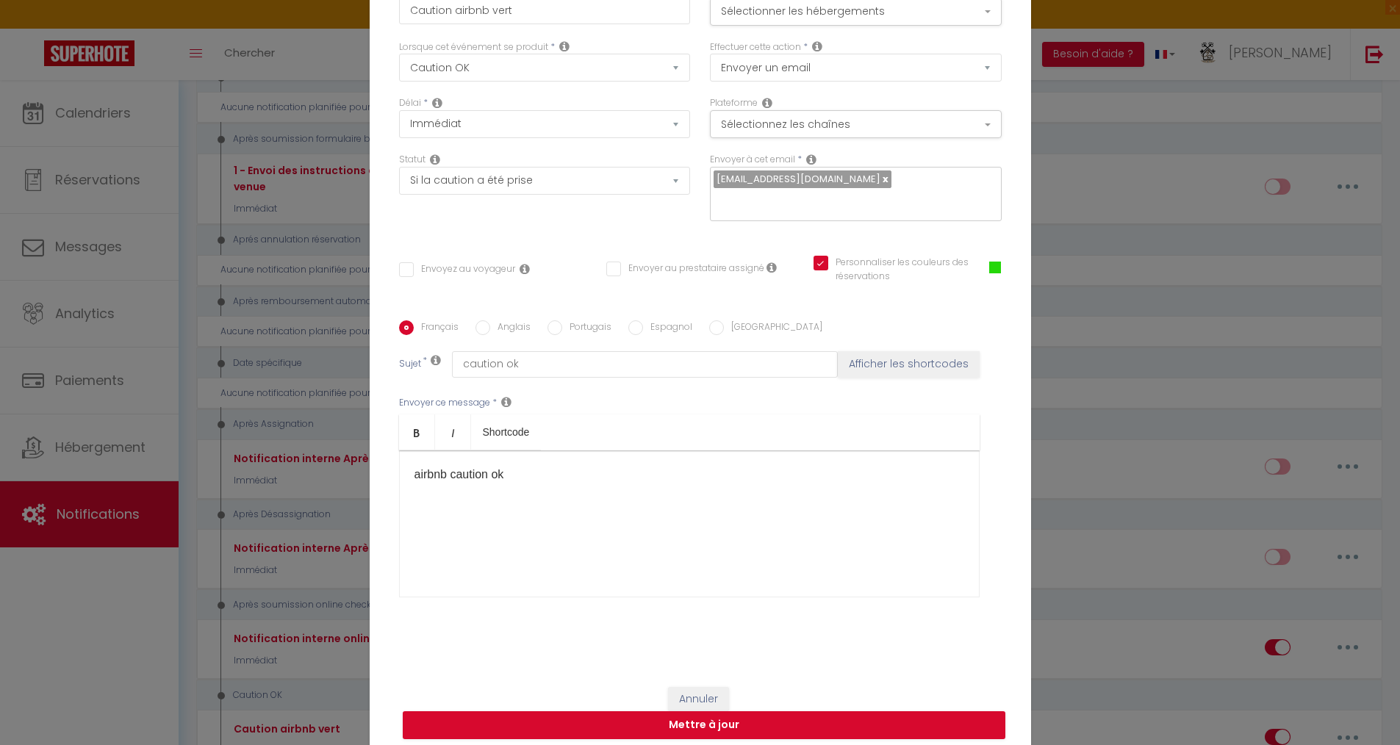
scroll to position [1960, 0]
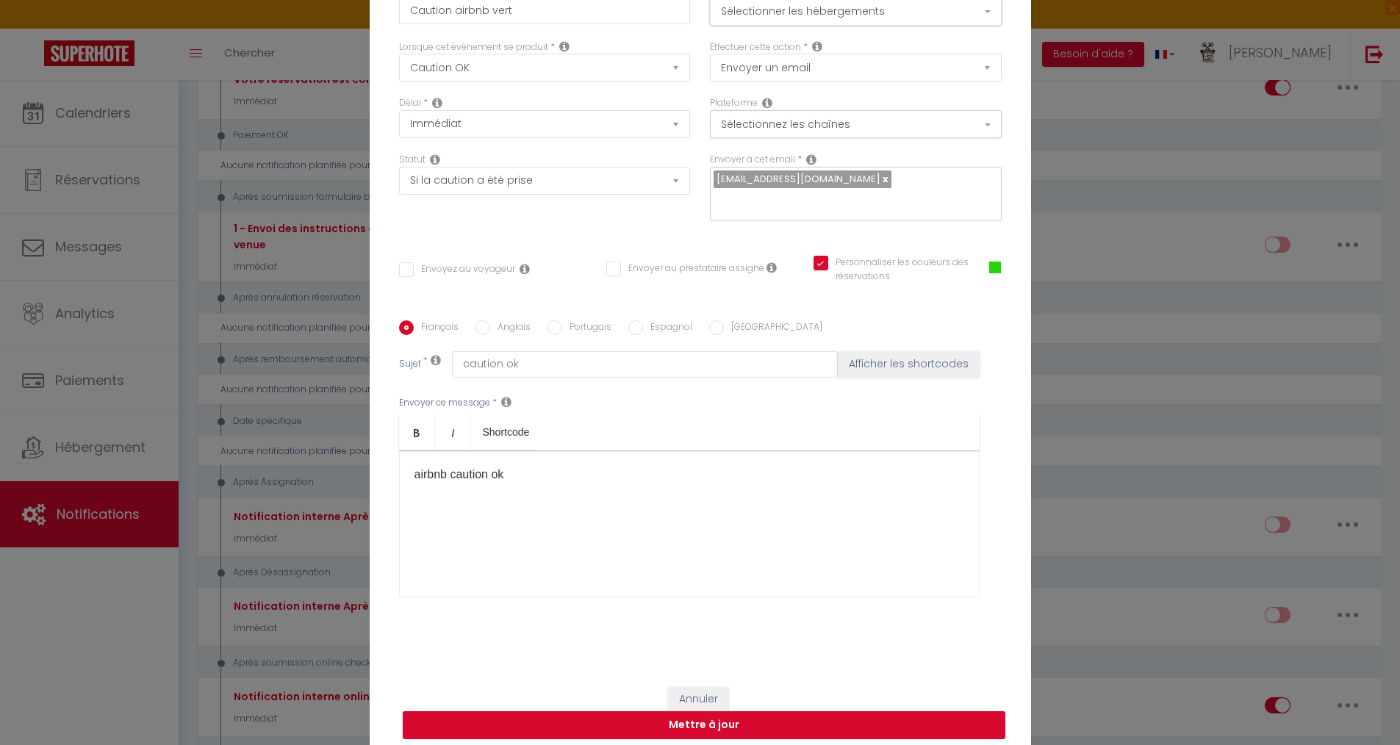
click at [836, 8] on button "Sélectionner les hébergements" at bounding box center [856, 12] width 292 height 28
click at [831, 122] on button "Sélectionnez les chaînes" at bounding box center [856, 124] width 292 height 28
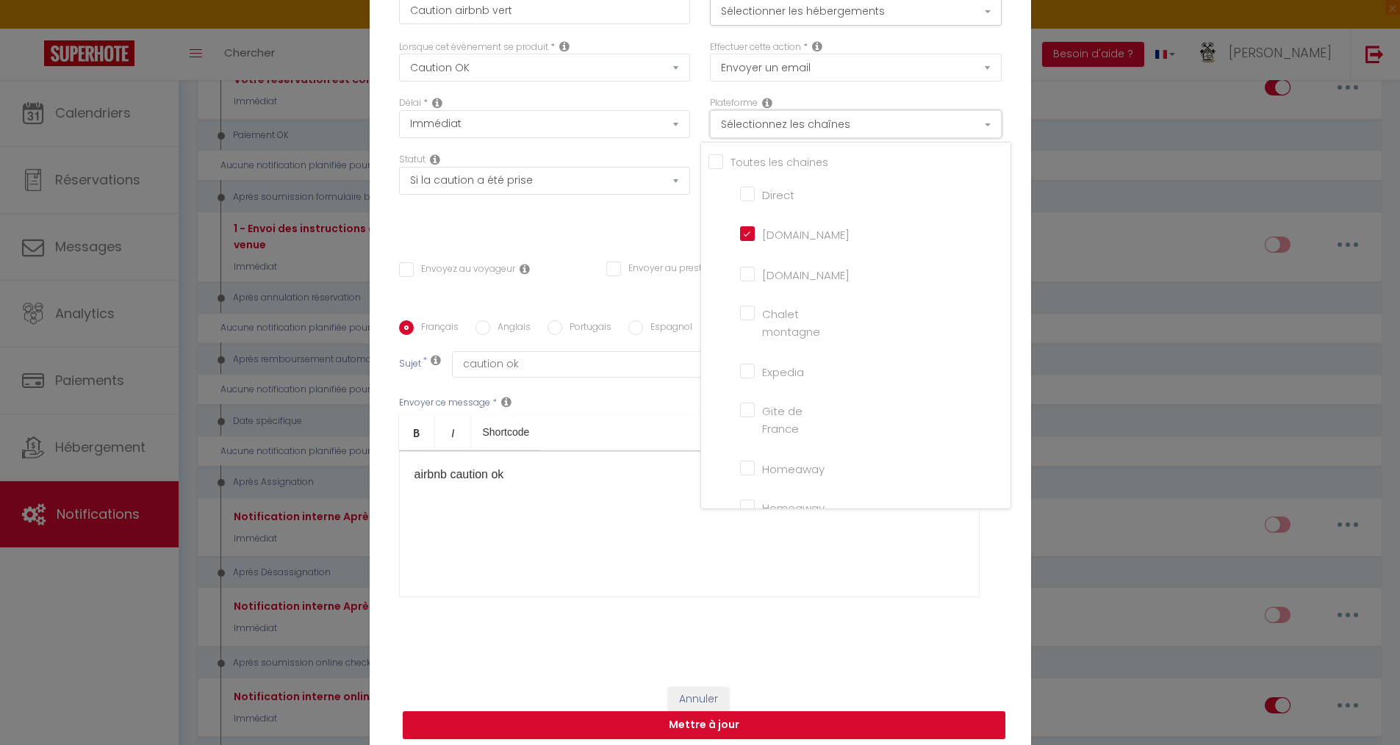
click at [831, 122] on button "Sélectionnez les chaînes" at bounding box center [856, 124] width 292 height 28
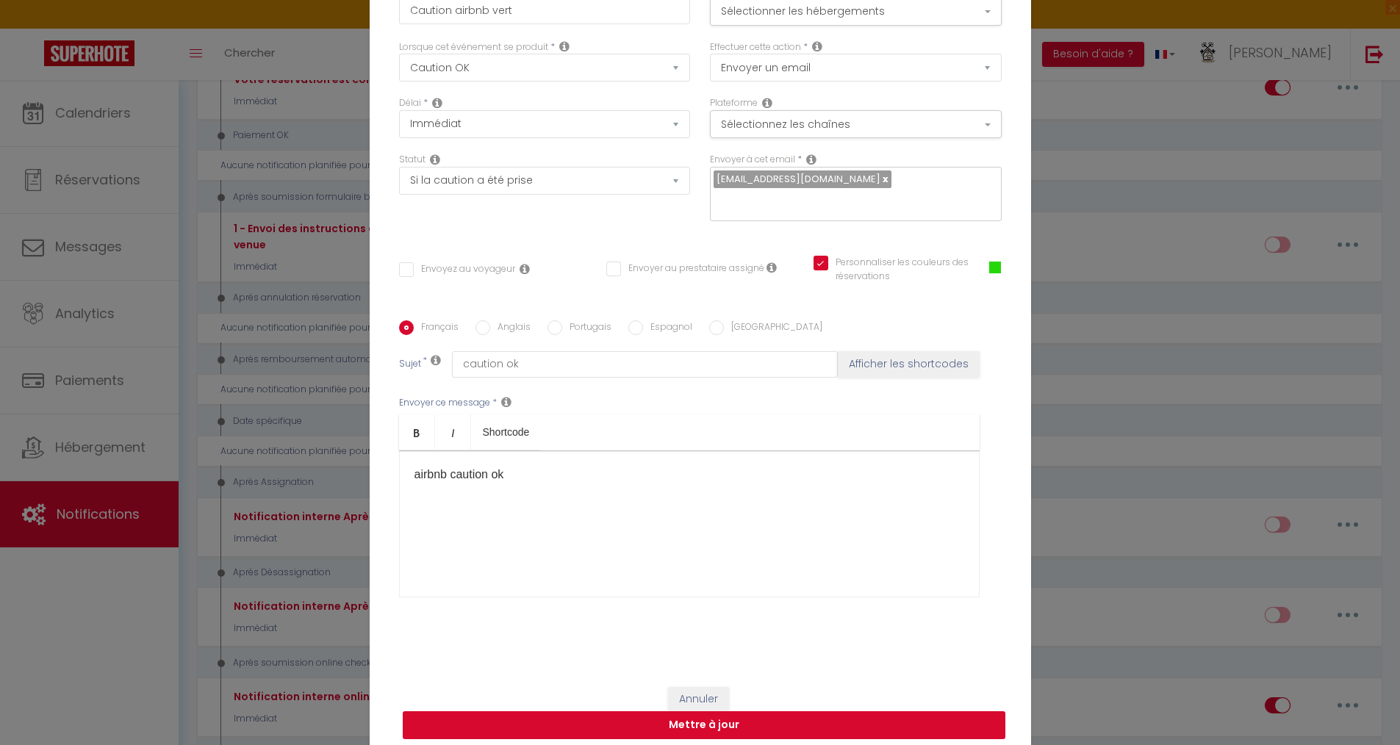
click at [625, 723] on button "Mettre à jour" at bounding box center [704, 725] width 603 height 28
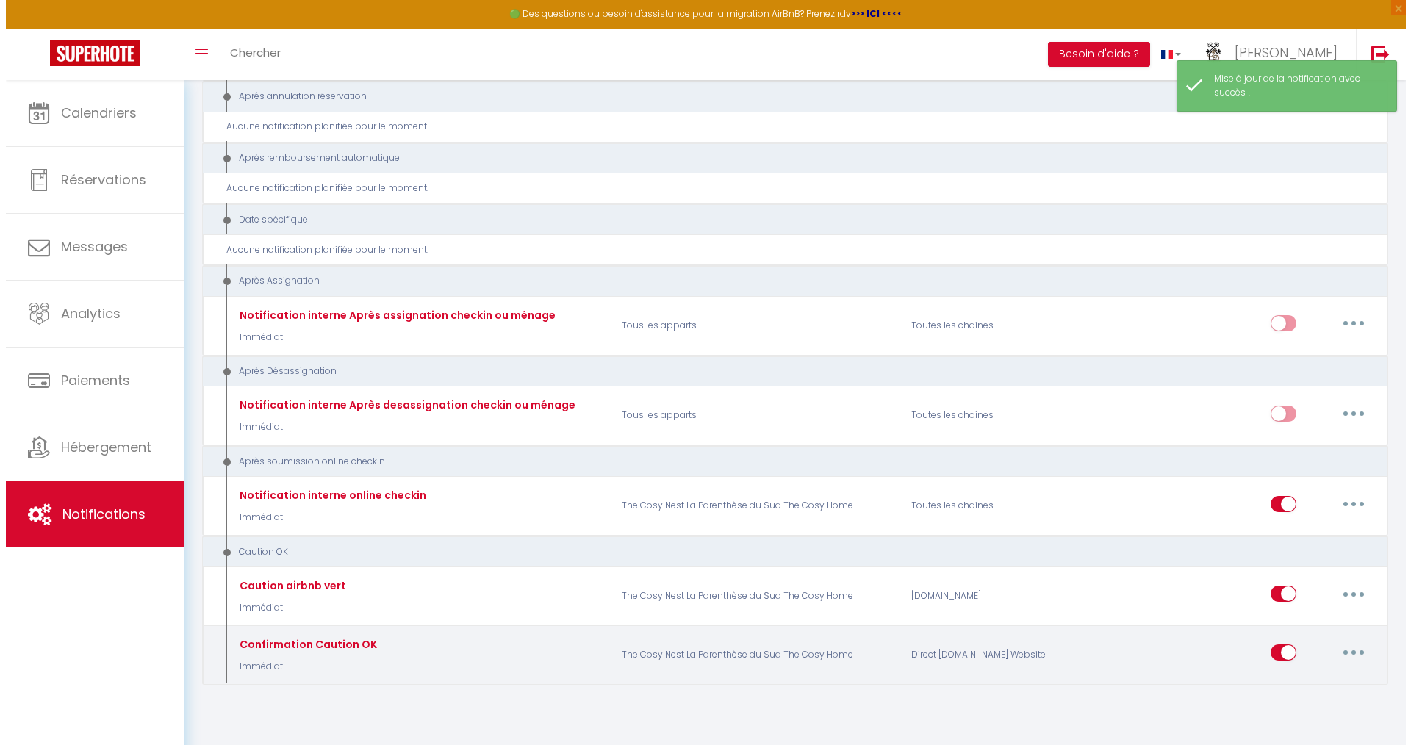
scroll to position [2180, 0]
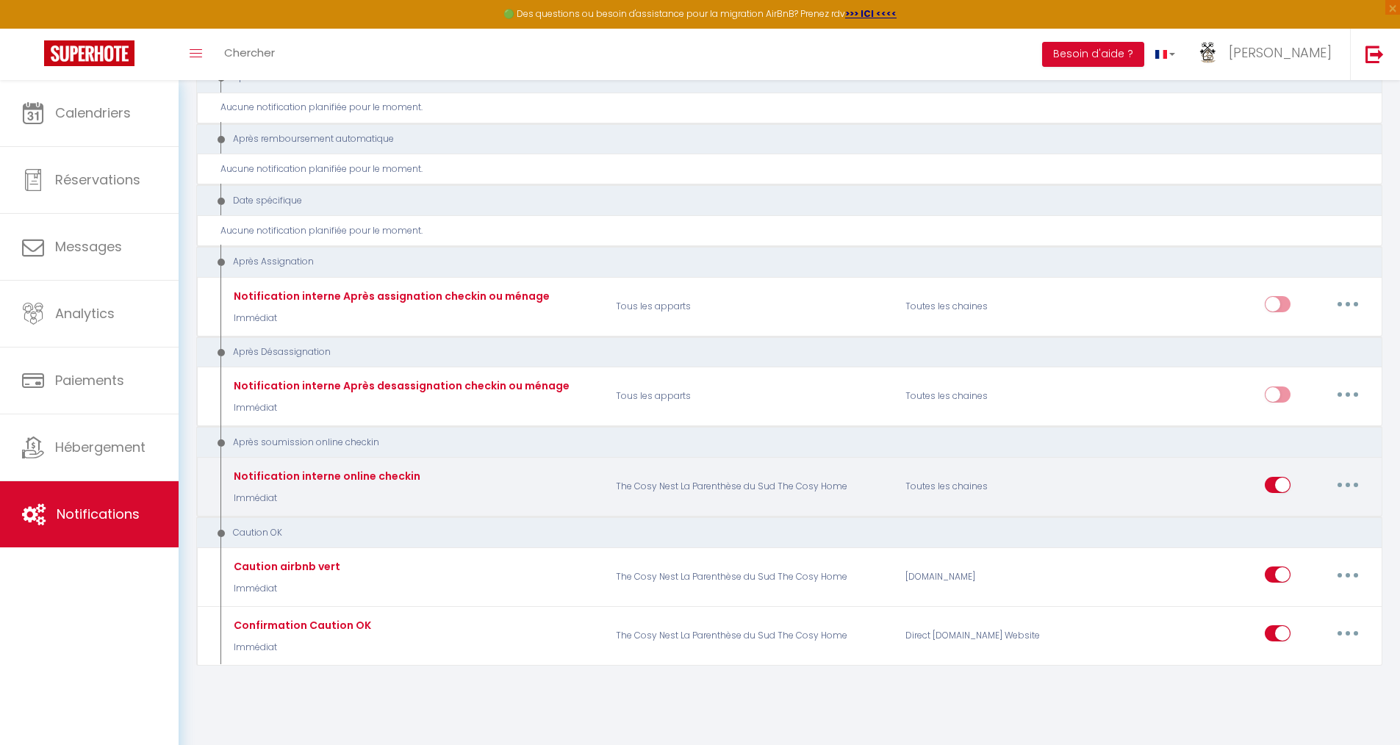
click at [1348, 483] on icon "button" at bounding box center [1348, 485] width 4 height 4
click at [1300, 517] on link "Editer" at bounding box center [1309, 518] width 109 height 25
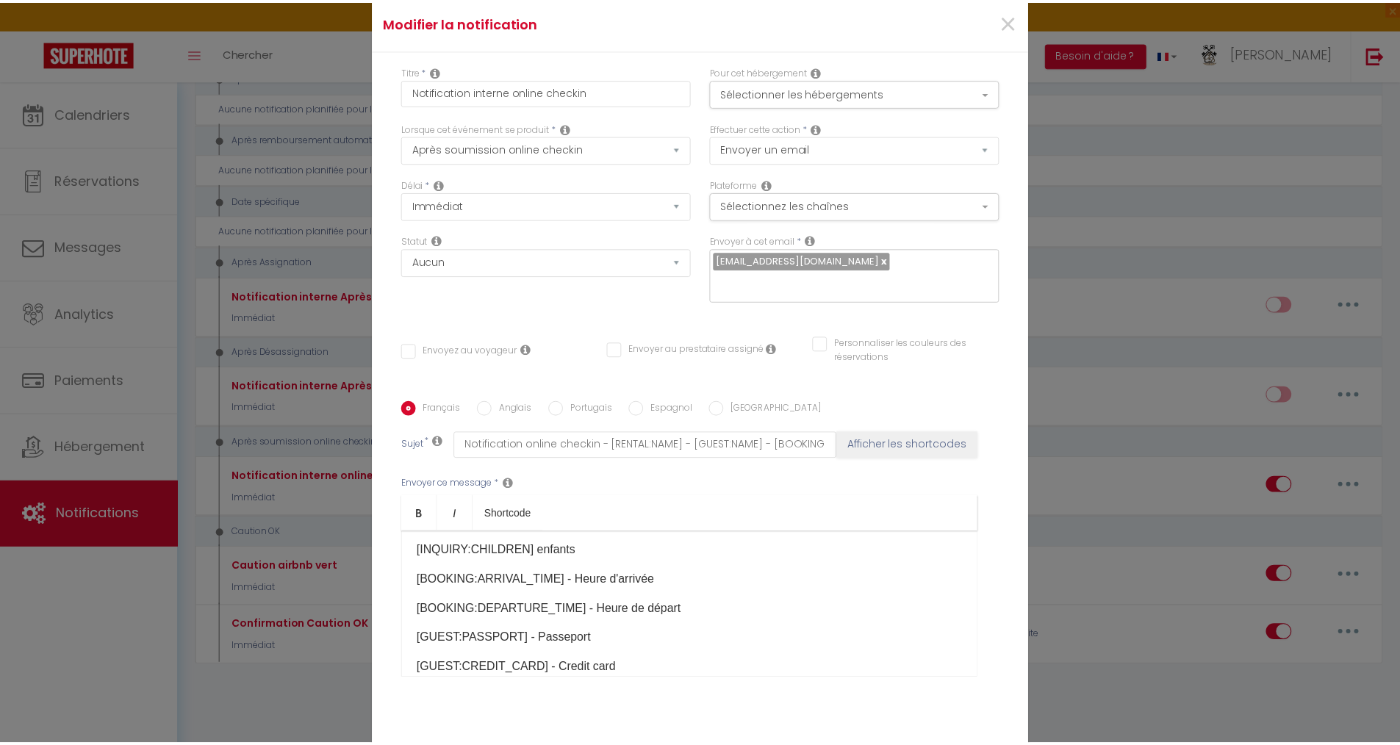
scroll to position [357, 0]
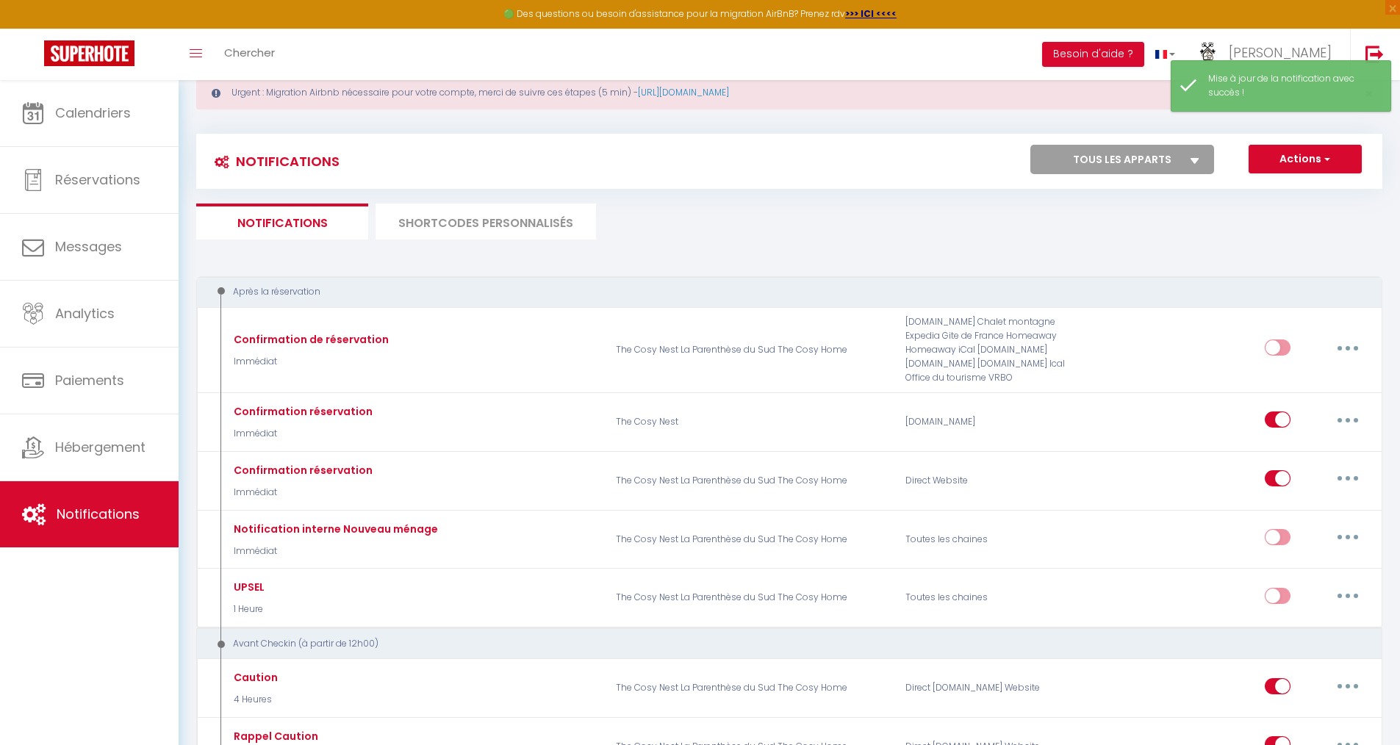
scroll to position [0, 0]
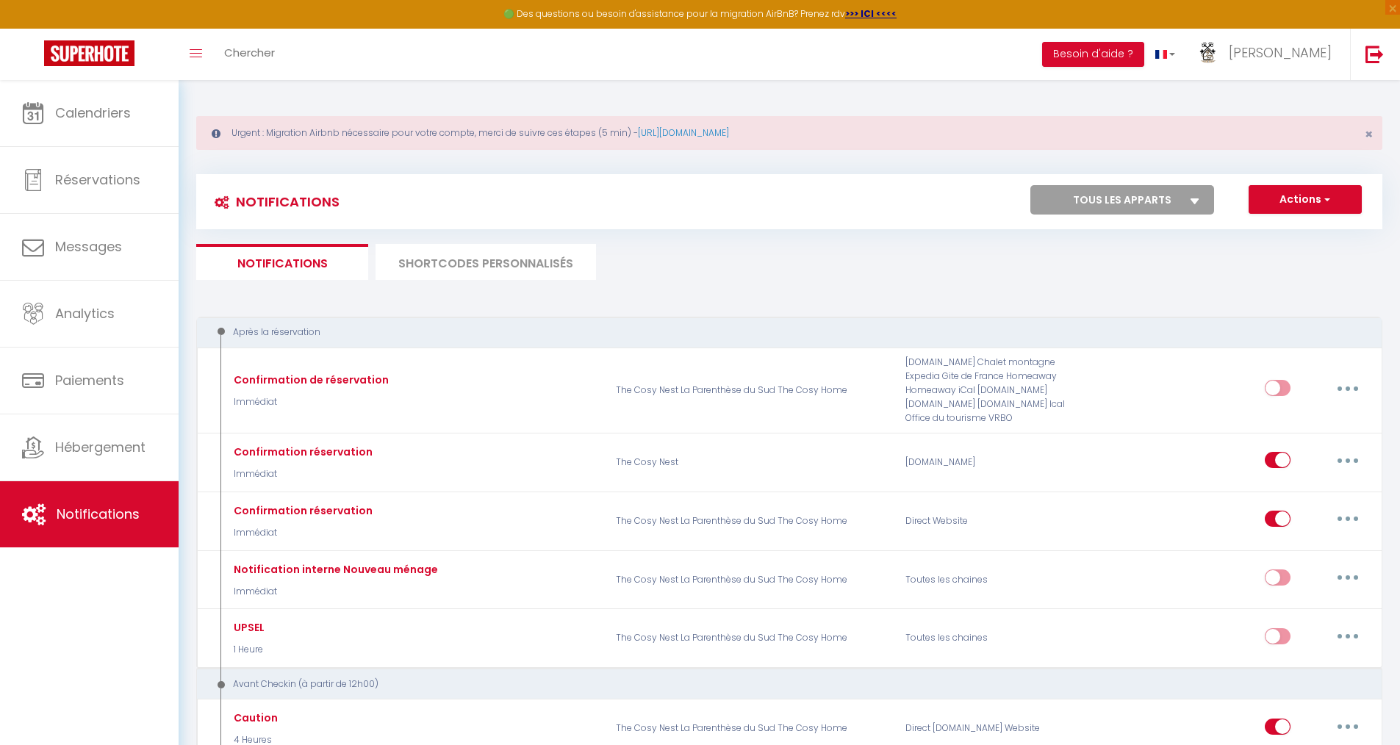
click at [453, 269] on li "SHORTCODES PERSONNALISÉS" at bounding box center [486, 262] width 220 height 36
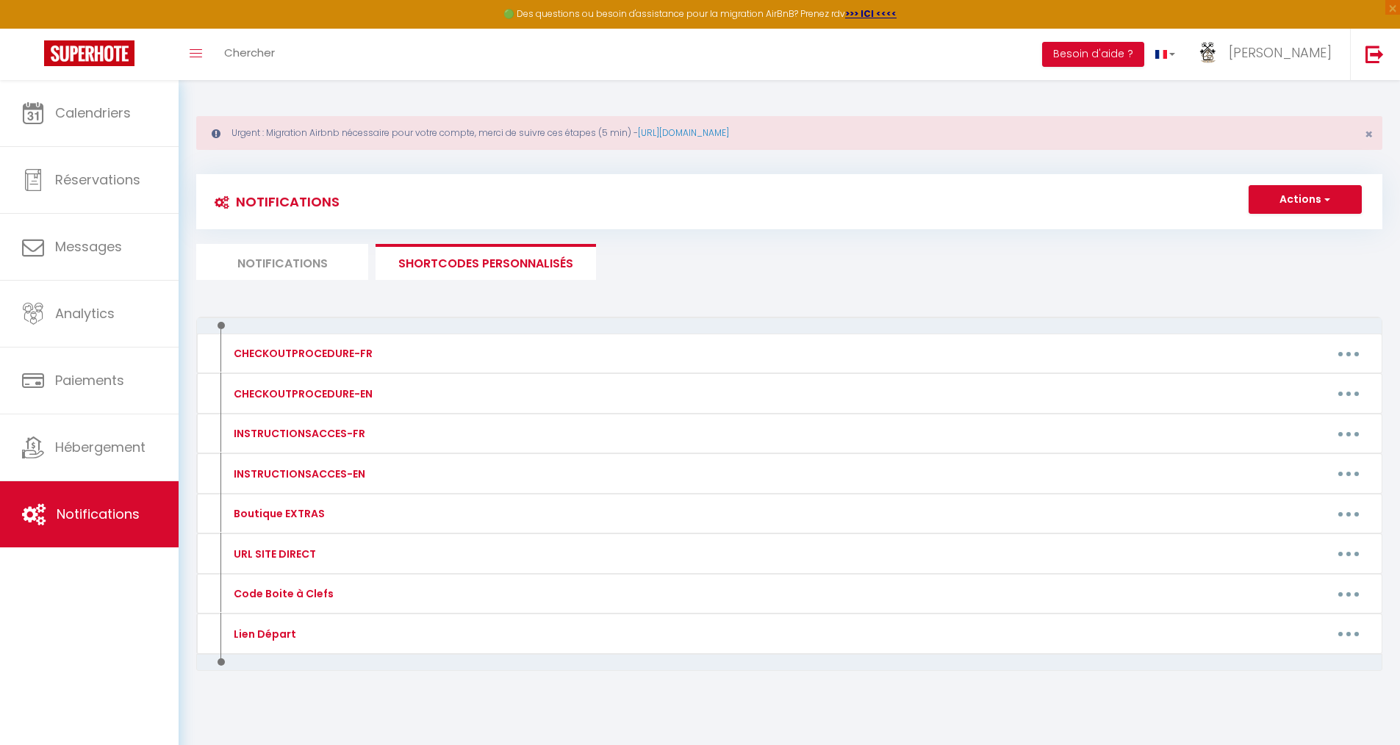
click at [325, 252] on li "Notifications" at bounding box center [282, 262] width 172 height 36
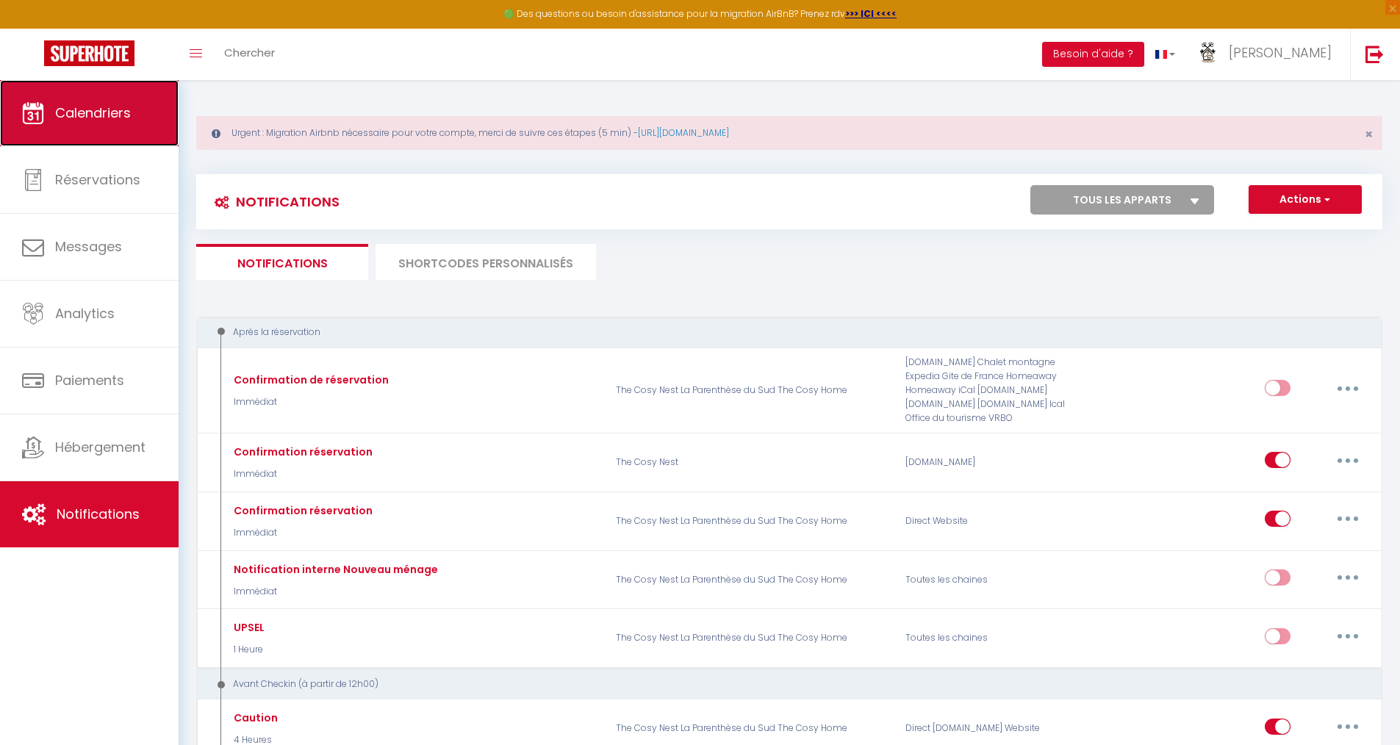
click at [96, 126] on link "Calendriers" at bounding box center [89, 113] width 179 height 66
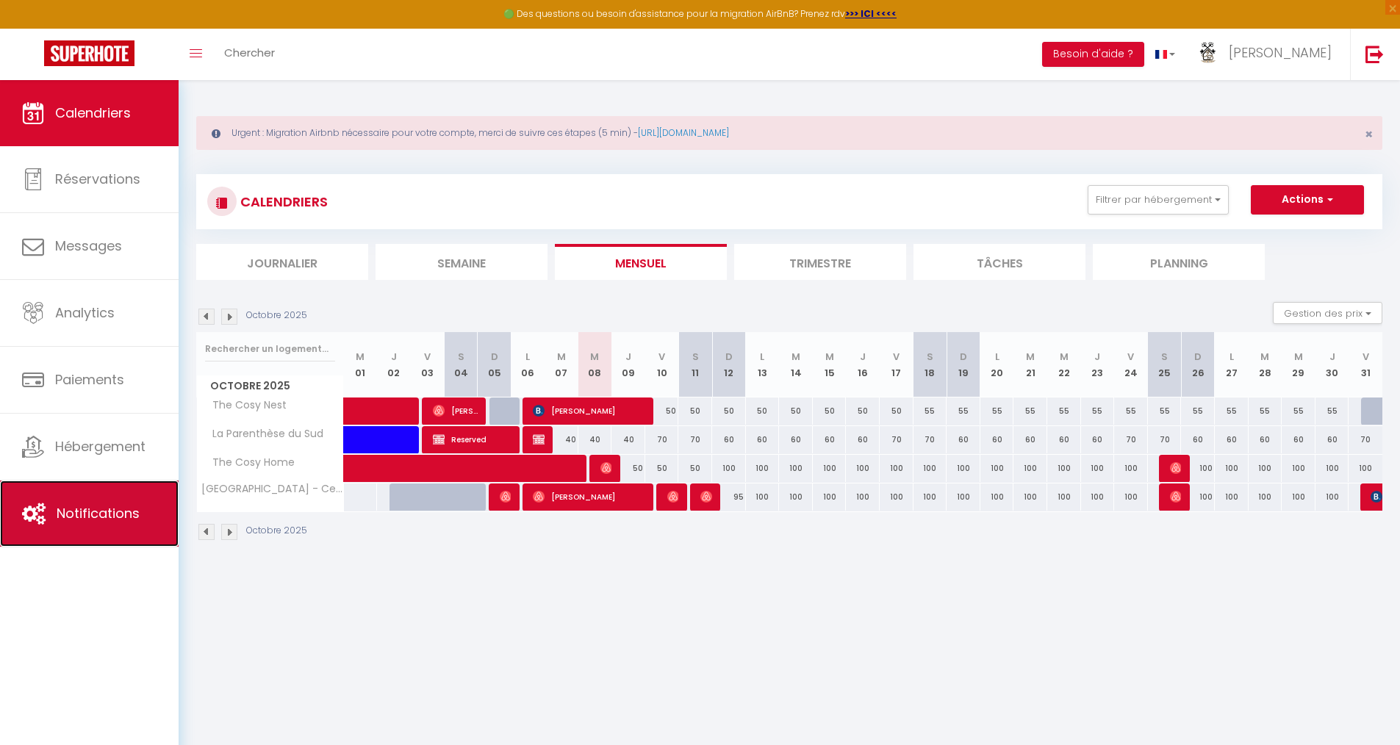
click at [73, 514] on span "Notifications" at bounding box center [98, 513] width 83 height 18
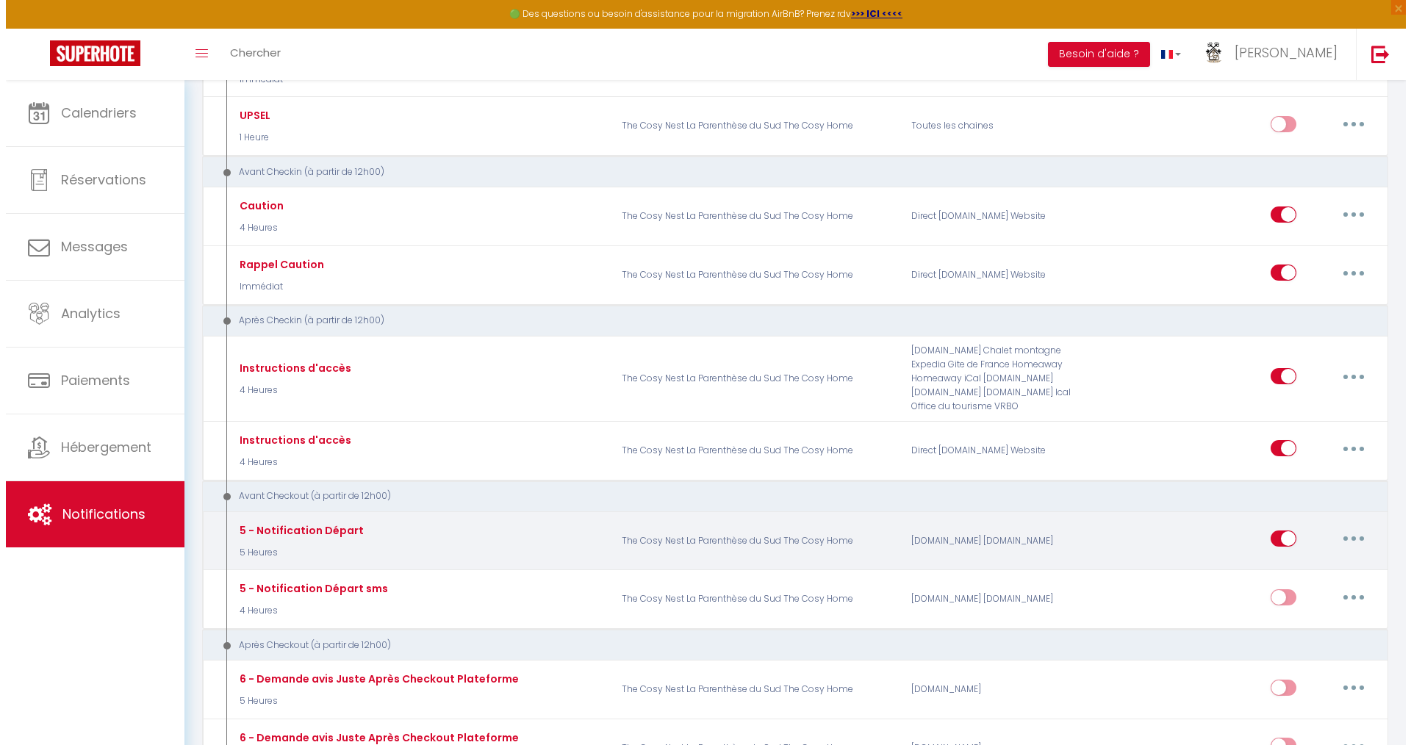
scroll to position [514, 0]
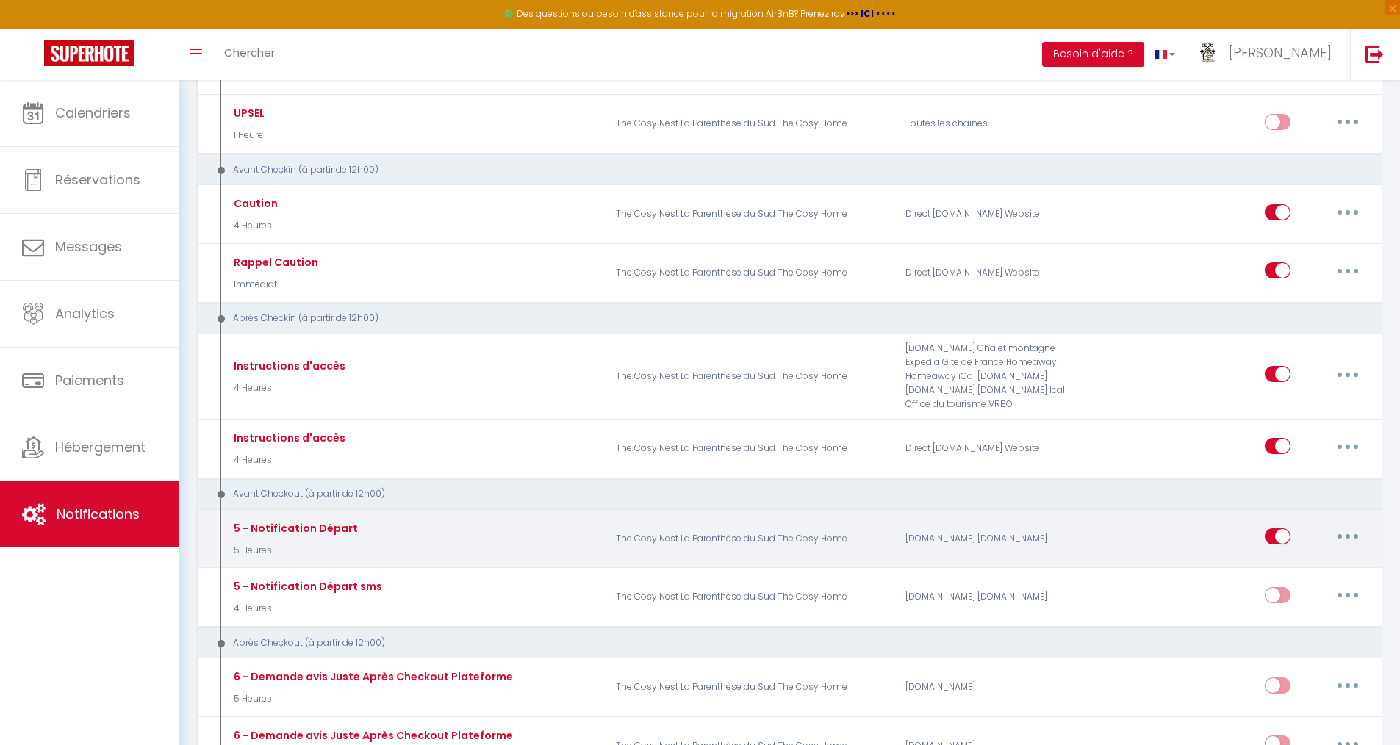
click at [1351, 538] on button "button" at bounding box center [1347, 537] width 41 height 24
click at [1319, 575] on link "Editer" at bounding box center [1309, 570] width 109 height 25
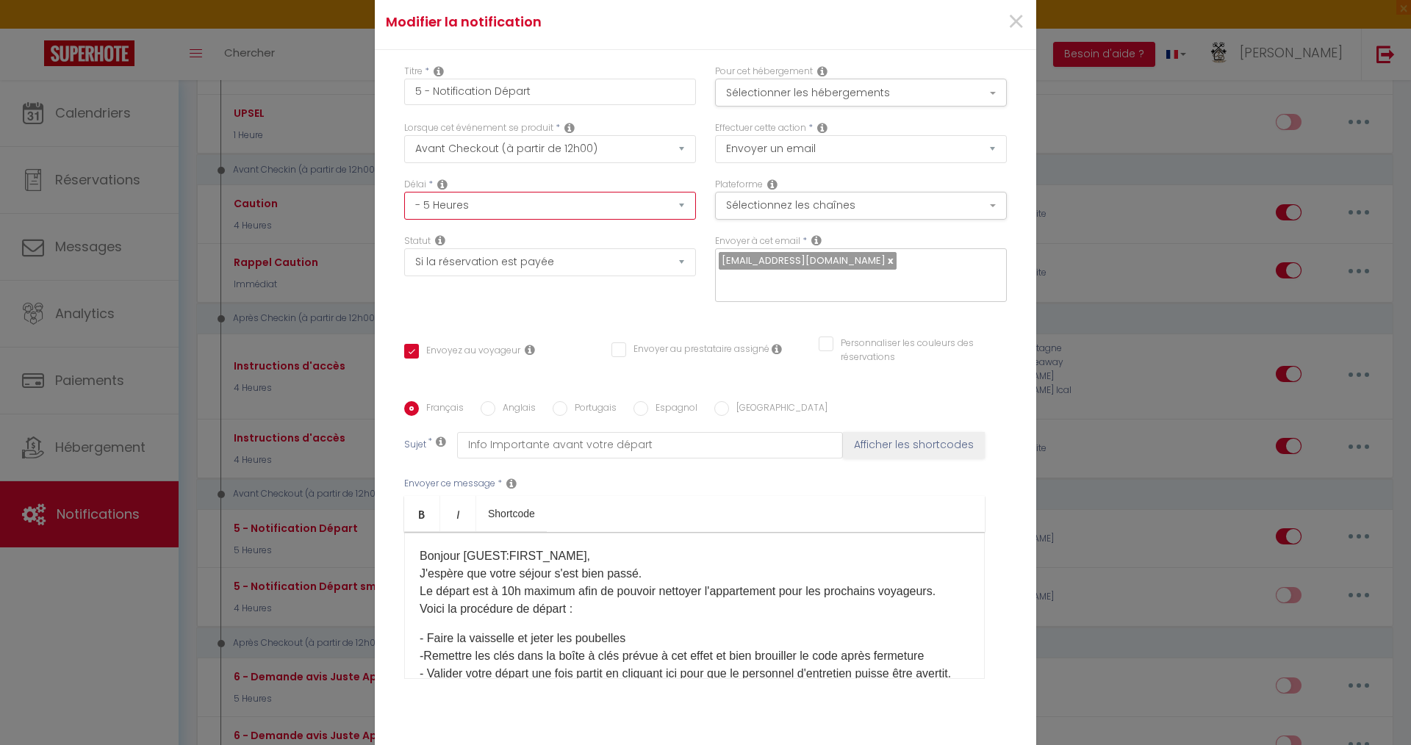
click at [495, 207] on select "Immédiat - 10 Minutes - 1 Heure - 2 Heures - 3 Heures - 4 Heures - 5 Heures - 6…" at bounding box center [550, 206] width 292 height 28
click at [404, 192] on select "Immédiat - 10 Minutes - 1 Heure - 2 Heures - 3 Heures - 4 Heures - 5 Heures - 6…" at bounding box center [550, 206] width 292 height 28
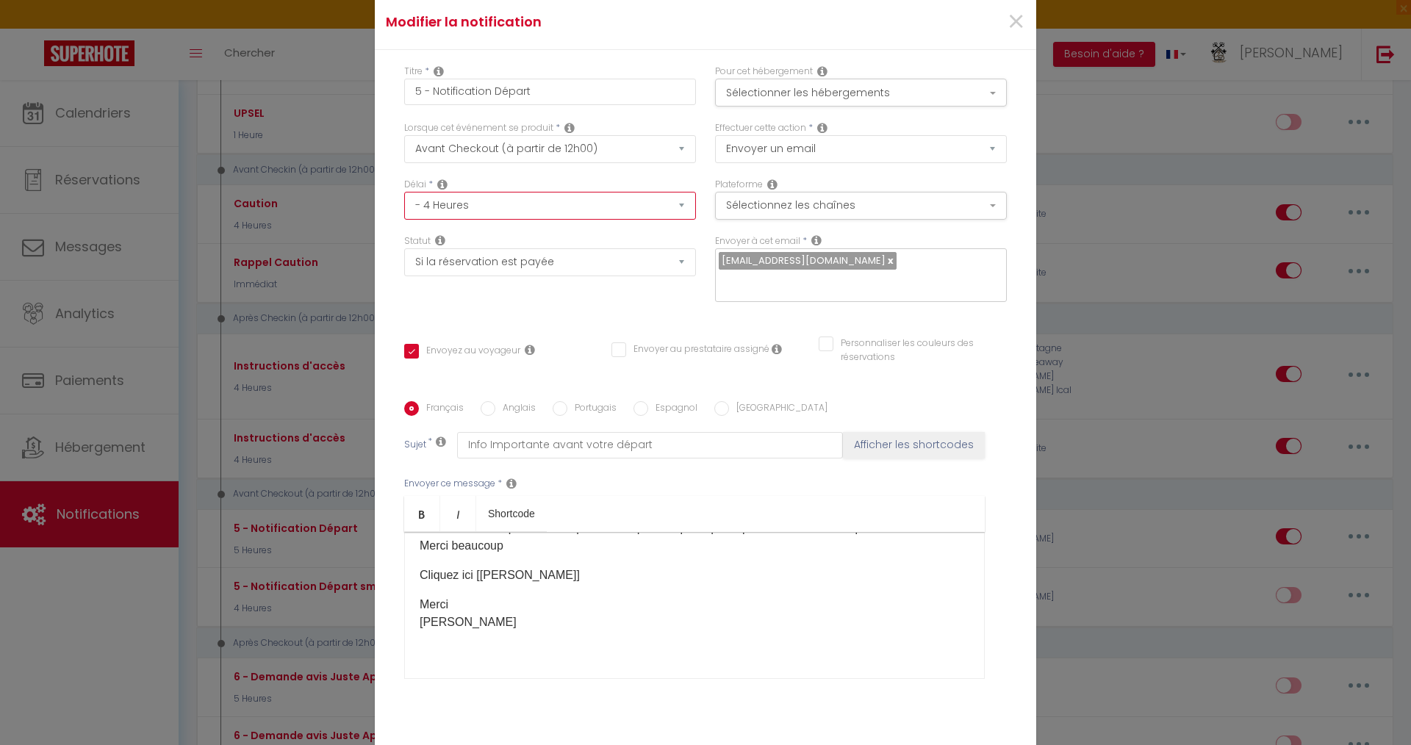
scroll to position [72, 0]
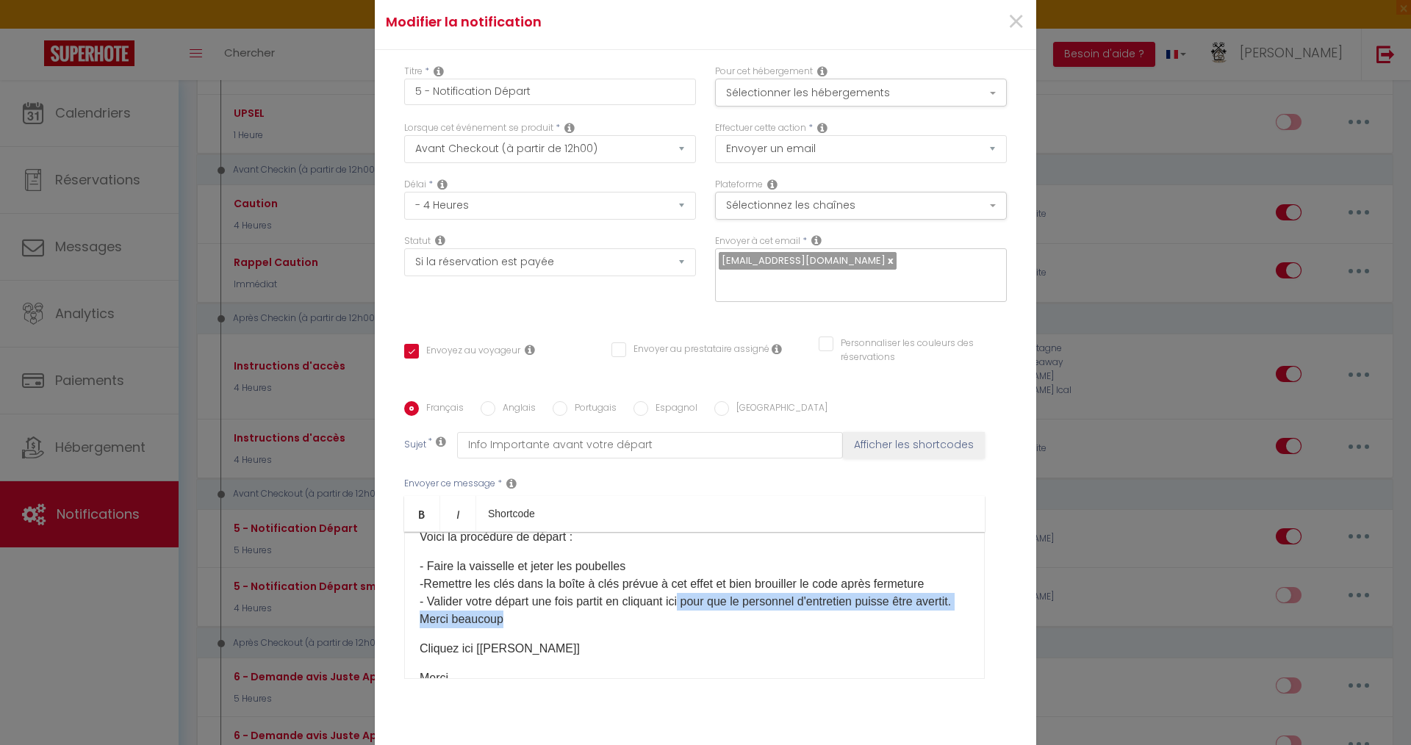
drag, startPoint x: 687, startPoint y: 606, endPoint x: 720, endPoint y: 623, distance: 37.1
click at [720, 623] on p "- Faire la vaisselle et jeter les poubelles -Remettre les clés dans la boîte à …" at bounding box center [695, 593] width 550 height 71
click at [706, 626] on p "- Faire la vaisselle et jeter les poubelles -Remettre les clés dans la boîte à …" at bounding box center [695, 593] width 550 height 71
click at [689, 606] on p "- Faire la vaisselle et jeter les poubelles -Remettre les clés dans la boîte à …" at bounding box center [695, 593] width 550 height 71
click at [687, 605] on p "- Faire la vaisselle et jeter les poubelles -Remettre les clés dans la boîte à …" at bounding box center [695, 593] width 550 height 71
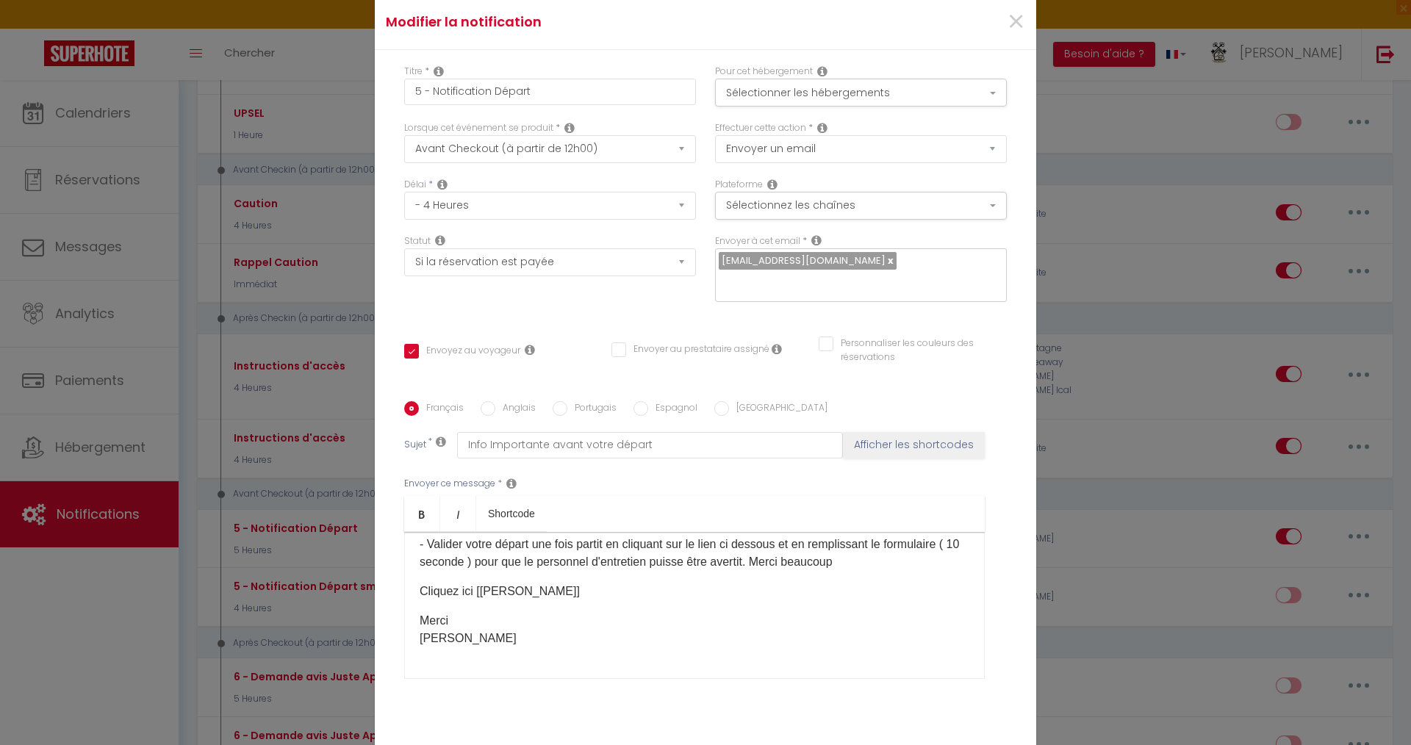
scroll to position [146, 0]
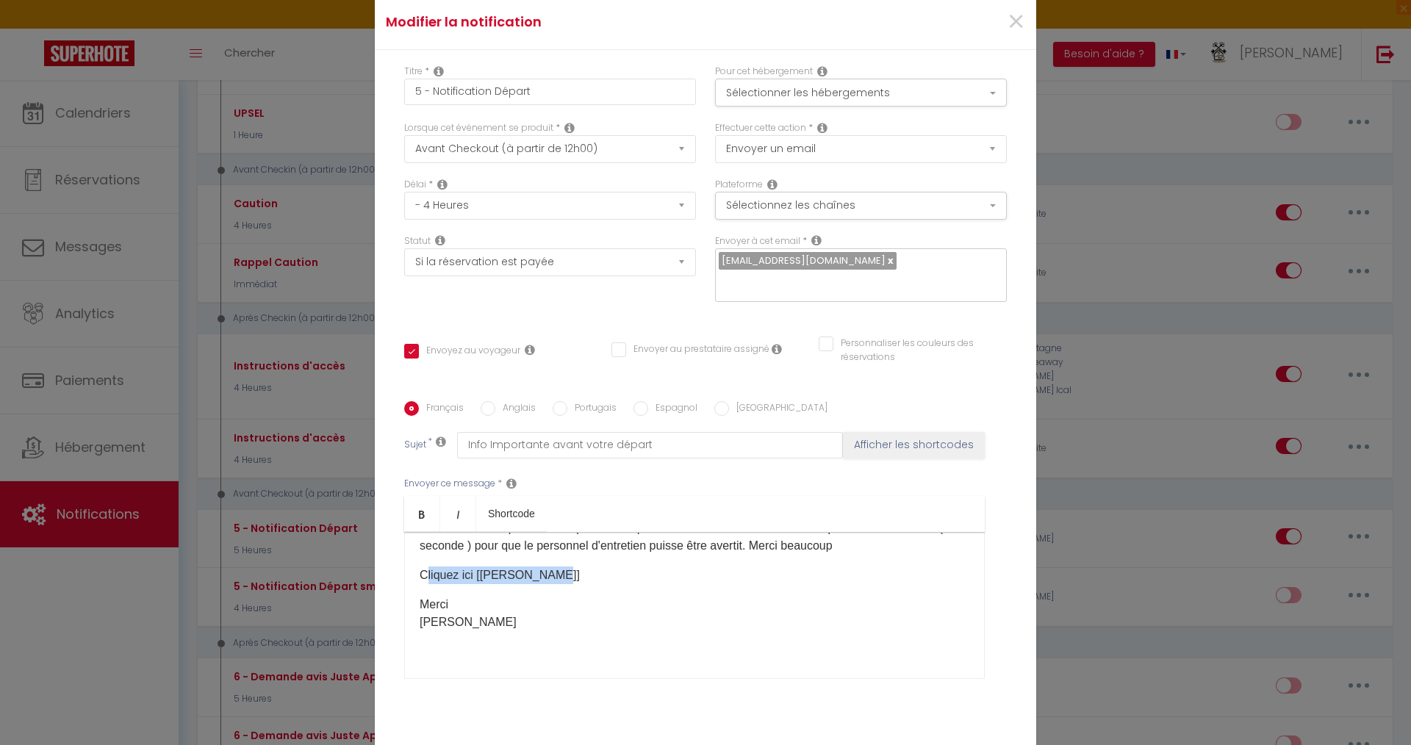
drag, startPoint x: 548, startPoint y: 575, endPoint x: 423, endPoint y: 576, distance: 125.7
click at [423, 576] on p "Cliquez ici [[PERSON_NAME]]" at bounding box center [695, 576] width 550 height 18
click at [554, 570] on p "Cliquez ici [[PERSON_NAME]]" at bounding box center [695, 576] width 550 height 18
click at [556, 575] on p "Cliquez ici [[PERSON_NAME]]" at bounding box center [695, 576] width 550 height 18
drag, startPoint x: 556, startPoint y: 575, endPoint x: 376, endPoint y: 577, distance: 180.8
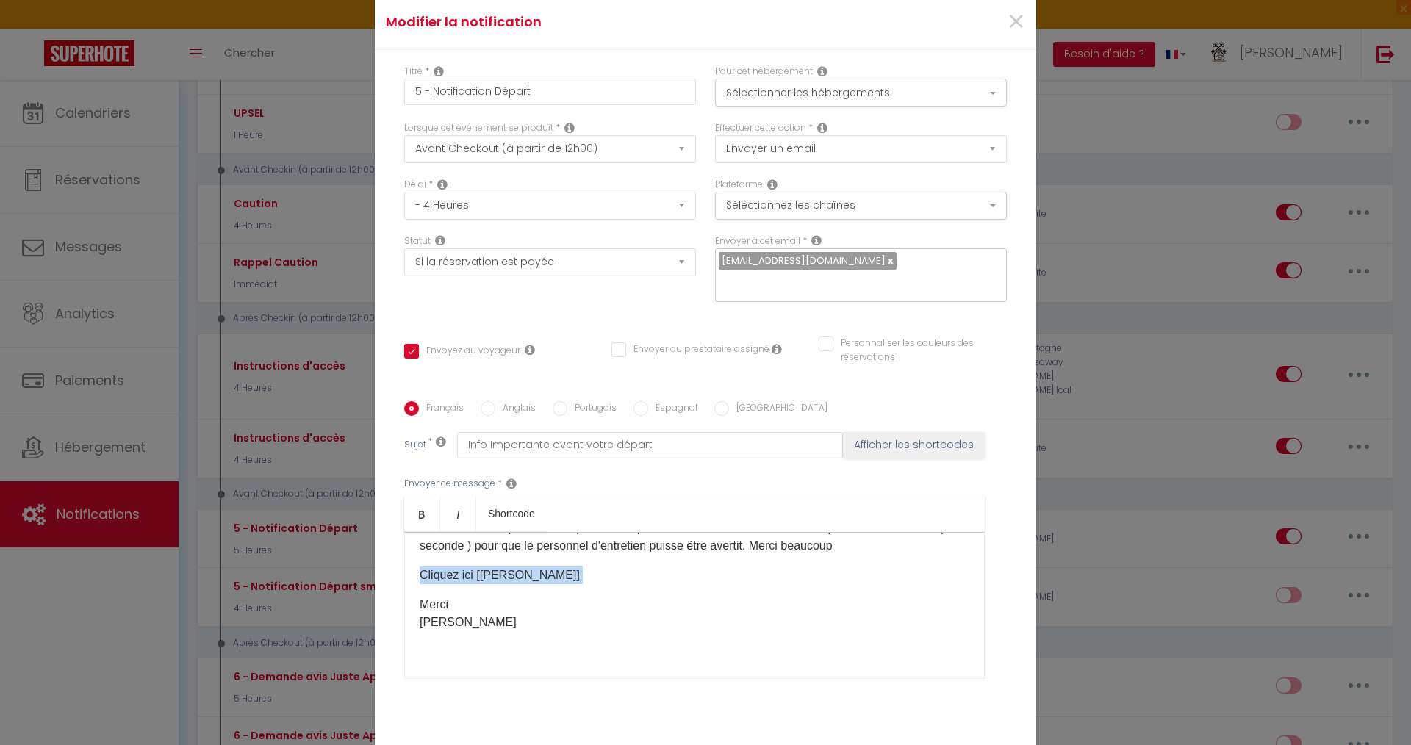
click at [376, 577] on div "Titre * 5 - Notification Départ Pour cet hébergement Sélectionner les hébergeme…" at bounding box center [705, 401] width 661 height 703
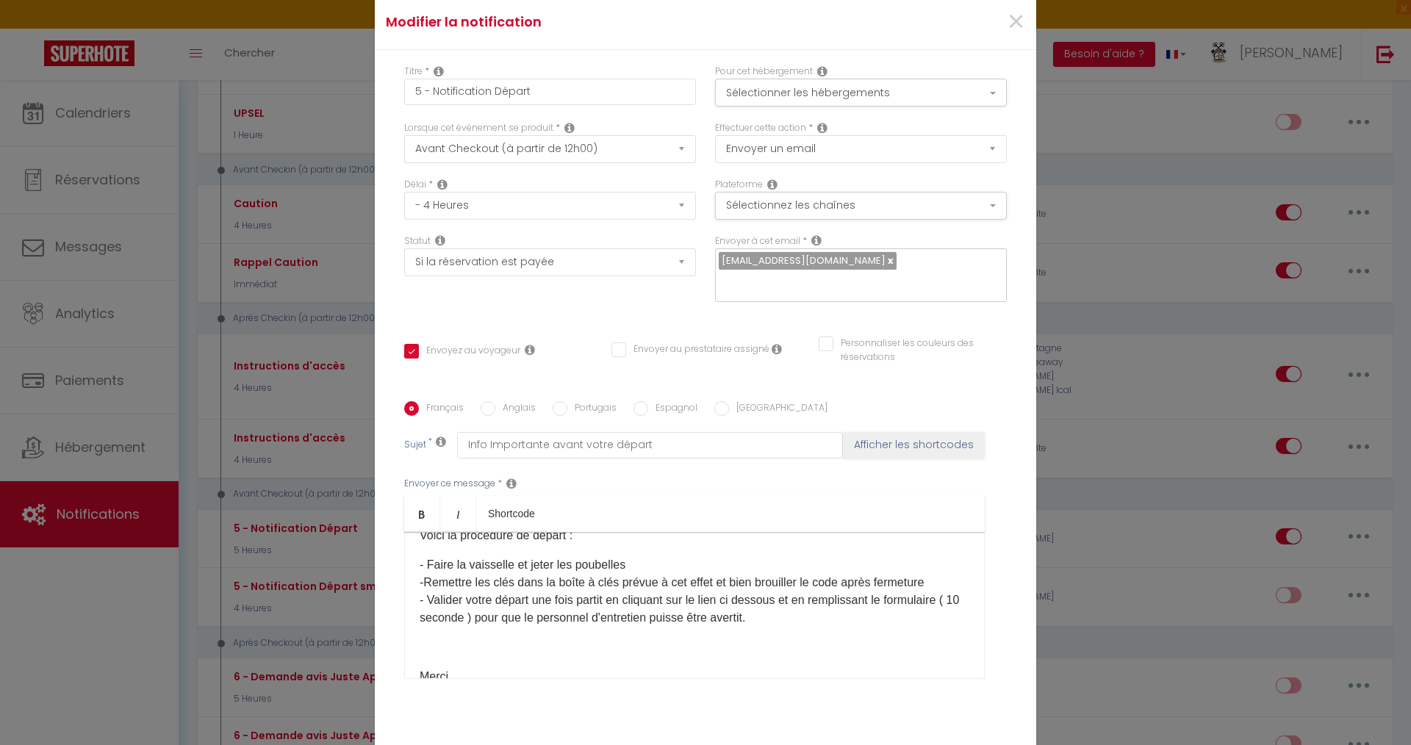
click at [631, 564] on p "- Faire la vaisselle et jeter les poubelles -Remettre les clés dans la boîte à …" at bounding box center [695, 591] width 550 height 71
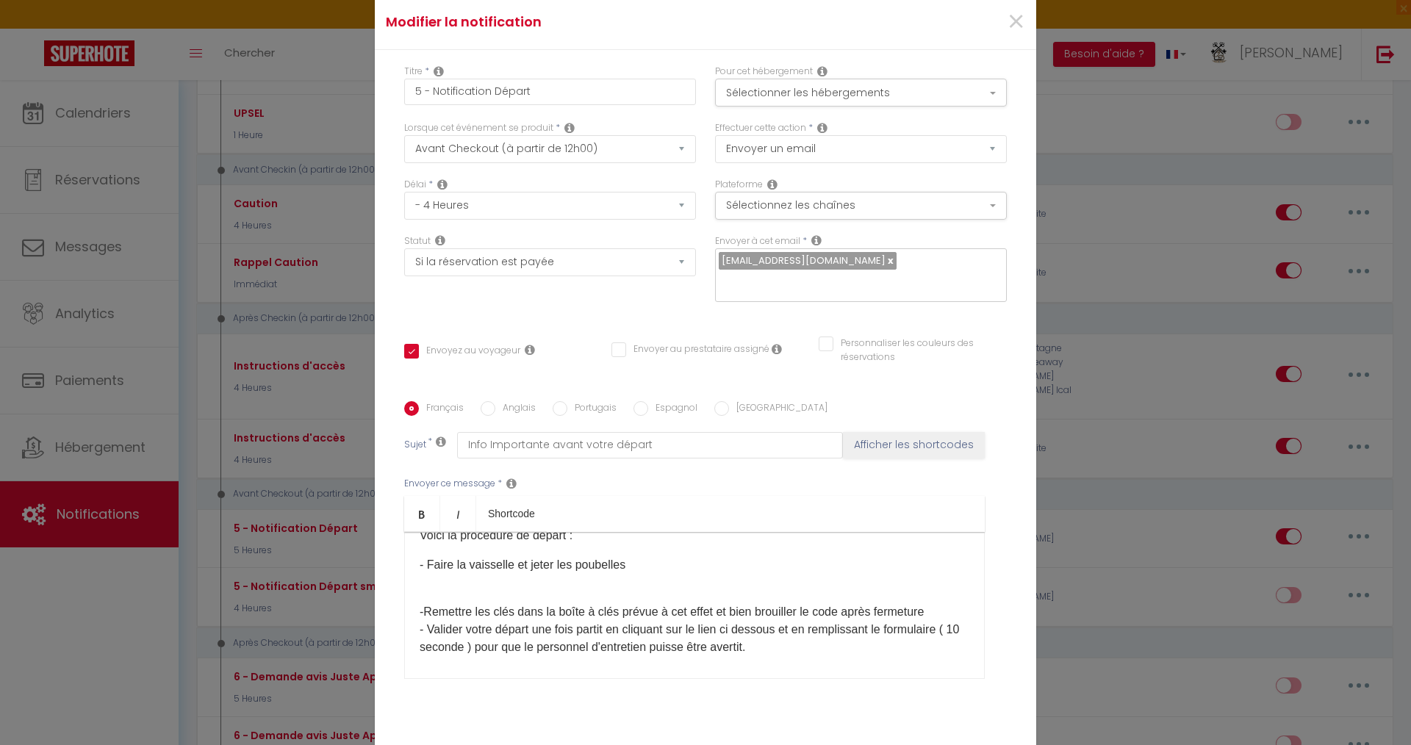
click at [946, 615] on p "-Remettre les clés dans la boîte à clés prévue à cet effet et bien brouiller le…" at bounding box center [695, 621] width 550 height 71
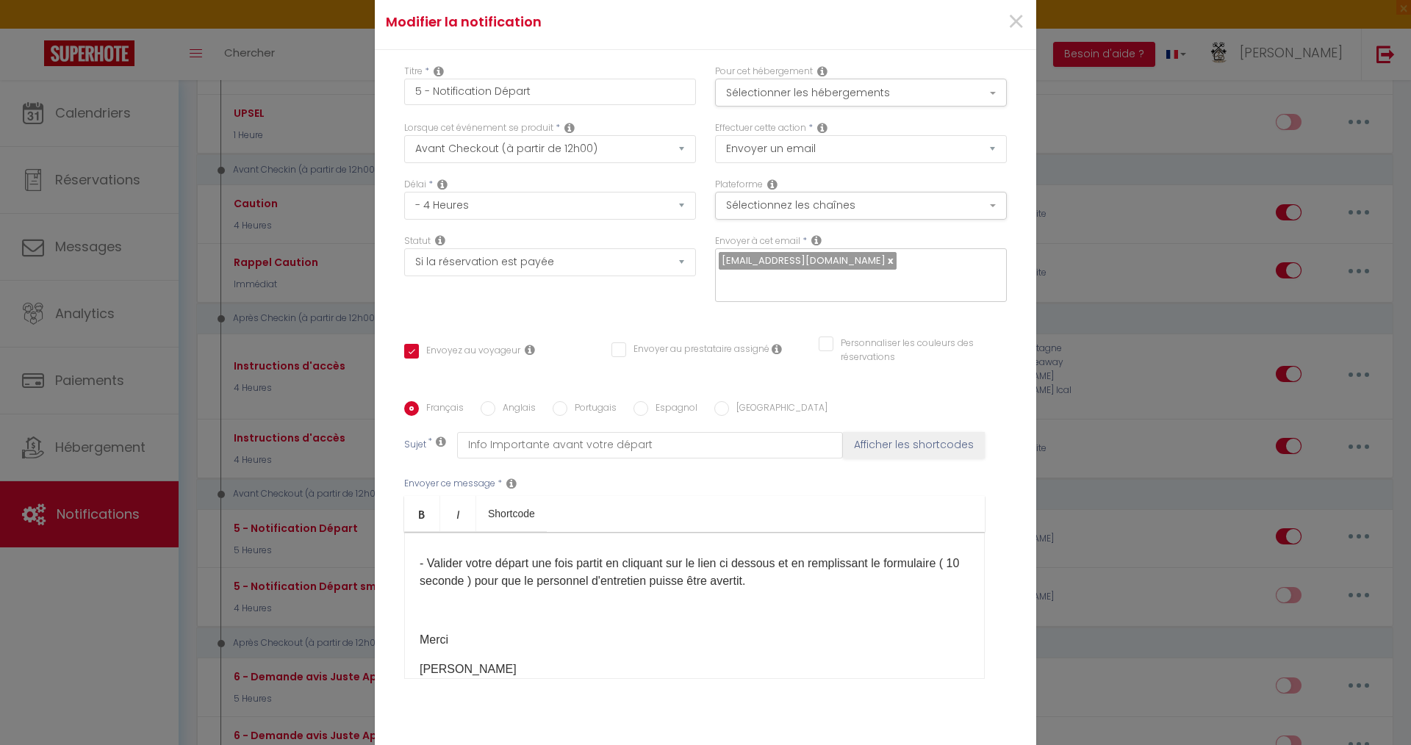
scroll to position [143, 0]
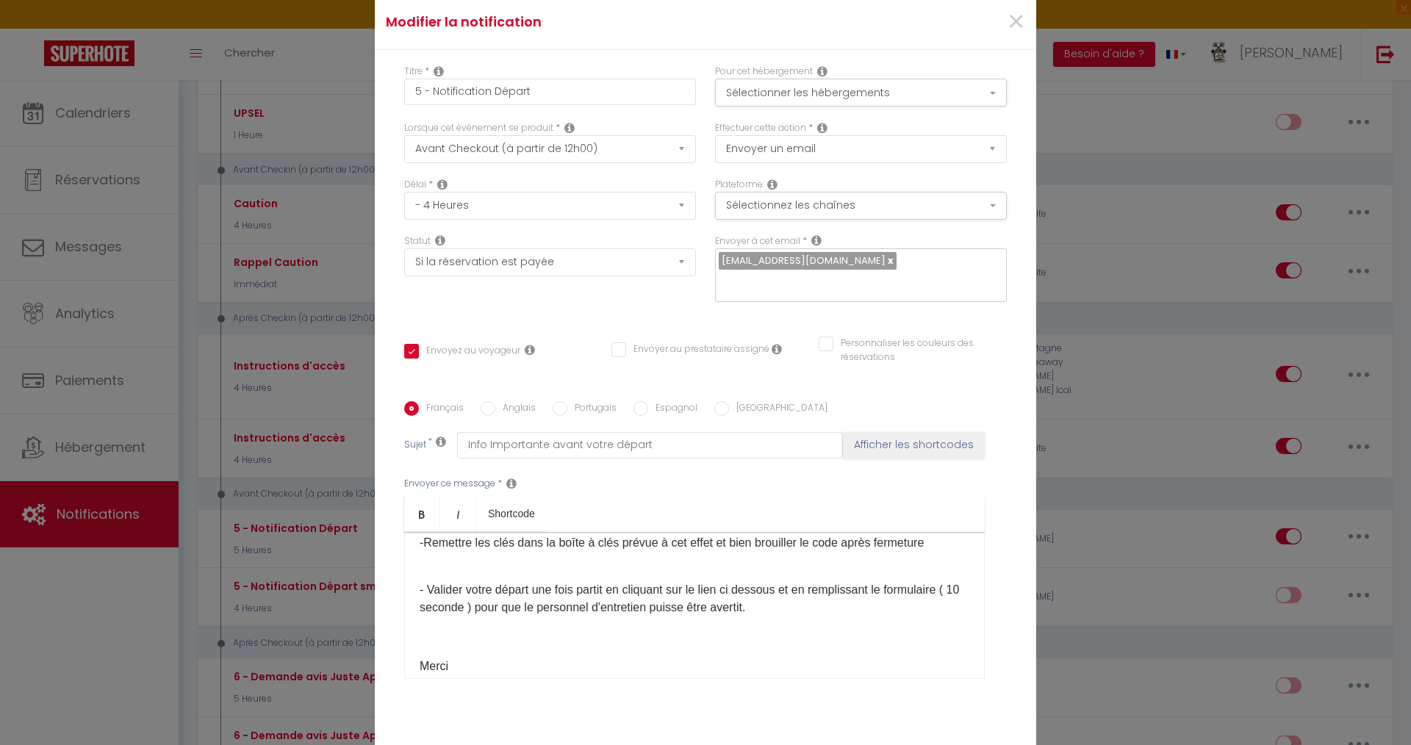
drag, startPoint x: 420, startPoint y: 587, endPoint x: 814, endPoint y: 612, distance: 394.8
click at [814, 612] on p "- Valider votre départ une fois partit en cliquant sur le lien ci dessous et en…" at bounding box center [695, 590] width 550 height 53
click at [426, 506] on link "Bold" at bounding box center [422, 513] width 36 height 35
click at [889, 622] on div "Bonjour [GUEST:FIRST_NAME]​, J'espère que votre séjour s'est bien passé. Le dép…" at bounding box center [694, 605] width 581 height 147
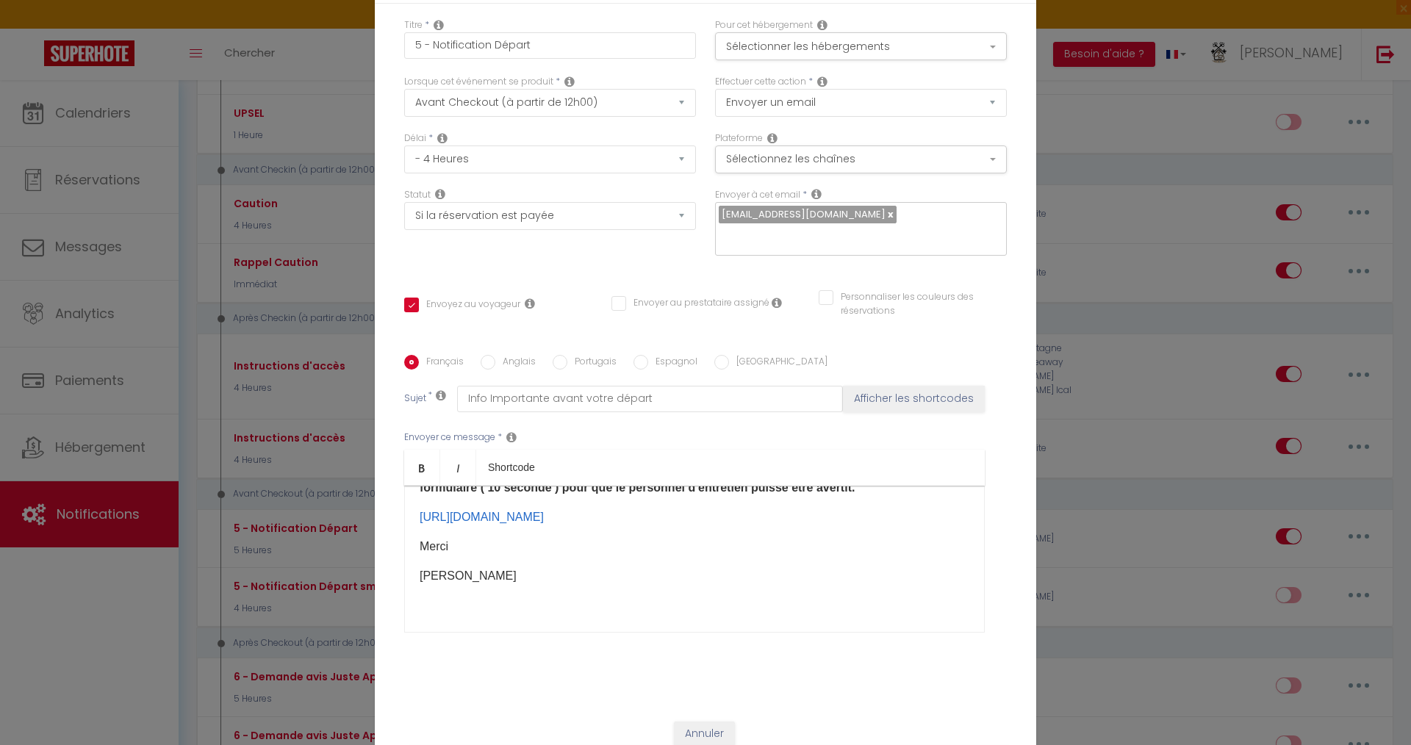
scroll to position [90, 0]
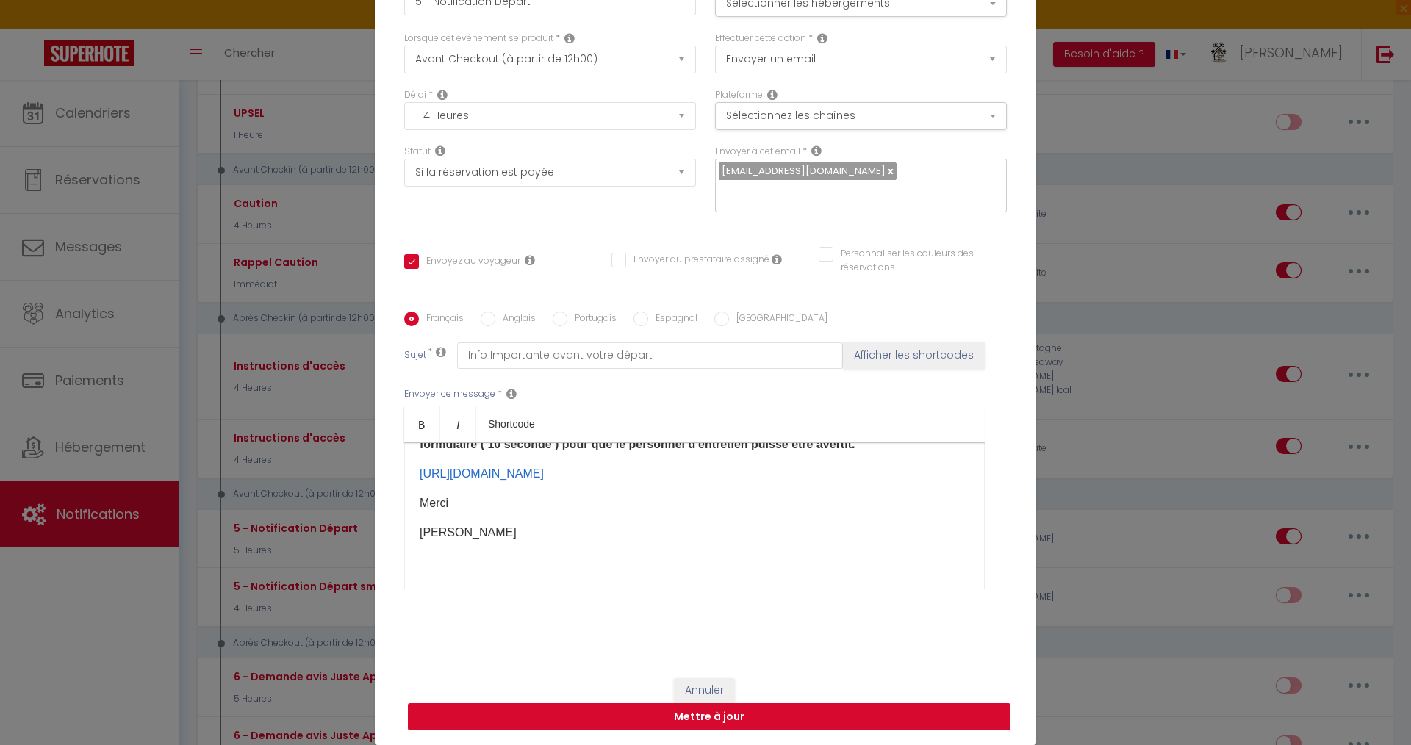
click at [675, 713] on button "Mettre à jour" at bounding box center [709, 717] width 603 height 28
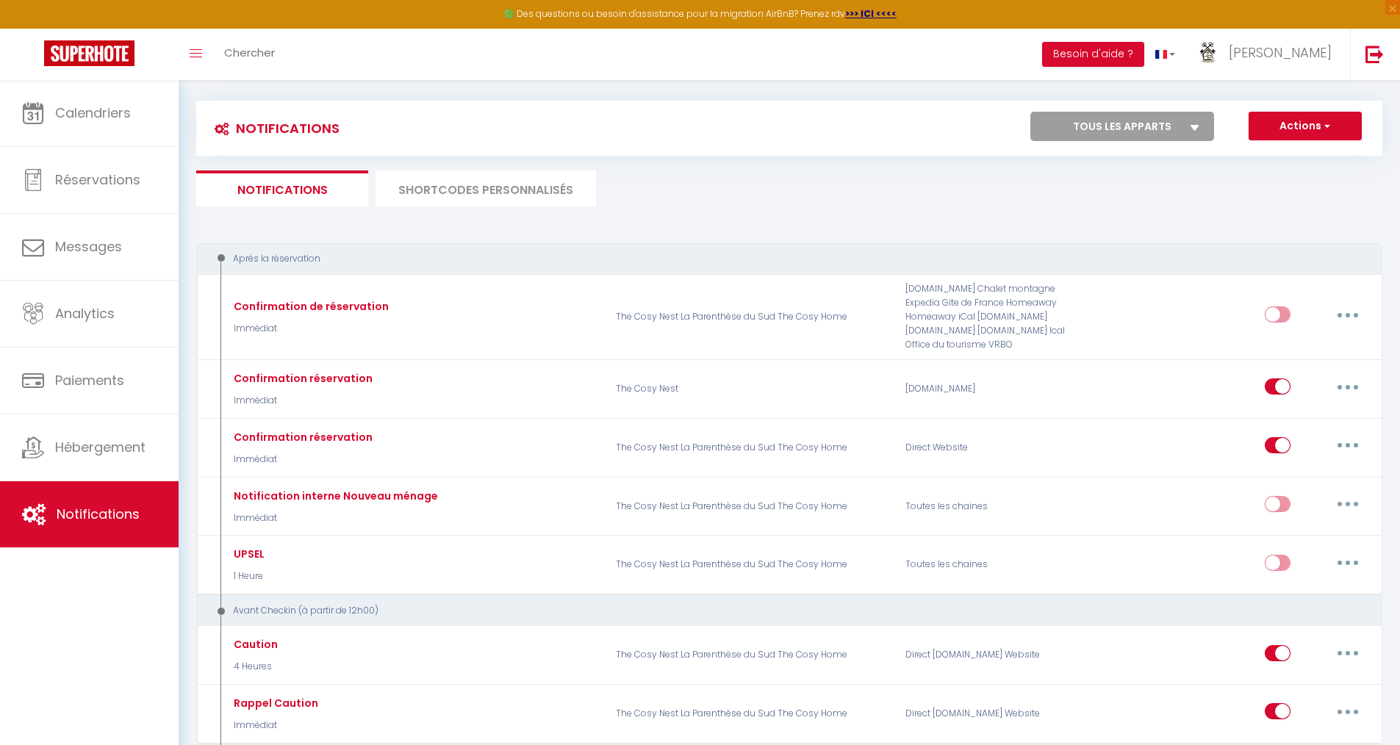
scroll to position [0, 0]
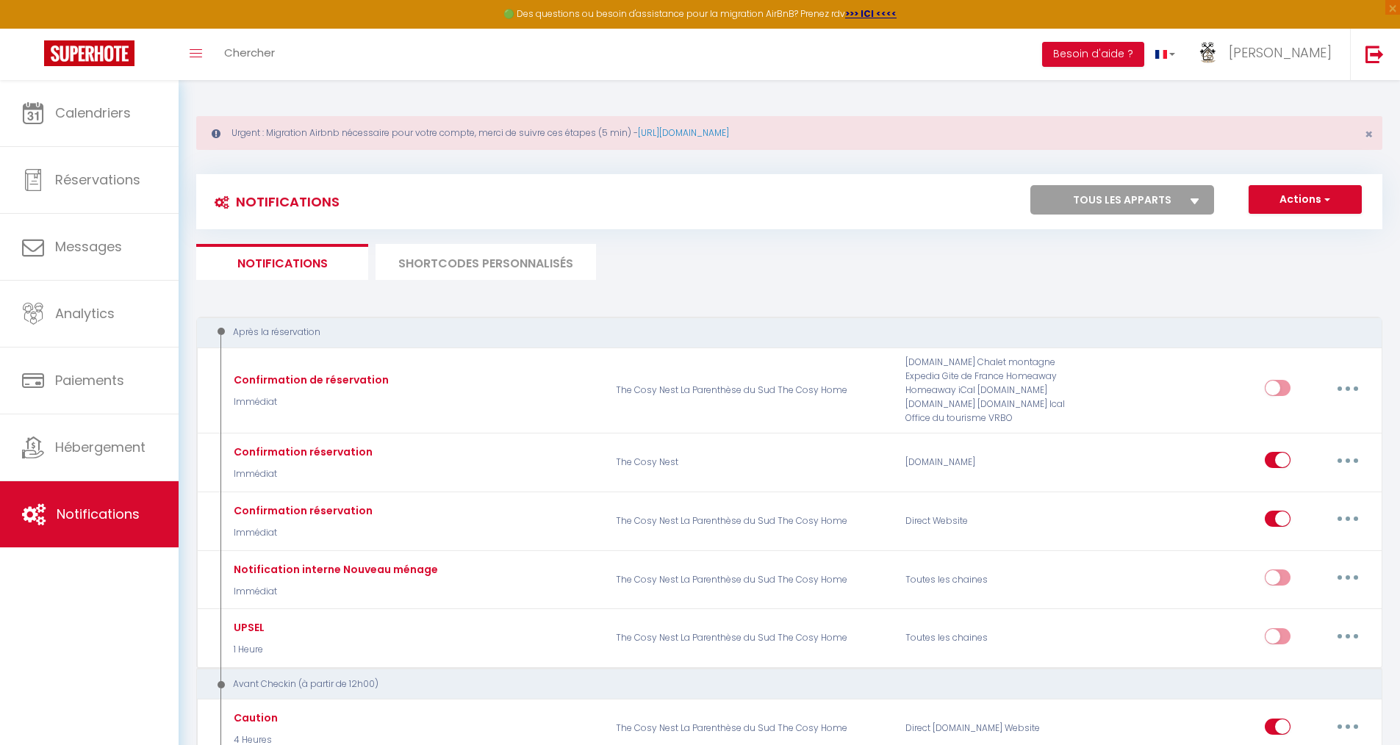
click at [492, 257] on li "SHORTCODES PERSONNALISÉS" at bounding box center [486, 262] width 220 height 36
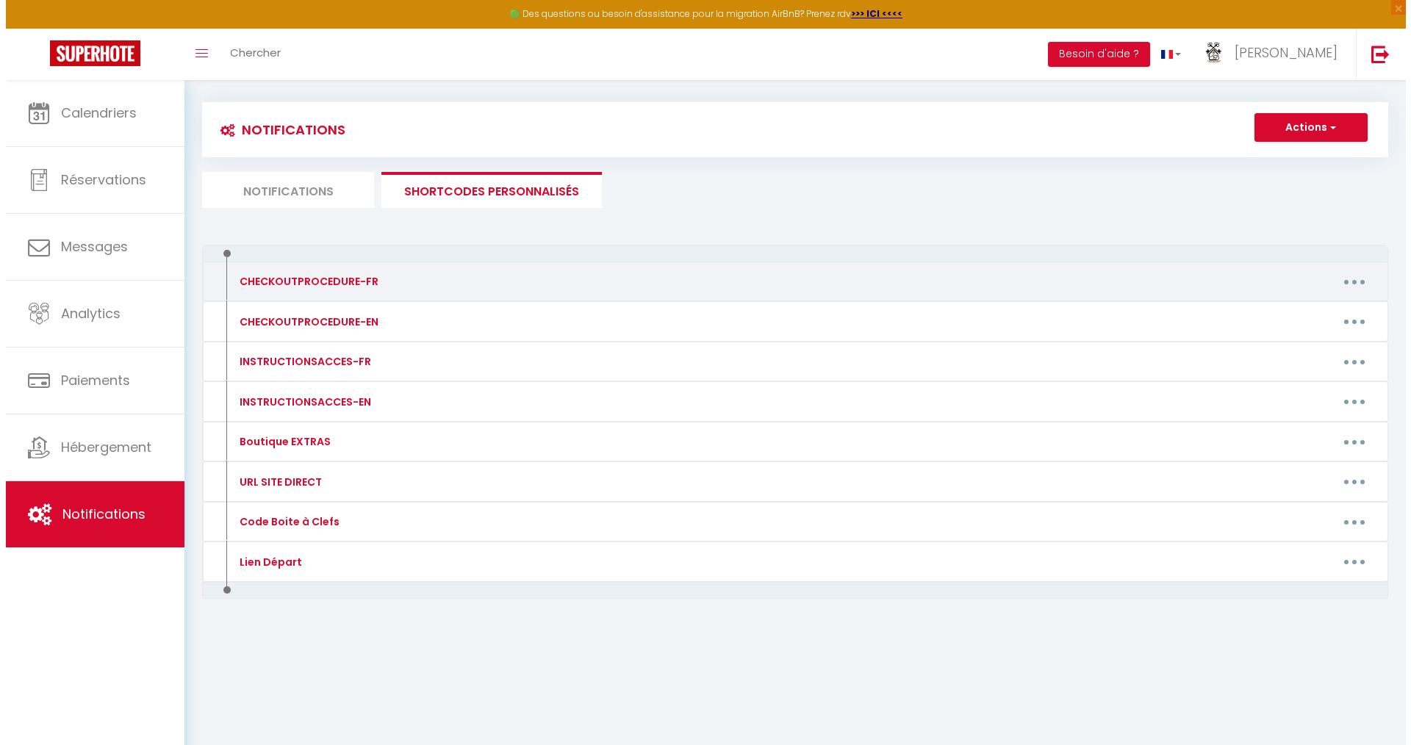
scroll to position [80, 0]
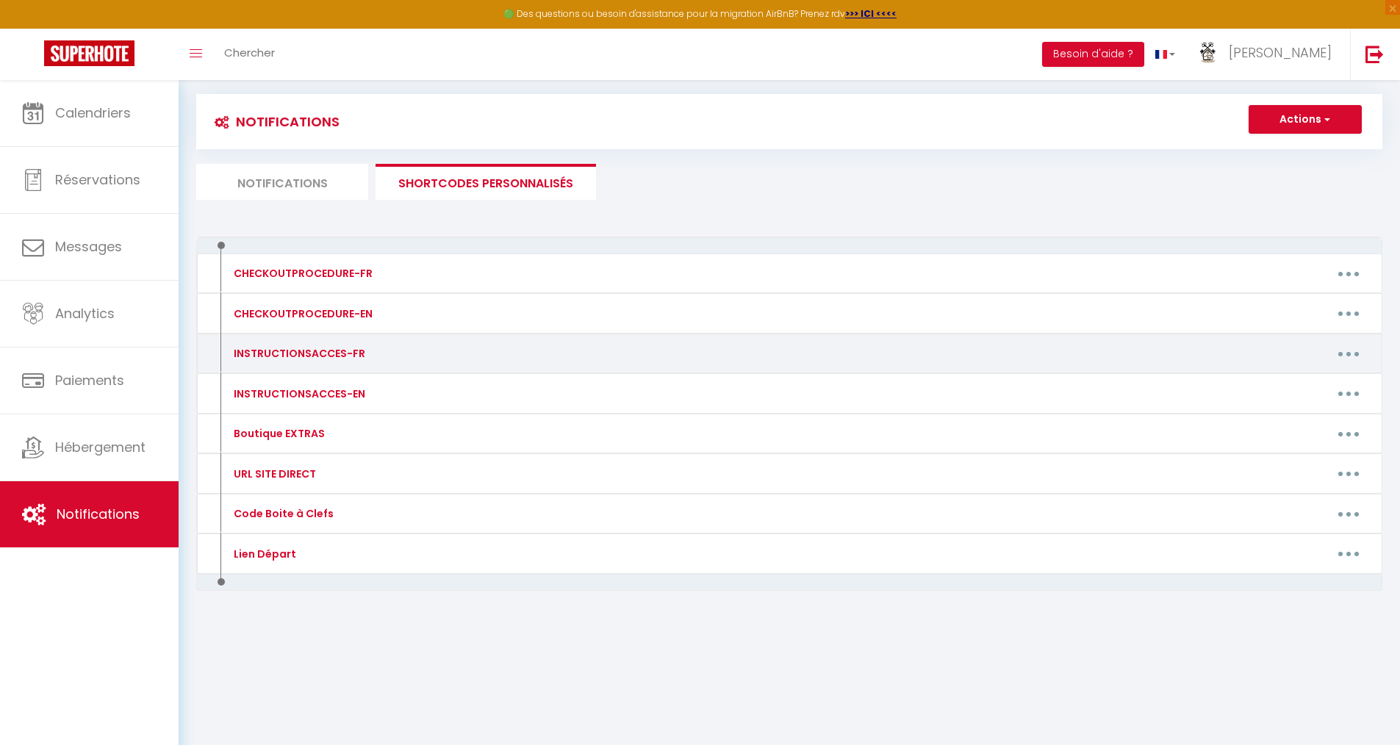
click at [1341, 353] on button "button" at bounding box center [1348, 354] width 41 height 24
click at [1314, 379] on link "Editer" at bounding box center [1310, 387] width 109 height 25
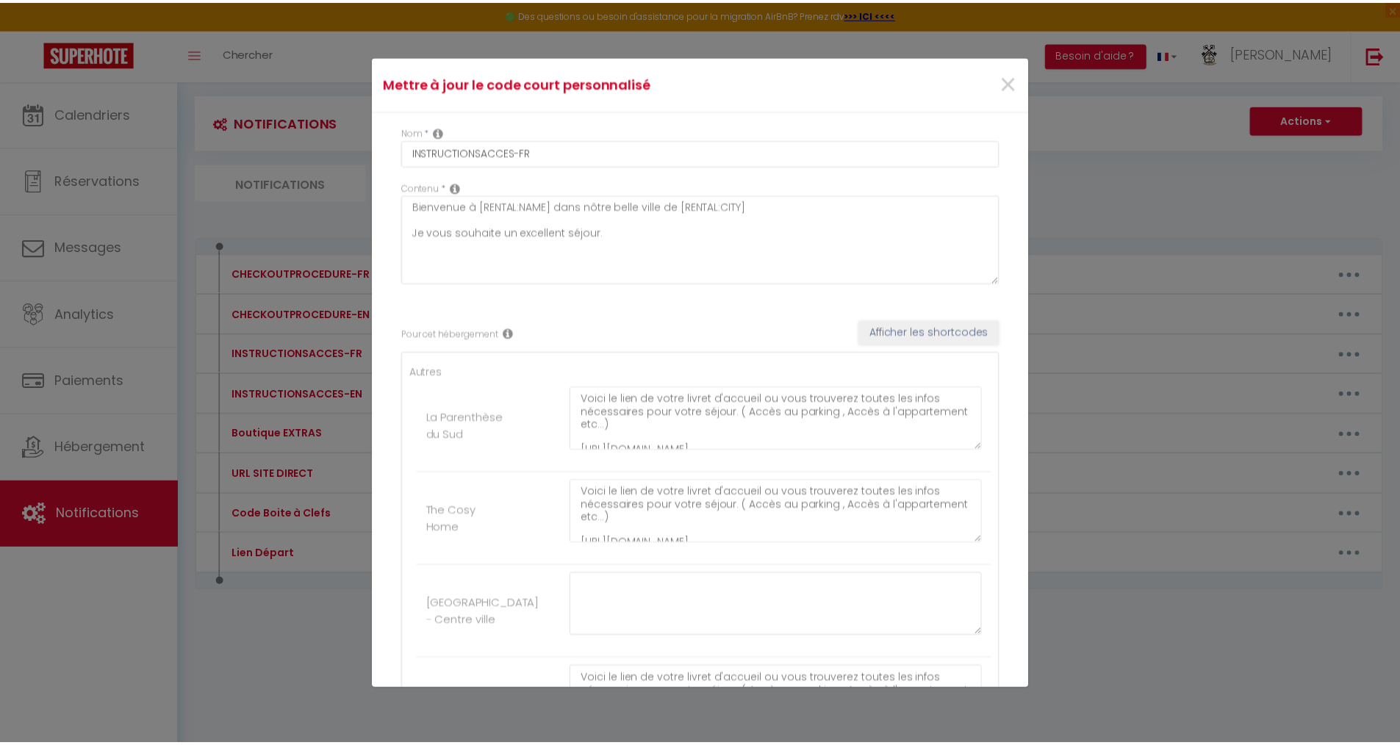
scroll to position [62, 0]
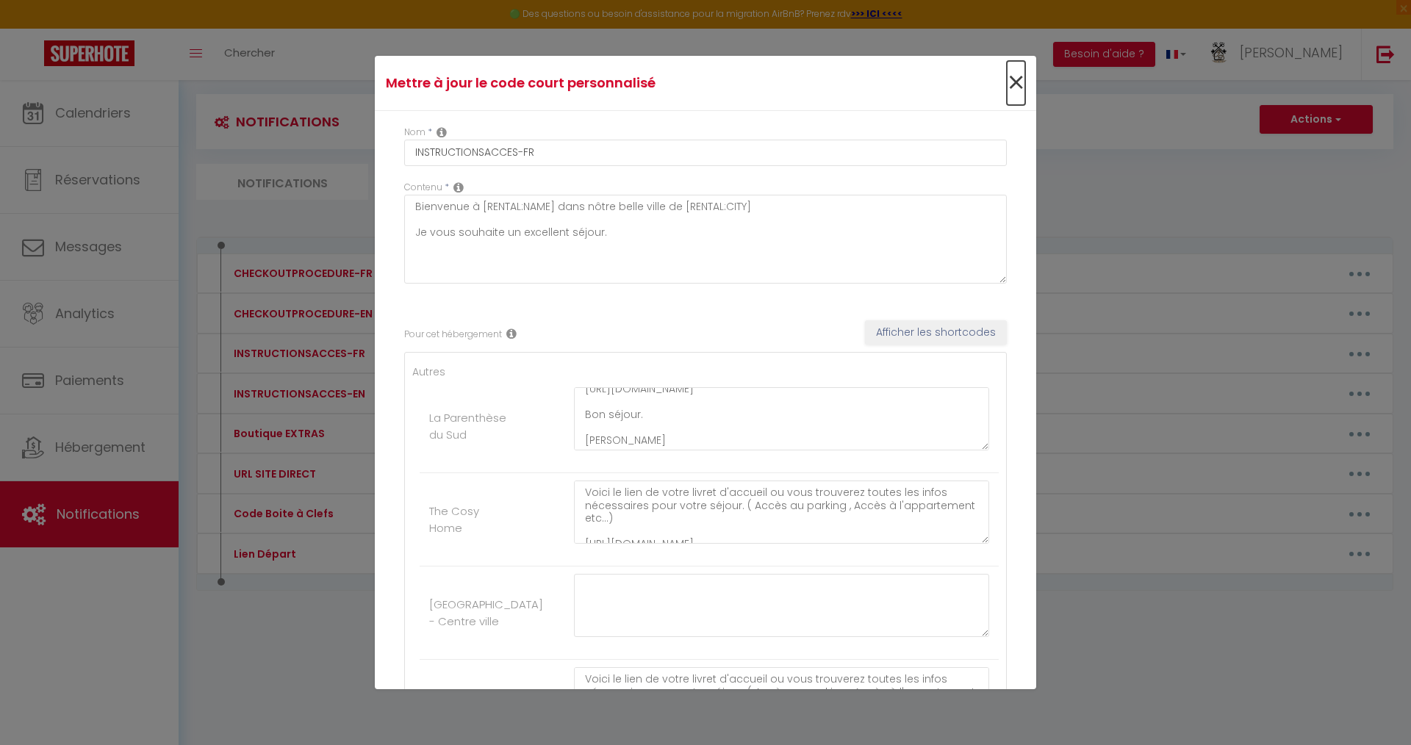
click at [1007, 90] on span "×" at bounding box center [1016, 83] width 18 height 44
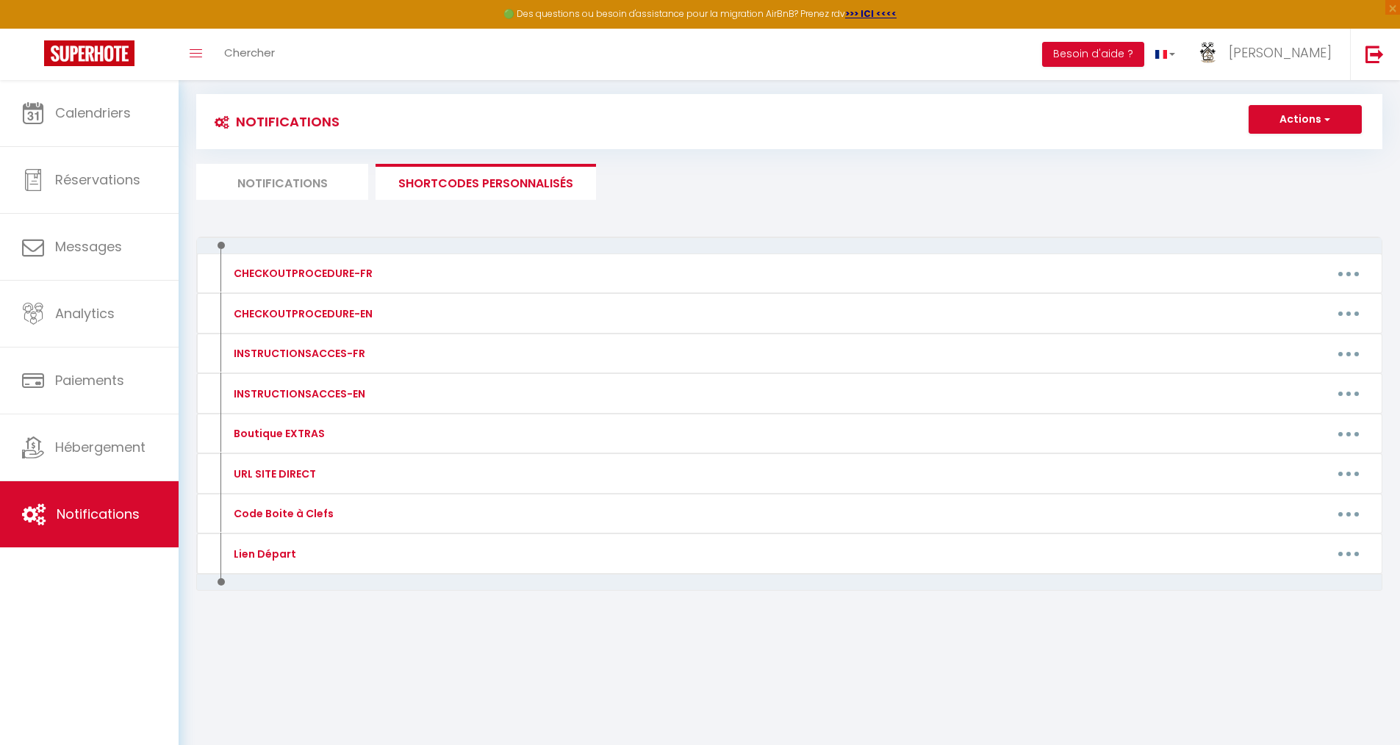
click at [283, 180] on li "Notifications" at bounding box center [282, 182] width 172 height 36
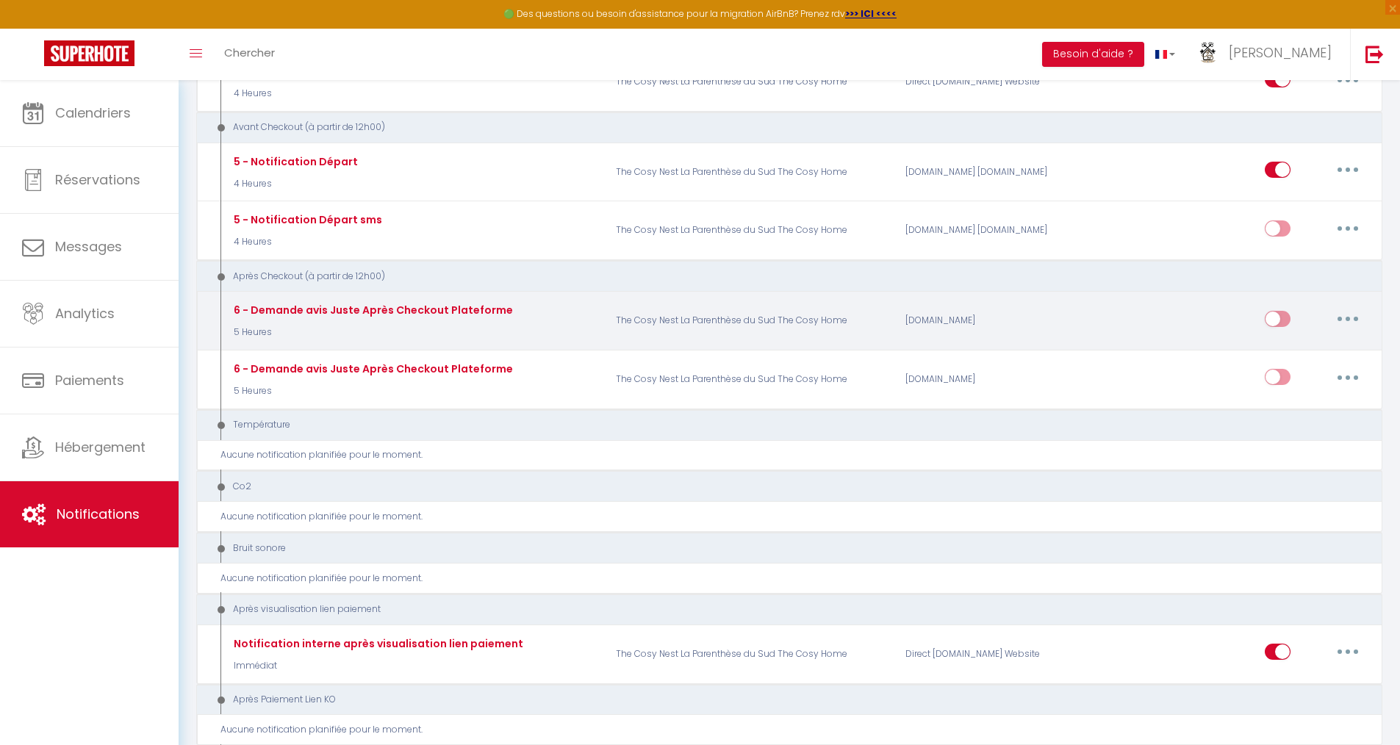
scroll to position [931, 0]
